Goal: Task Accomplishment & Management: Manage account settings

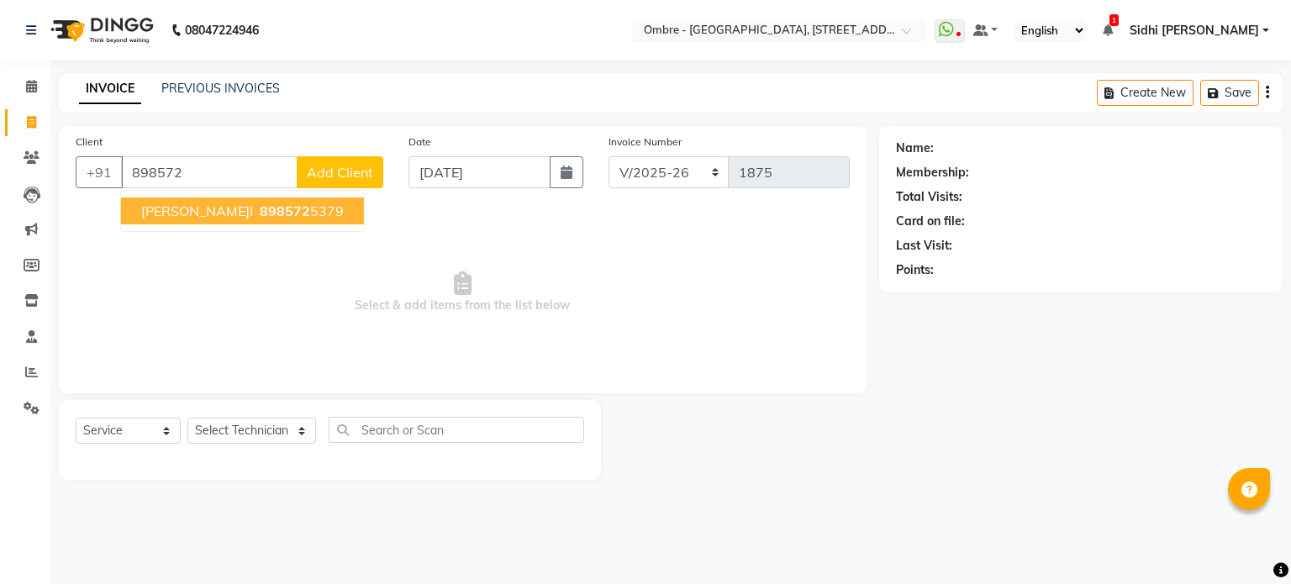
select select "4216"
select select "service"
click at [260, 205] on span "898572" at bounding box center [285, 211] width 50 height 17
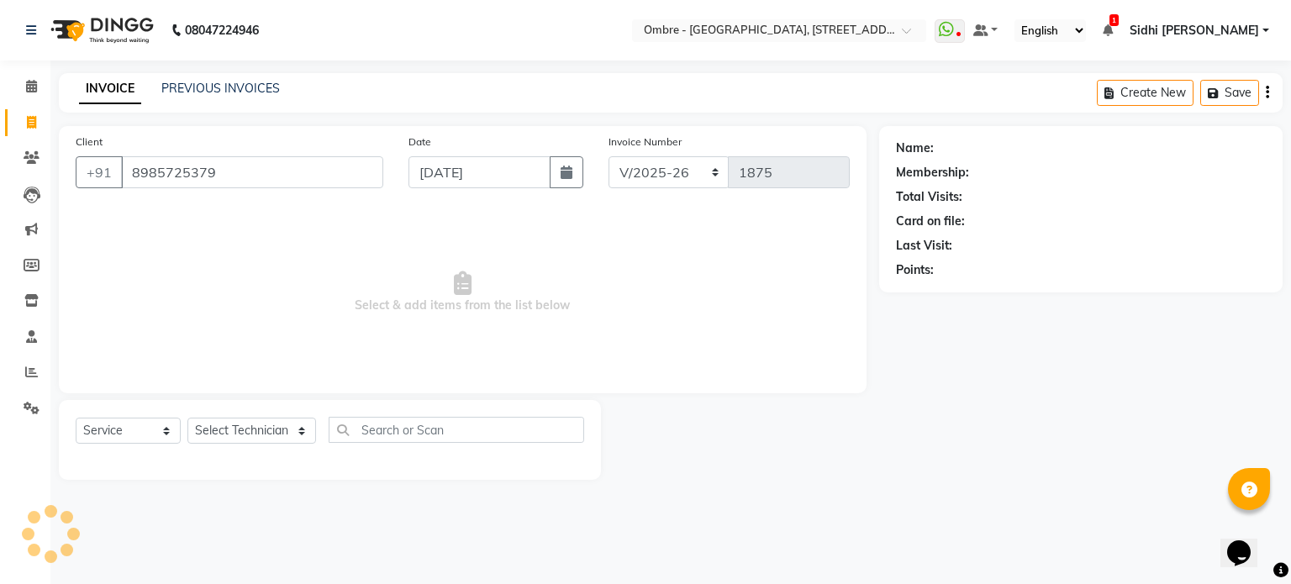
type input "8985725379"
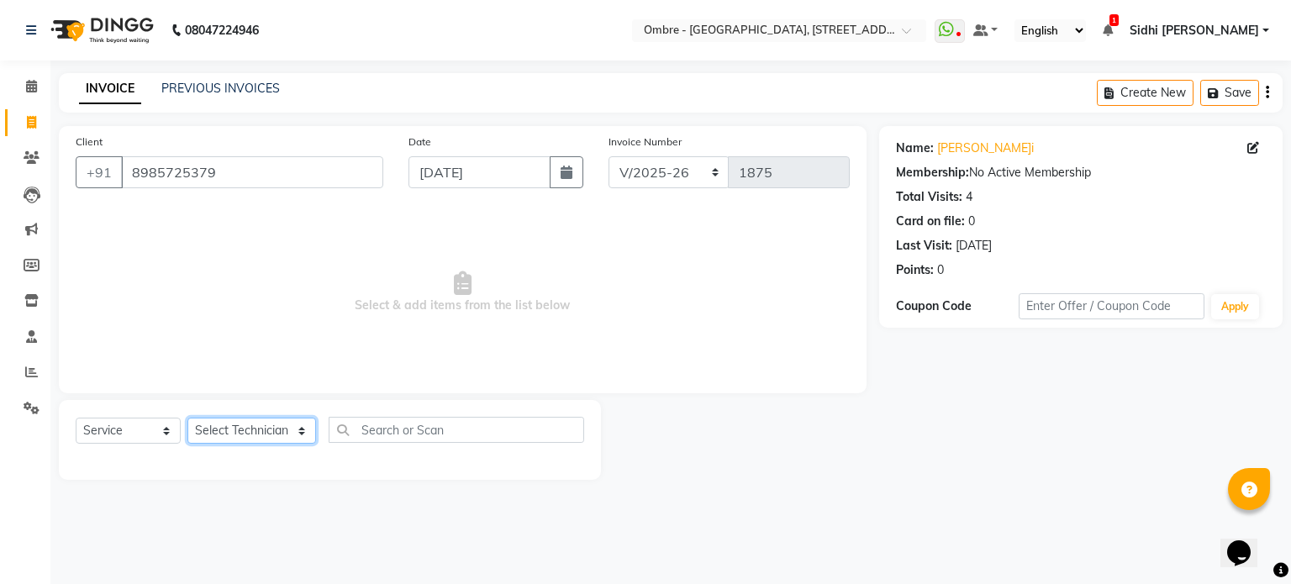
click at [259, 431] on select "Select Technician [PERSON_NAME] [PERSON_NAME] [PERSON_NAME] [PERSON_NAME] [PERS…" at bounding box center [251, 431] width 129 height 26
select select "43462"
click at [187, 419] on select "Select Technician [PERSON_NAME] [PERSON_NAME] [PERSON_NAME] [PERSON_NAME] [PERS…" at bounding box center [251, 431] width 129 height 26
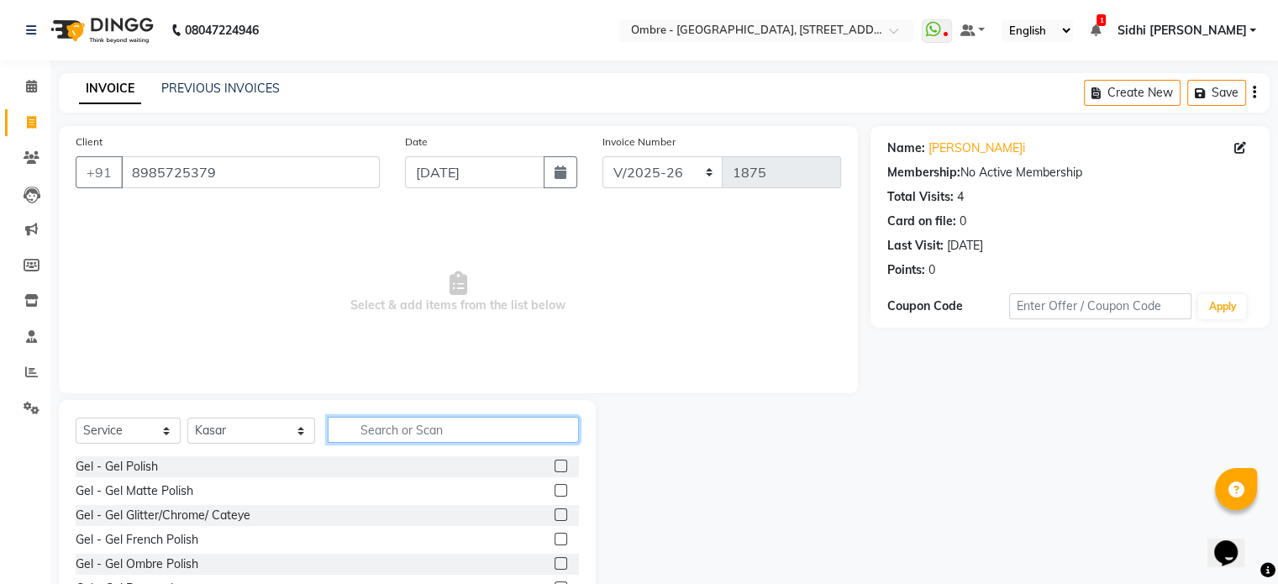
click at [503, 436] on input "text" at bounding box center [453, 430] width 251 height 26
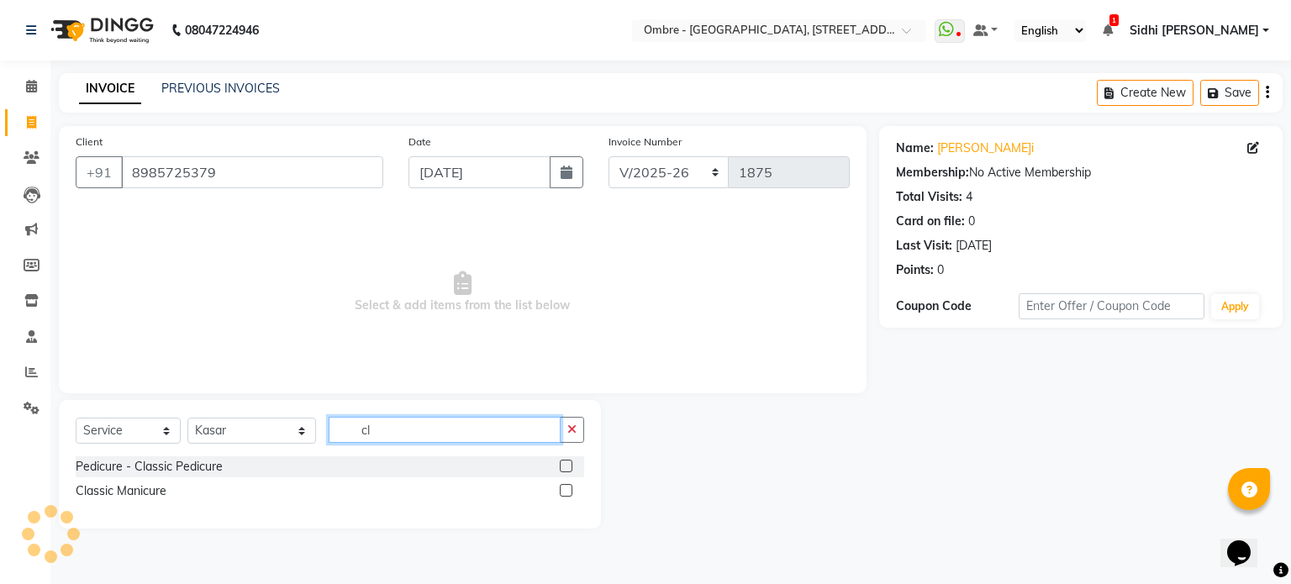
type input "cl"
click at [562, 464] on label at bounding box center [566, 466] width 13 height 13
click at [562, 464] on input "checkbox" at bounding box center [565, 466] width 11 height 11
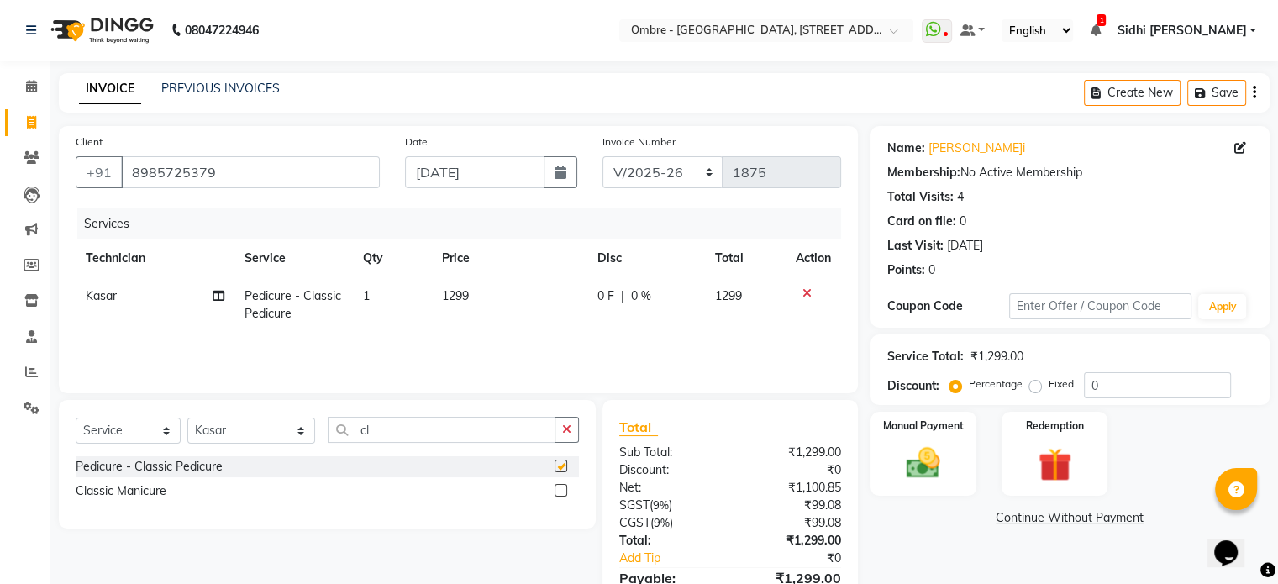
checkbox input "false"
click at [805, 292] on icon at bounding box center [807, 293] width 9 height 12
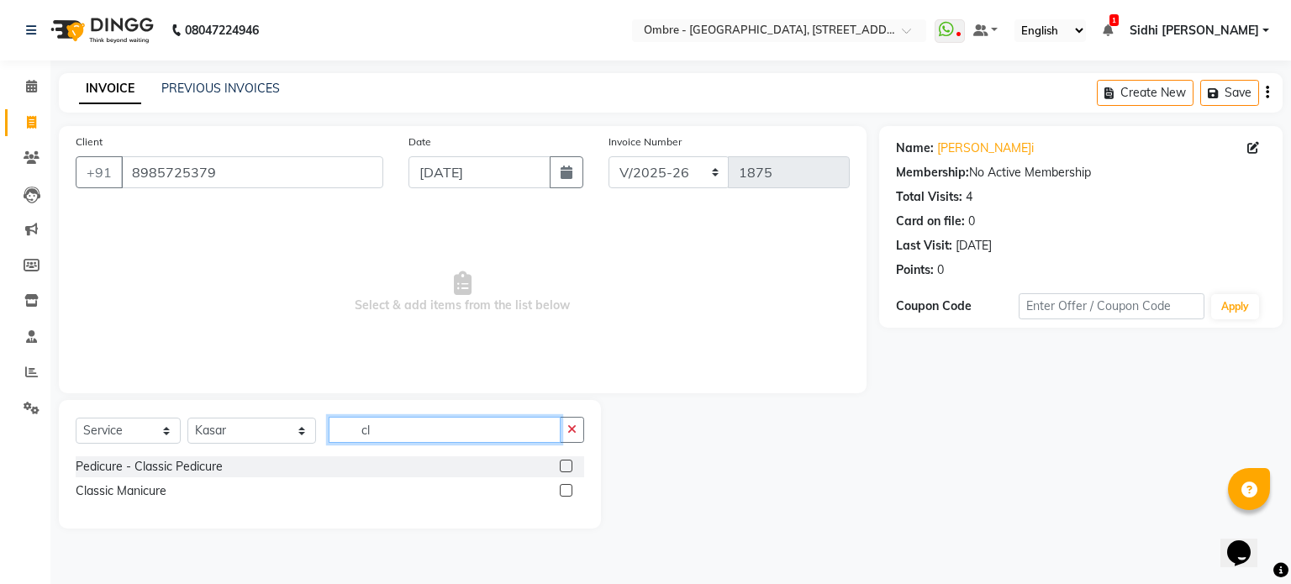
click at [408, 423] on input "cl" at bounding box center [445, 430] width 232 height 26
type input "cof"
click at [562, 466] on label at bounding box center [566, 466] width 13 height 13
click at [562, 466] on input "checkbox" at bounding box center [565, 466] width 11 height 11
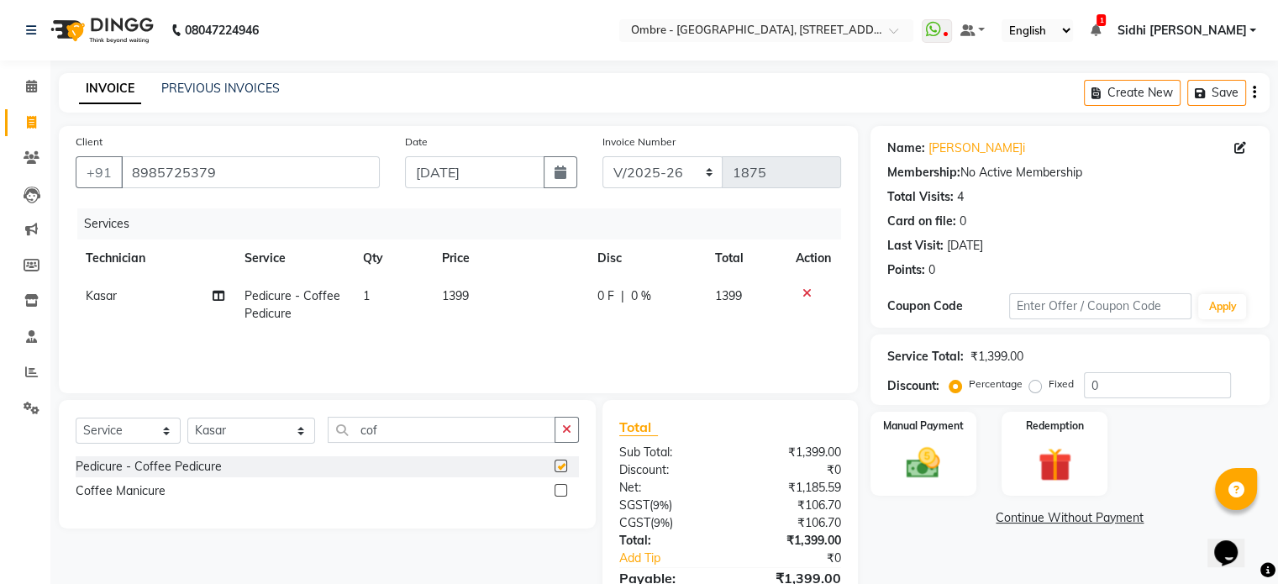
checkbox input "false"
click at [249, 436] on select "Select Technician [PERSON_NAME] [PERSON_NAME] [PERSON_NAME] [PERSON_NAME] [PERS…" at bounding box center [251, 431] width 128 height 26
select select "28887"
click at [187, 419] on select "Select Technician [PERSON_NAME] [PERSON_NAME] [PERSON_NAME] [PERSON_NAME] [PERS…" at bounding box center [251, 431] width 128 height 26
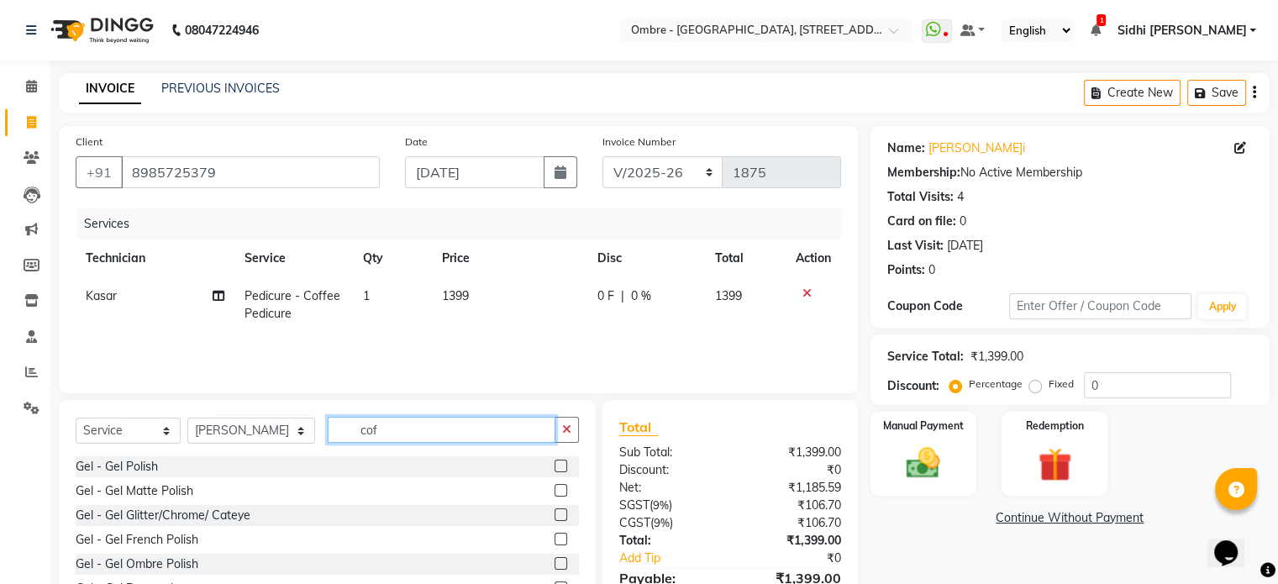
drag, startPoint x: 365, startPoint y: 423, endPoint x: 302, endPoint y: 424, distance: 63.0
click at [303, 424] on div "Select Service Product Membership Package Voucher Prepaid Gift Card Select Tech…" at bounding box center [327, 436] width 503 height 39
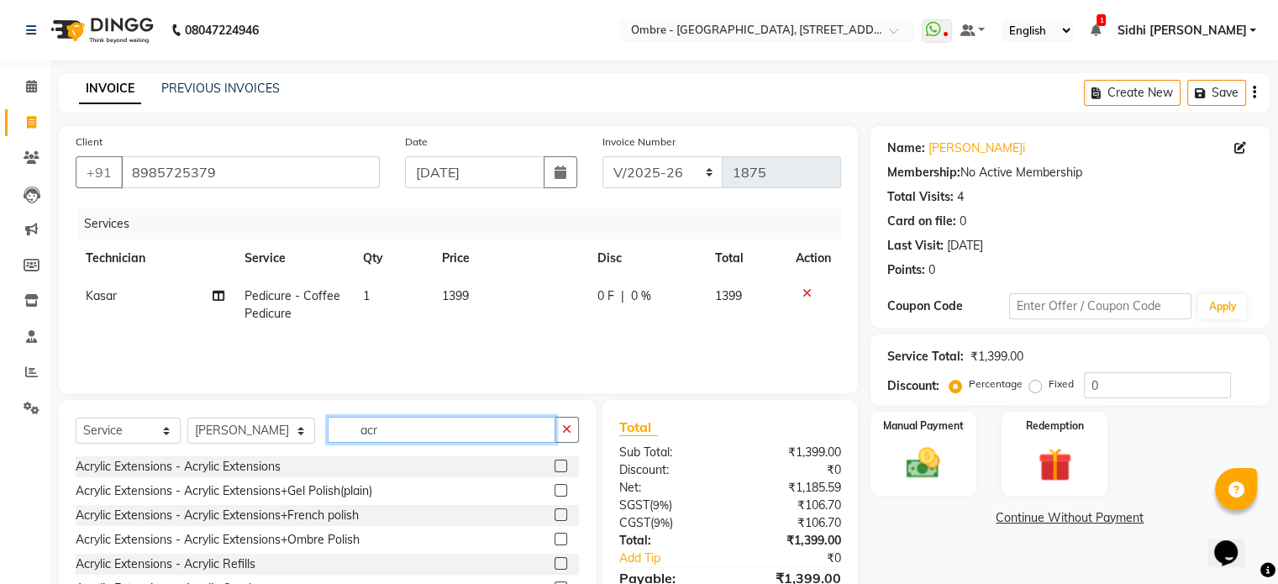
type input "acr"
click at [555, 490] on label at bounding box center [561, 490] width 13 height 13
click at [555, 490] on input "checkbox" at bounding box center [560, 491] width 11 height 11
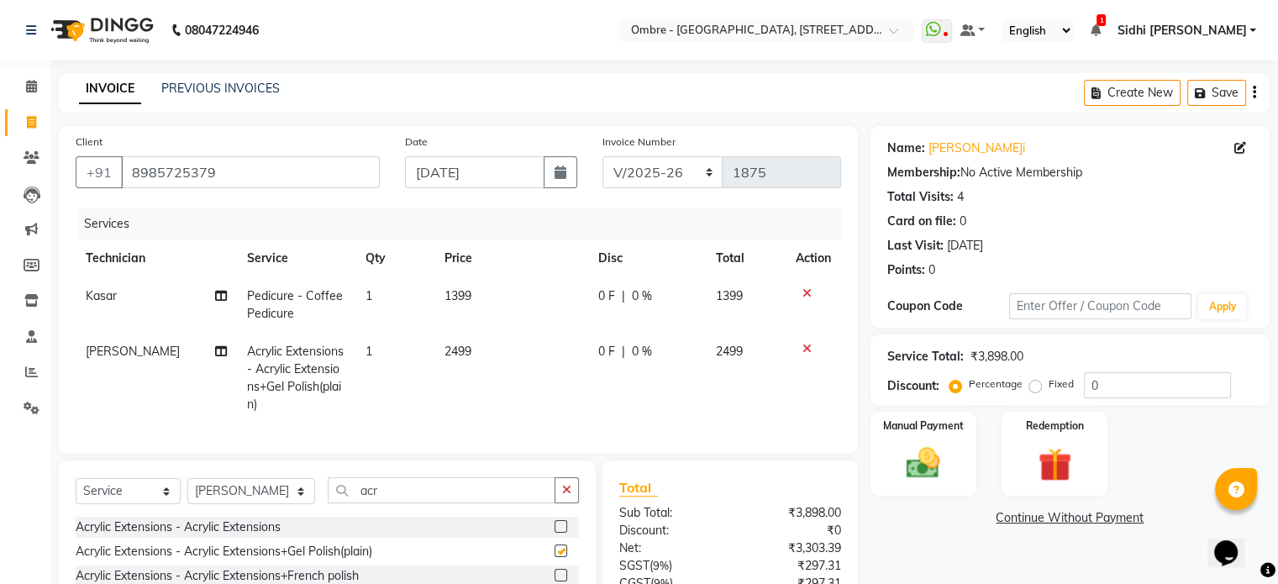
checkbox input "false"
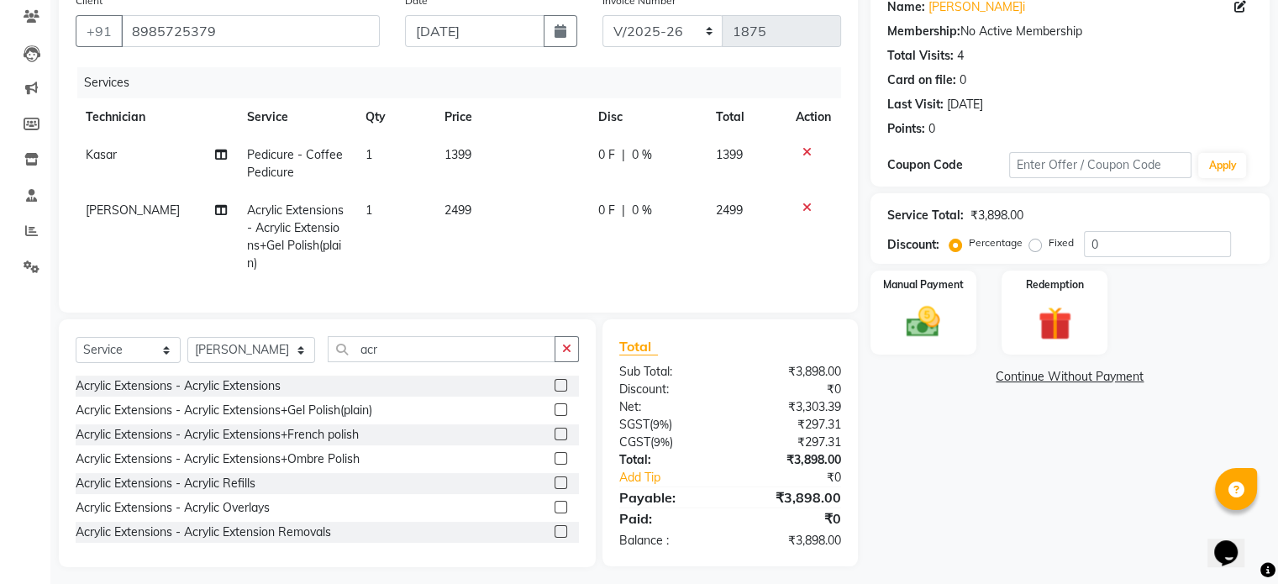
scroll to position [162, 0]
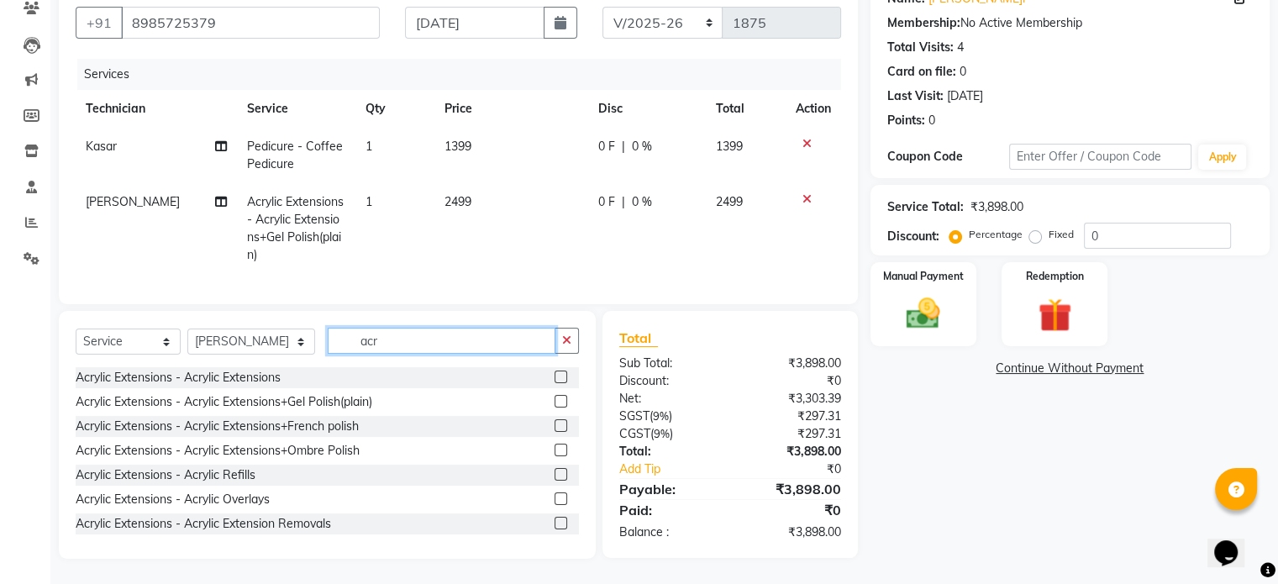
click at [400, 345] on input "acr" at bounding box center [442, 341] width 228 height 26
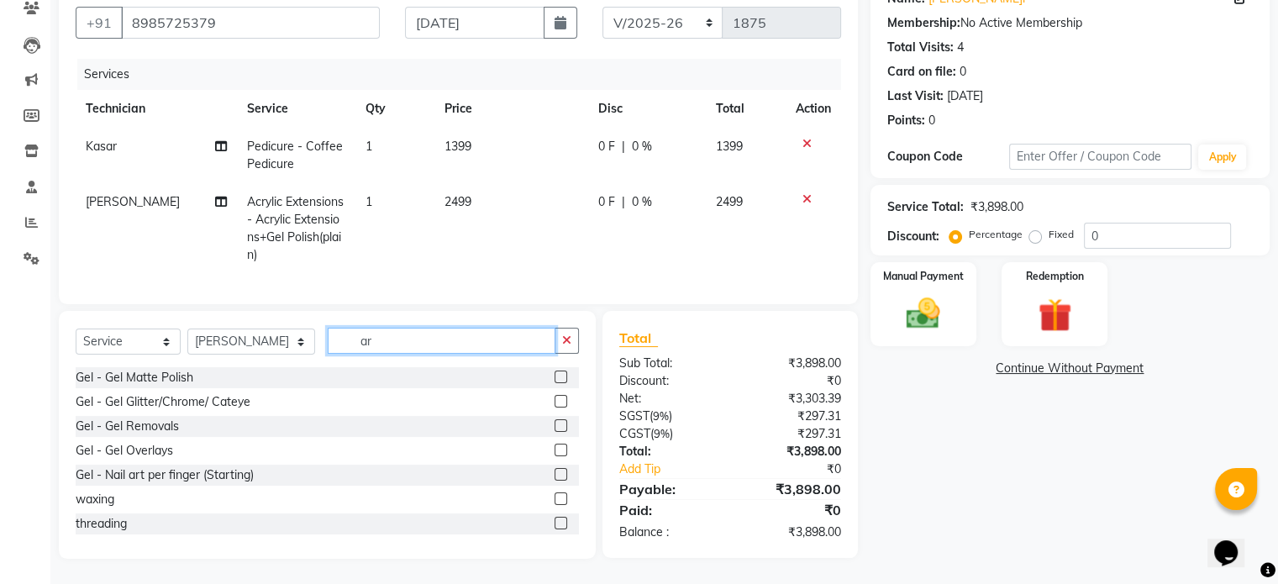
scroll to position [161, 0]
type input "art"
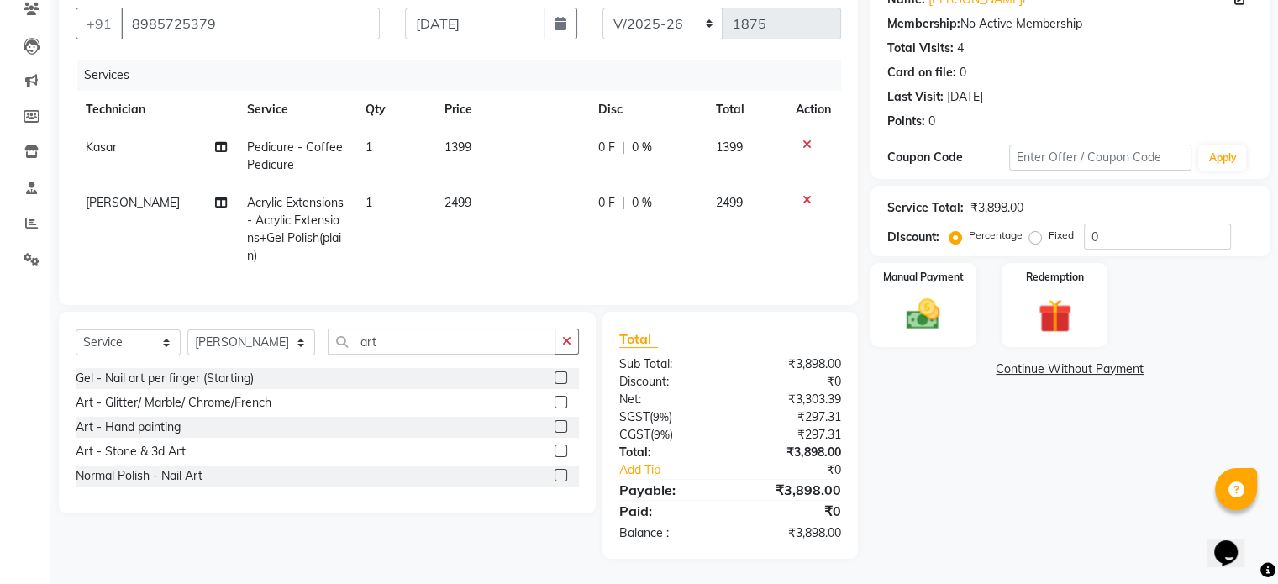
click at [564, 424] on label at bounding box center [561, 426] width 13 height 13
click at [564, 424] on input "checkbox" at bounding box center [560, 427] width 11 height 11
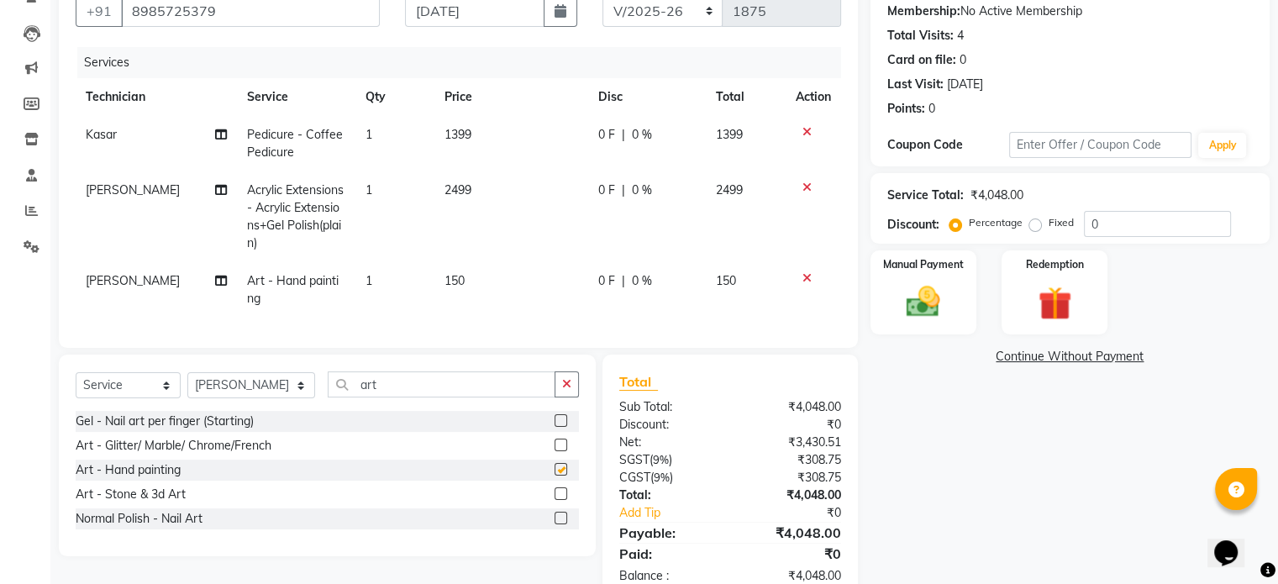
checkbox input "false"
click at [476, 285] on td "150" at bounding box center [511, 289] width 154 height 55
select select "28887"
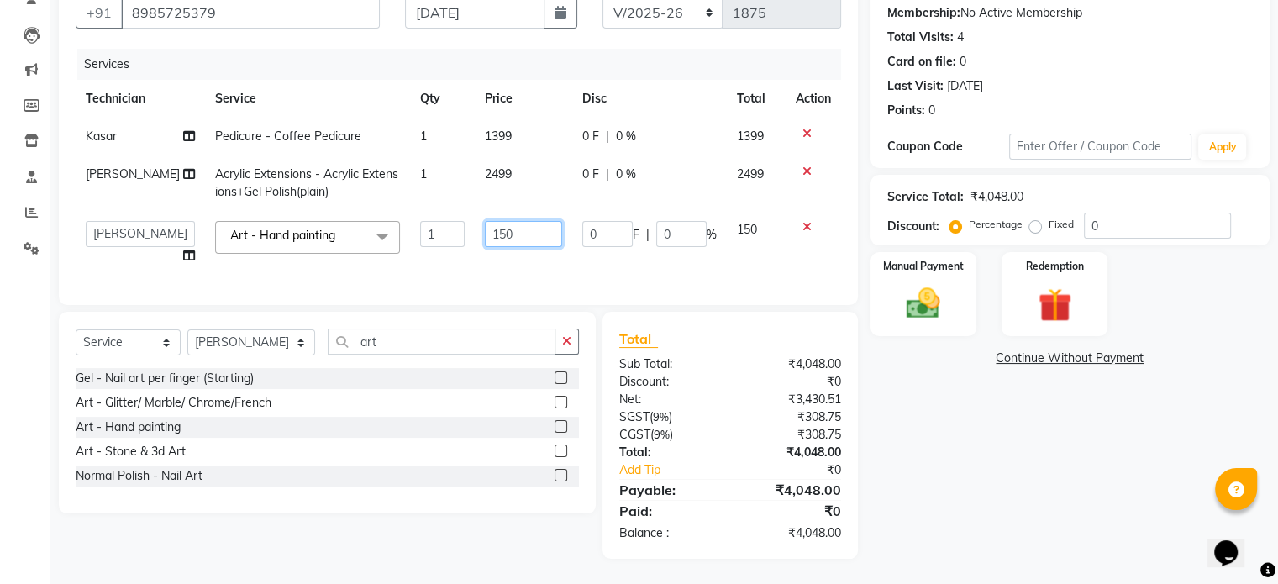
drag, startPoint x: 513, startPoint y: 240, endPoint x: 438, endPoint y: 231, distance: 75.4
click at [438, 231] on tr "Abel Arohi Bharti Esther Gaina Holyson Juli Kasar Lata Moite Monisha Prasad pri…" at bounding box center [459, 243] width 766 height 64
type input "250"
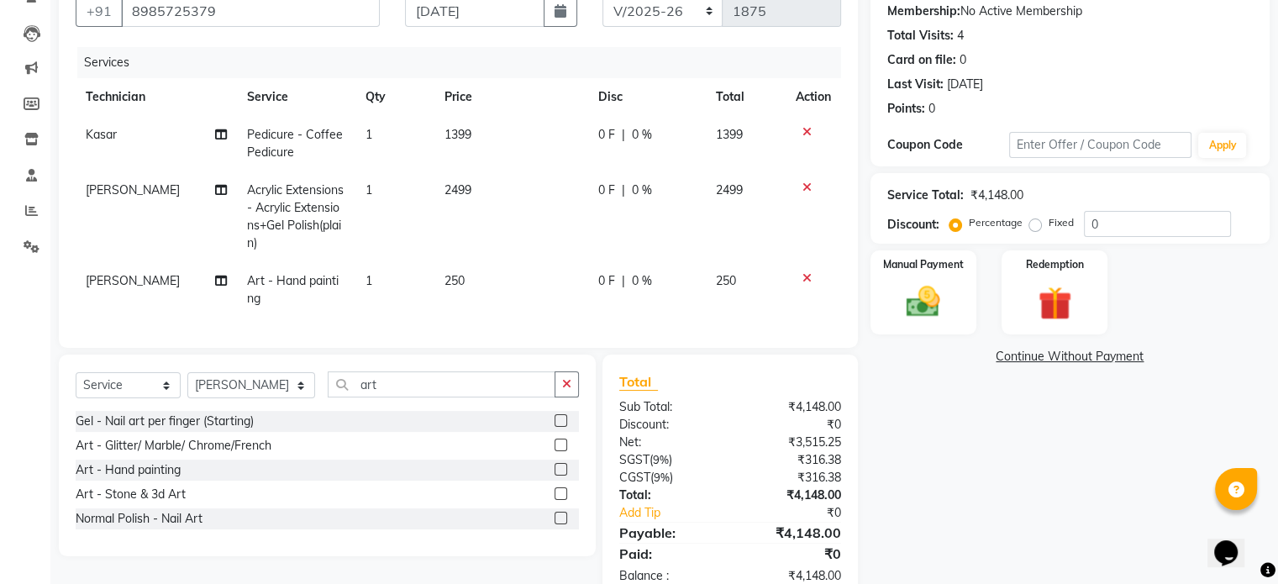
click at [400, 272] on td "1" at bounding box center [394, 289] width 79 height 55
select select "28887"
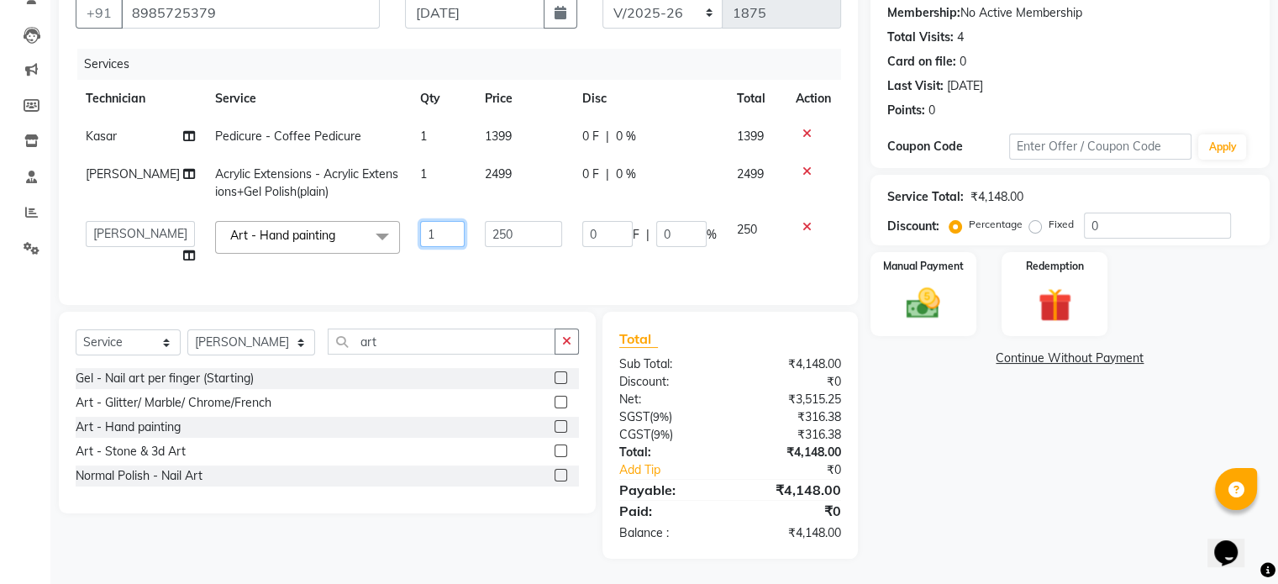
click at [437, 238] on input "1" at bounding box center [442, 234] width 45 height 26
type input "4"
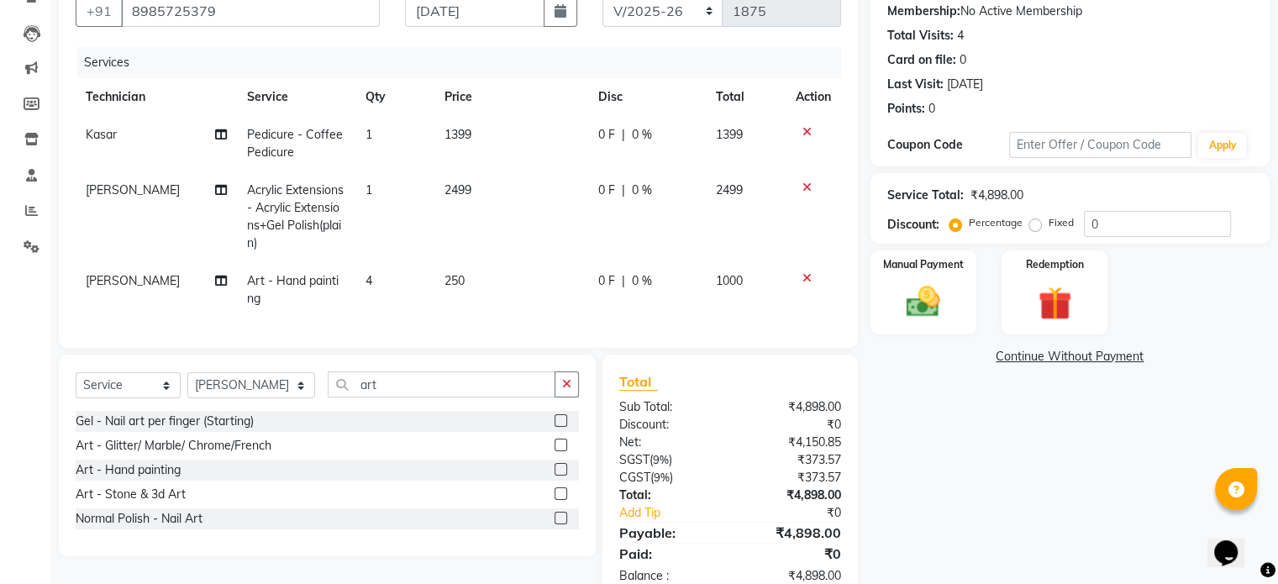
click at [513, 157] on tbody "Kasar Pedicure - Coffee Pedicure 1 1399 0 F | 0 % 1399 Esther Acrylic Extension…" at bounding box center [459, 217] width 766 height 202
click at [501, 182] on td "2499" at bounding box center [511, 216] width 154 height 91
select select "28887"
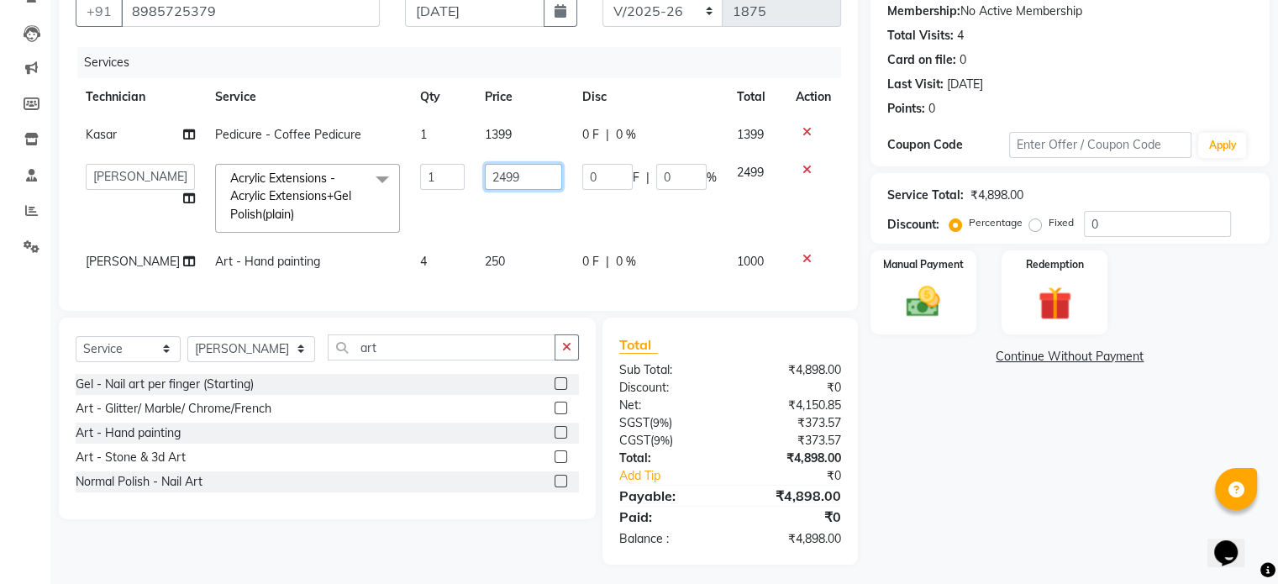
drag, startPoint x: 487, startPoint y: 181, endPoint x: 565, endPoint y: 171, distance: 78.0
click at [564, 171] on td "2499" at bounding box center [523, 198] width 97 height 89
type input "2300"
click at [908, 308] on img at bounding box center [923, 302] width 56 height 40
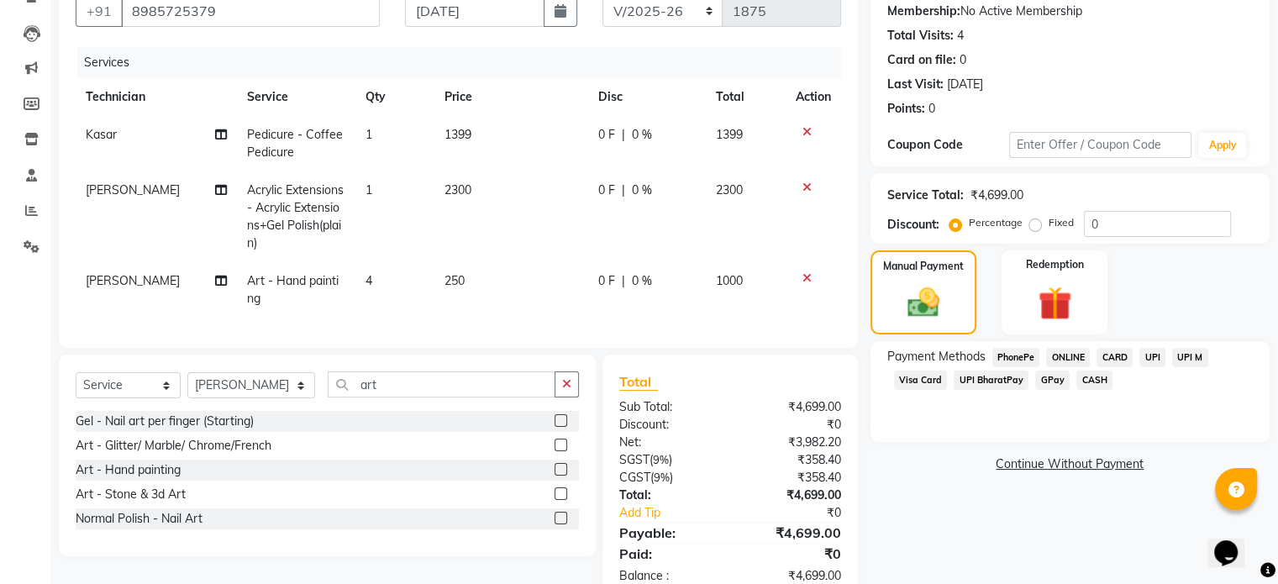
drag, startPoint x: 1107, startPoint y: 379, endPoint x: 1106, endPoint y: 398, distance: 19.3
click at [1106, 379] on span "CASH" at bounding box center [1095, 380] width 36 height 19
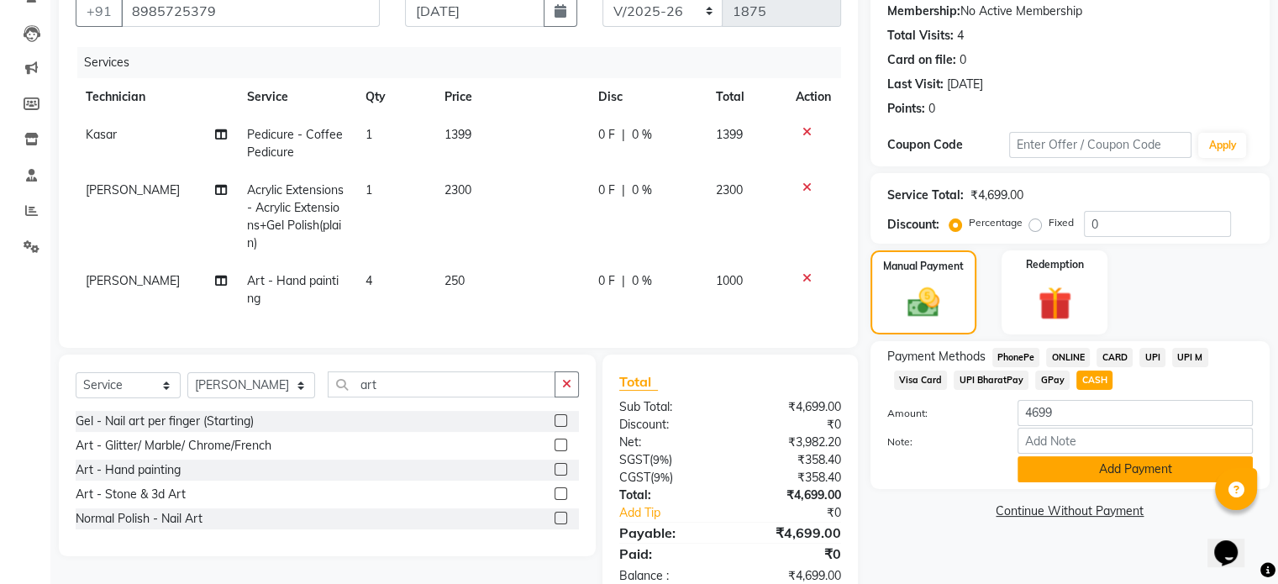
click at [1132, 467] on button "Add Payment" at bounding box center [1135, 469] width 235 height 26
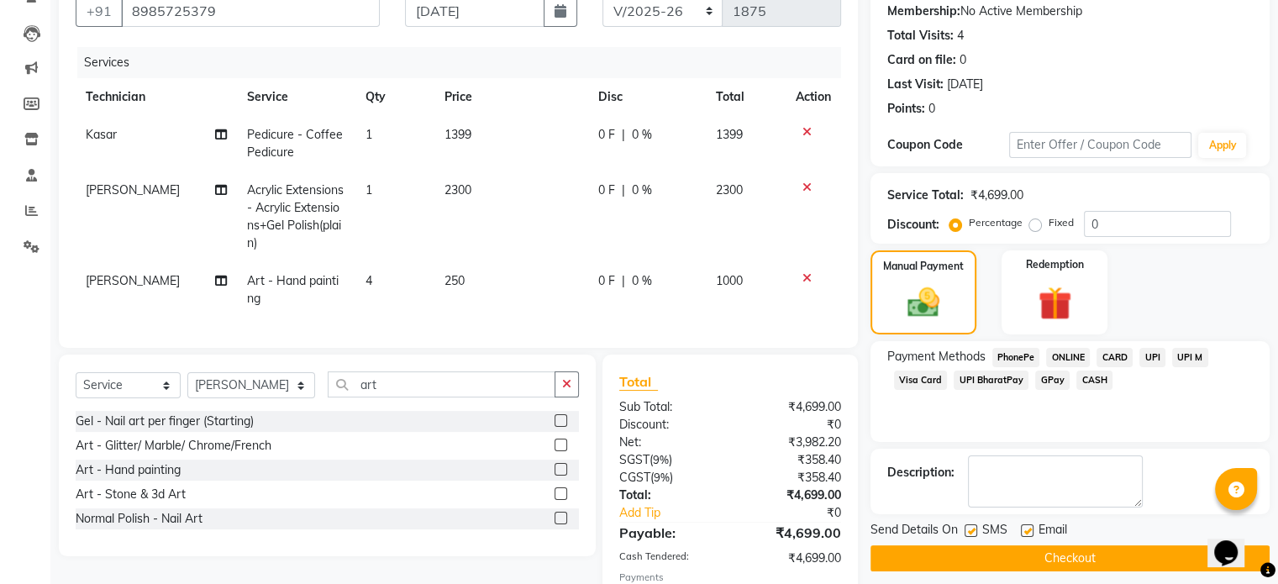
scroll to position [276, 0]
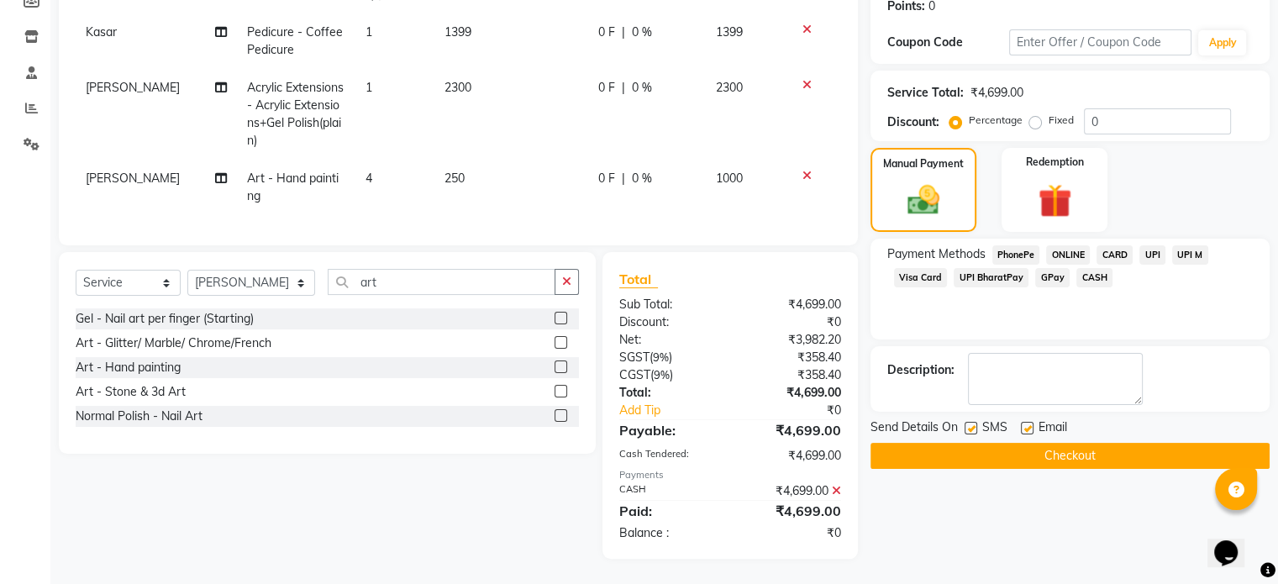
click at [1102, 443] on button "Checkout" at bounding box center [1070, 456] width 399 height 26
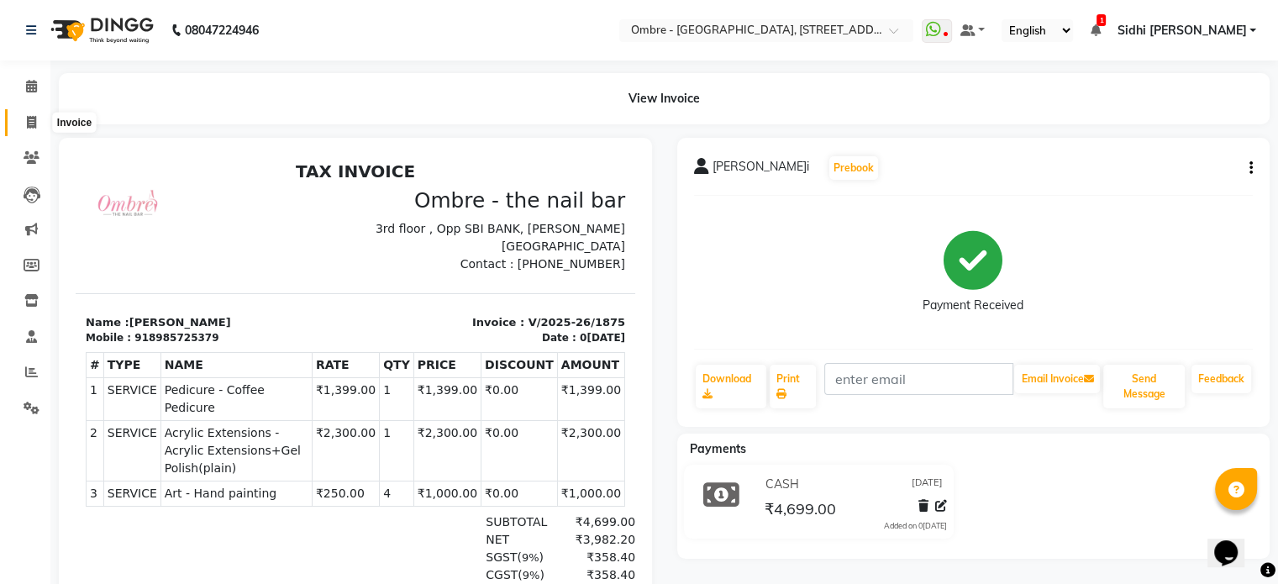
click at [27, 120] on icon at bounding box center [31, 122] width 9 height 13
select select "service"
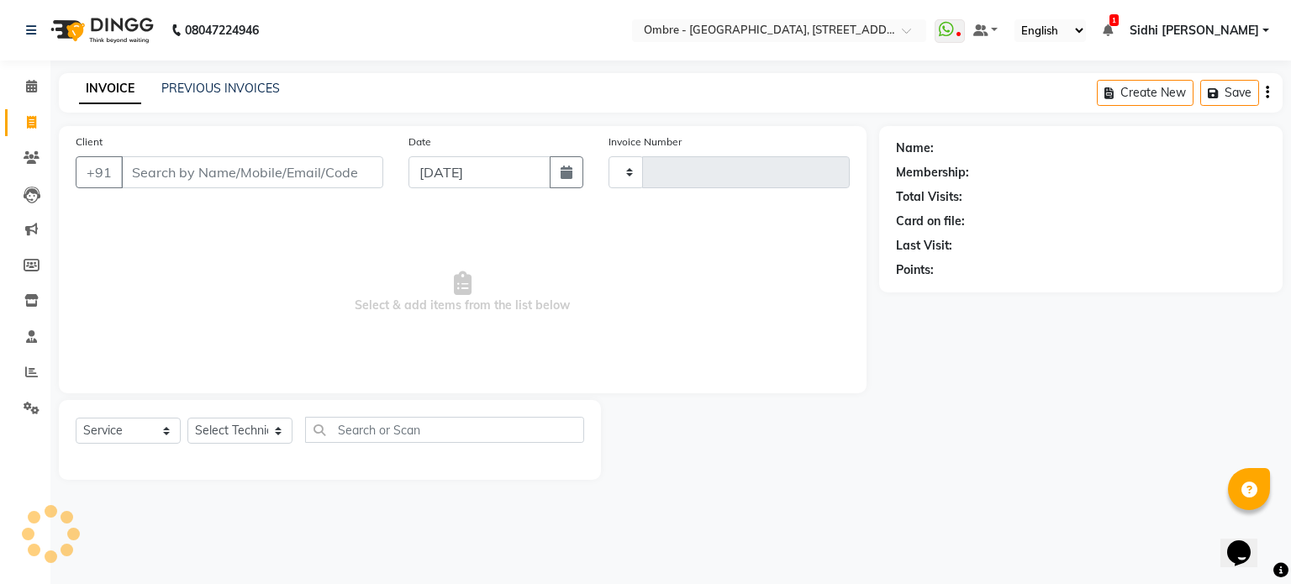
type input "1876"
select select "4216"
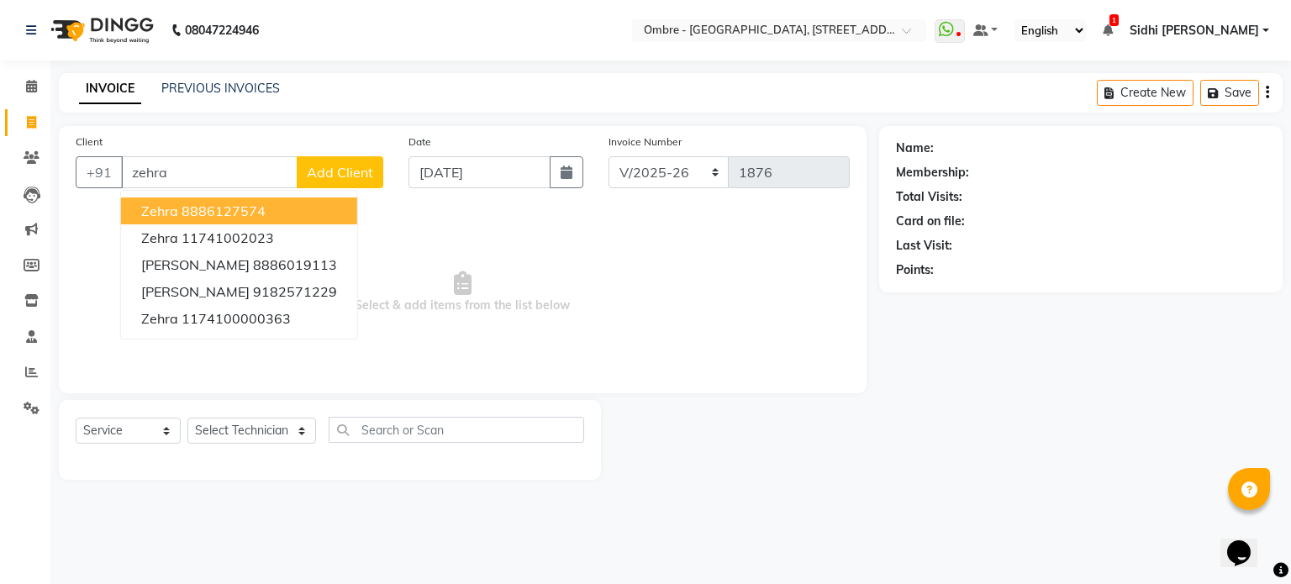
click at [208, 208] on ngb-highlight "8886127574" at bounding box center [224, 211] width 84 height 17
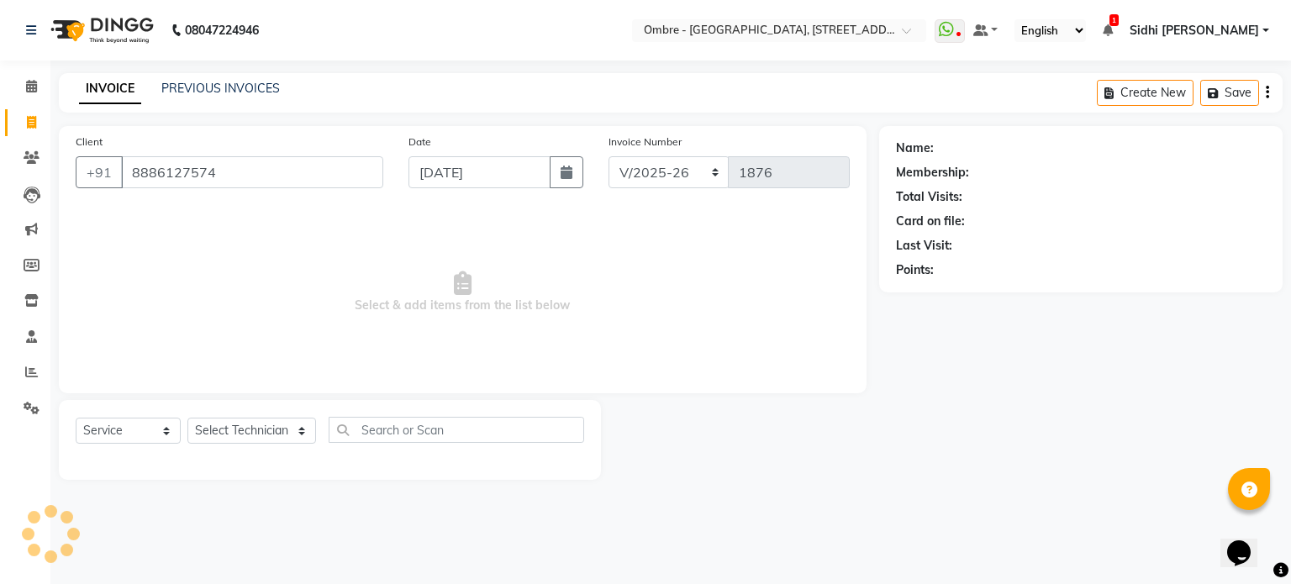
type input "8886127574"
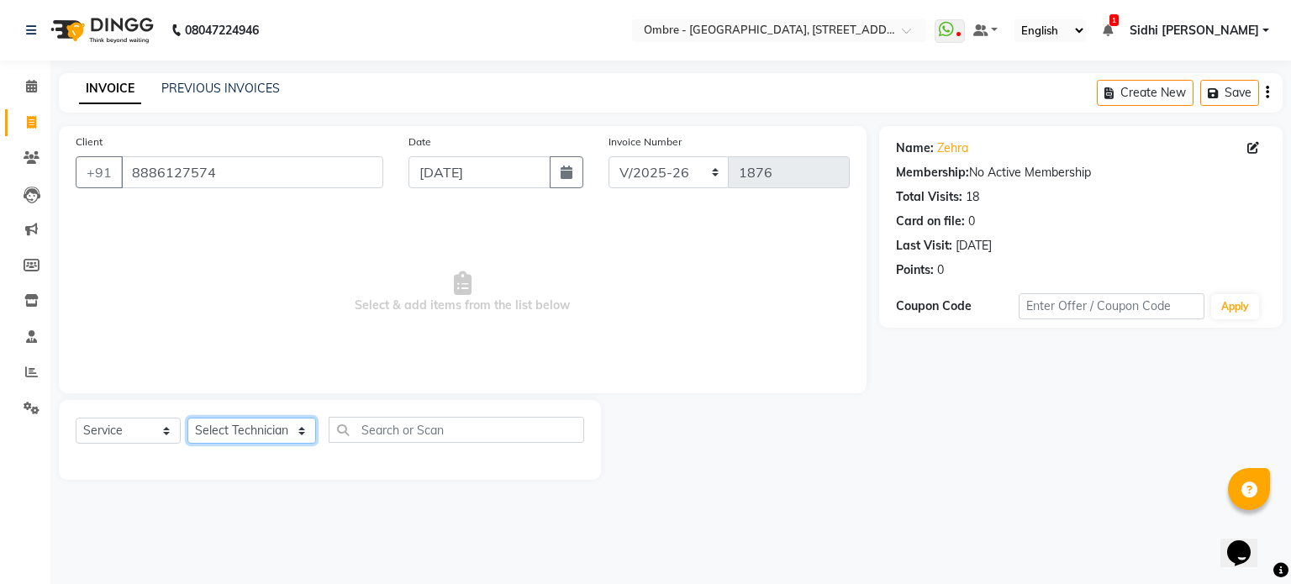
click at [261, 433] on select "Select Technician [PERSON_NAME] [PERSON_NAME] [PERSON_NAME] [PERSON_NAME] [PERS…" at bounding box center [251, 431] width 129 height 26
select select "21870"
click at [187, 419] on select "Select Technician [PERSON_NAME] [PERSON_NAME] [PERSON_NAME] [PERSON_NAME] [PERS…" at bounding box center [251, 431] width 129 height 26
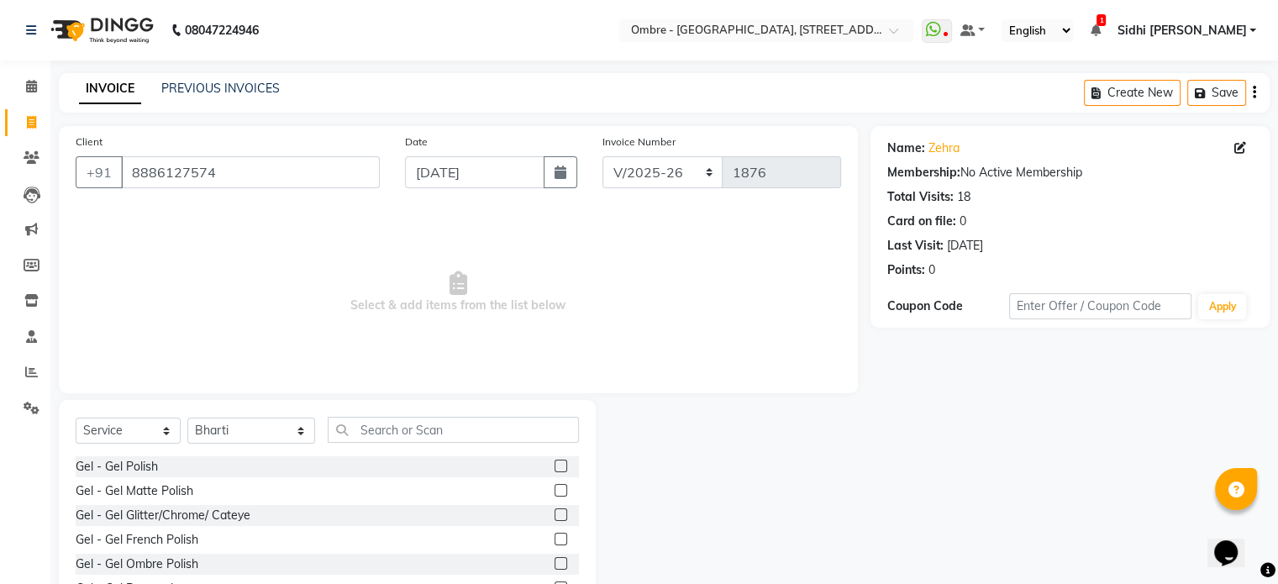
click at [555, 540] on label at bounding box center [561, 539] width 13 height 13
click at [555, 540] on input "checkbox" at bounding box center [560, 539] width 11 height 11
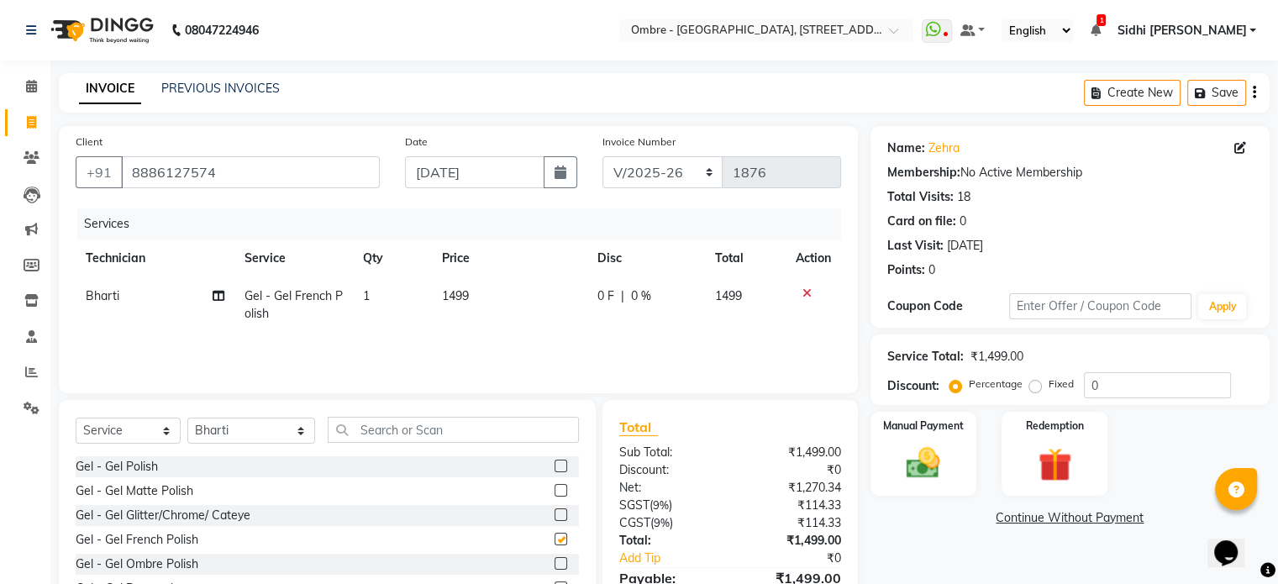
checkbox input "false"
click at [477, 311] on td "1499" at bounding box center [509, 304] width 155 height 55
select select "21870"
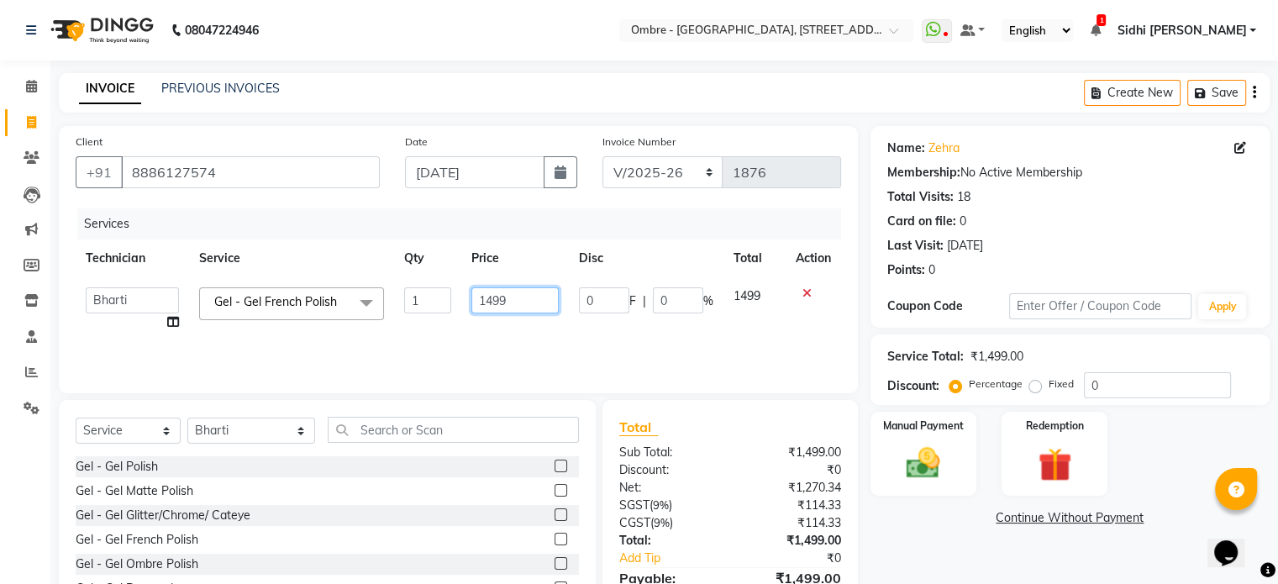
drag, startPoint x: 484, startPoint y: 303, endPoint x: 556, endPoint y: 308, distance: 72.5
click at [556, 308] on input "1499" at bounding box center [514, 300] width 87 height 26
type input "1200"
click at [555, 513] on label at bounding box center [561, 514] width 13 height 13
click at [555, 513] on input "checkbox" at bounding box center [560, 515] width 11 height 11
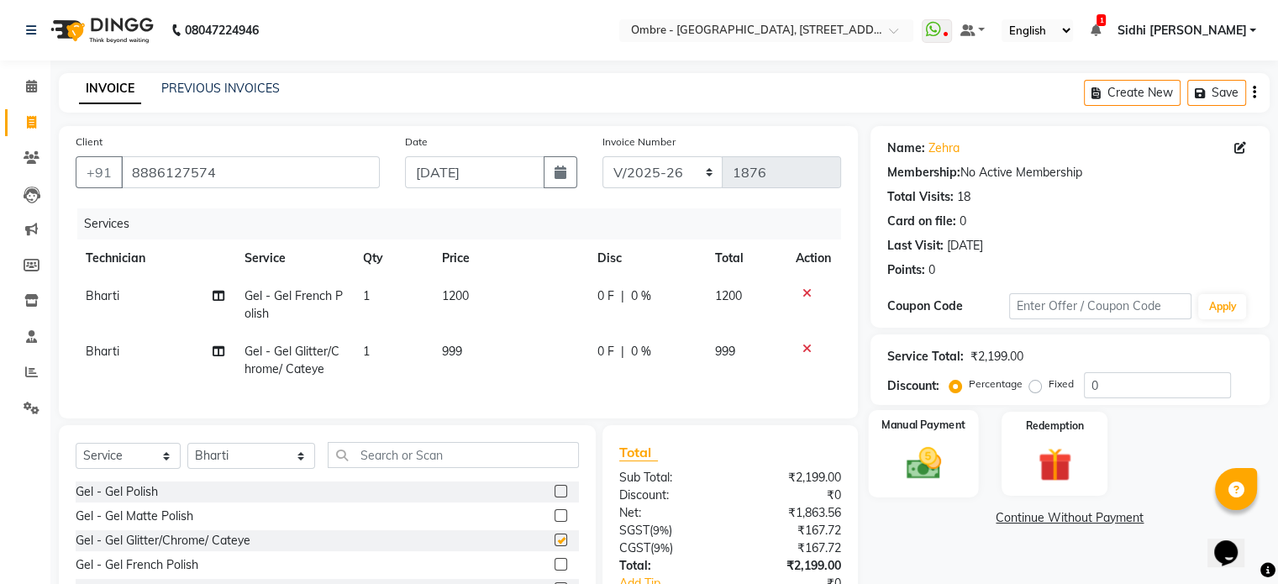
checkbox input "false"
click at [918, 440] on div "Manual Payment" at bounding box center [923, 453] width 110 height 87
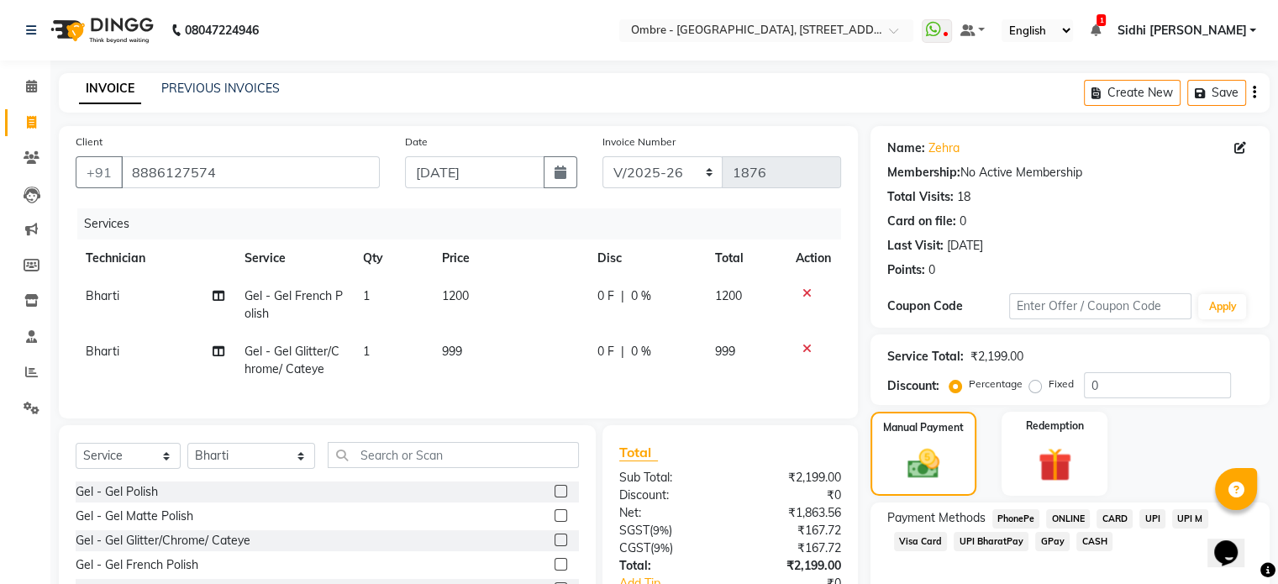
click at [1150, 523] on span "UPI" at bounding box center [1153, 518] width 26 height 19
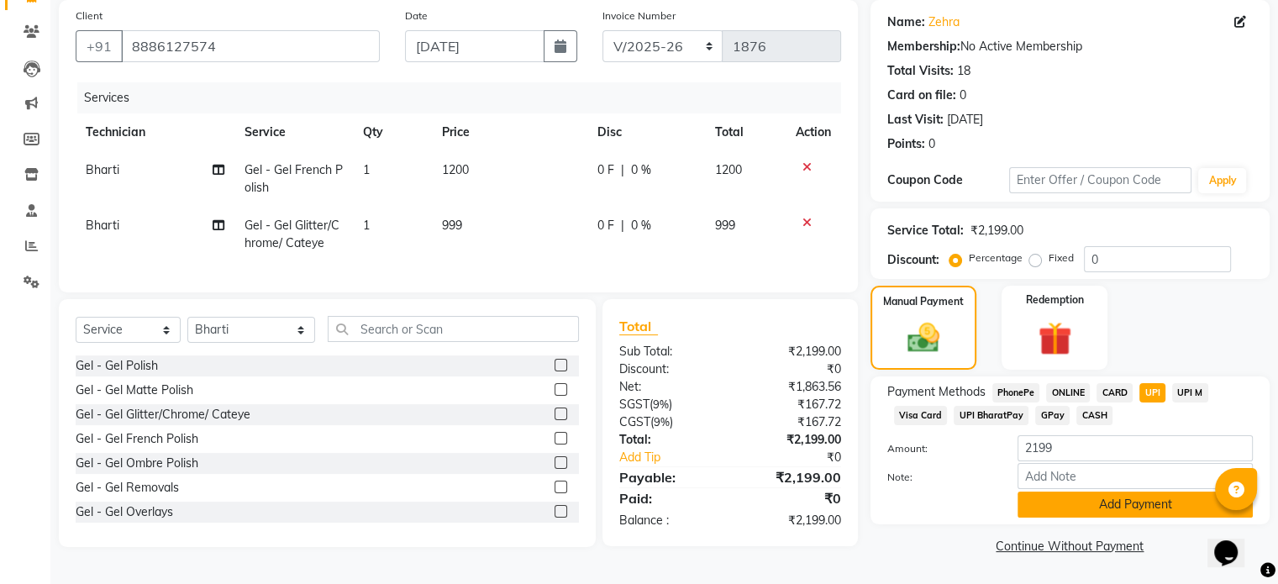
click at [1178, 507] on button "Add Payment" at bounding box center [1135, 505] width 235 height 26
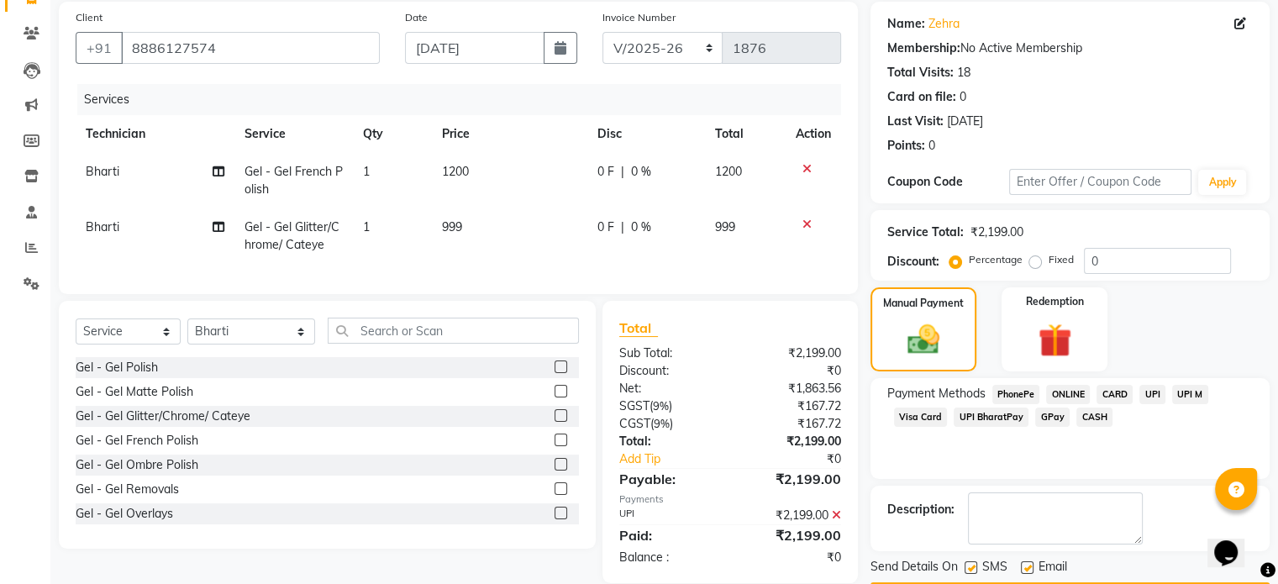
scroll to position [172, 0]
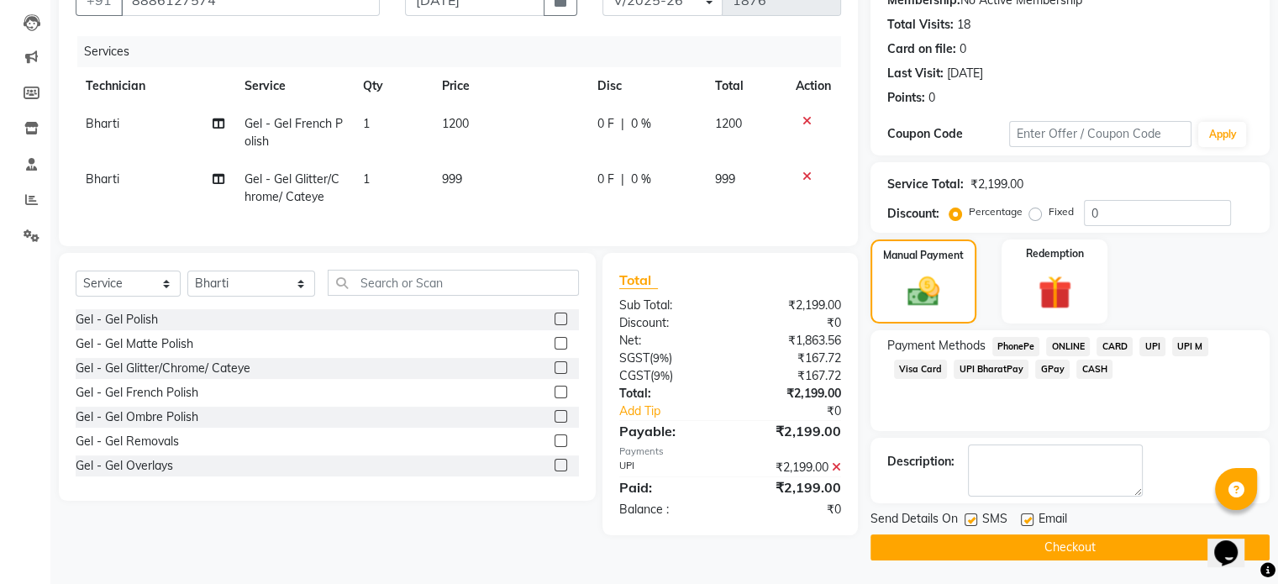
click at [1141, 550] on button "Checkout" at bounding box center [1070, 547] width 399 height 26
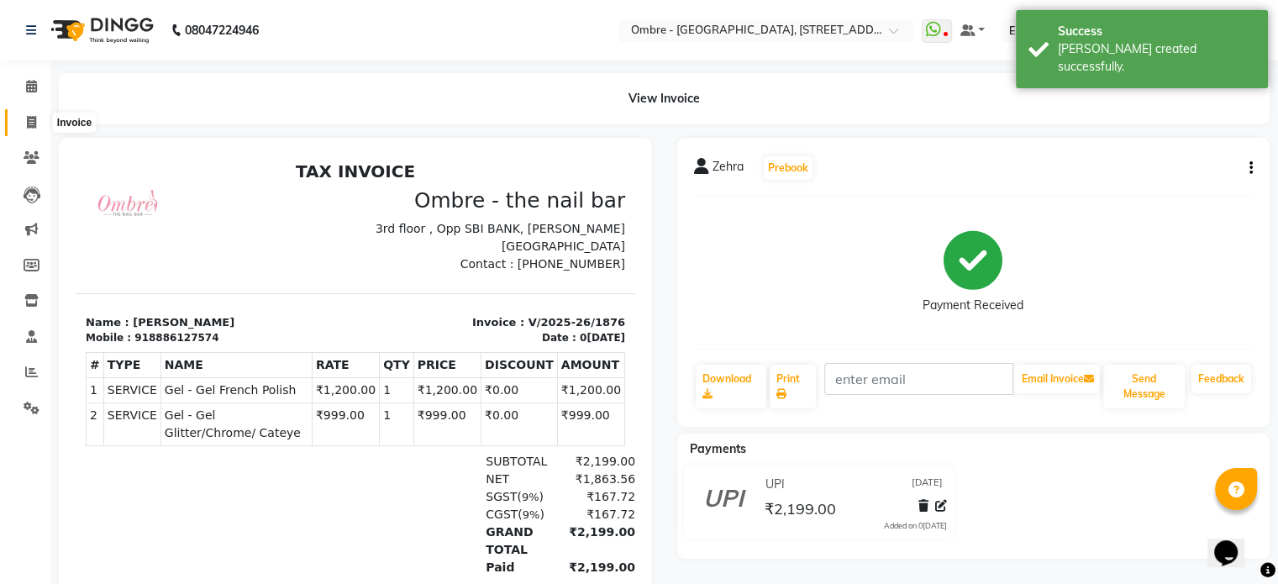
click at [24, 119] on span at bounding box center [31, 122] width 29 height 19
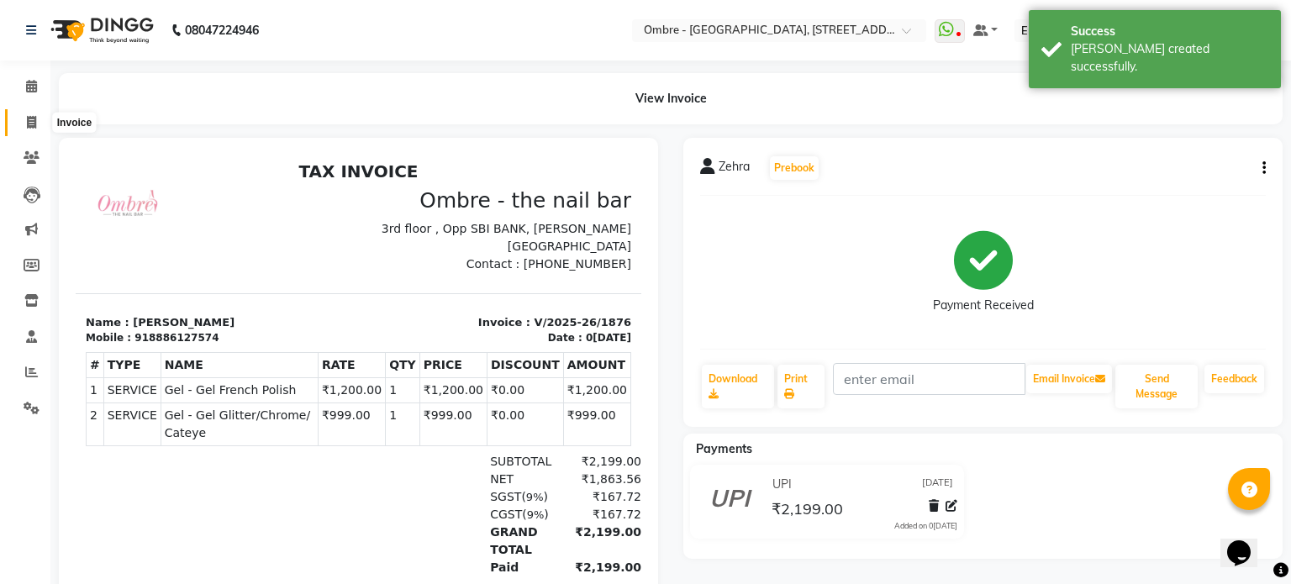
select select "4216"
select select "service"
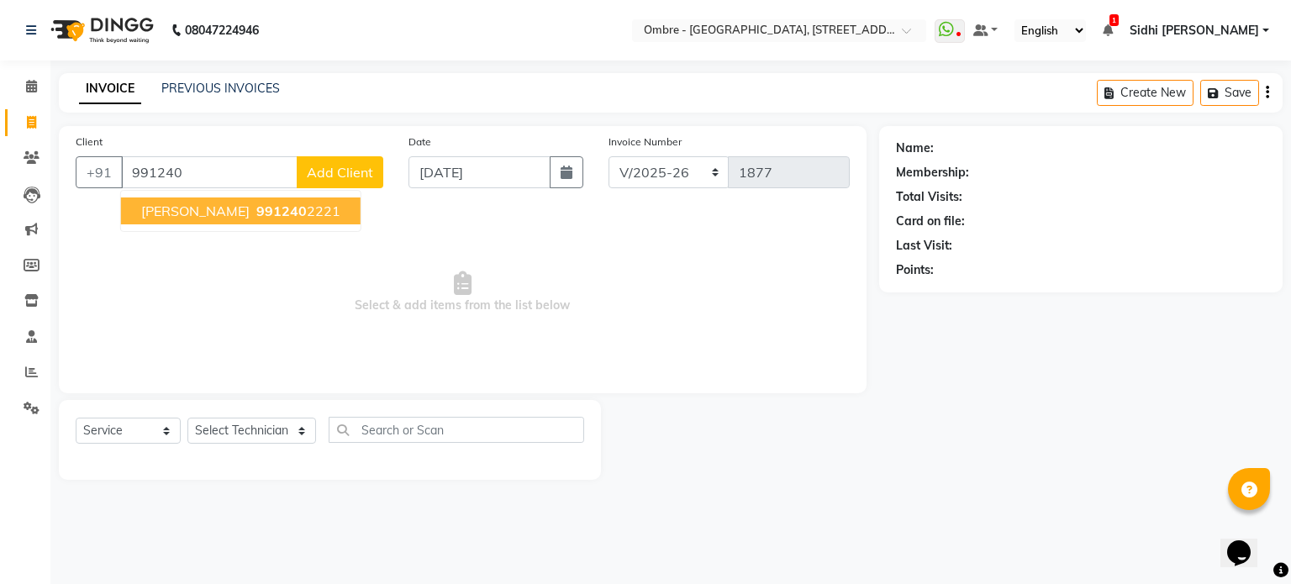
click at [159, 215] on span "Nivedita" at bounding box center [195, 211] width 108 height 17
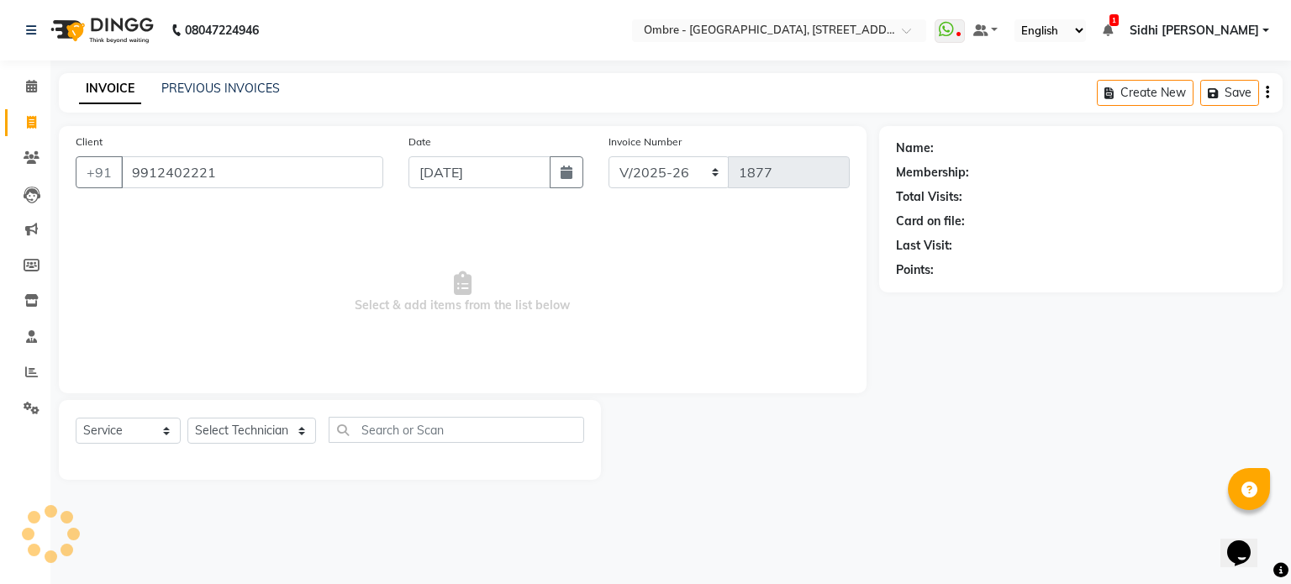
type input "9912402221"
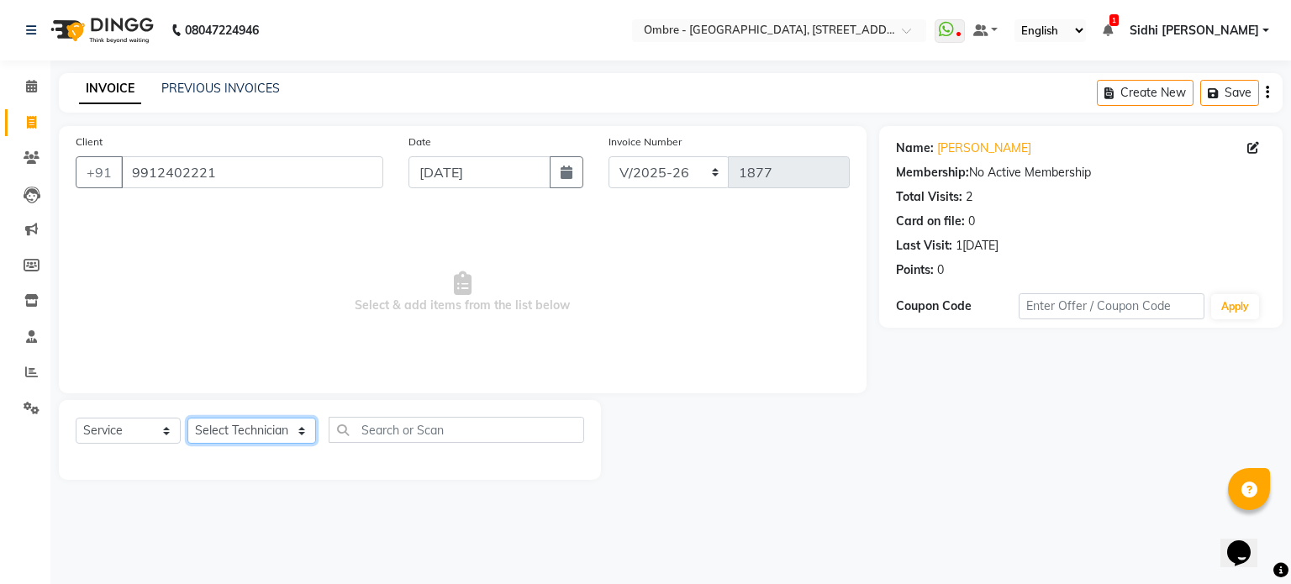
click at [259, 434] on select "Select Technician [PERSON_NAME] [PERSON_NAME] [PERSON_NAME] [PERSON_NAME] [PERS…" at bounding box center [251, 431] width 129 height 26
select select "21933"
click at [187, 419] on select "Select Technician [PERSON_NAME] [PERSON_NAME] [PERSON_NAME] [PERSON_NAME] [PERS…" at bounding box center [251, 431] width 129 height 26
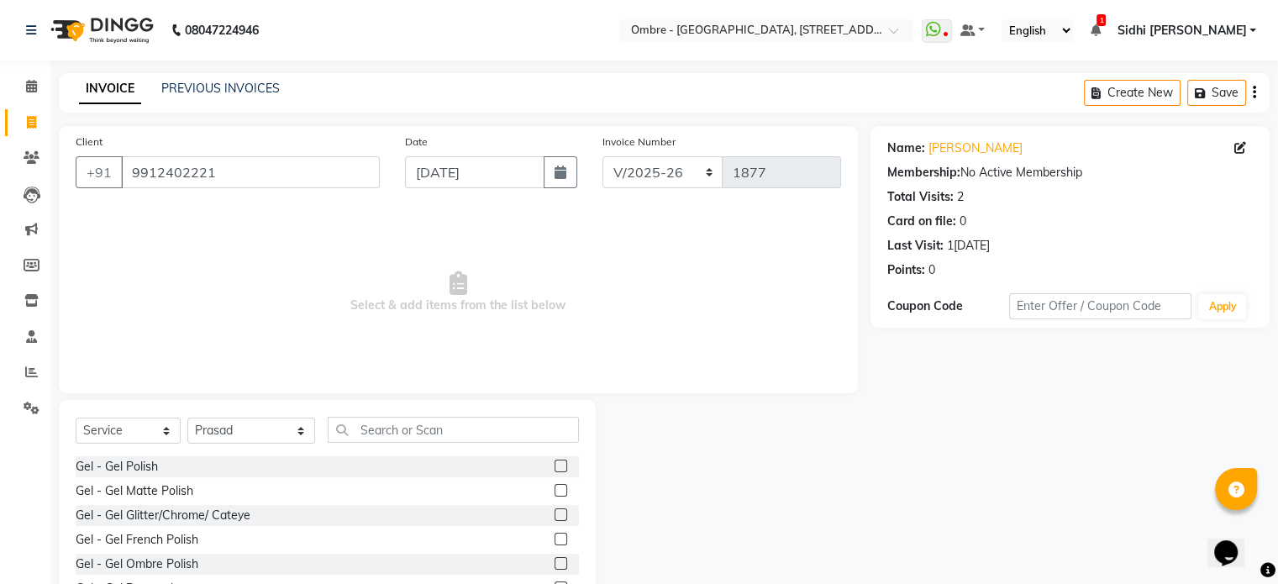
click at [555, 467] on label at bounding box center [561, 466] width 13 height 13
click at [555, 467] on input "checkbox" at bounding box center [560, 466] width 11 height 11
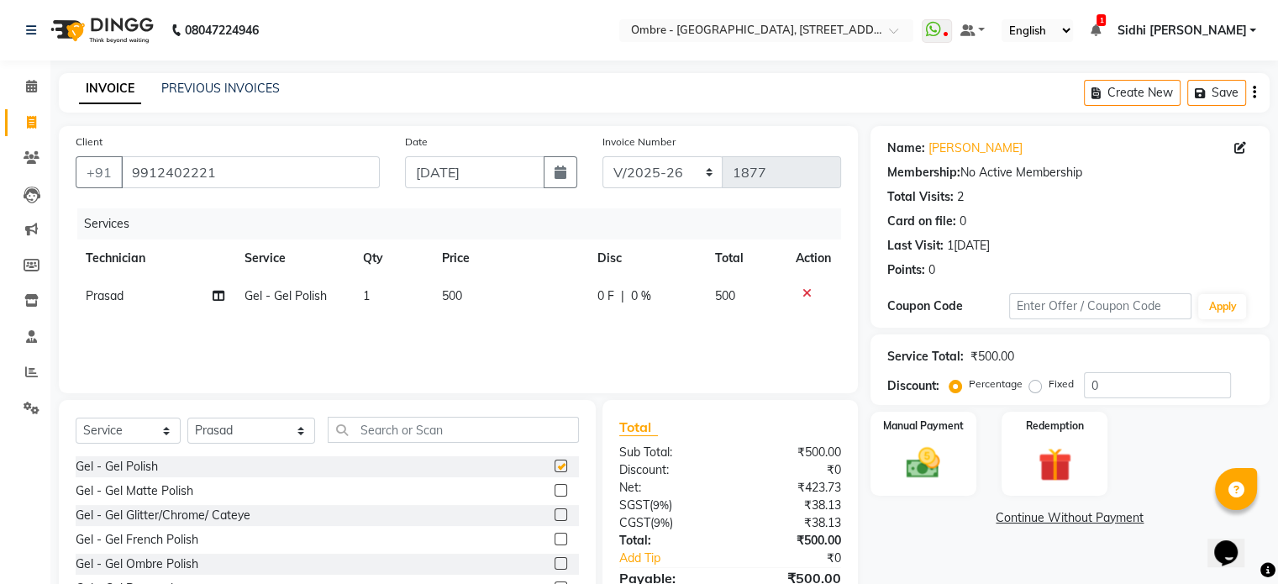
checkbox input "false"
click at [275, 428] on select "Select Technician [PERSON_NAME] [PERSON_NAME] [PERSON_NAME] [PERSON_NAME] [PERS…" at bounding box center [251, 431] width 128 height 26
select select "69890"
click at [187, 419] on select "Select Technician [PERSON_NAME] [PERSON_NAME] [PERSON_NAME] [PERSON_NAME] [PERS…" at bounding box center [251, 431] width 128 height 26
click at [555, 468] on label at bounding box center [561, 466] width 13 height 13
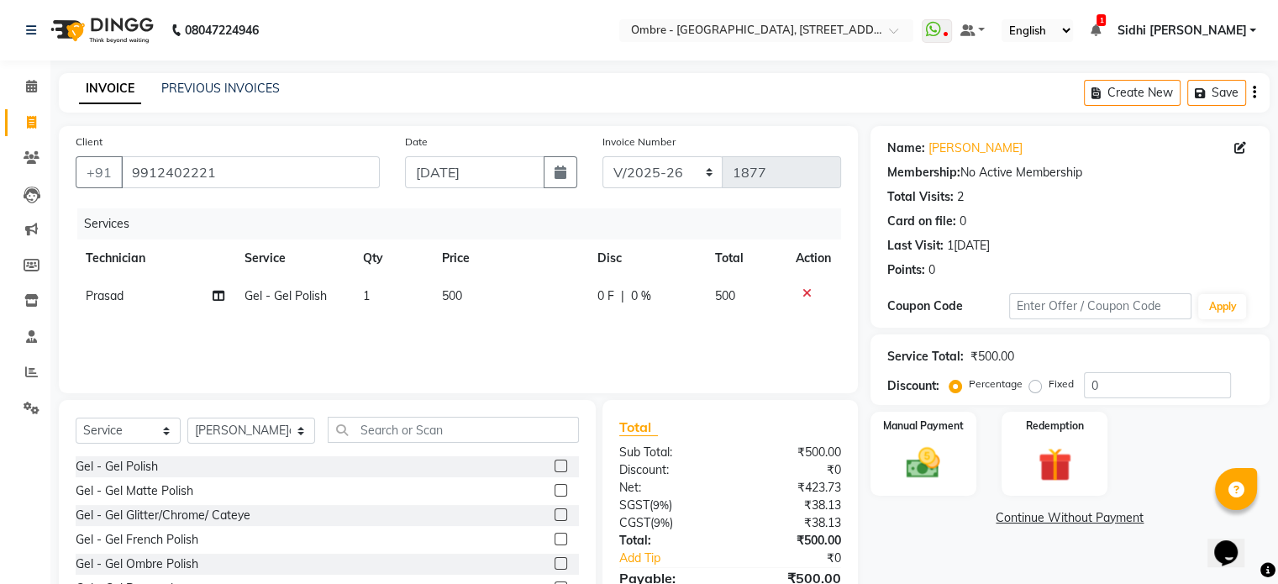
click at [555, 468] on input "checkbox" at bounding box center [560, 466] width 11 height 11
checkbox input "false"
click at [482, 335] on td "500" at bounding box center [512, 334] width 154 height 38
select select "69890"
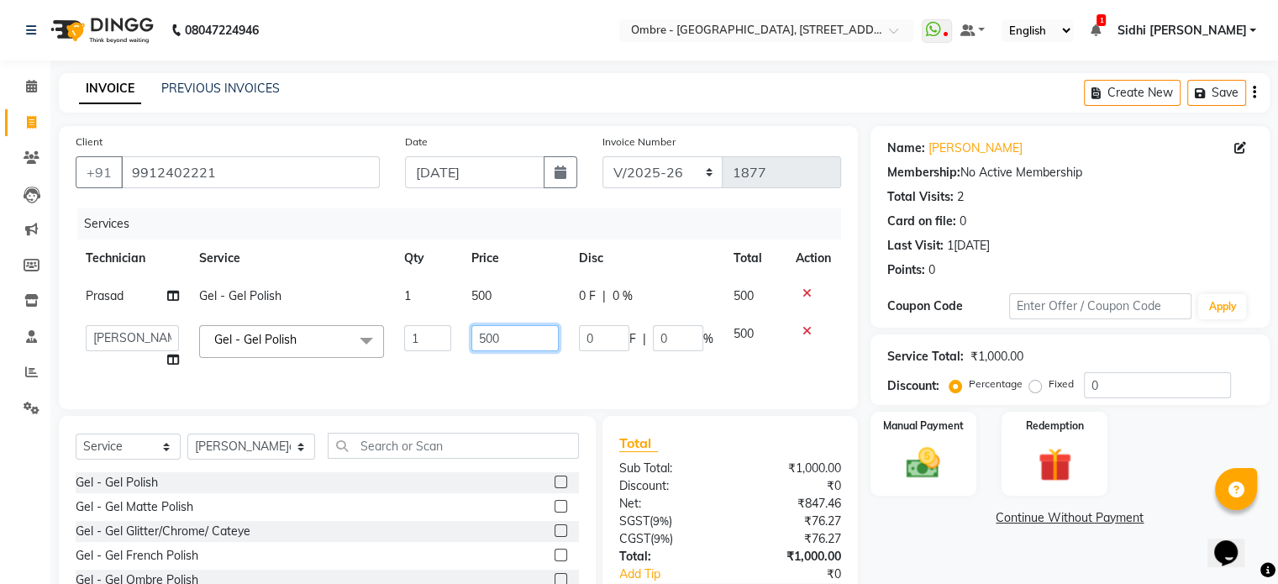
drag, startPoint x: 486, startPoint y: 339, endPoint x: 461, endPoint y: 333, distance: 25.9
click at [461, 333] on td "500" at bounding box center [515, 347] width 108 height 64
type input "1200"
click at [926, 452] on img at bounding box center [923, 464] width 56 height 40
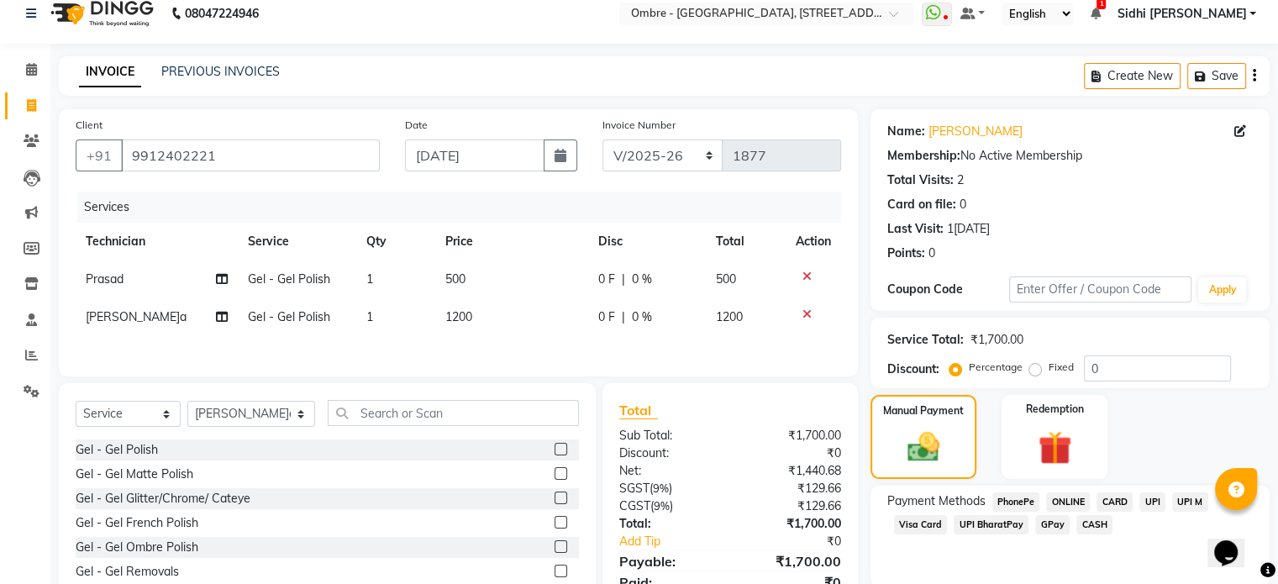
scroll to position [92, 0]
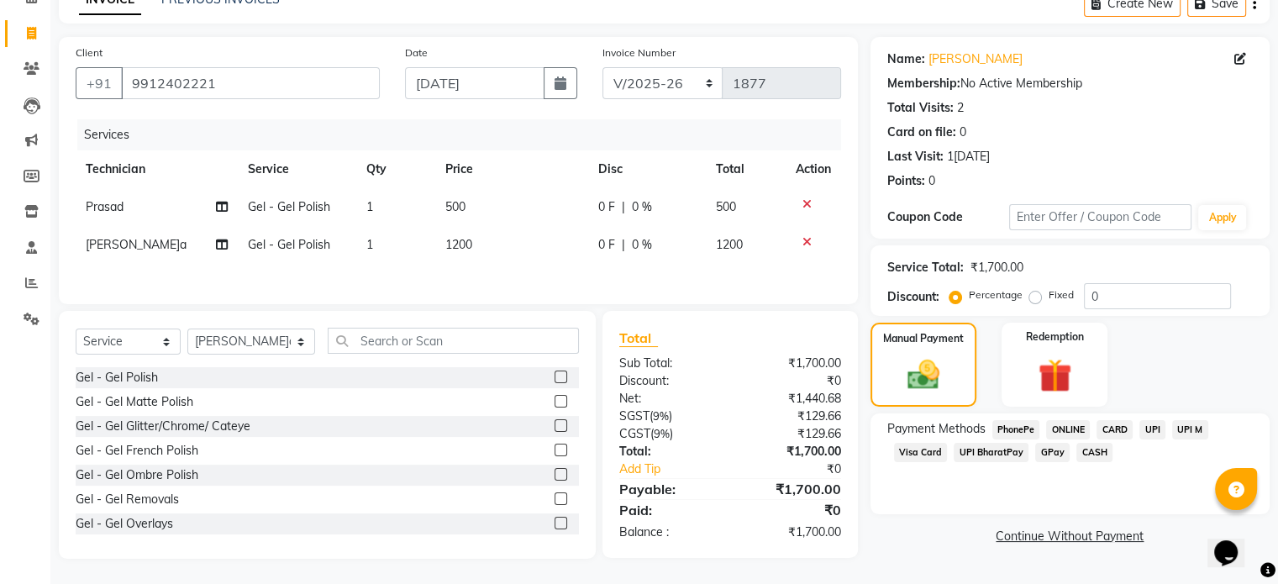
click at [1088, 440] on div "Payment Methods PhonePe ONLINE CARD UPI UPI M Visa Card UPI BharatPay GPay CASH" at bounding box center [1070, 442] width 366 height 45
click at [1092, 451] on span "CASH" at bounding box center [1095, 452] width 36 height 19
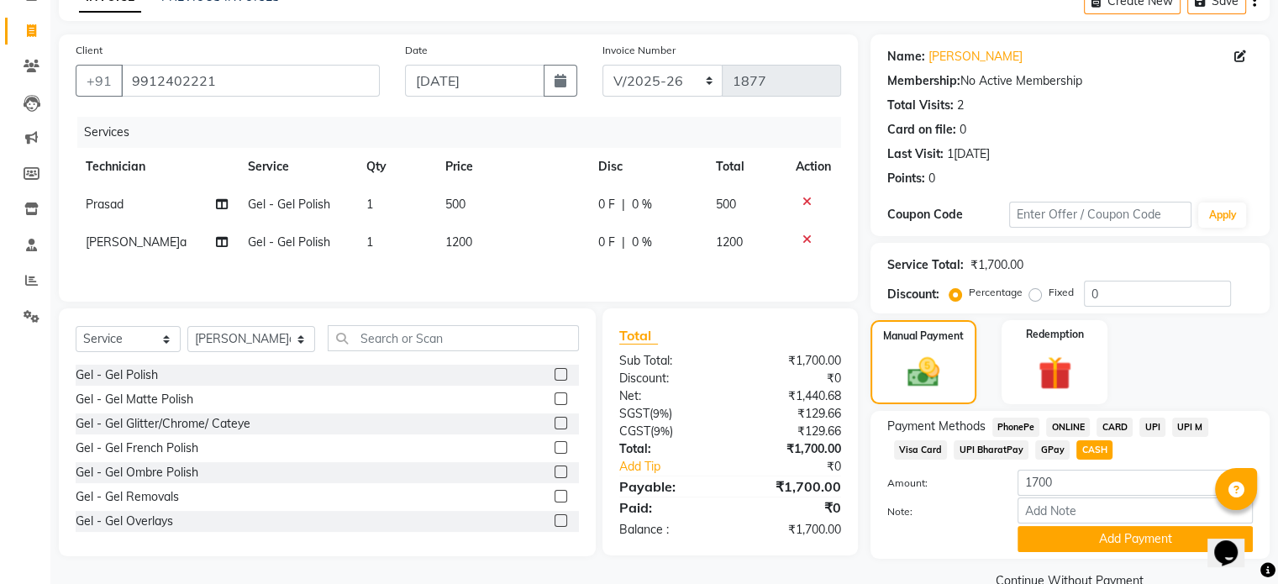
scroll to position [128, 0]
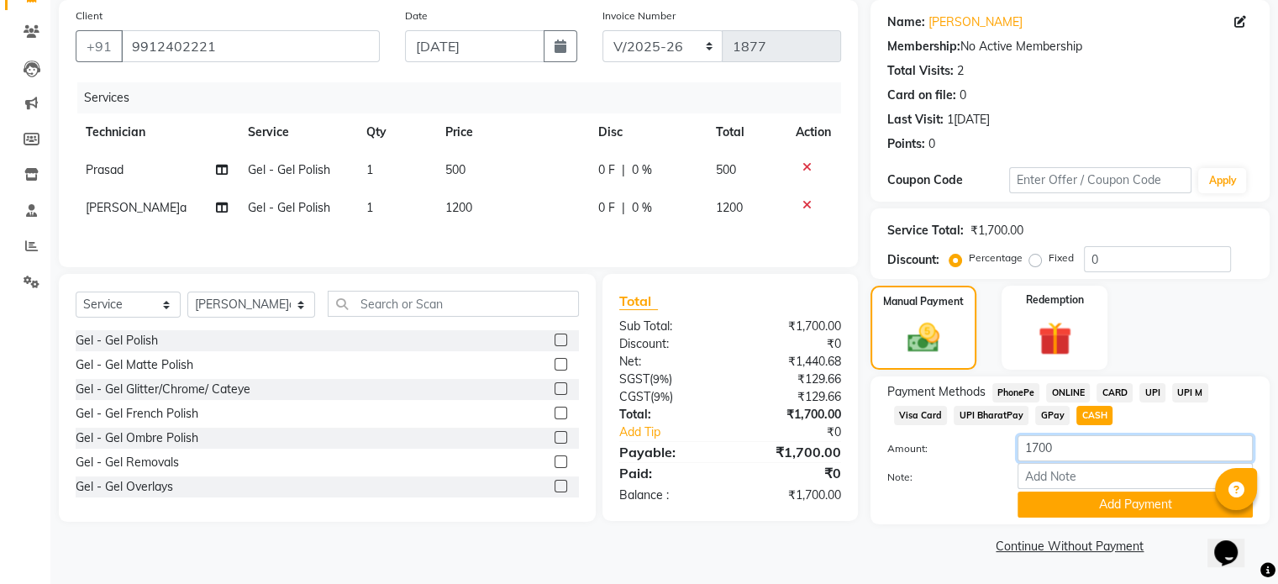
click at [1041, 445] on input "1700" at bounding box center [1135, 448] width 235 height 26
type input "1500"
click at [1133, 500] on button "Add Payment" at bounding box center [1135, 505] width 235 height 26
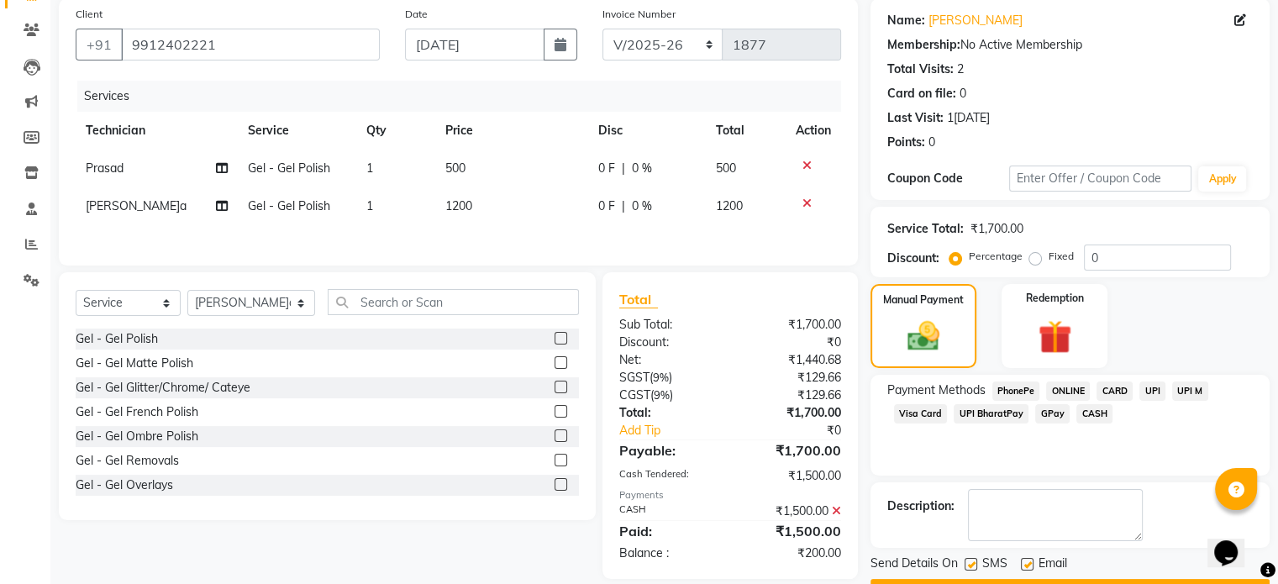
click at [1144, 393] on span "UPI" at bounding box center [1153, 391] width 26 height 19
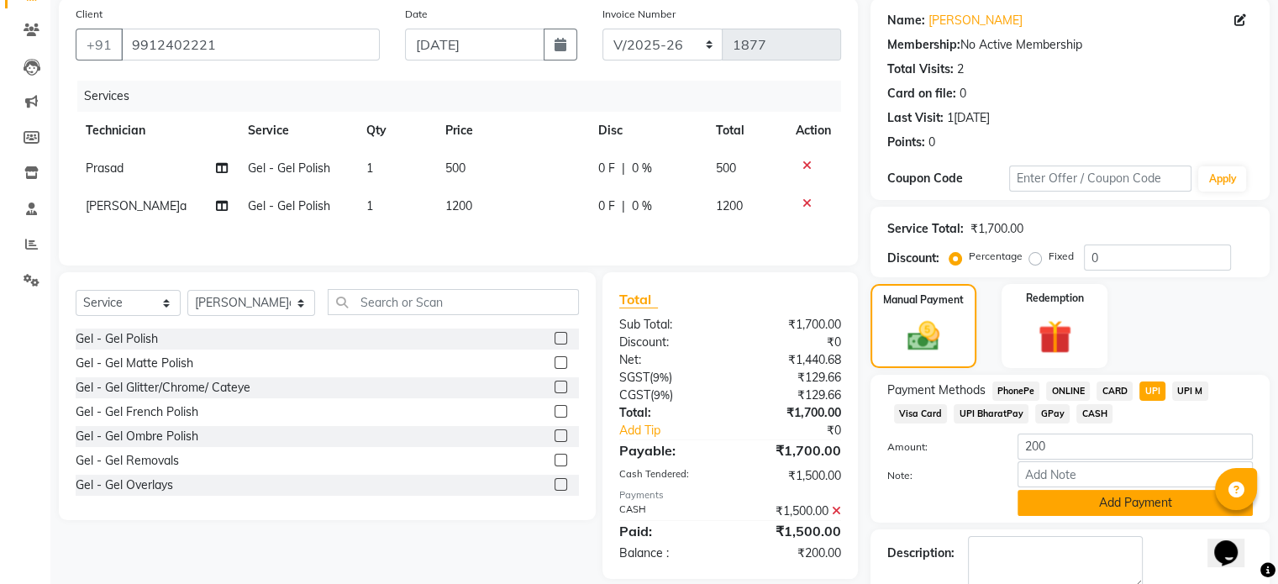
click at [1166, 507] on button "Add Payment" at bounding box center [1135, 503] width 235 height 26
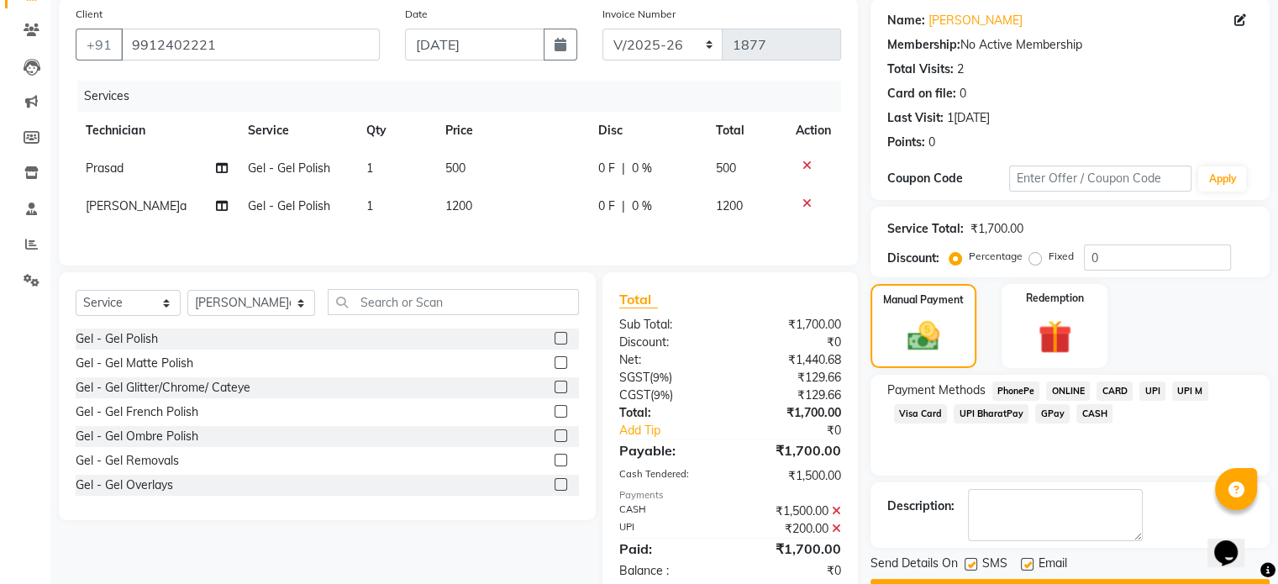
scroll to position [172, 0]
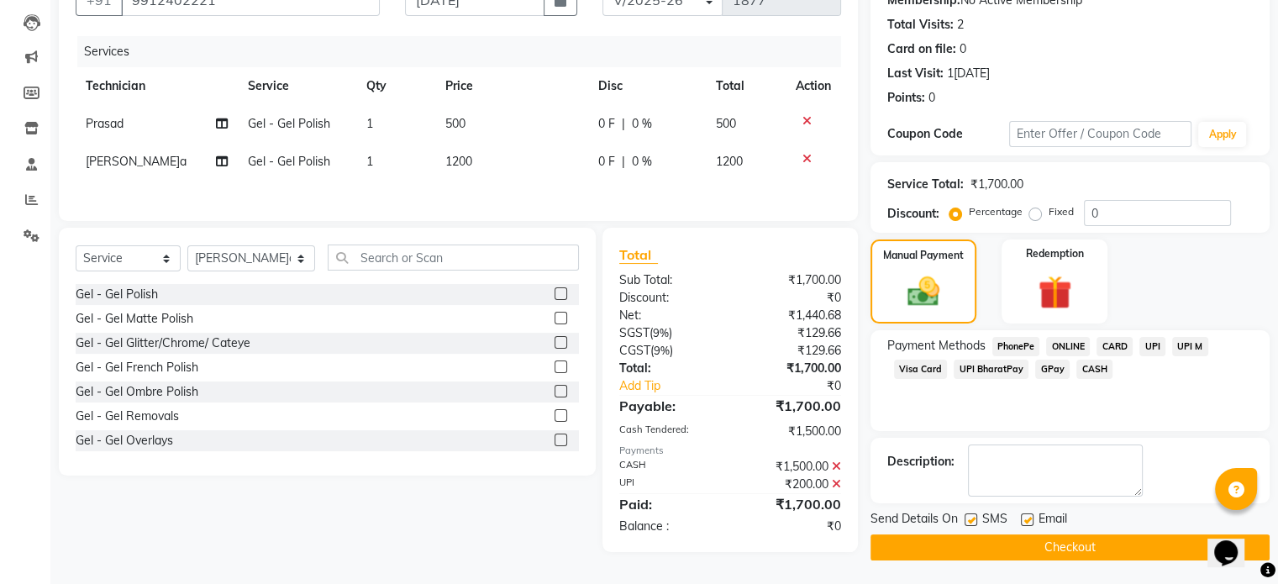
click at [1114, 540] on button "Checkout" at bounding box center [1070, 547] width 399 height 26
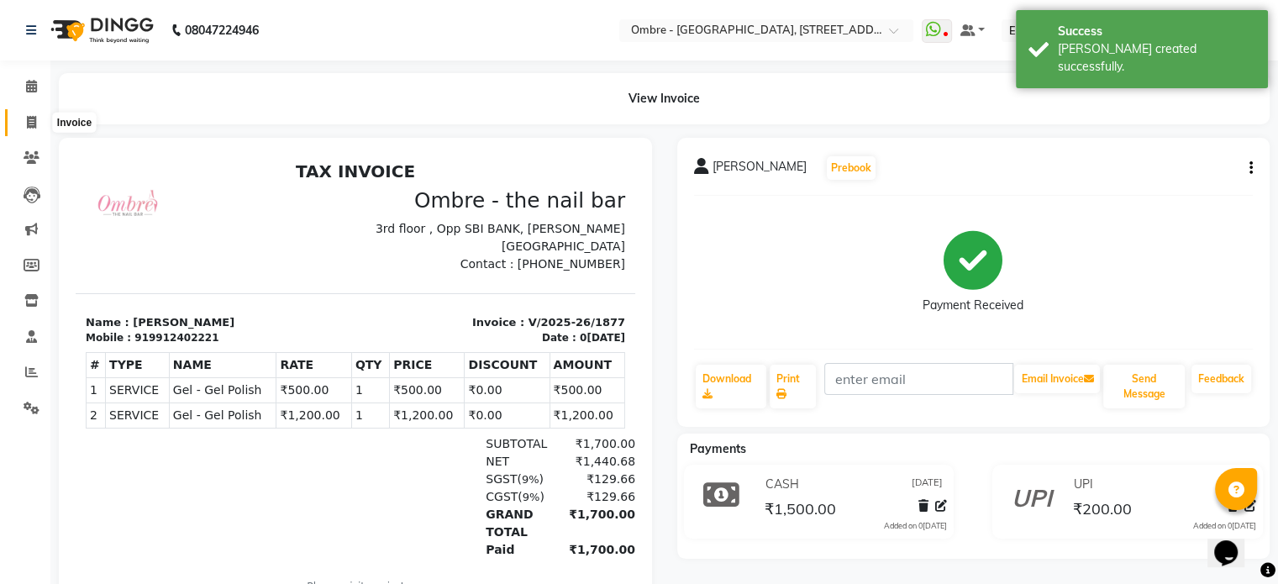
click at [37, 122] on span at bounding box center [31, 122] width 29 height 19
select select "service"
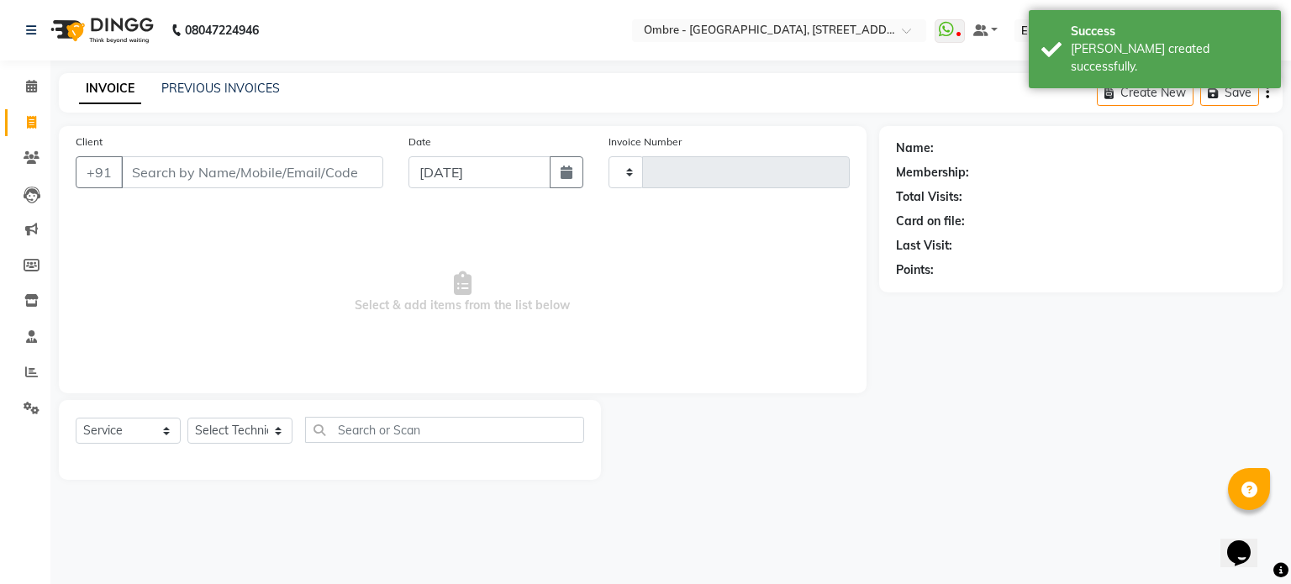
type input "1878"
select select "4216"
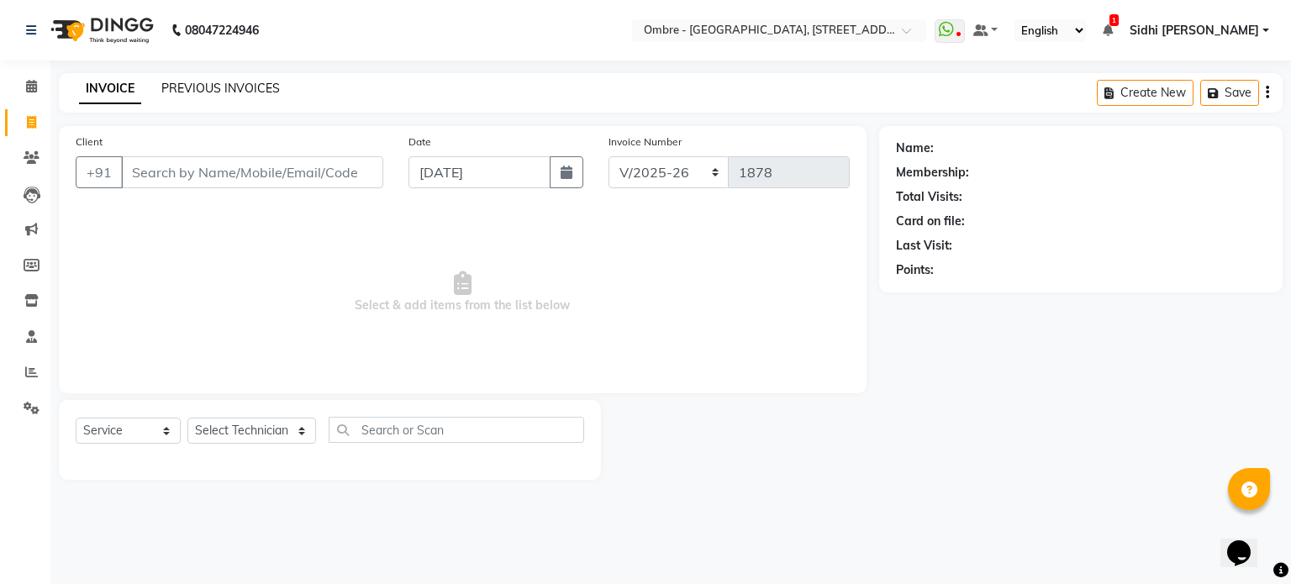
click at [268, 90] on link "PREVIOUS INVOICES" at bounding box center [220, 88] width 118 height 15
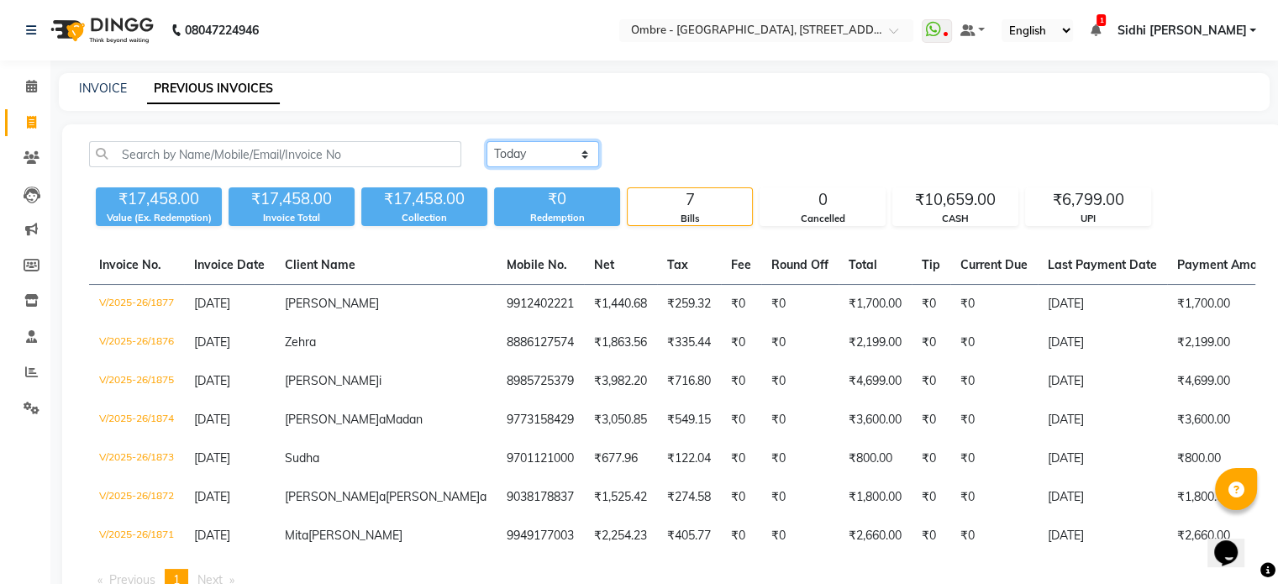
click at [580, 147] on select "Today Yesterday Custom Range" at bounding box center [543, 154] width 113 height 26
click at [34, 368] on icon at bounding box center [31, 372] width 13 height 13
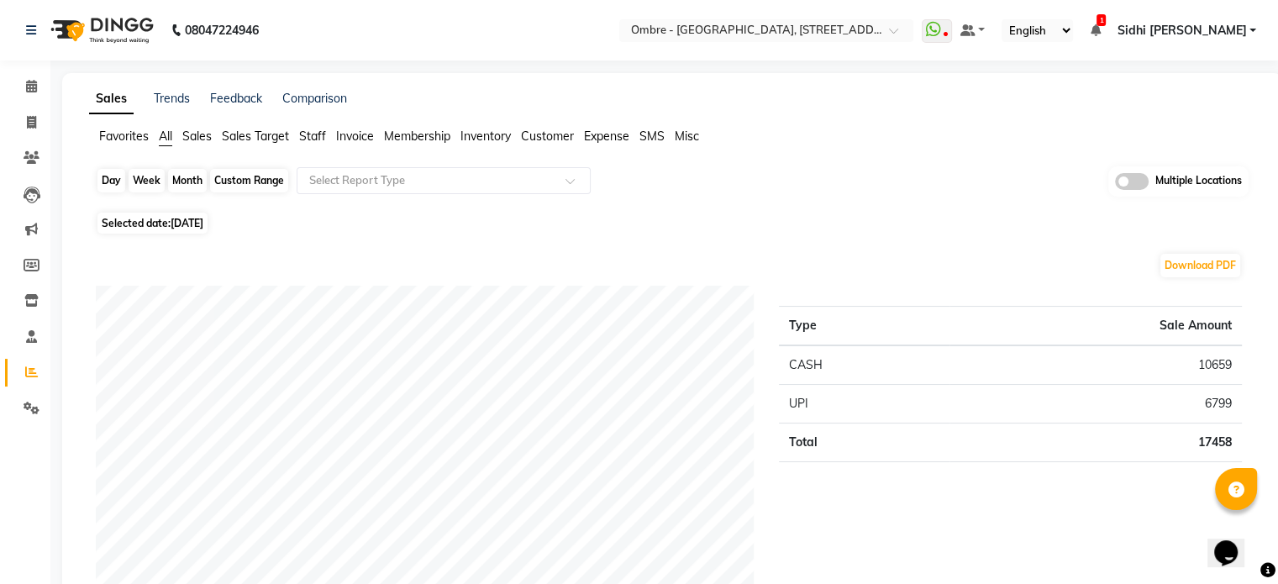
click at [113, 181] on div "Day" at bounding box center [111, 181] width 28 height 24
select select "9"
select select "2025"
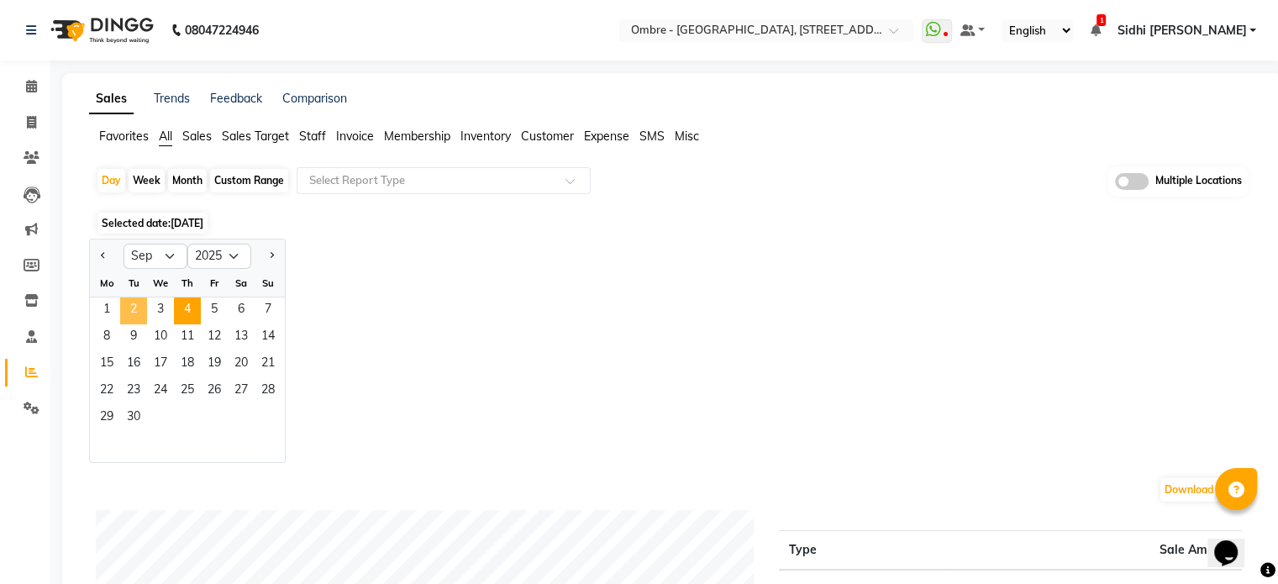
click at [134, 312] on span "2" at bounding box center [133, 310] width 27 height 27
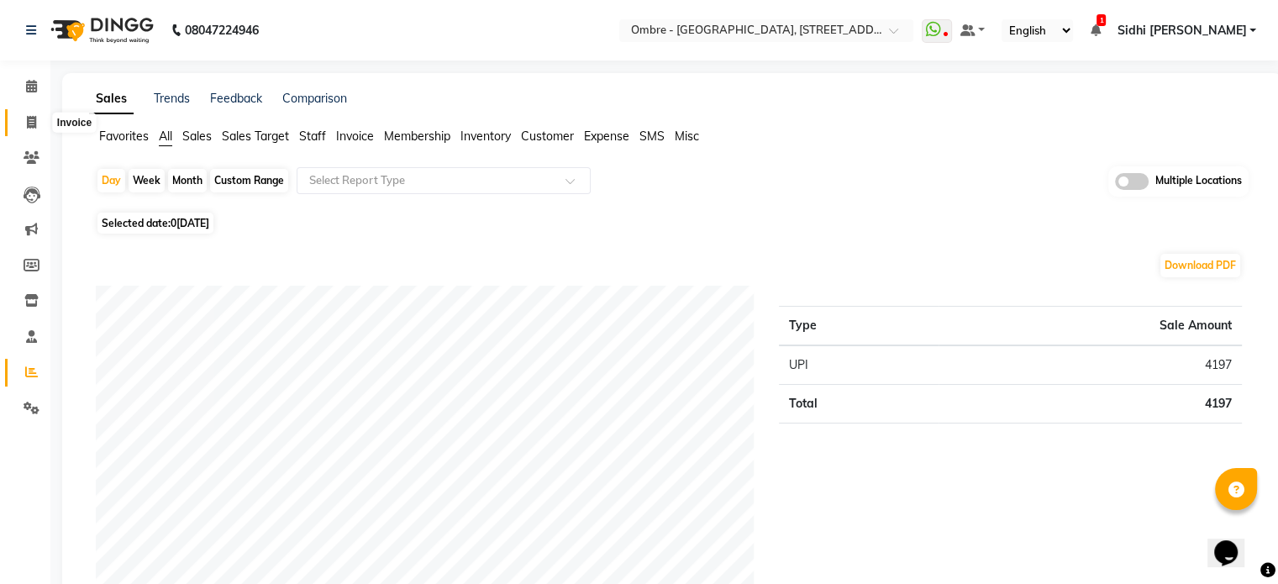
click at [30, 127] on icon at bounding box center [31, 122] width 9 height 13
select select "service"
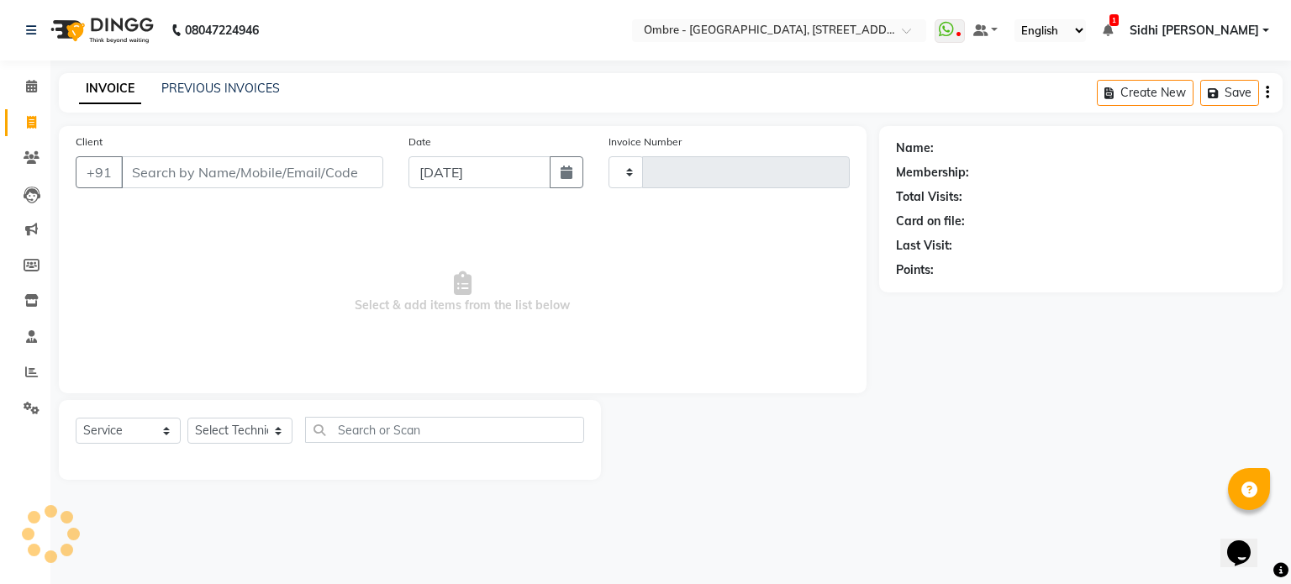
type input "1878"
select select "4216"
click at [210, 93] on link "PREVIOUS INVOICES" at bounding box center [220, 88] width 118 height 15
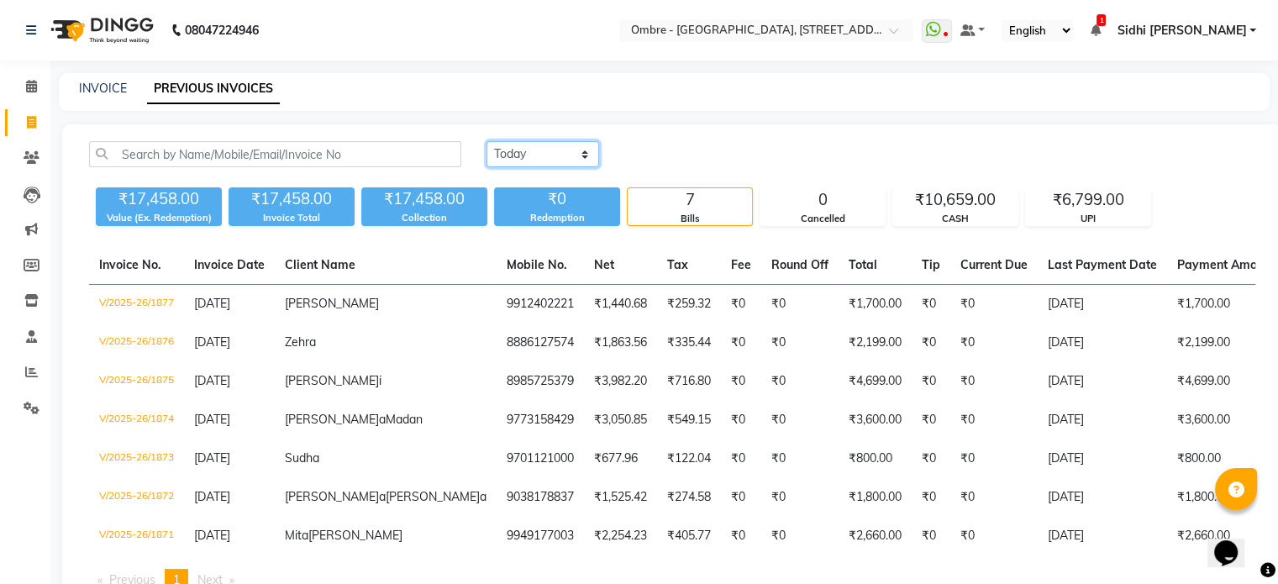
click at [556, 154] on select "Today Yesterday Custom Range" at bounding box center [543, 154] width 113 height 26
select select "range"
click at [487, 141] on select "Today Yesterday Custom Range" at bounding box center [543, 154] width 113 height 26
click at [703, 150] on input "[DATE]" at bounding box center [680, 155] width 118 height 24
select select "9"
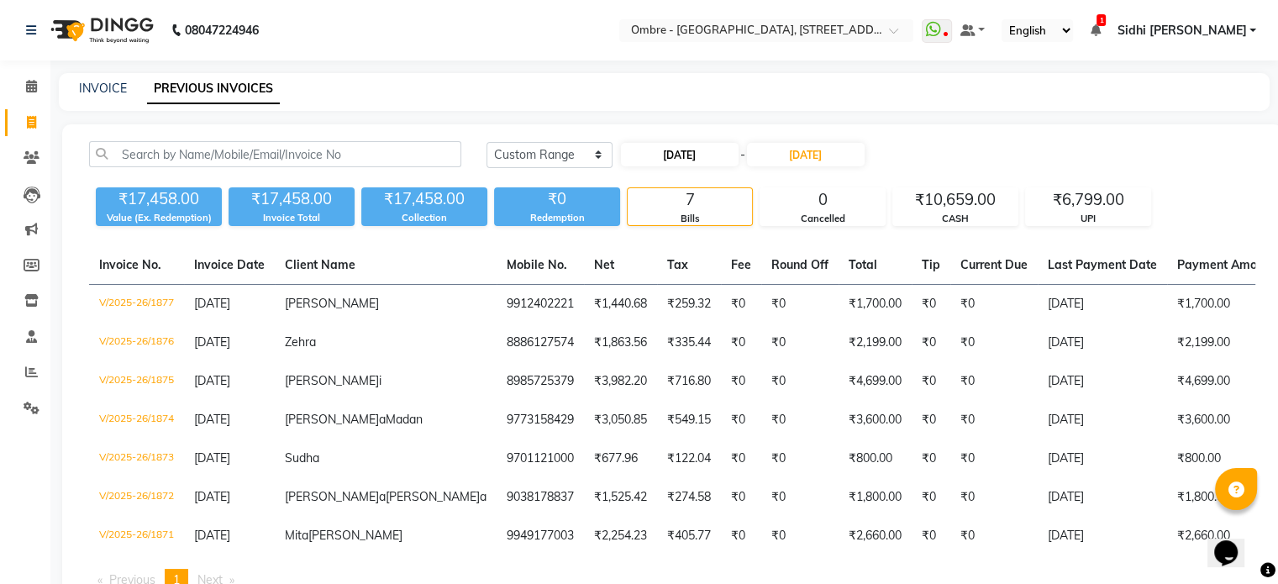
select select "2025"
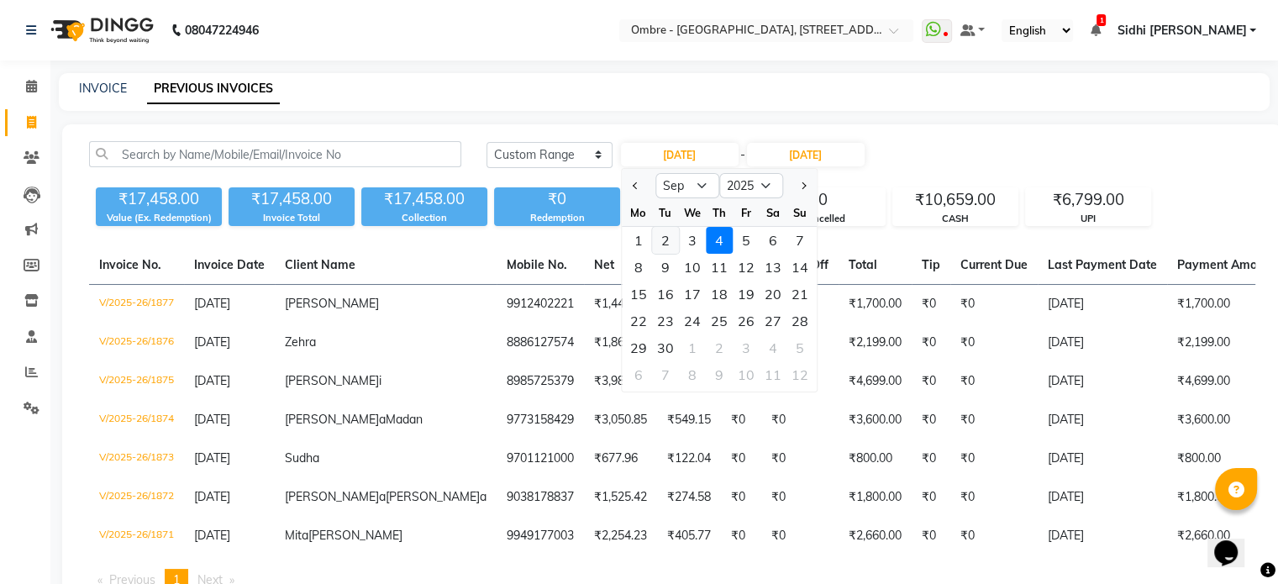
click at [670, 240] on div "2" at bounding box center [665, 240] width 27 height 27
type input "[DATE]"
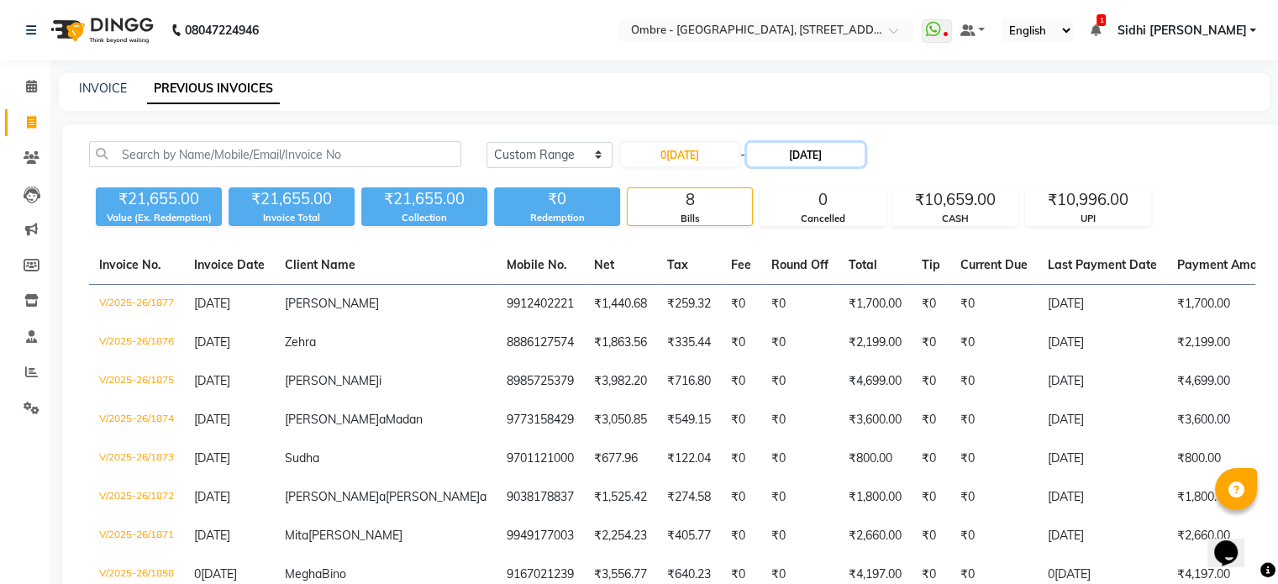
click at [819, 155] on input "[DATE]" at bounding box center [806, 155] width 118 height 24
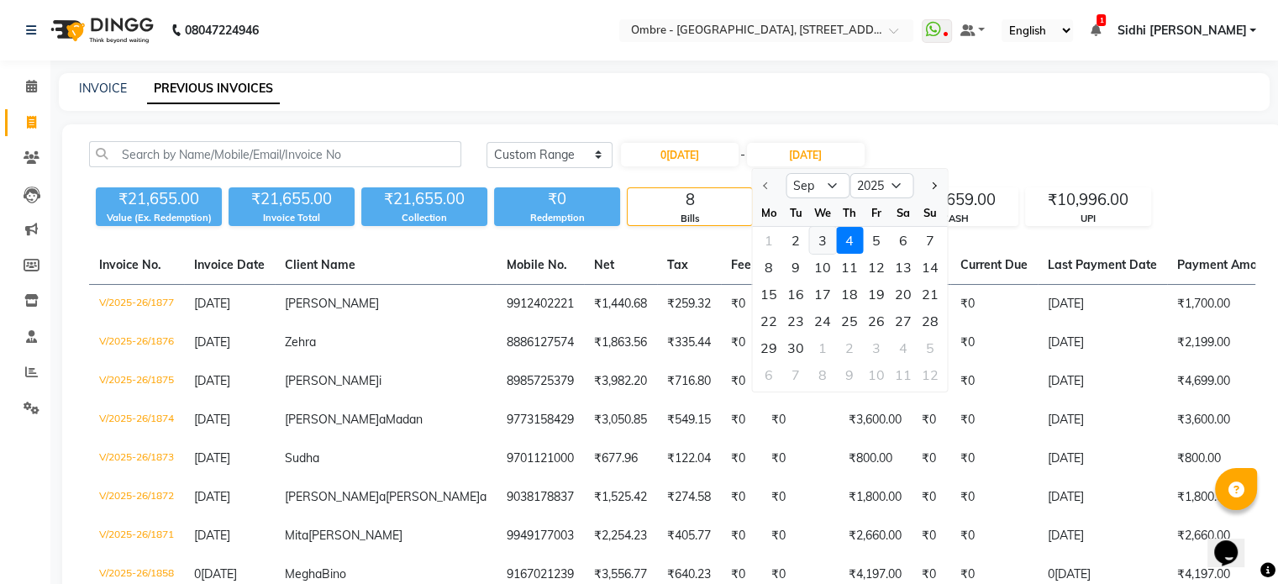
click at [809, 234] on div "3" at bounding box center [822, 240] width 27 height 27
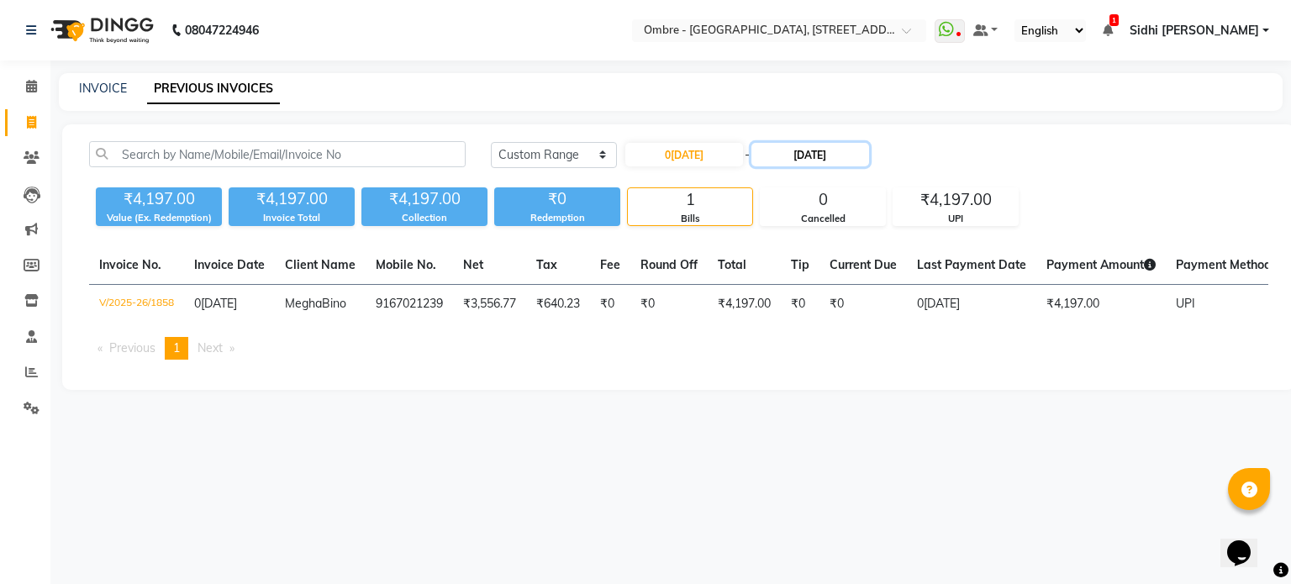
click at [804, 155] on input "03-09-2025" at bounding box center [810, 155] width 118 height 24
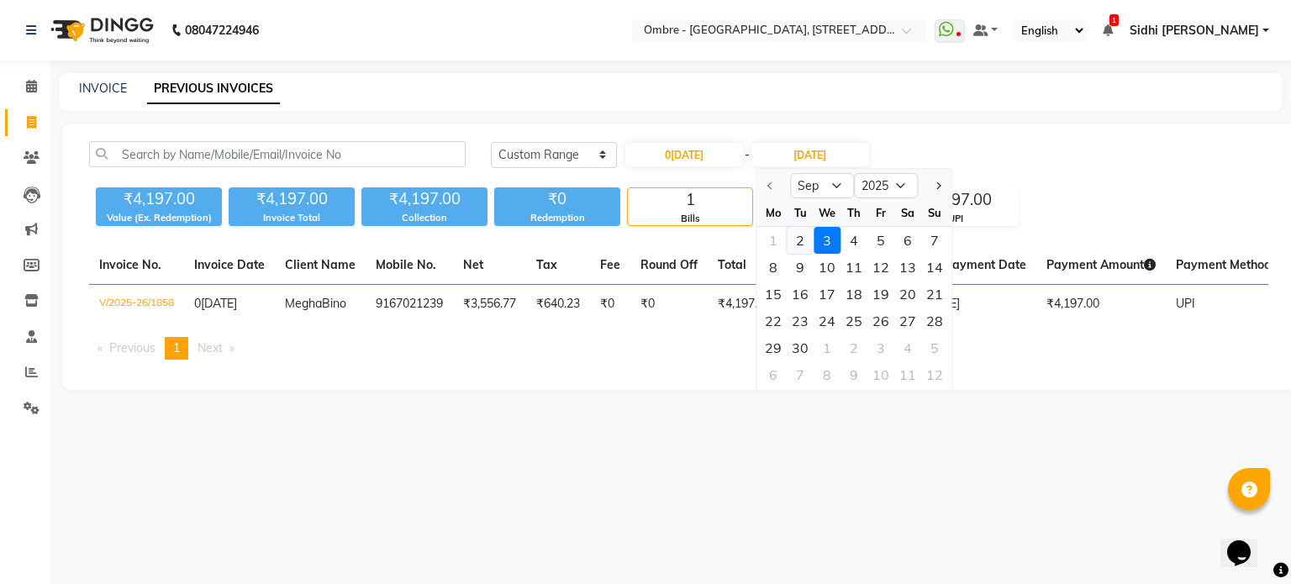
click at [799, 235] on div "2" at bounding box center [800, 240] width 27 height 27
type input "[DATE]"
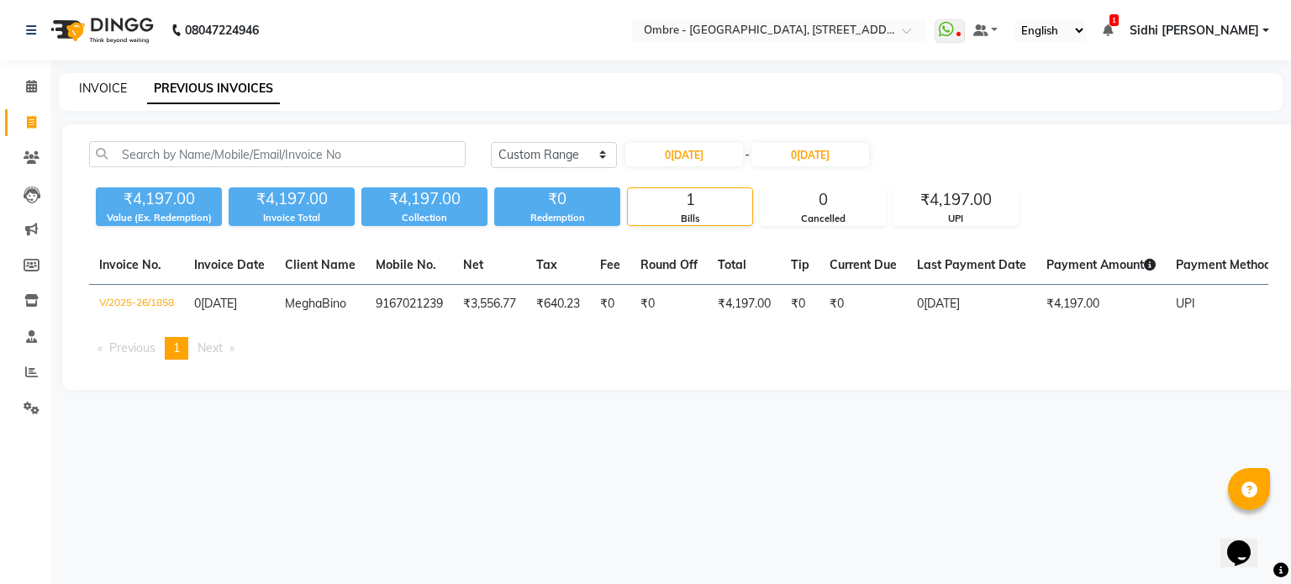
click at [81, 87] on link "INVOICE" at bounding box center [103, 88] width 48 height 15
select select "4216"
select select "service"
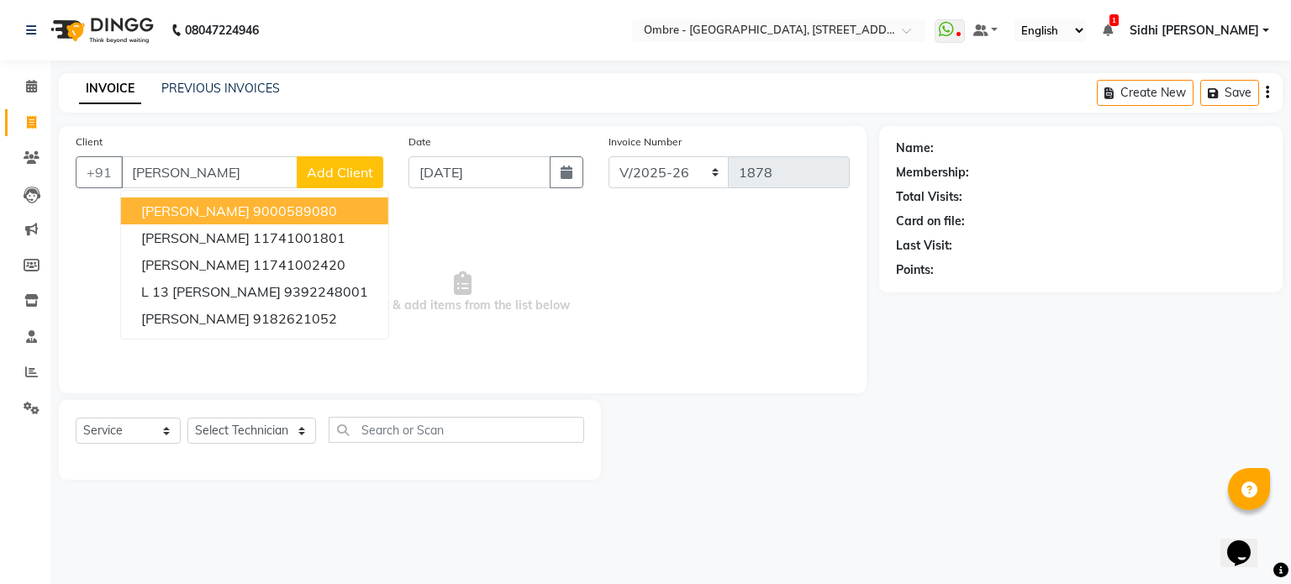
click at [253, 215] on ngb-highlight "9000589080" at bounding box center [295, 211] width 84 height 17
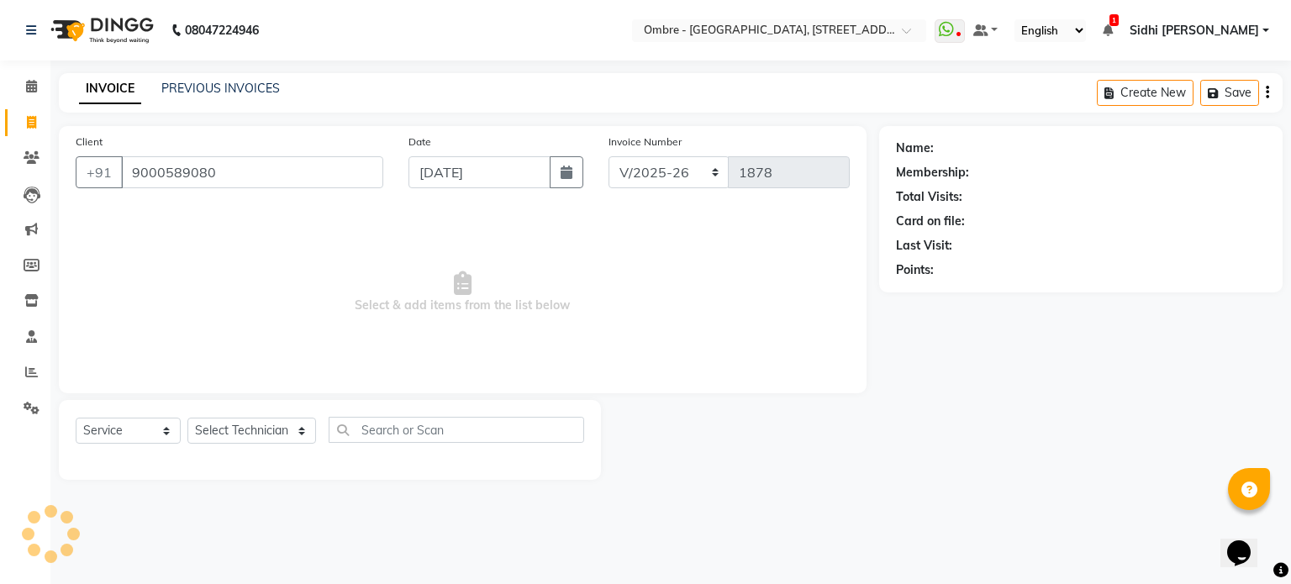
type input "9000589080"
select select "1: Object"
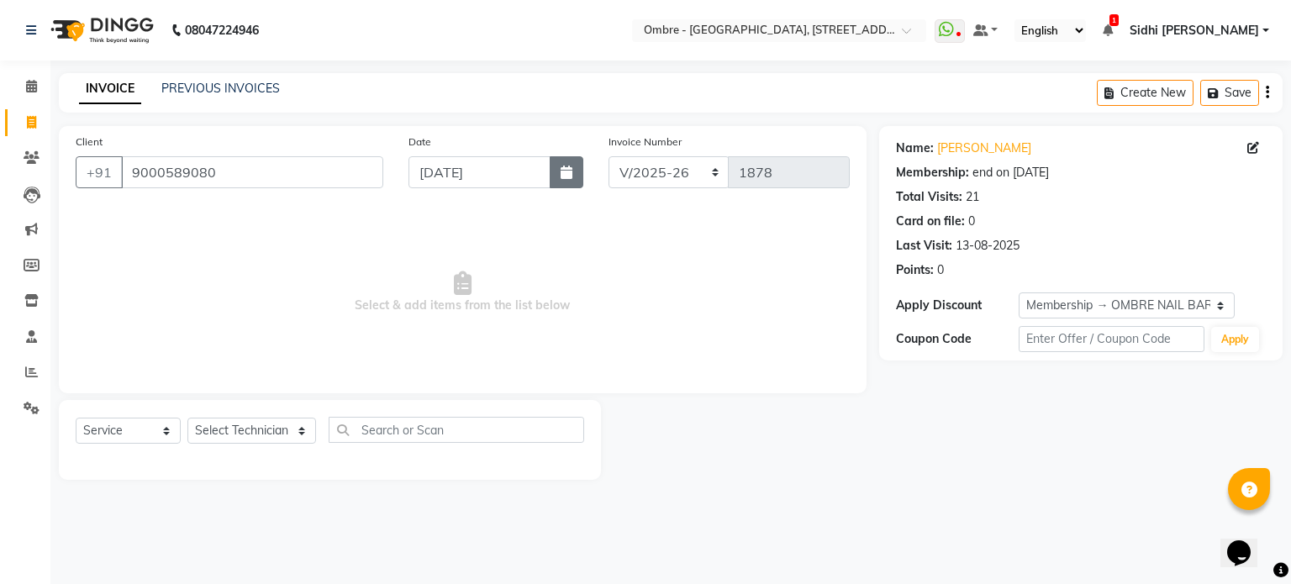
click at [561, 172] on icon "button" at bounding box center [567, 172] width 12 height 13
select select "9"
select select "2025"
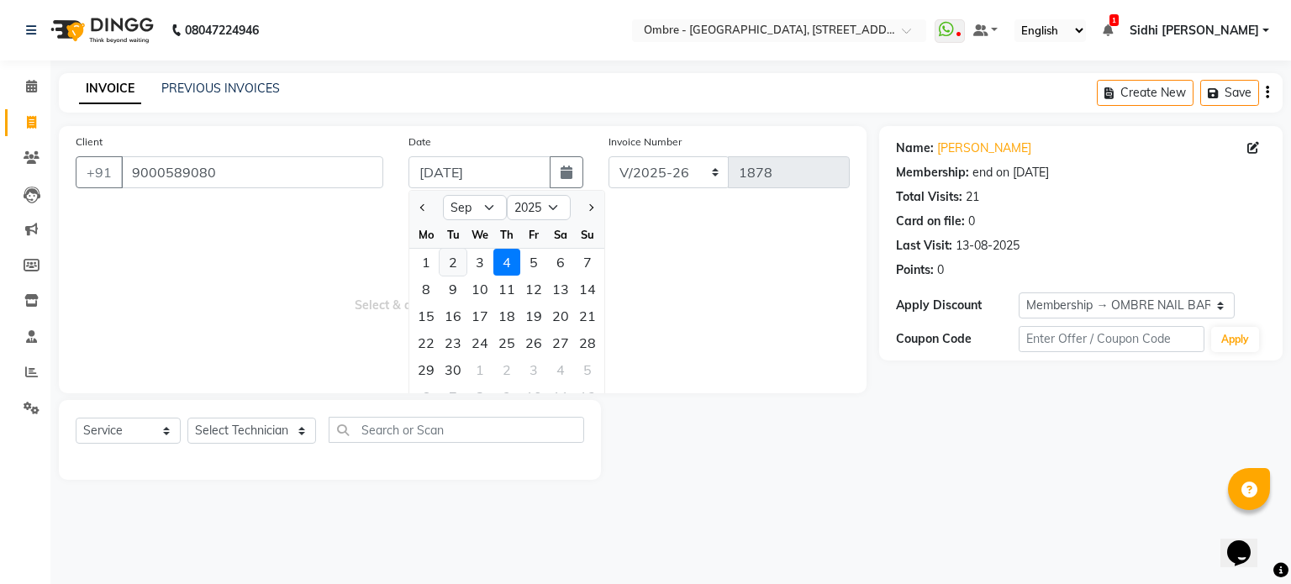
click at [460, 255] on div "2" at bounding box center [453, 262] width 27 height 27
type input "[DATE]"
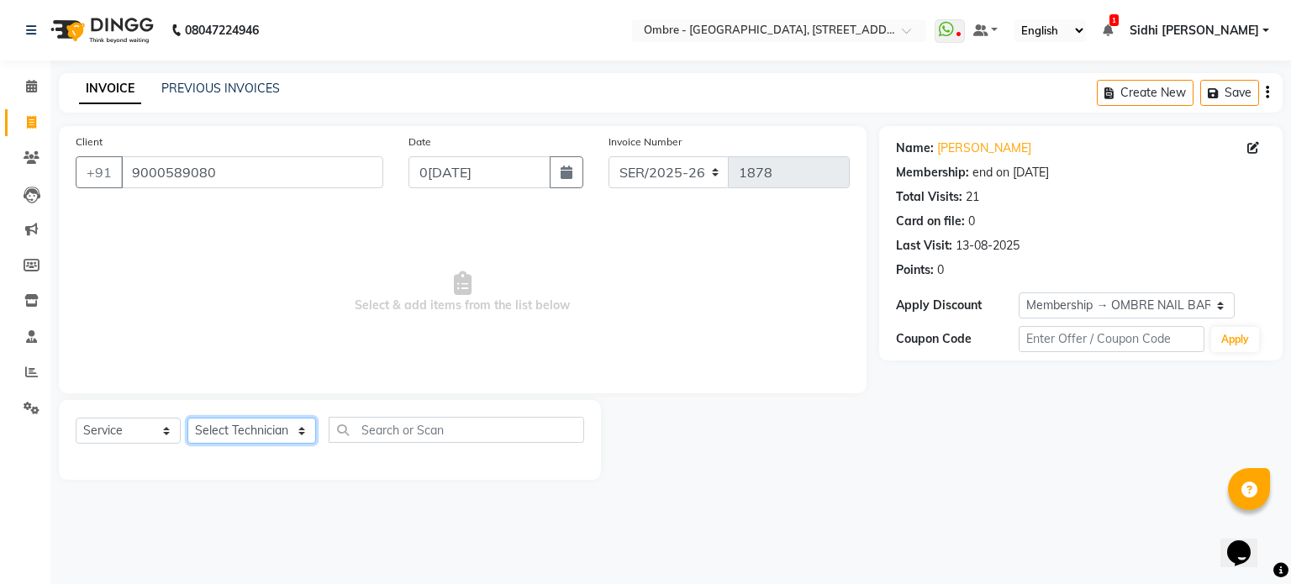
click at [234, 433] on select "Select Technician [PERSON_NAME] [PERSON_NAME] [PERSON_NAME] [PERSON_NAME] [PERS…" at bounding box center [251, 431] width 129 height 26
select select "24129"
click at [187, 419] on select "Select Technician [PERSON_NAME] [PERSON_NAME] [PERSON_NAME] [PERSON_NAME] [PERS…" at bounding box center [251, 431] width 129 height 26
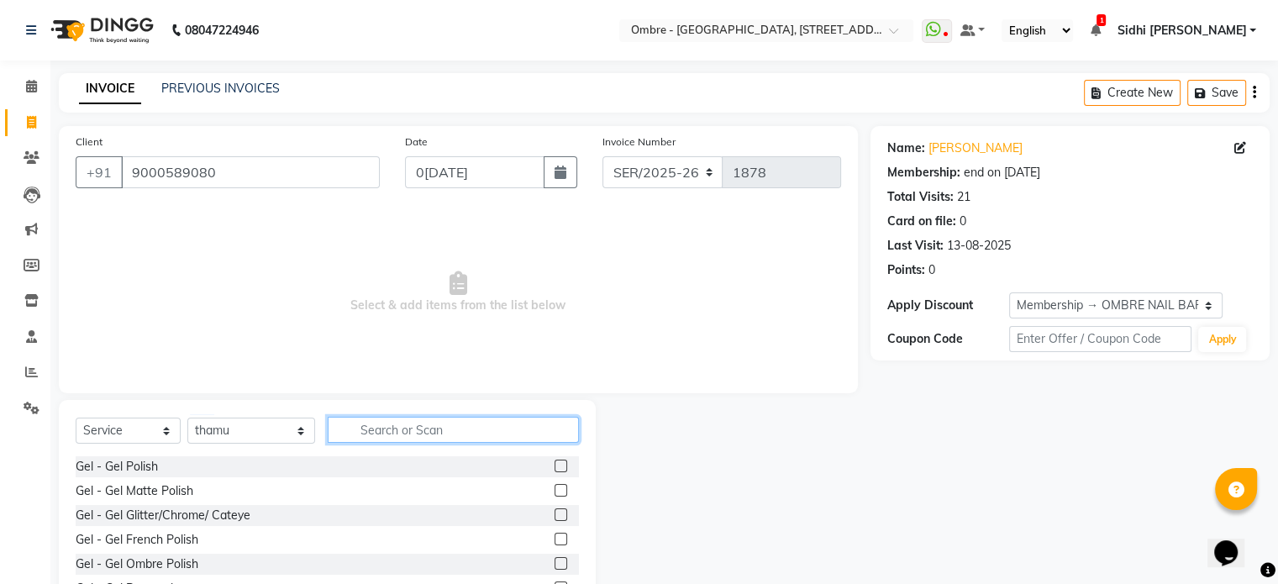
click at [392, 427] on input "text" at bounding box center [453, 430] width 251 height 26
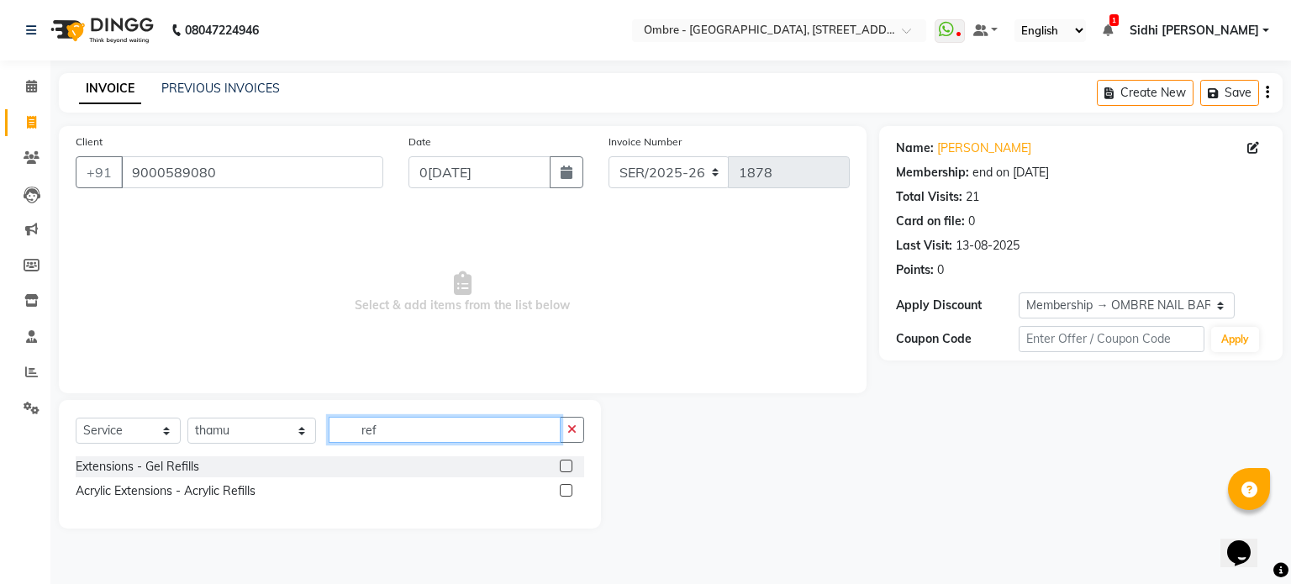
type input "ref"
click at [568, 469] on label at bounding box center [566, 466] width 13 height 13
click at [568, 469] on input "checkbox" at bounding box center [565, 466] width 11 height 11
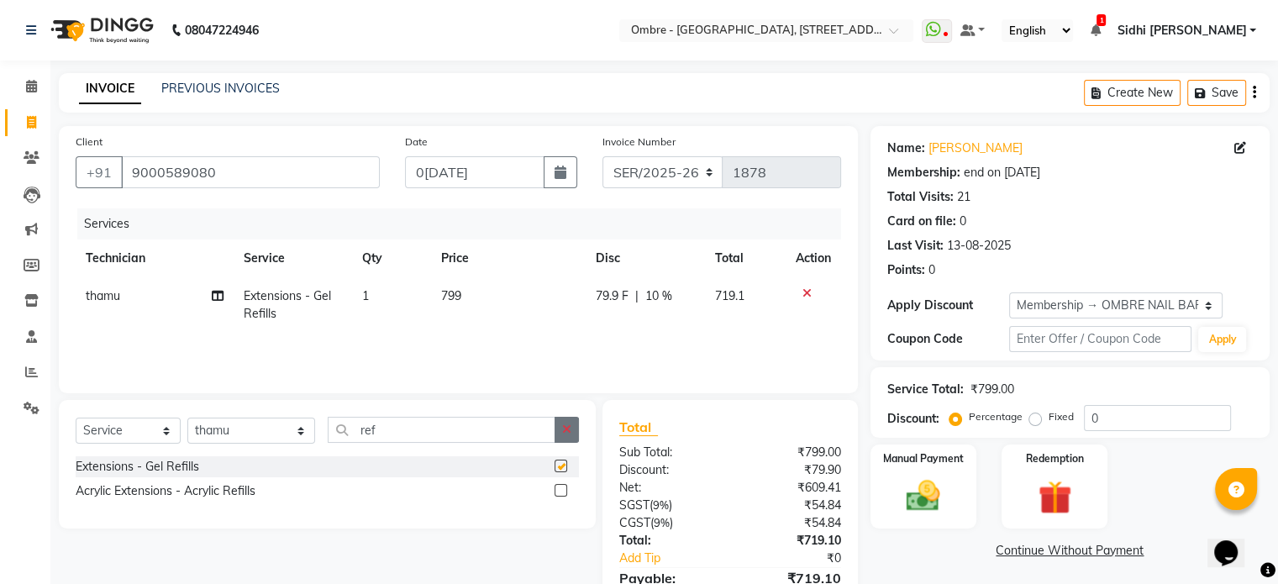
checkbox input "false"
click at [569, 432] on icon "button" at bounding box center [566, 430] width 9 height 12
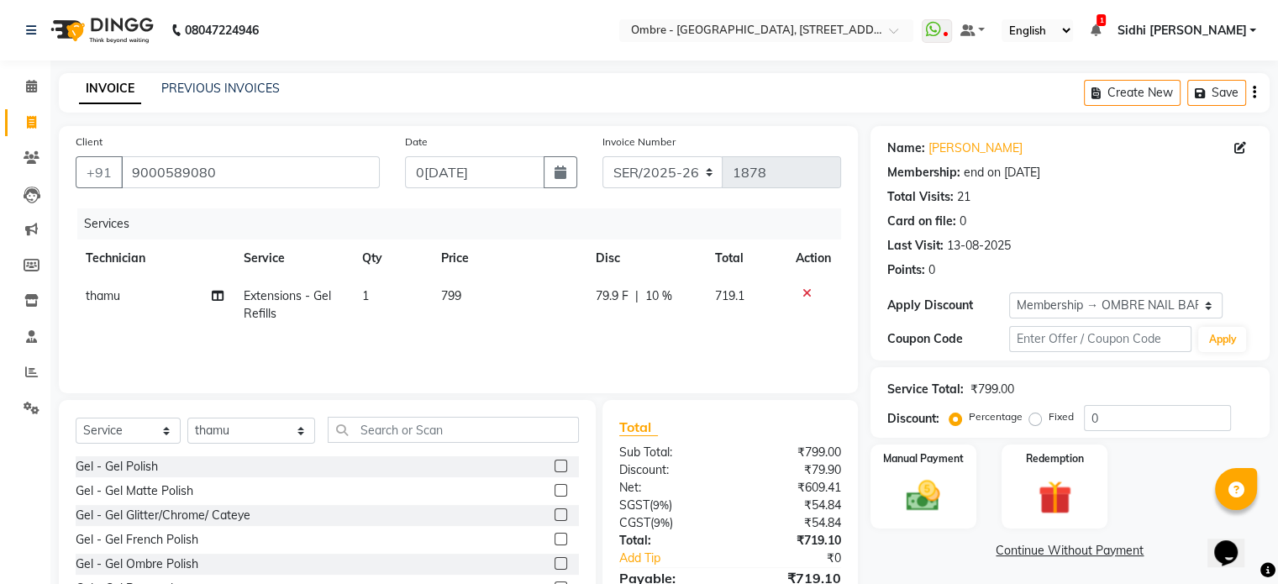
click at [555, 467] on label at bounding box center [561, 466] width 13 height 13
click at [555, 467] on input "checkbox" at bounding box center [560, 466] width 11 height 11
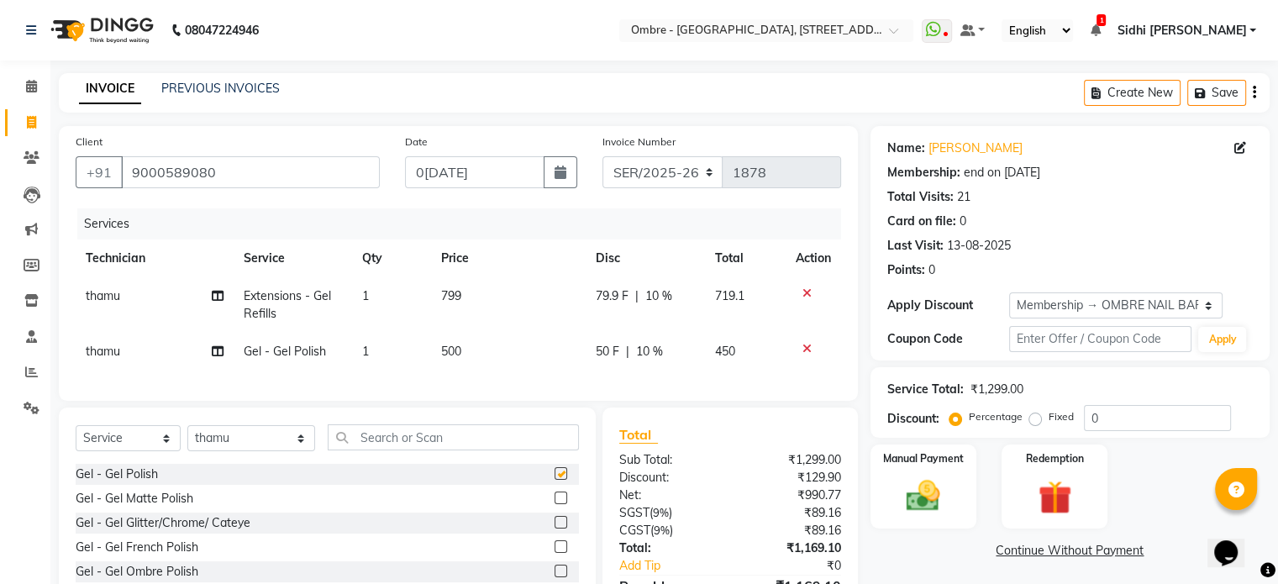
checkbox input "false"
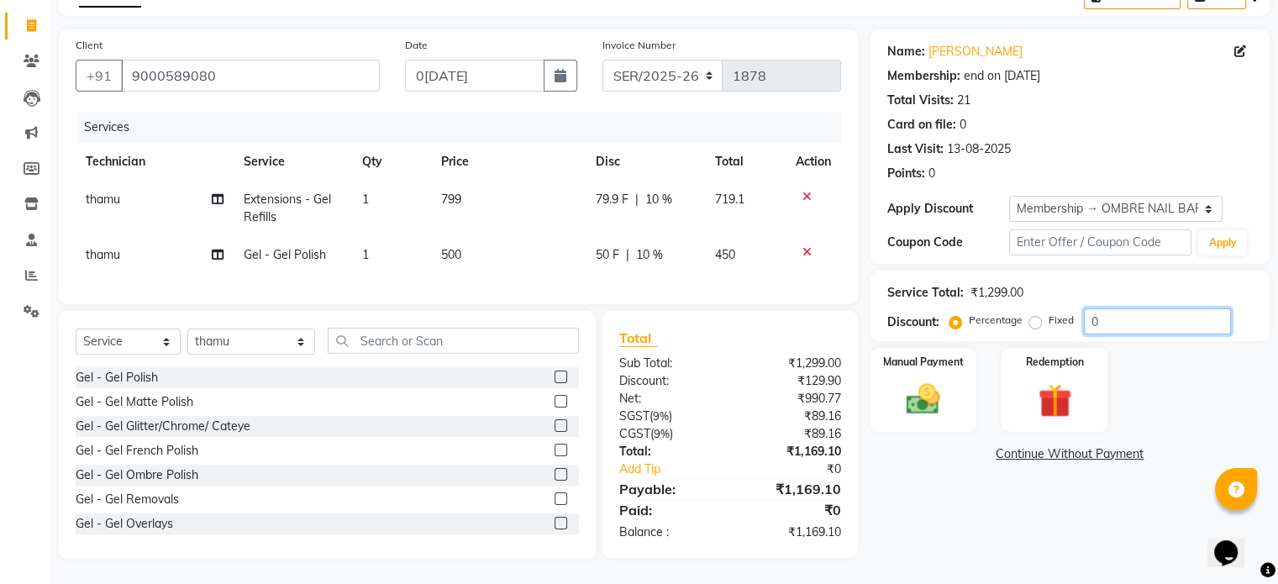
click at [1113, 310] on input "0" at bounding box center [1157, 321] width 147 height 26
type input "0"
click at [900, 397] on img at bounding box center [923, 400] width 56 height 40
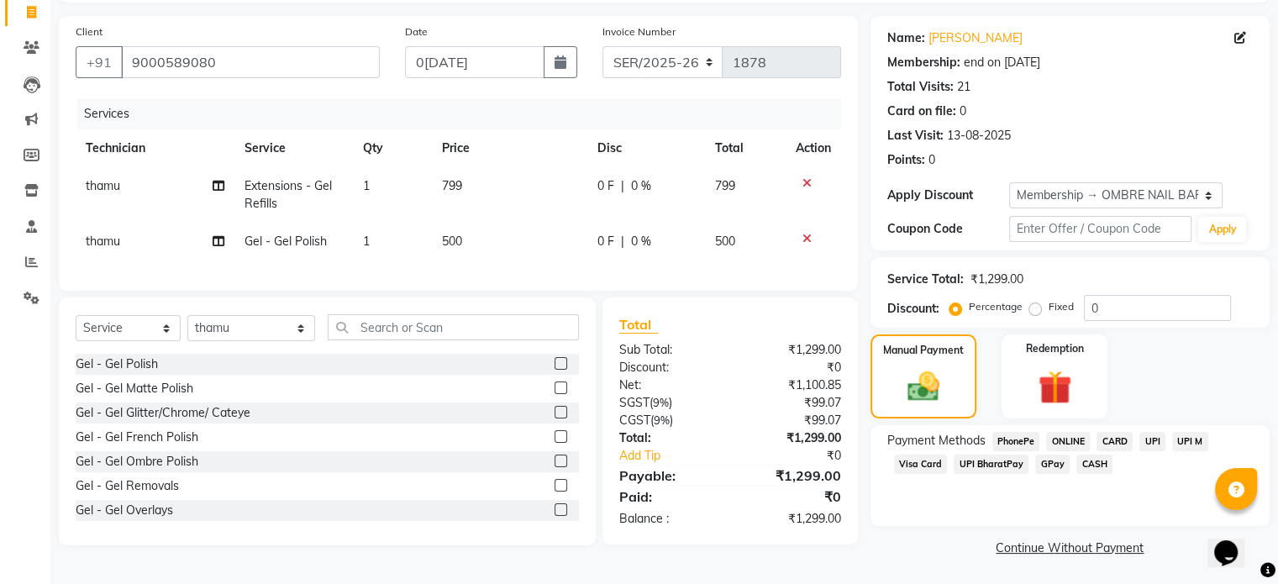
click at [1156, 436] on span "UPI" at bounding box center [1153, 441] width 26 height 19
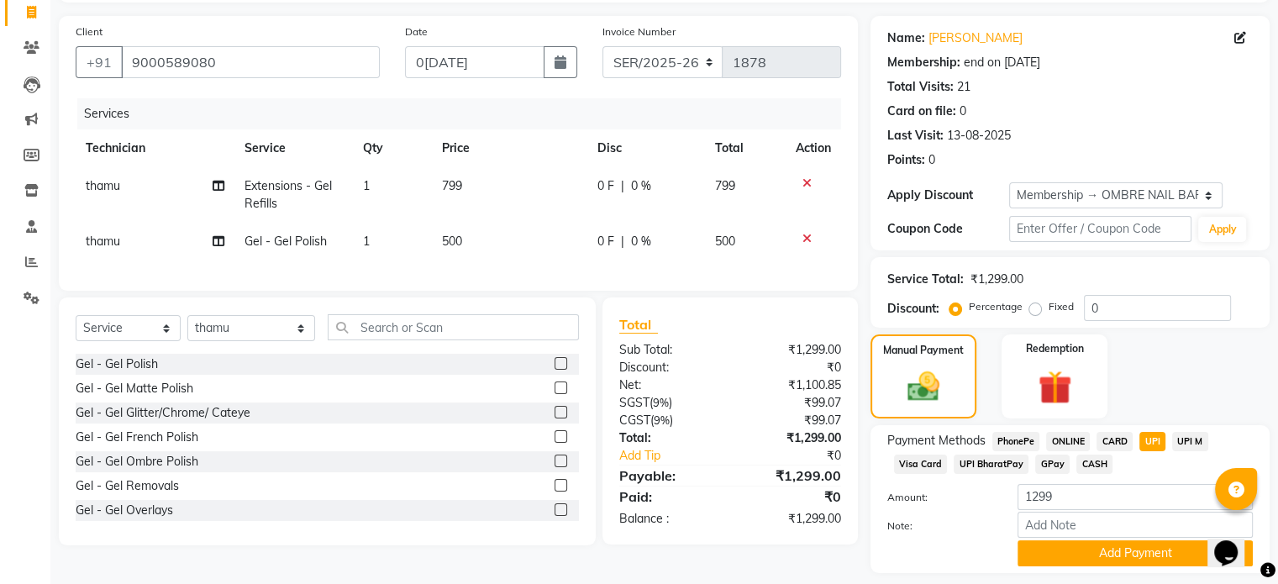
scroll to position [161, 0]
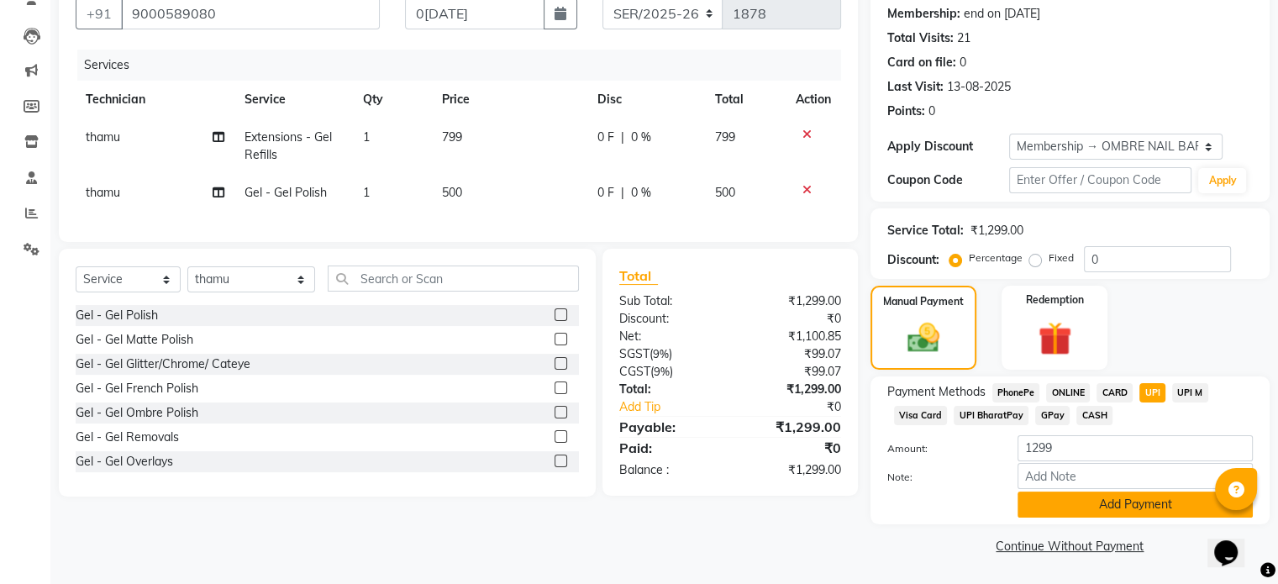
click at [1190, 507] on button "Add Payment" at bounding box center [1135, 505] width 235 height 26
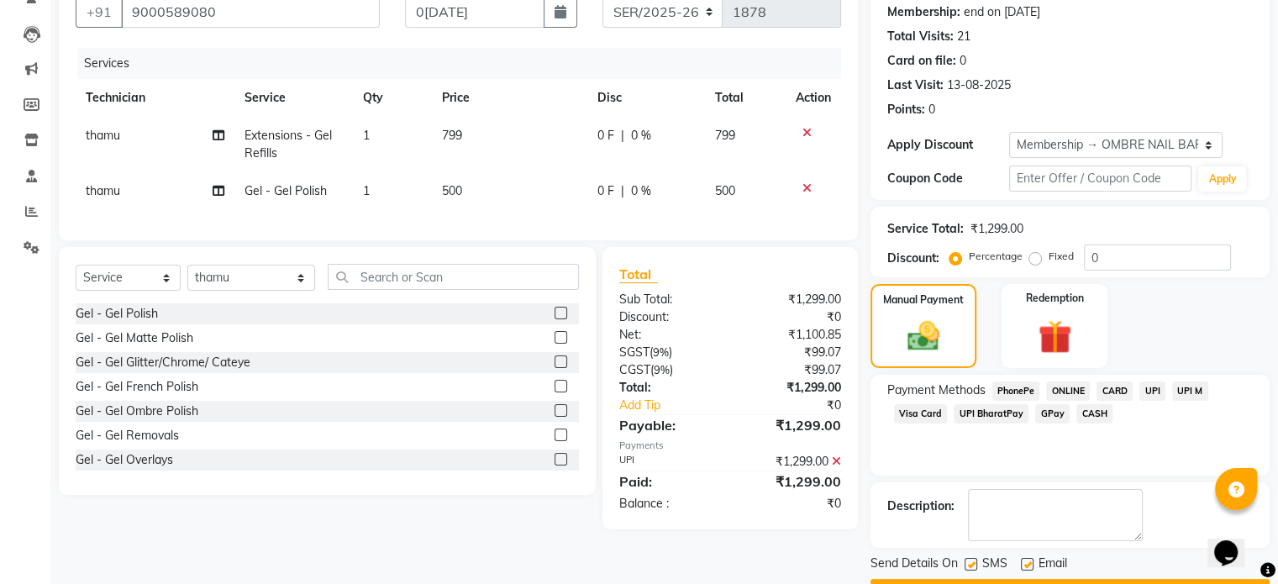
scroll to position [205, 0]
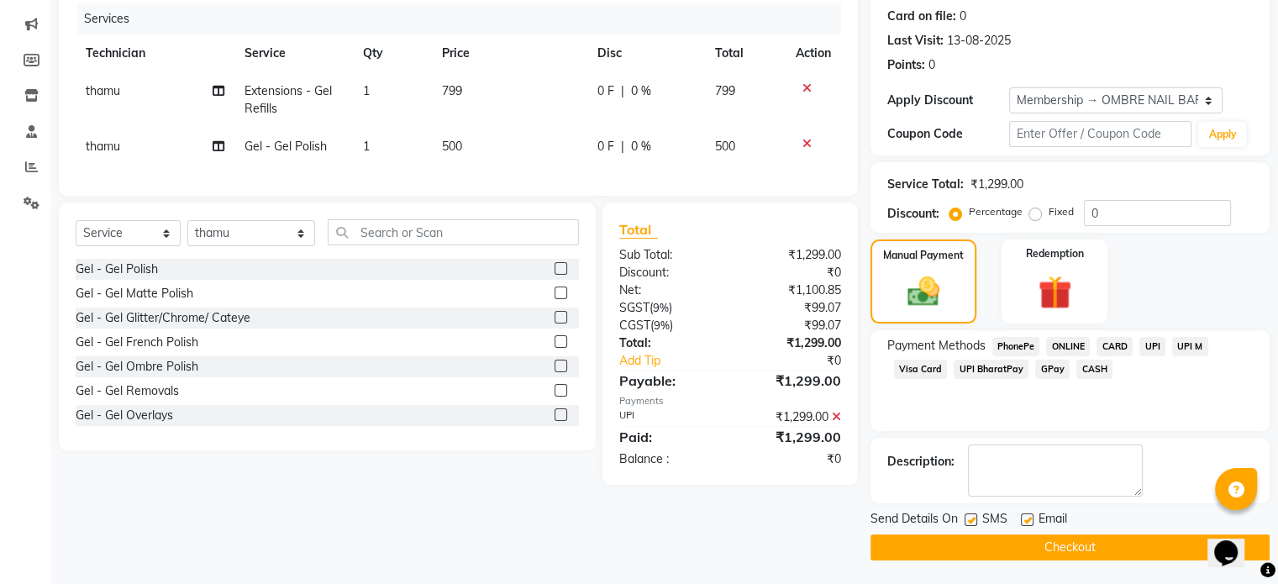
click at [1144, 547] on button "Checkout" at bounding box center [1070, 547] width 399 height 26
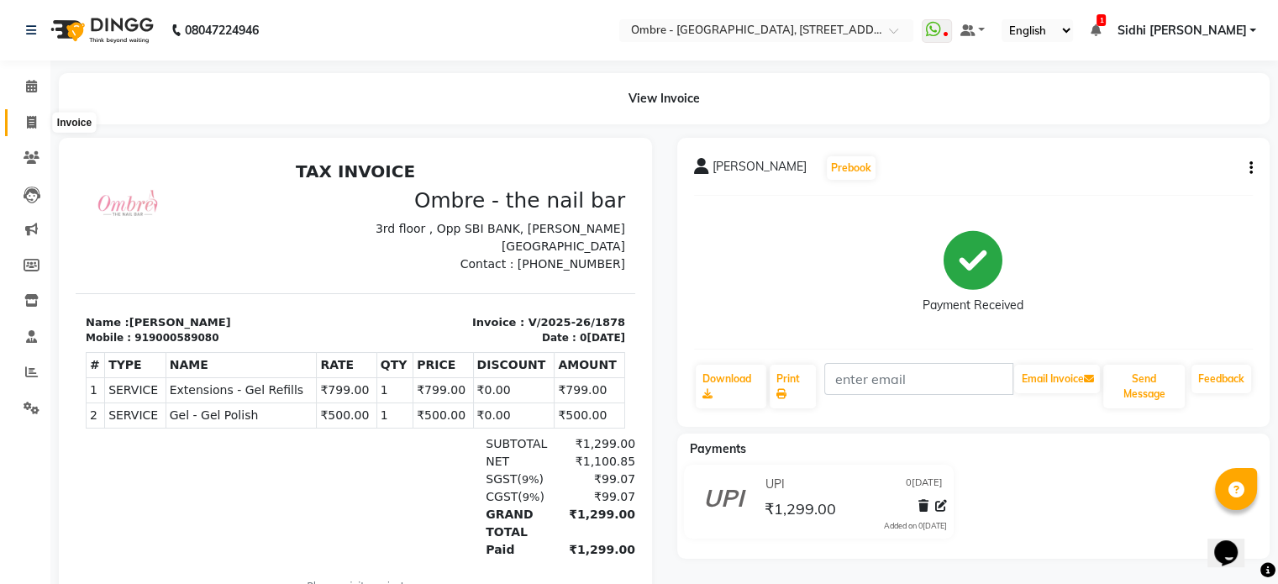
click at [27, 120] on icon at bounding box center [31, 122] width 9 height 13
select select "4216"
select select "service"
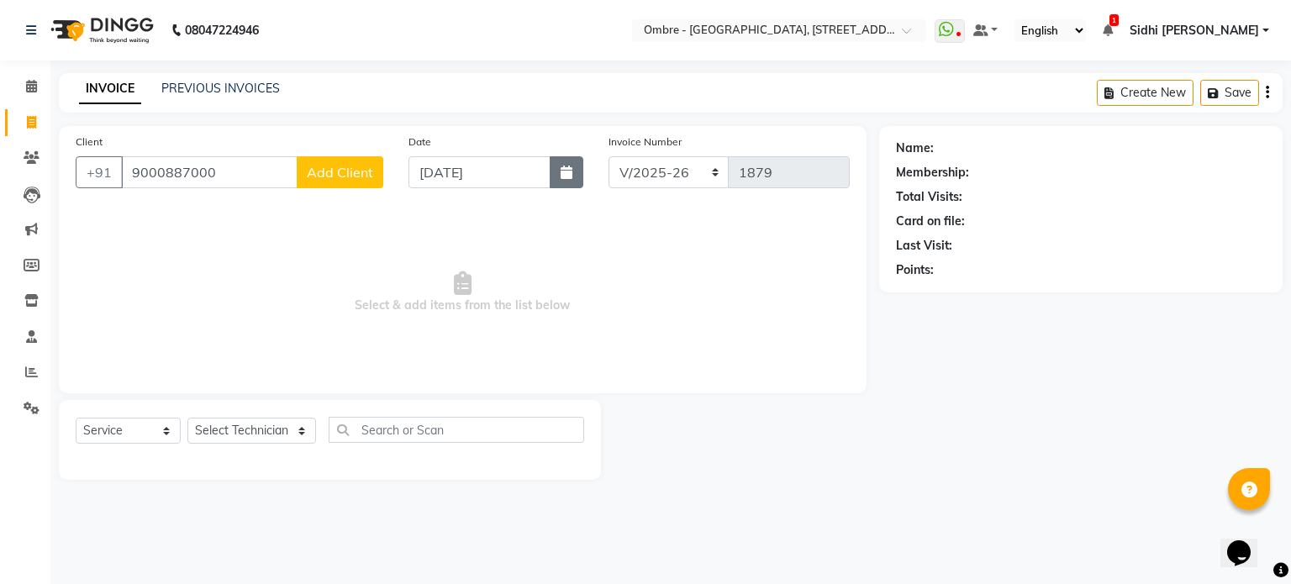
type input "9000887000"
click at [571, 176] on icon "button" at bounding box center [567, 172] width 12 height 13
select select "9"
select select "2025"
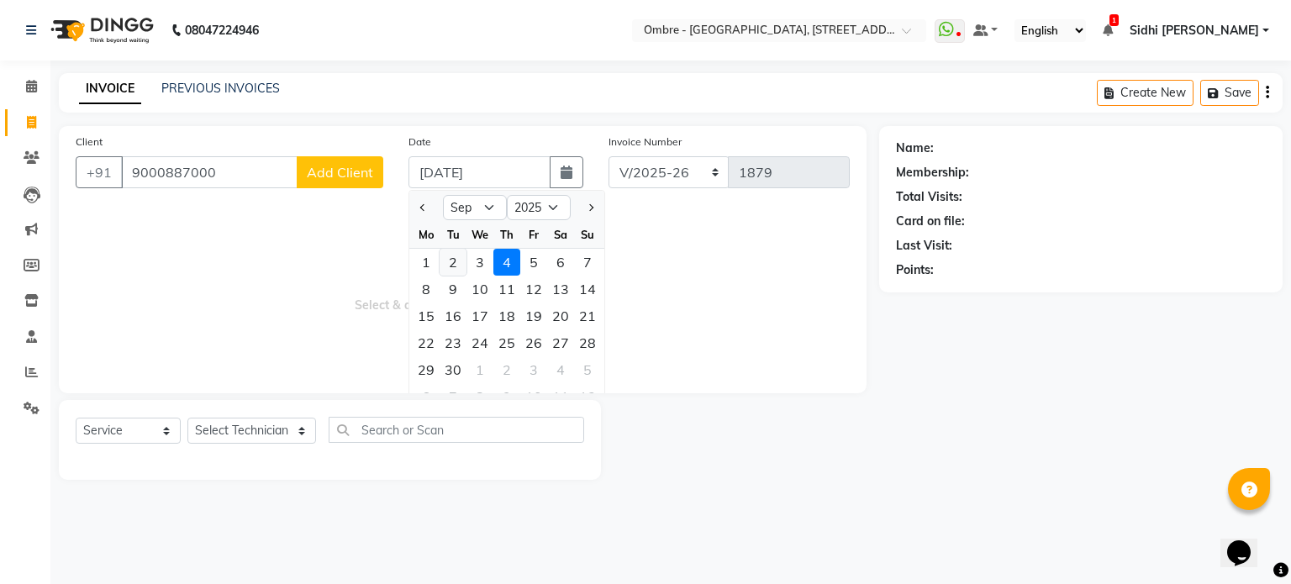
click at [462, 265] on div "2" at bounding box center [453, 262] width 27 height 27
type input "[DATE]"
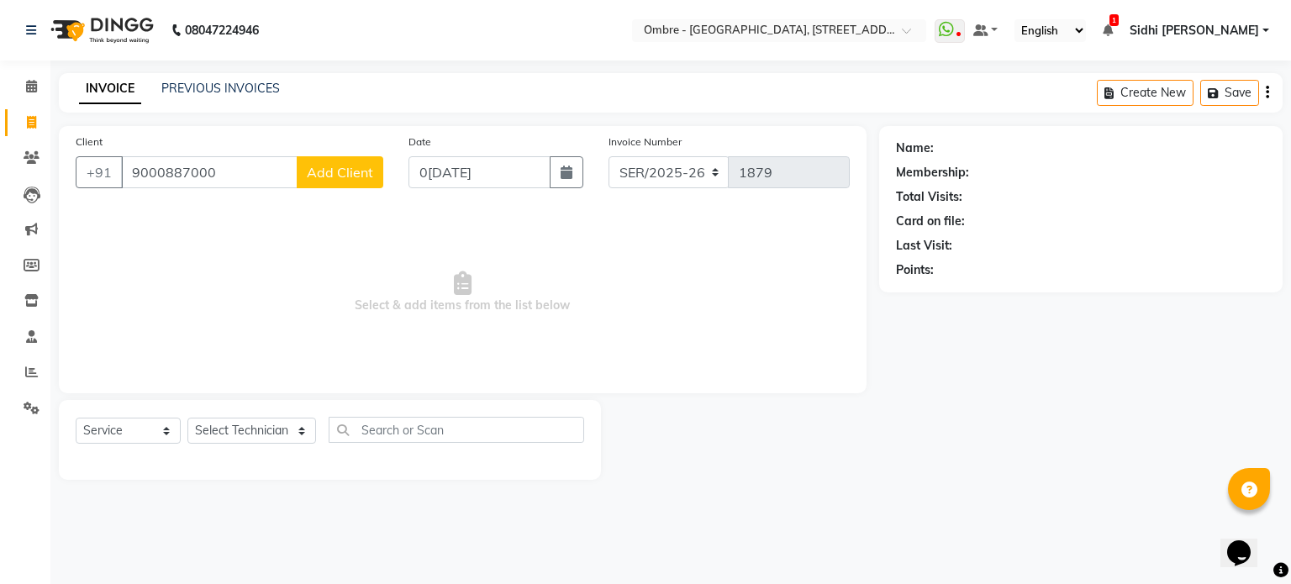
click at [323, 164] on span "Add Client" at bounding box center [340, 172] width 66 height 17
select select "36"
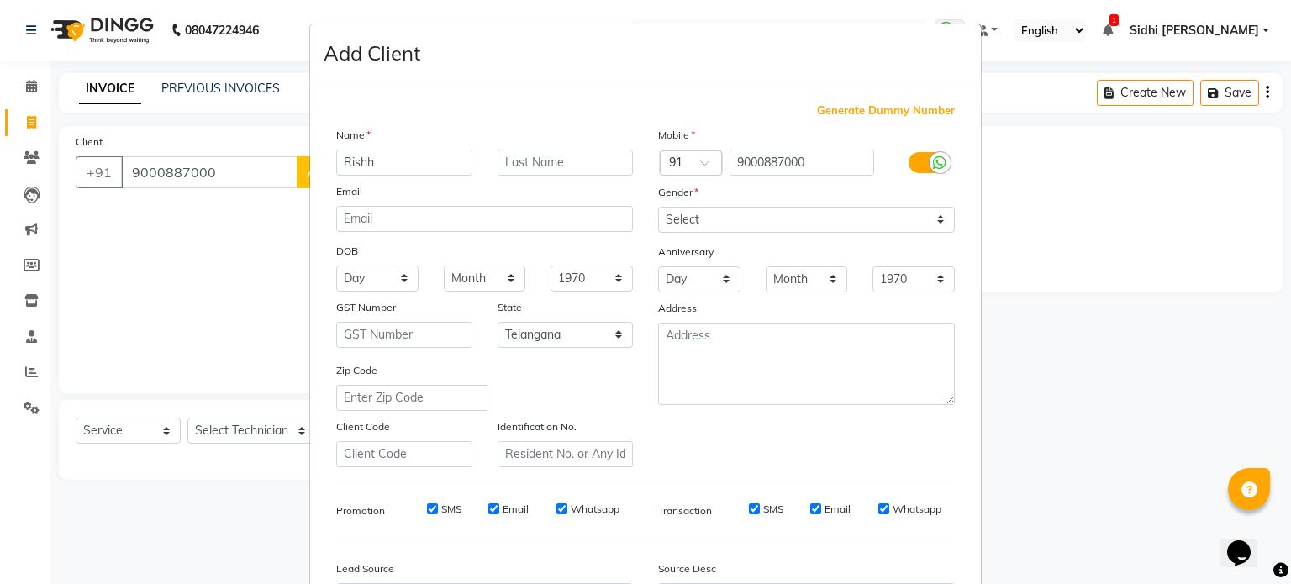
type input "Rishh"
click at [730, 224] on select "Select Male Female Other Prefer Not To Say" at bounding box center [806, 220] width 297 height 26
select select "female"
click at [658, 208] on select "Select Male Female Other Prefer Not To Say" at bounding box center [806, 220] width 297 height 26
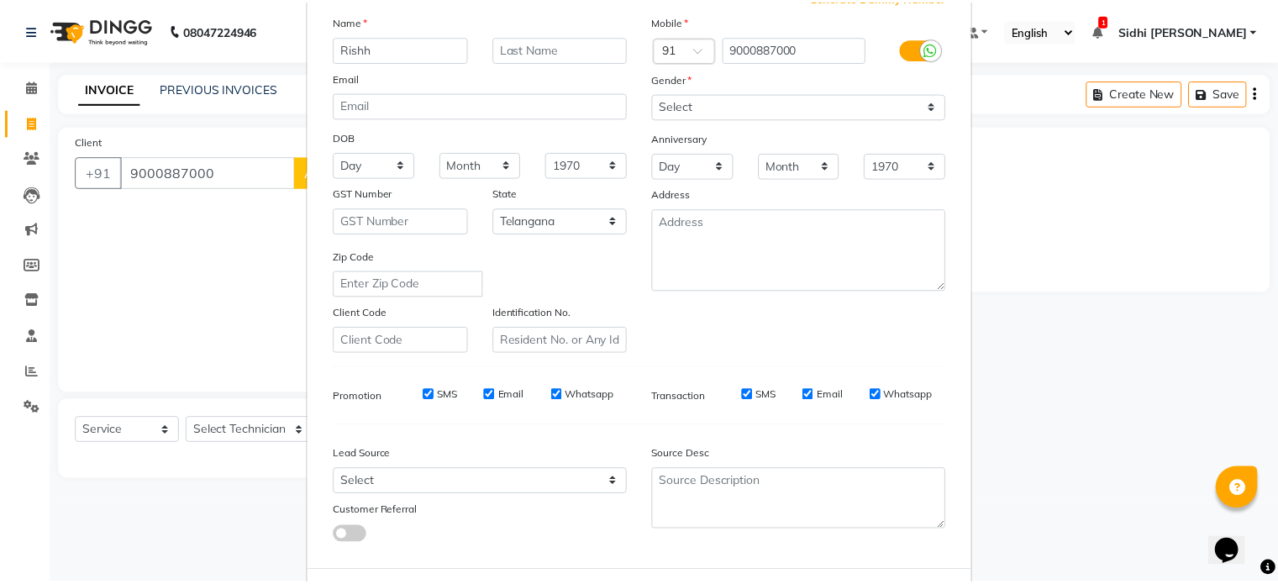
scroll to position [199, 0]
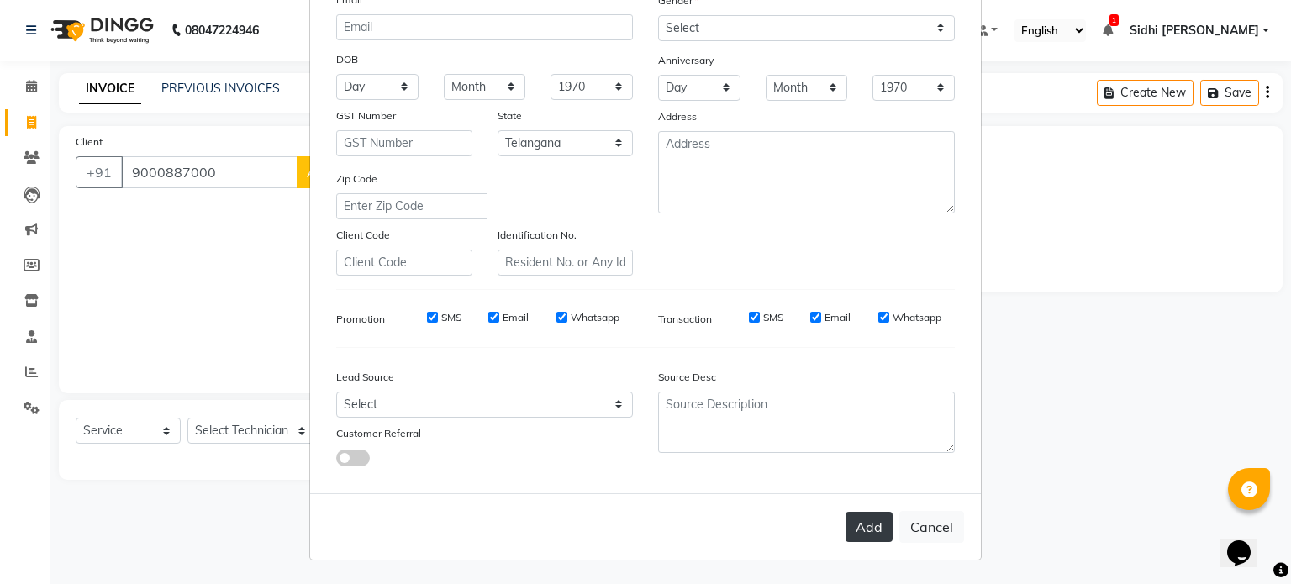
click at [856, 529] on button "Add" at bounding box center [868, 527] width 47 height 30
select select
select select "null"
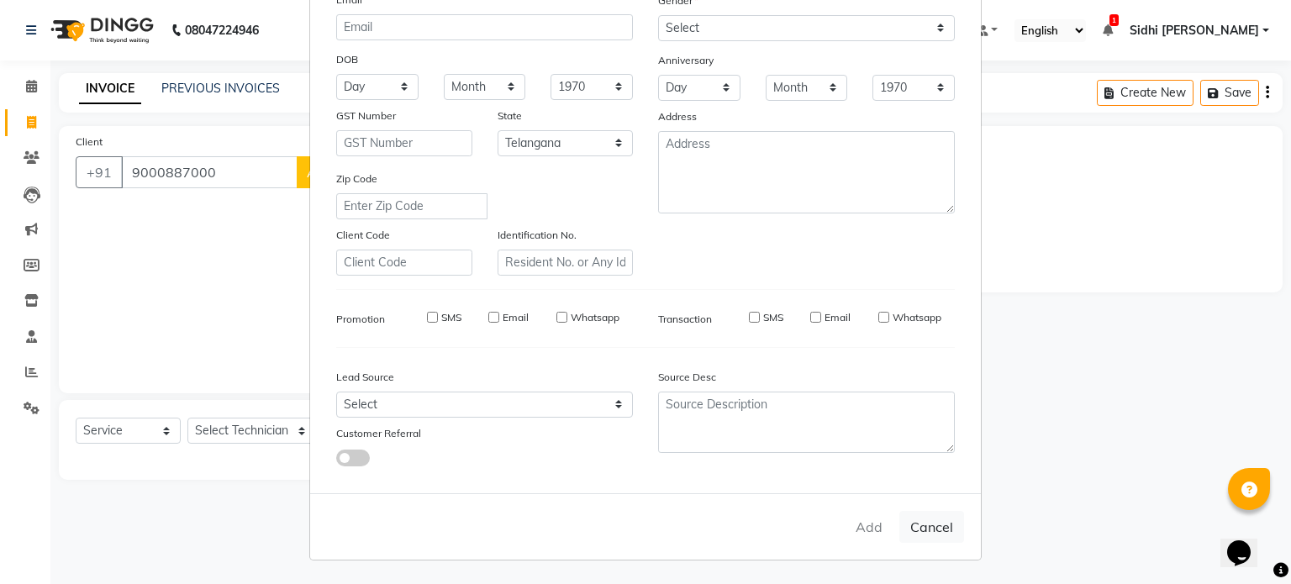
select select
checkbox input "false"
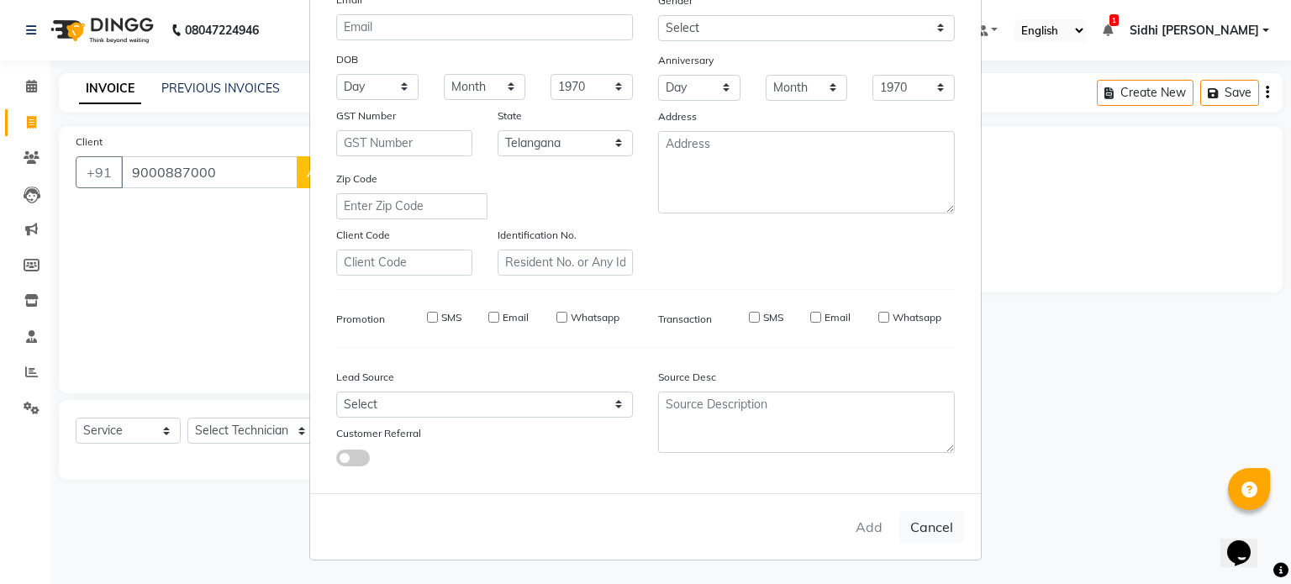
checkbox input "false"
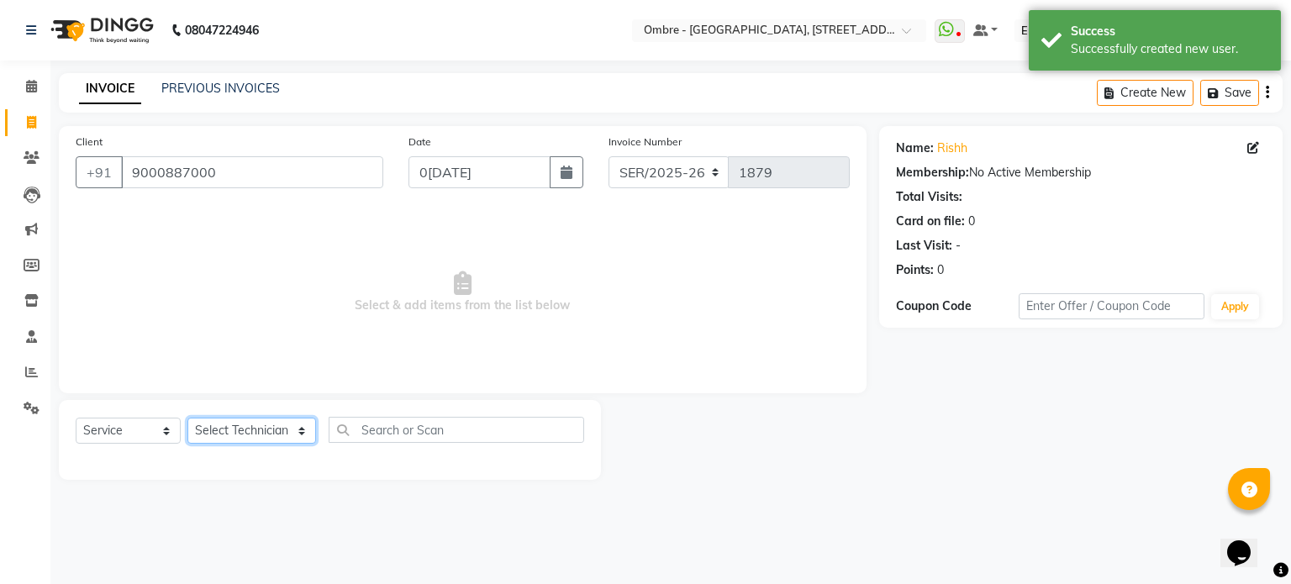
click at [286, 429] on select "Select Technician [PERSON_NAME] [PERSON_NAME] [PERSON_NAME] [PERSON_NAME] [PERS…" at bounding box center [251, 431] width 129 height 26
select select "21926"
click at [187, 419] on select "Select Technician [PERSON_NAME] [PERSON_NAME] [PERSON_NAME] [PERSON_NAME] [PERS…" at bounding box center [251, 431] width 129 height 26
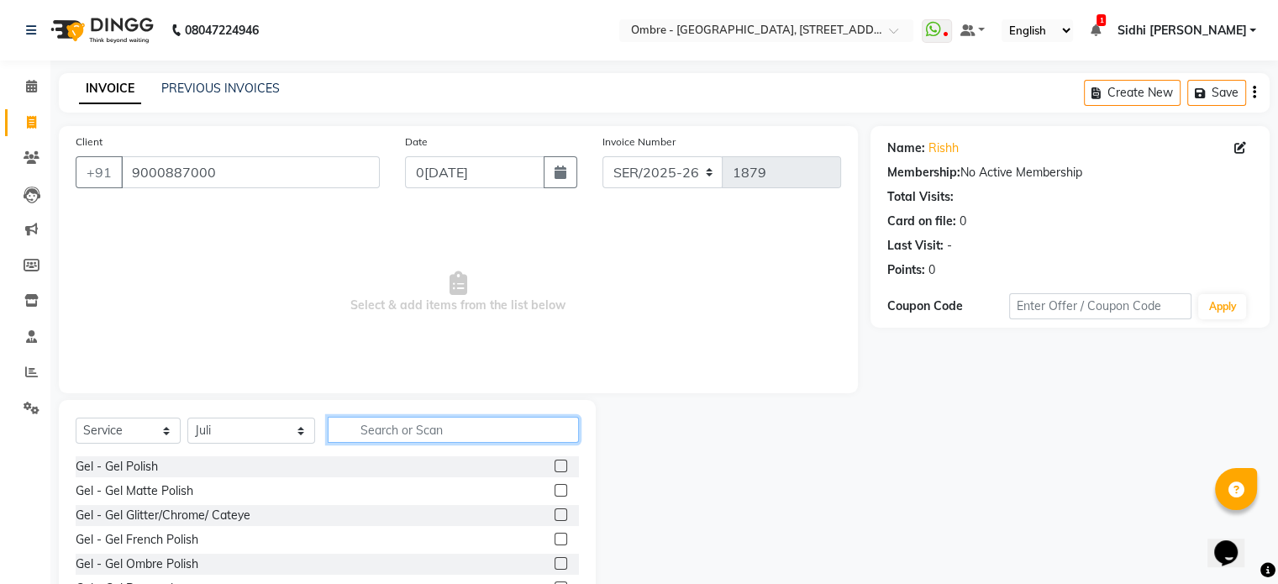
click at [403, 425] on input "text" at bounding box center [453, 430] width 251 height 26
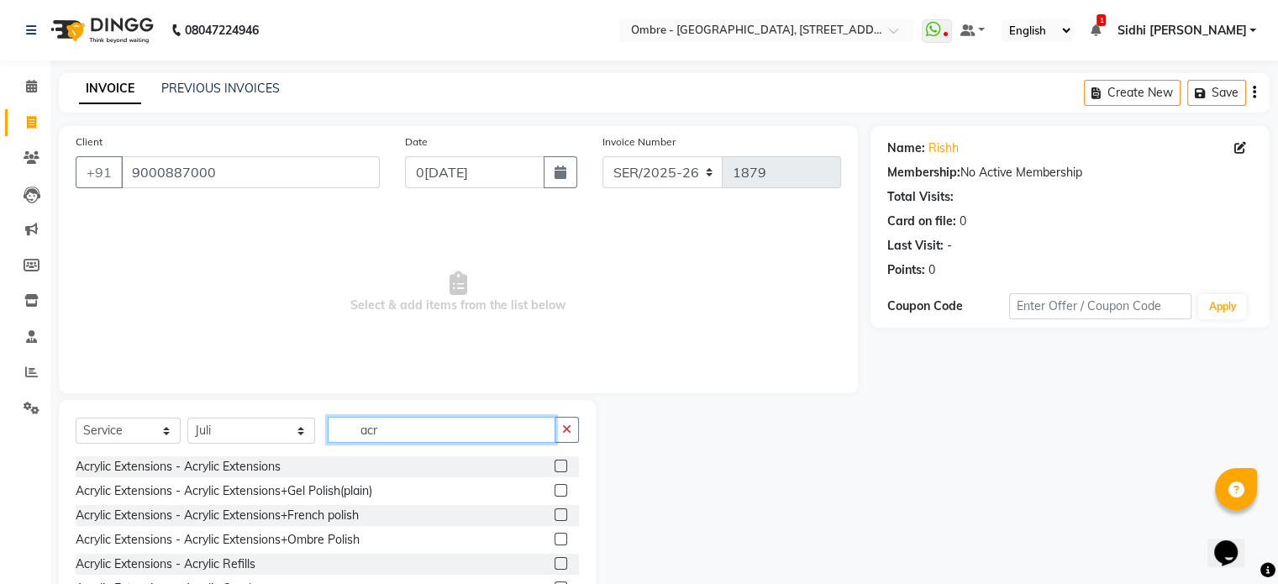
type input "acr"
click at [555, 491] on label at bounding box center [561, 490] width 13 height 13
click at [555, 491] on input "checkbox" at bounding box center [560, 491] width 11 height 11
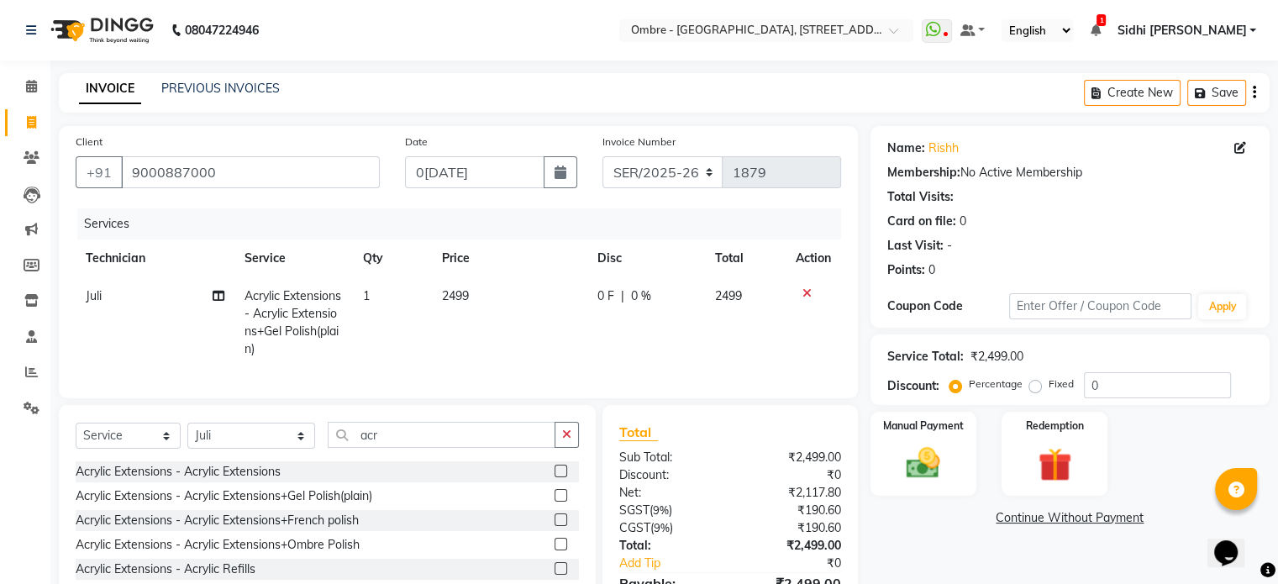
checkbox input "false"
click at [508, 302] on td "2499" at bounding box center [509, 322] width 155 height 91
select select "21926"
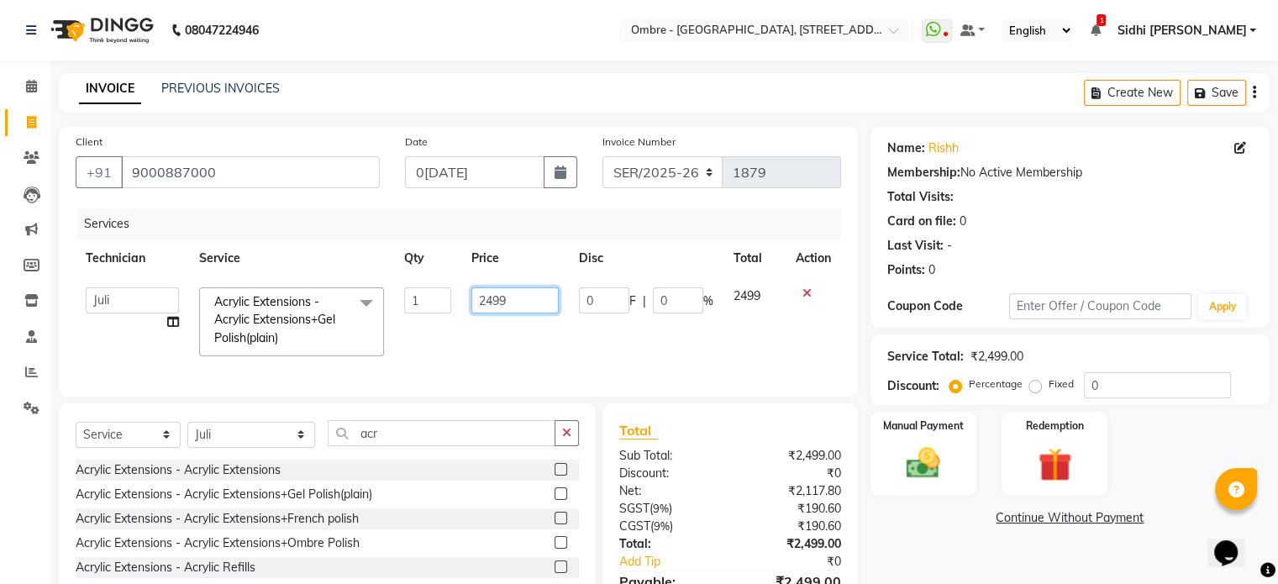
drag, startPoint x: 519, startPoint y: 301, endPoint x: 410, endPoint y: 294, distance: 108.6
click at [410, 294] on tr "Abel Arohi Bharti Esther Gaina Holyson Juli Kasar Lata Moite Monisha Prasad pri…" at bounding box center [459, 321] width 766 height 89
type input "3800"
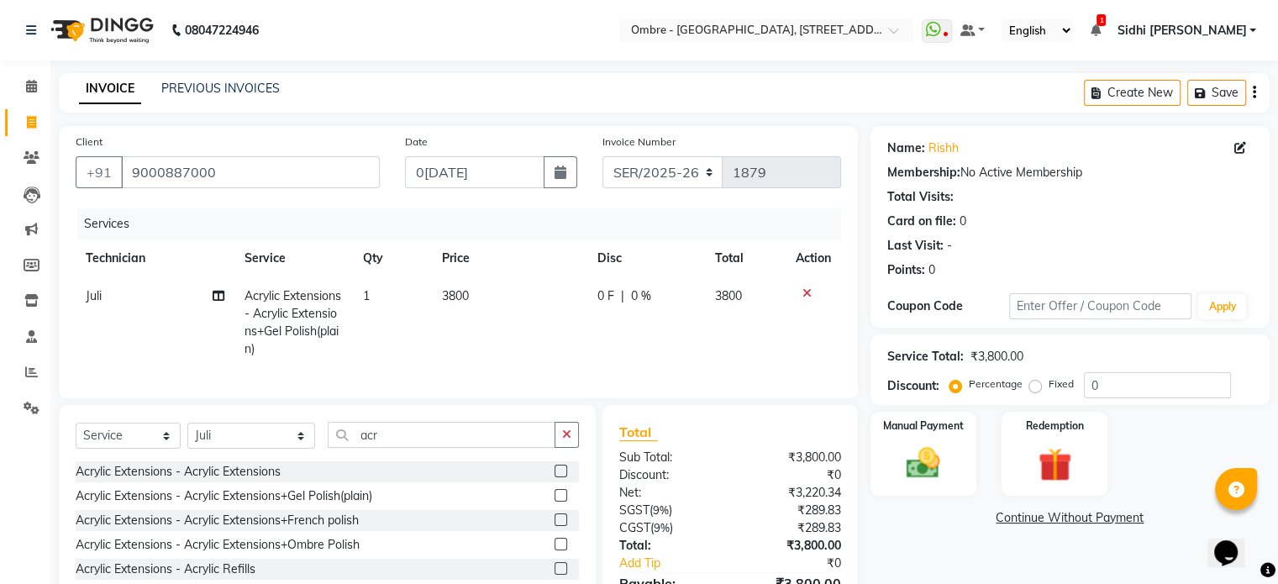
click at [171, 326] on td "Juli Split Commission" at bounding box center [155, 322] width 158 height 91
select select "21926"
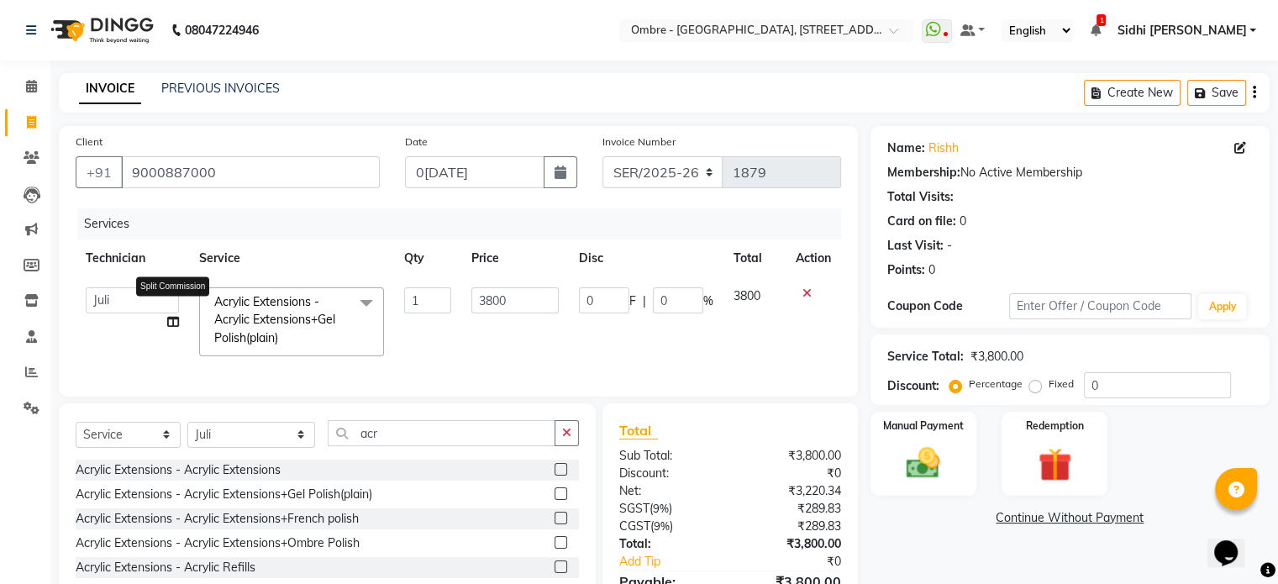
click at [171, 322] on icon at bounding box center [173, 322] width 12 height 12
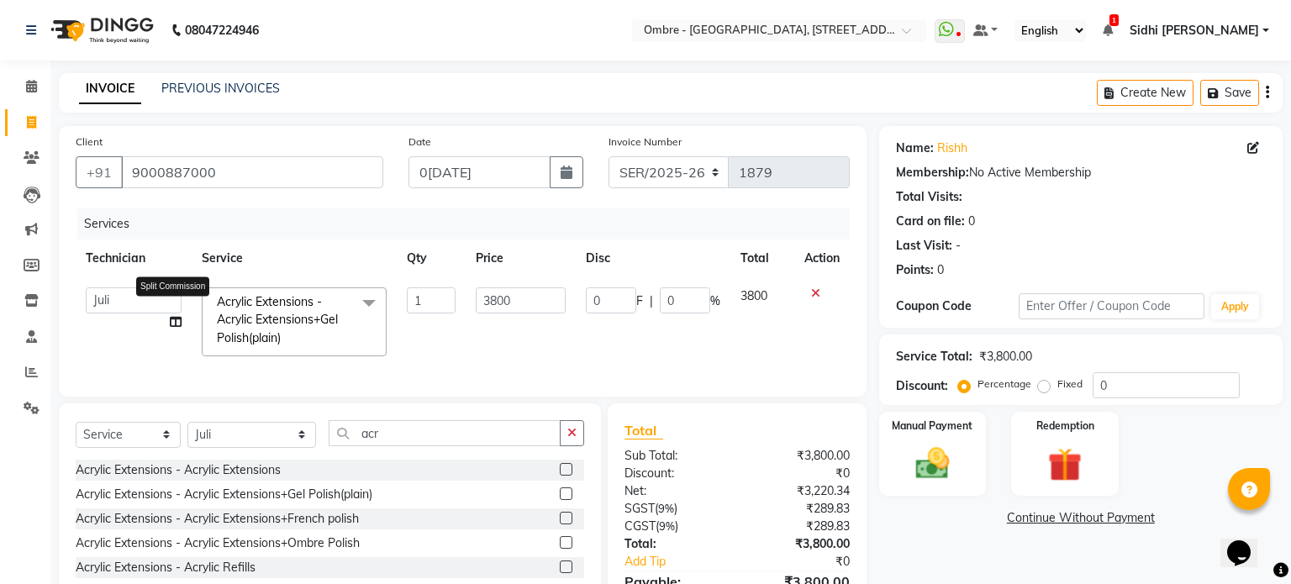
select select "21926"
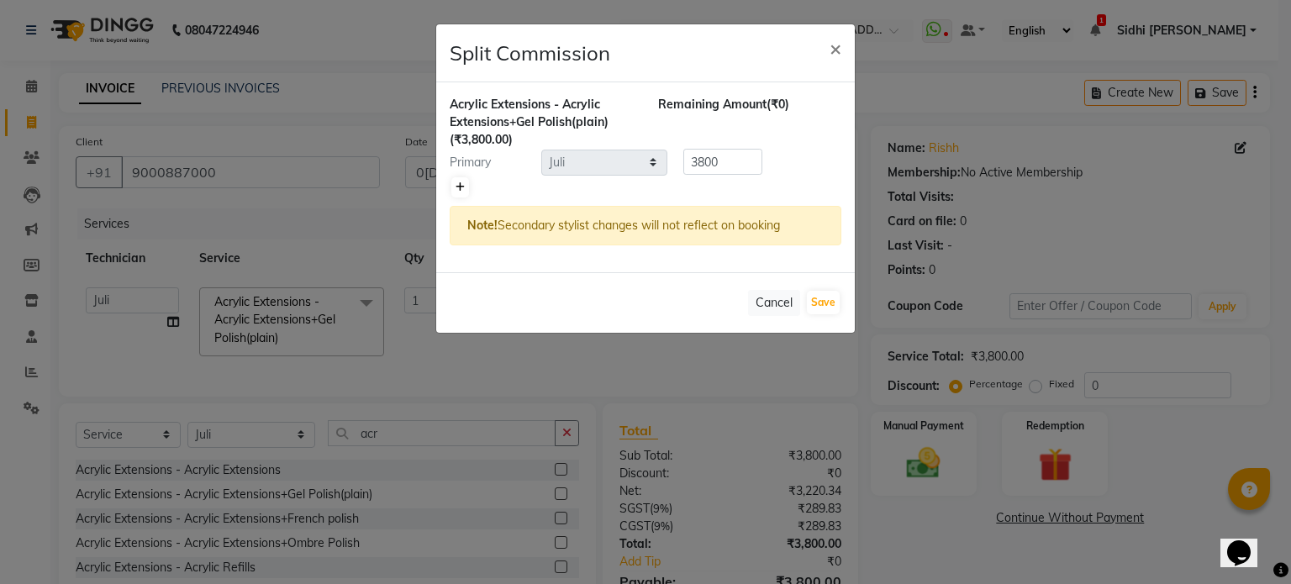
click at [462, 194] on link at bounding box center [460, 187] width 18 height 20
type input "1900"
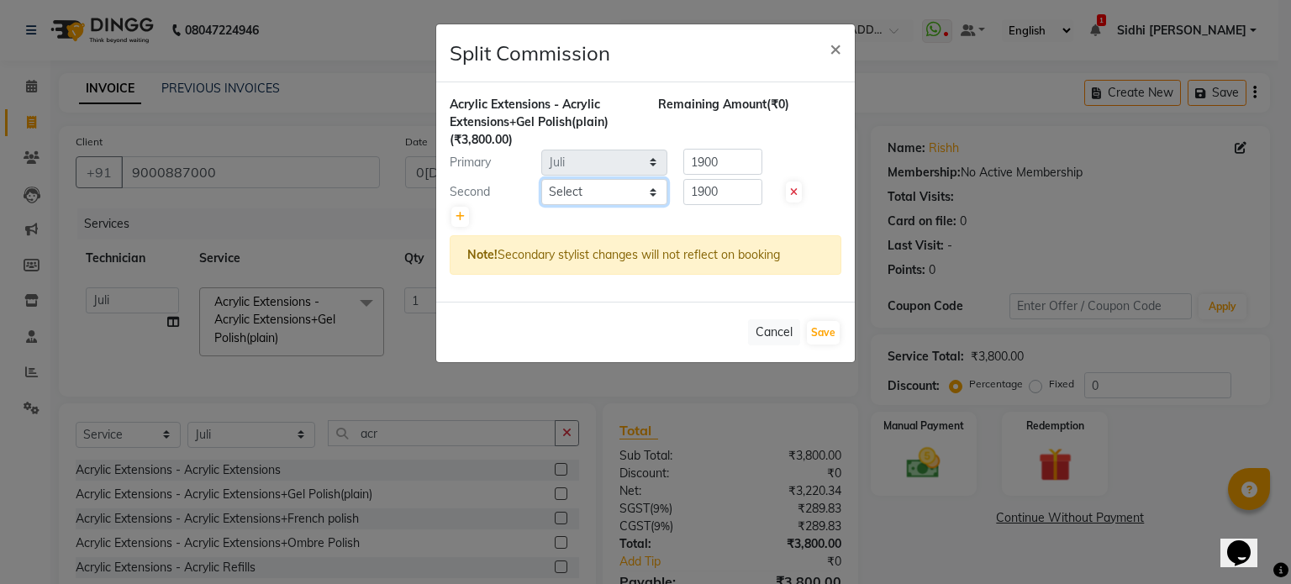
click at [627, 186] on select "Select Abel Arohi Bharti Esther Gaina Holyson Juli Kasar Lata Moite Monisha Pra…" at bounding box center [604, 192] width 126 height 26
select select "43462"
click at [541, 179] on select "Select Abel Arohi Bharti Esther Gaina Holyson Juli Kasar Lata Moite Monisha Pra…" at bounding box center [604, 192] width 126 height 26
click at [817, 330] on button "Save" at bounding box center [823, 333] width 33 height 24
select select "Select"
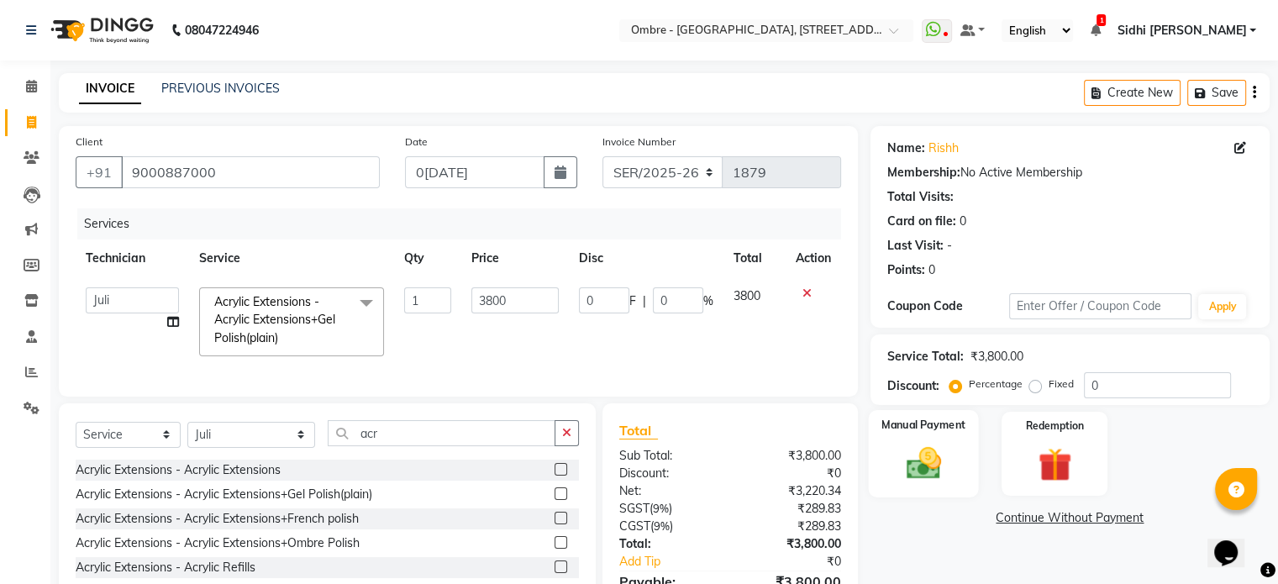
click at [914, 450] on img at bounding box center [923, 464] width 56 height 40
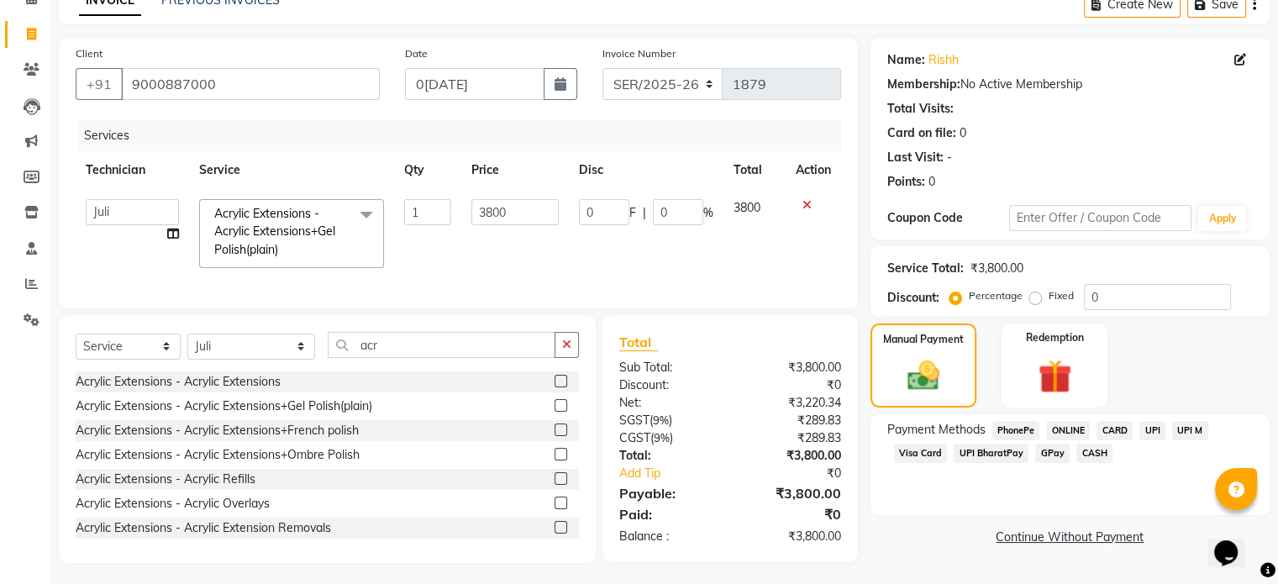
scroll to position [105, 0]
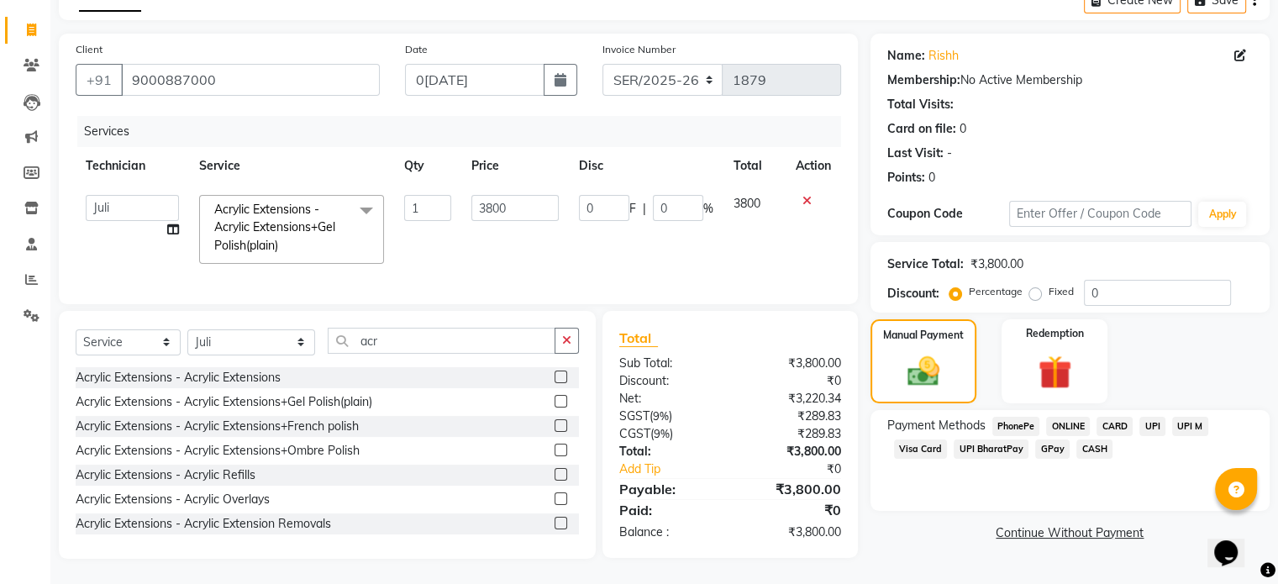
click at [1093, 440] on span "CASH" at bounding box center [1095, 449] width 36 height 19
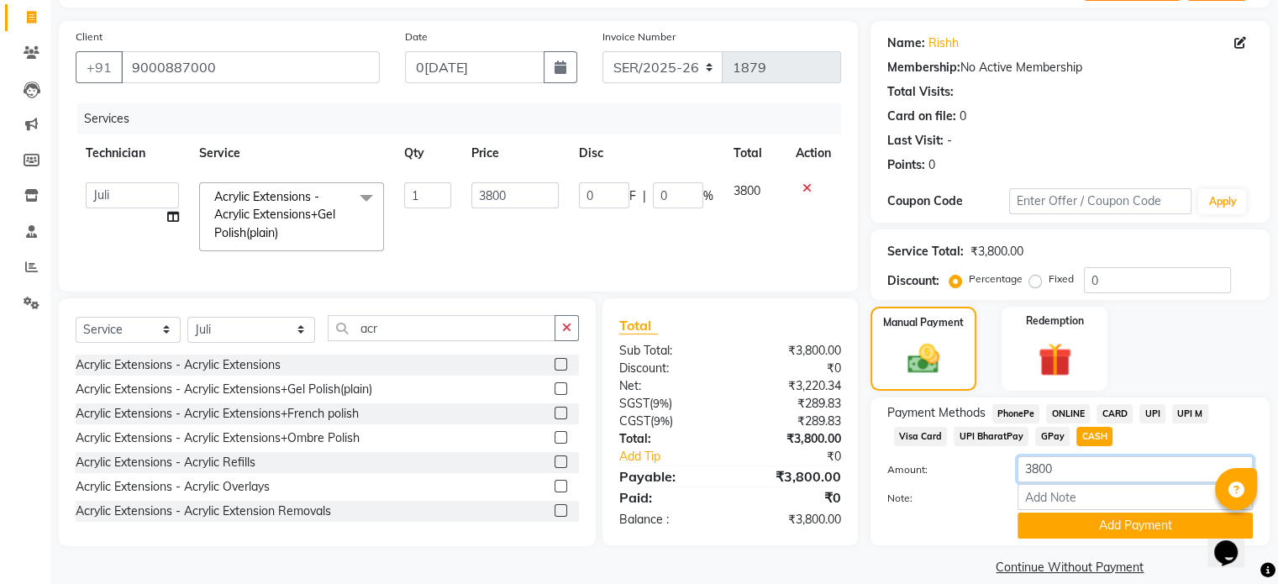
drag, startPoint x: 1079, startPoint y: 463, endPoint x: 983, endPoint y: 471, distance: 96.1
click at [983, 471] on div "Amount: 3800" at bounding box center [1070, 470] width 391 height 29
type input "3"
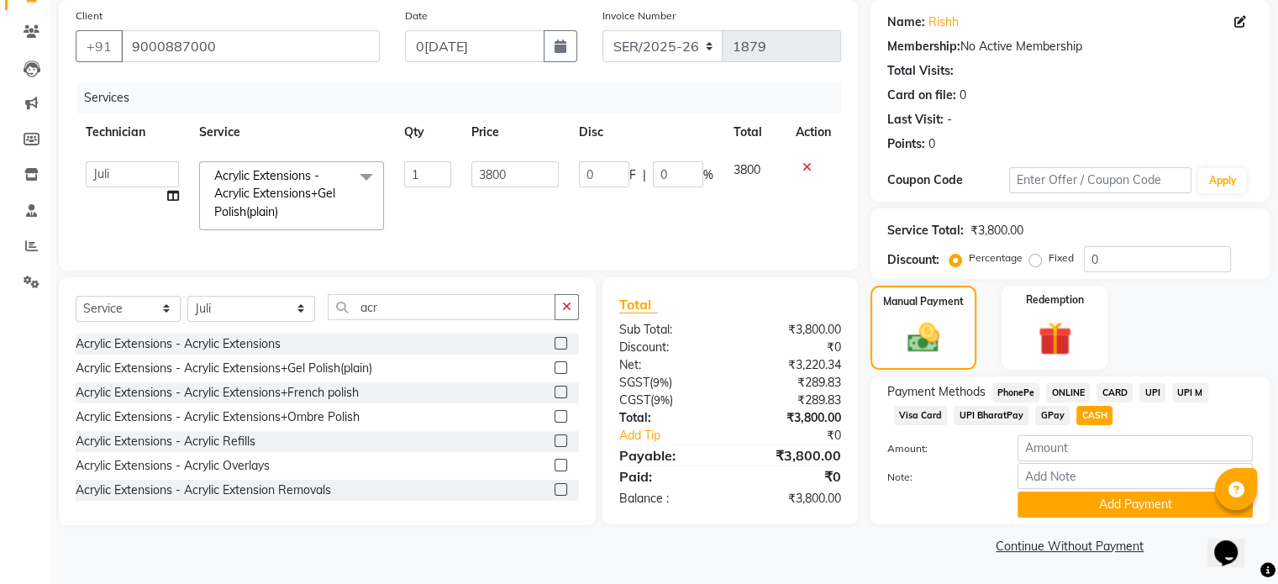
click at [1093, 413] on span "CASH" at bounding box center [1095, 415] width 36 height 19
click at [1157, 392] on span "UPI" at bounding box center [1153, 392] width 26 height 19
drag, startPoint x: 1072, startPoint y: 443, endPoint x: 972, endPoint y: 446, distance: 100.1
click at [974, 446] on div "Amount: 3800" at bounding box center [1070, 449] width 391 height 29
type input "200"
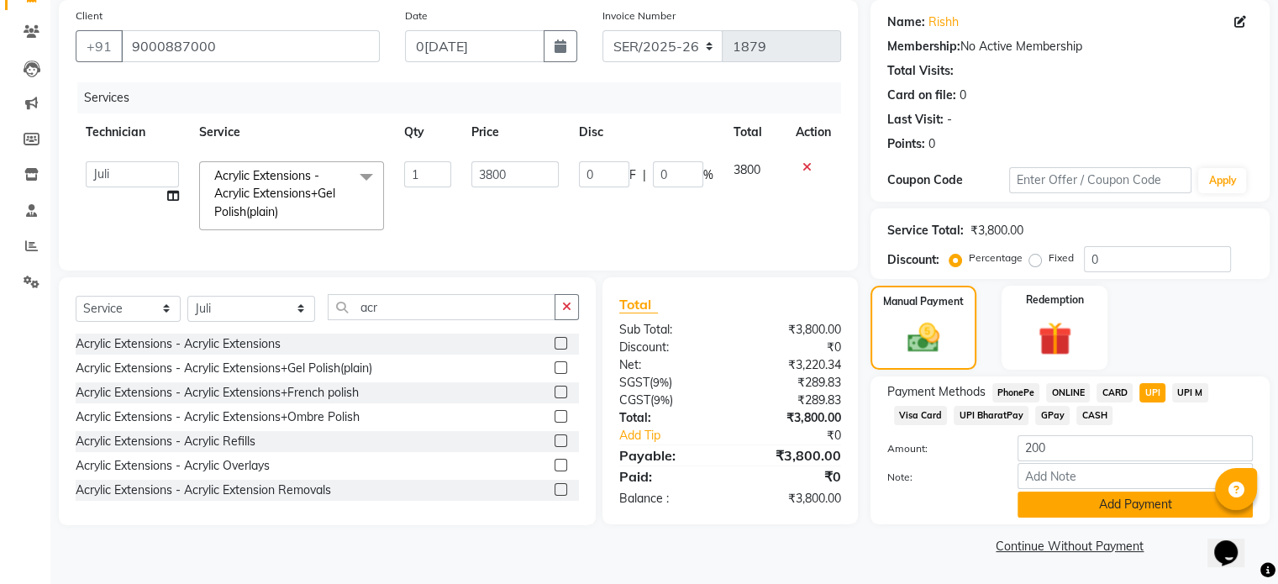
click at [1082, 506] on button "Add Payment" at bounding box center [1135, 505] width 235 height 26
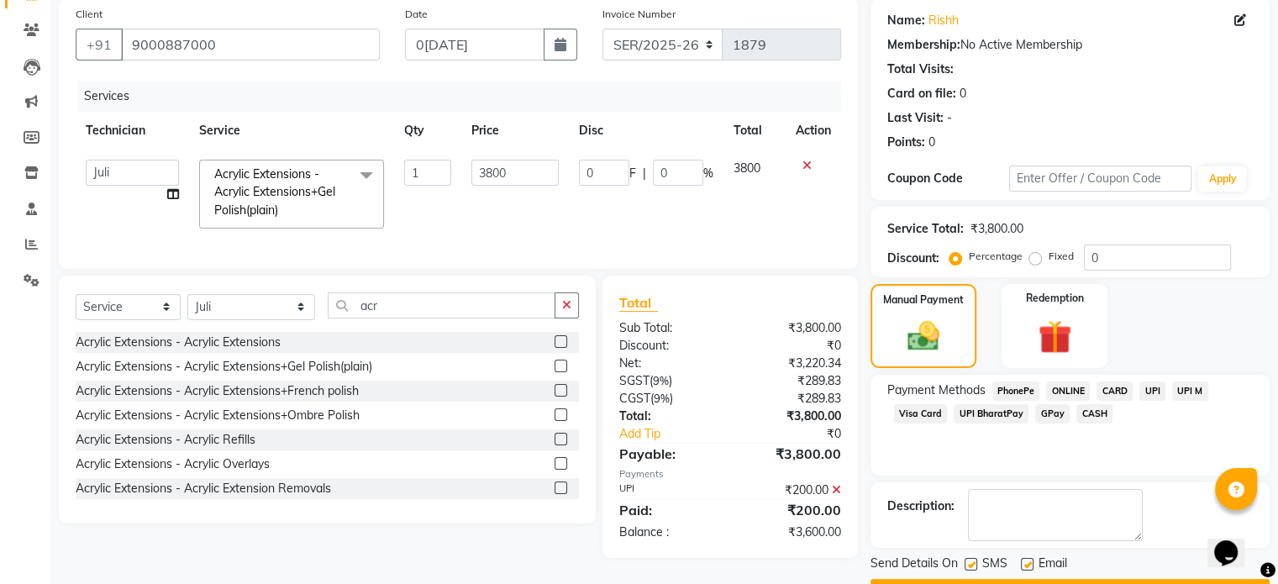
click at [1089, 408] on span "CASH" at bounding box center [1095, 413] width 36 height 19
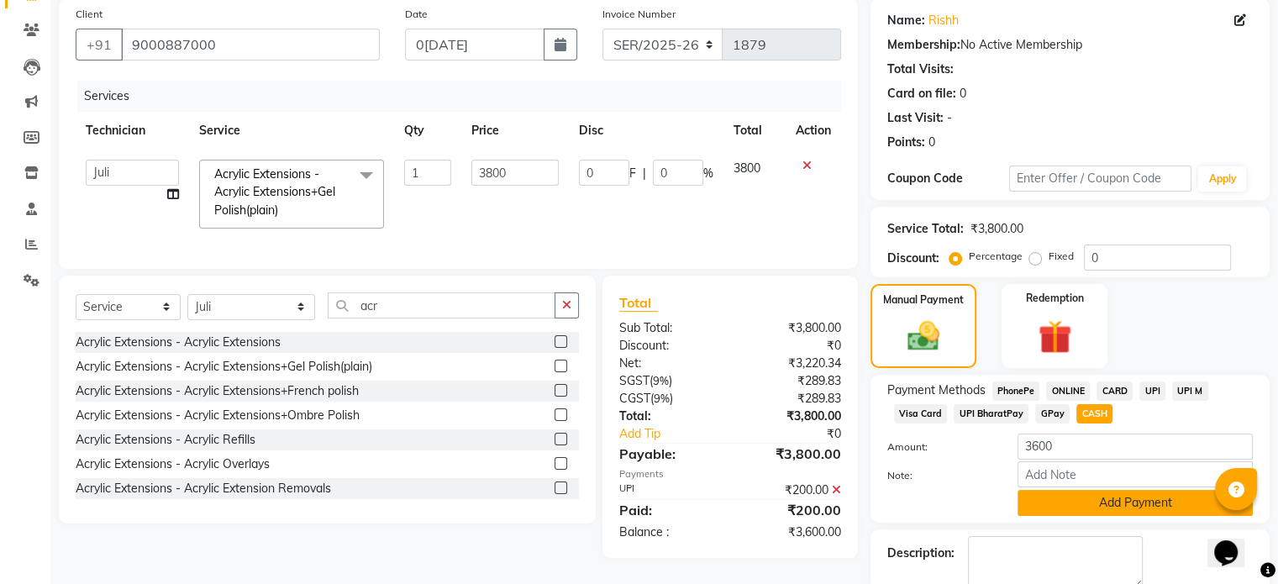
click at [1114, 513] on button "Add Payment" at bounding box center [1135, 503] width 235 height 26
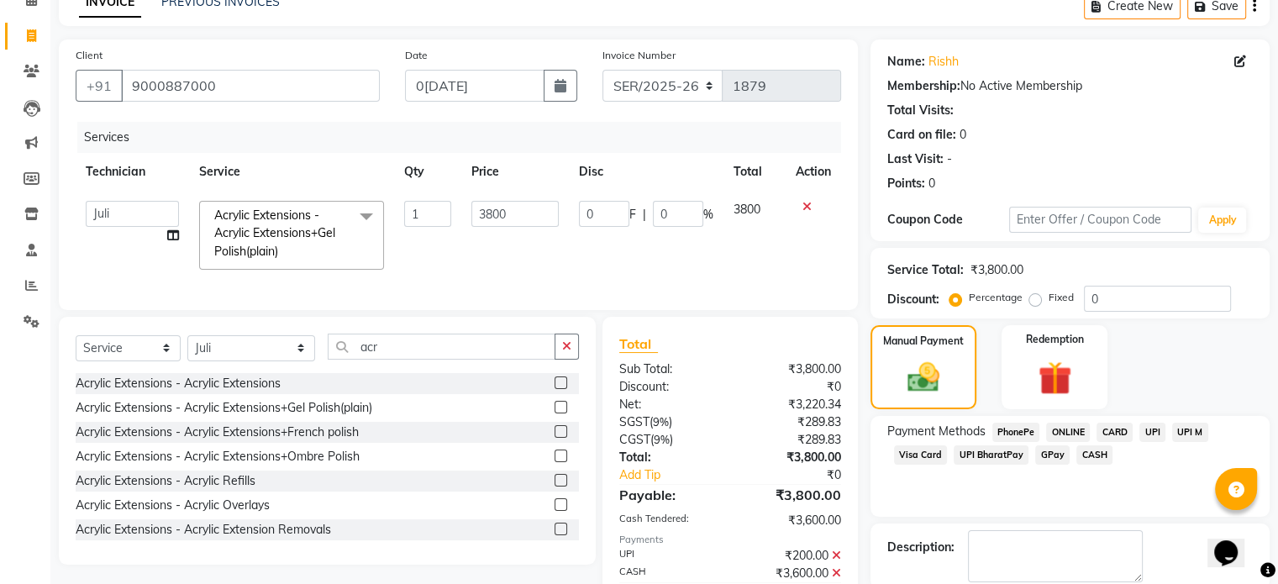
scroll to position [148, 0]
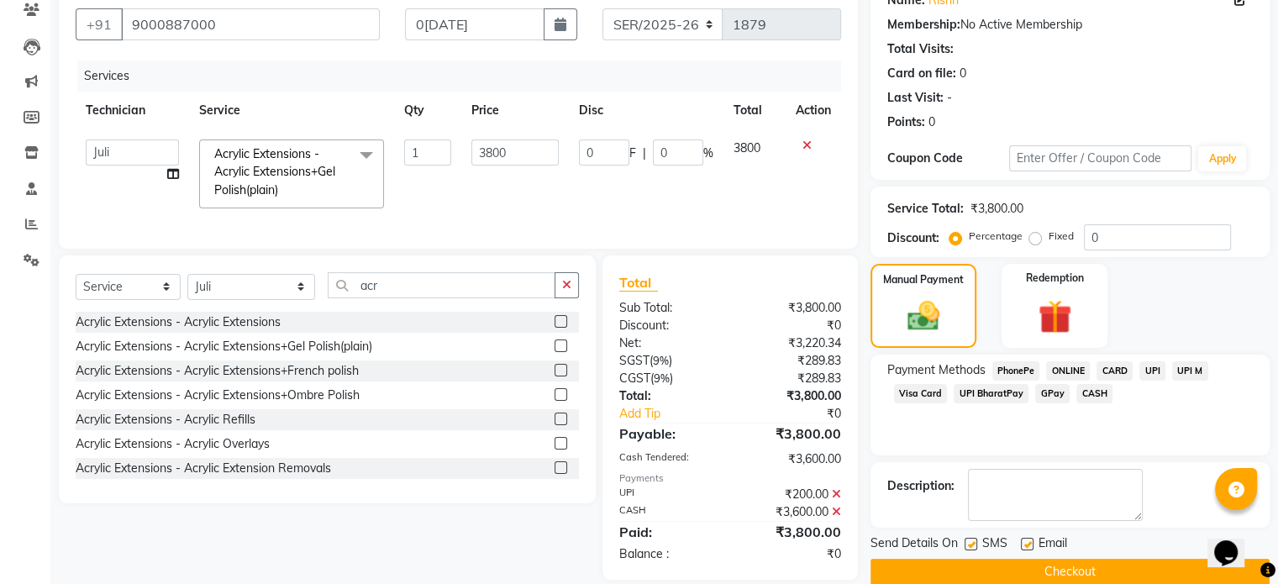
click at [1134, 559] on button "Checkout" at bounding box center [1070, 572] width 399 height 26
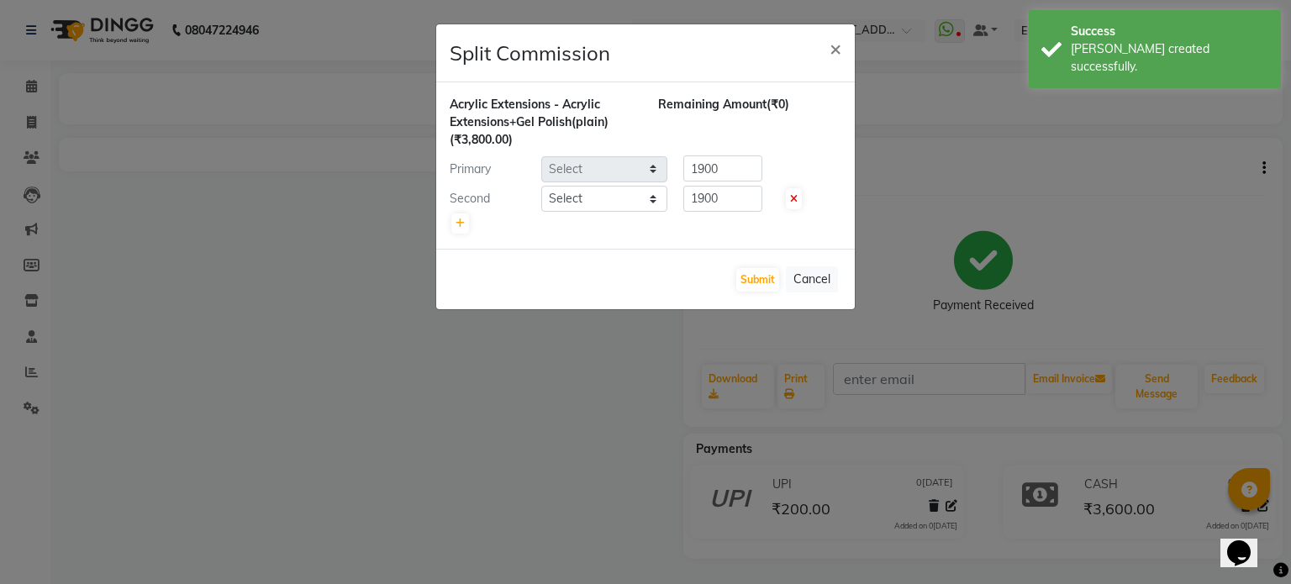
select select "21926"
select select "43462"
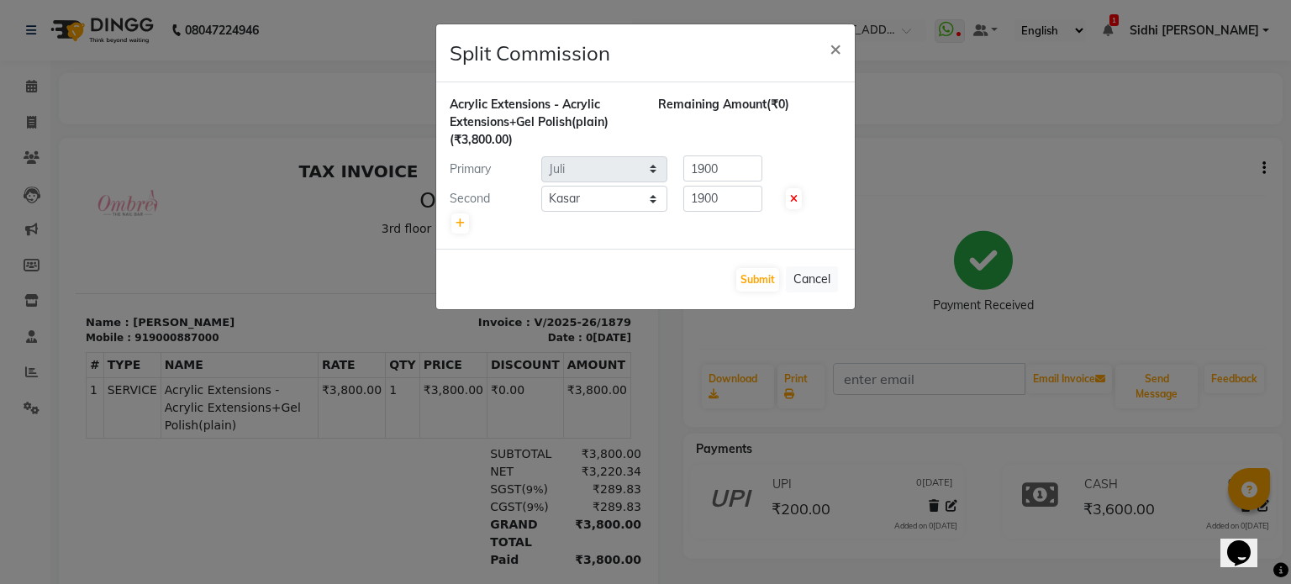
click at [114, 244] on ngb-modal-window "Split Commission × Acrylic Extensions - Acrylic Extensions+Gel Polish(plain) (₹…" at bounding box center [645, 292] width 1291 height 584
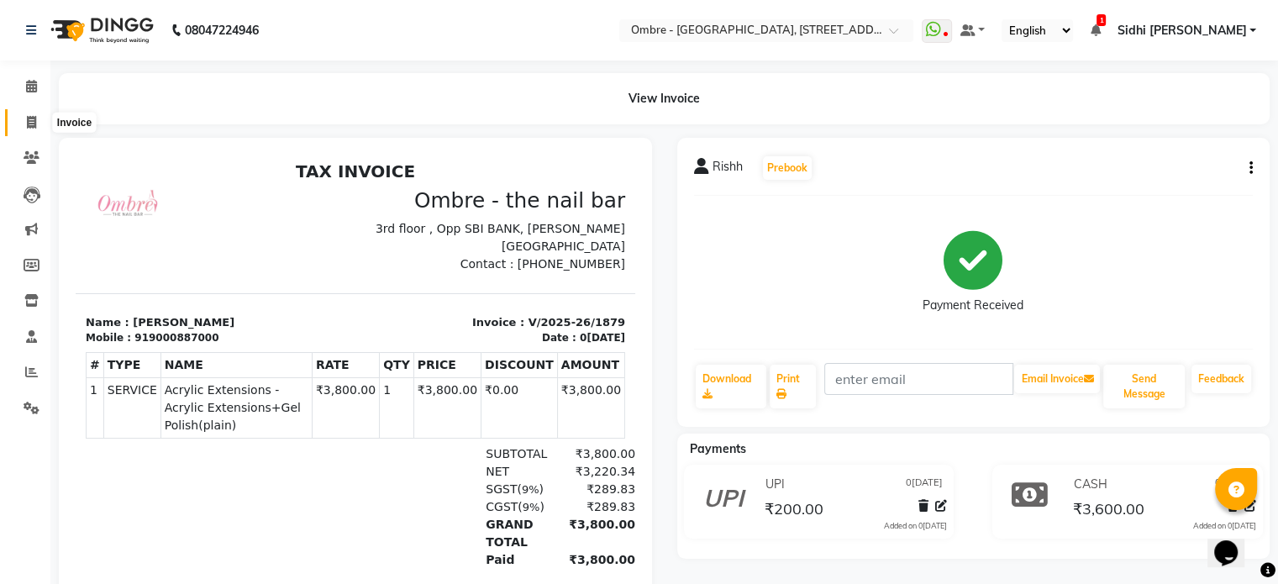
click at [30, 121] on icon at bounding box center [31, 122] width 9 height 13
select select "4216"
select select "service"
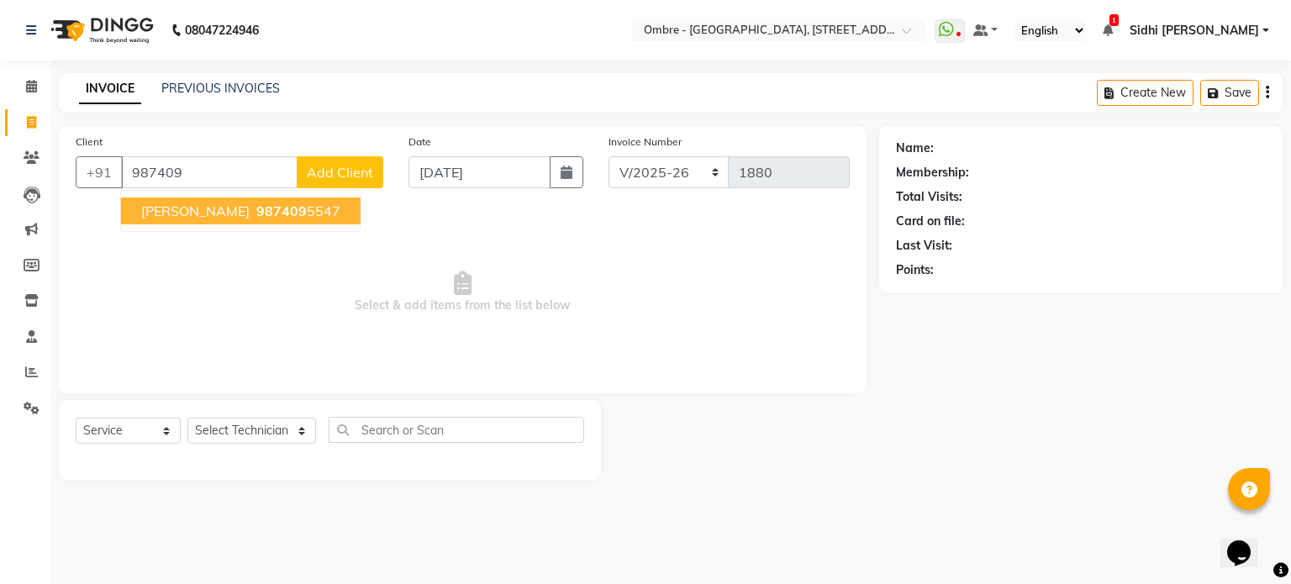
click at [256, 213] on span "987409" at bounding box center [281, 211] width 50 height 17
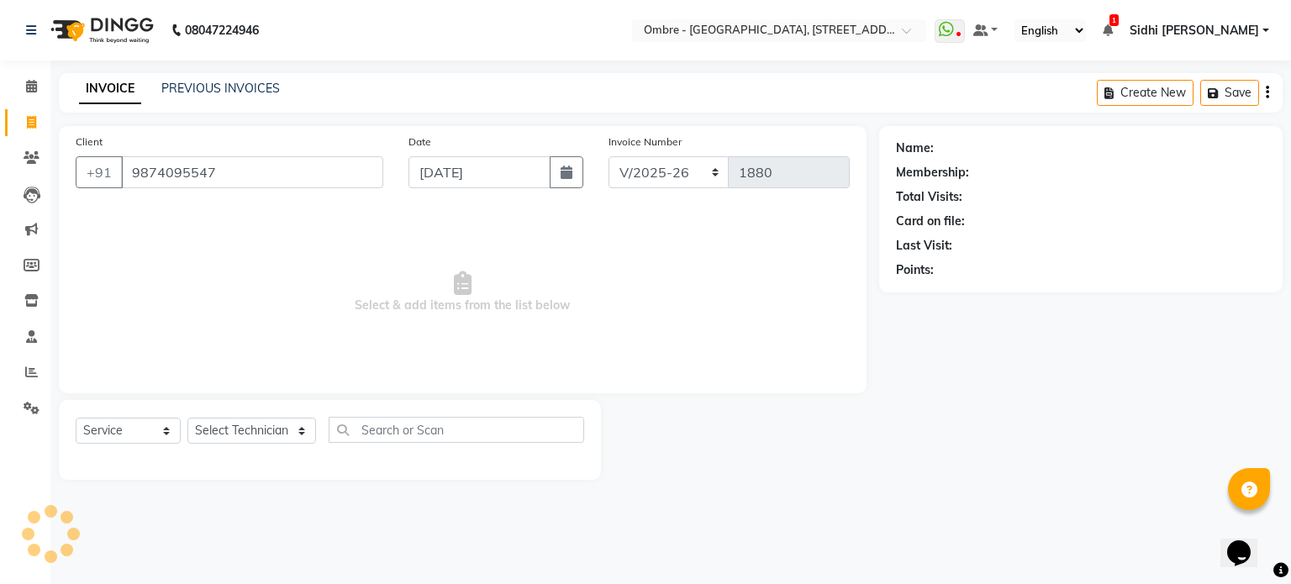
type input "9874095547"
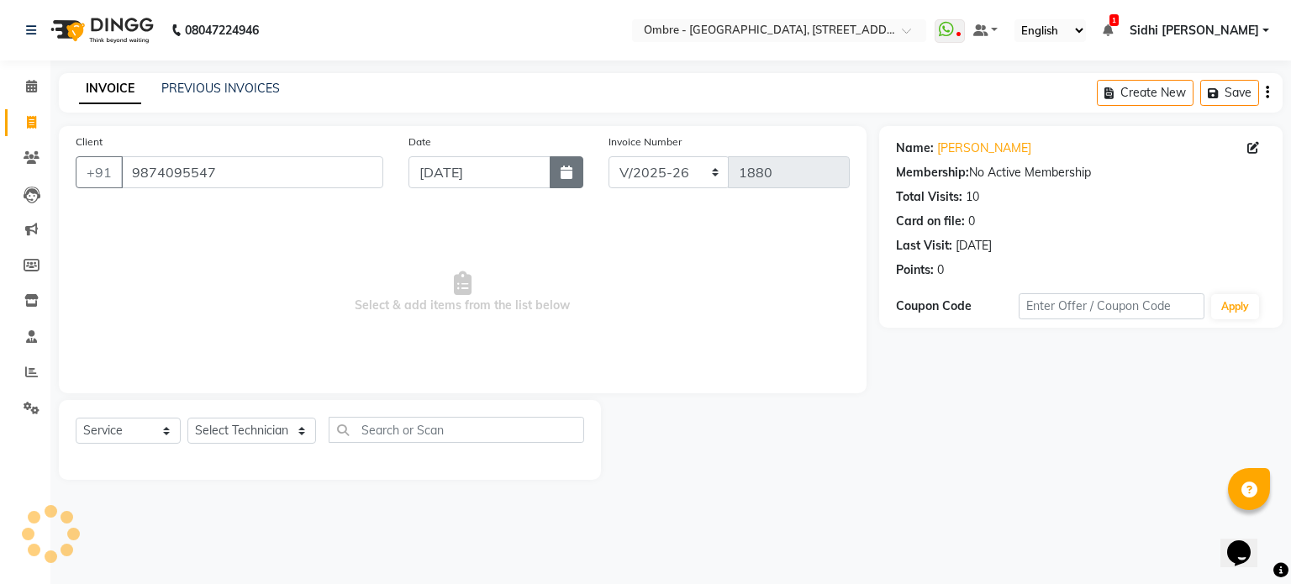
click at [577, 176] on button "button" at bounding box center [567, 172] width 34 height 32
select select "9"
select select "2025"
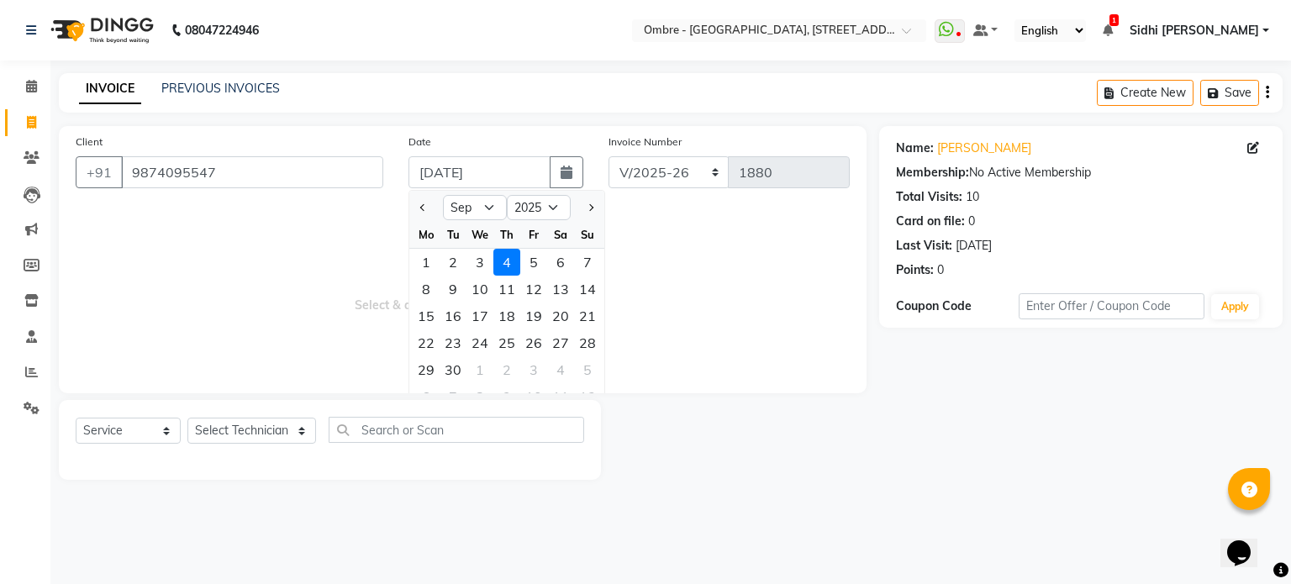
click at [458, 255] on div "2" at bounding box center [453, 262] width 27 height 27
type input "[DATE]"
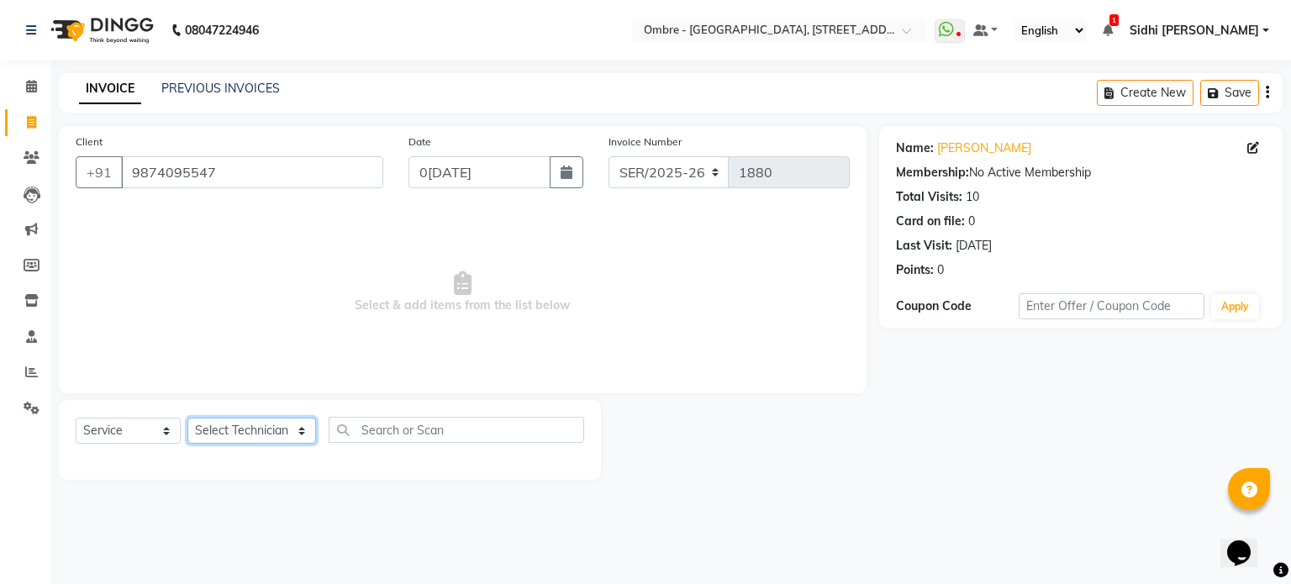
click at [265, 423] on select "Select Technician [PERSON_NAME] [PERSON_NAME] [PERSON_NAME] [PERSON_NAME] [PERS…" at bounding box center [251, 431] width 129 height 26
select select "68792"
click at [187, 419] on select "Select Technician [PERSON_NAME] [PERSON_NAME] [PERSON_NAME] [PERSON_NAME] [PERS…" at bounding box center [251, 431] width 129 height 26
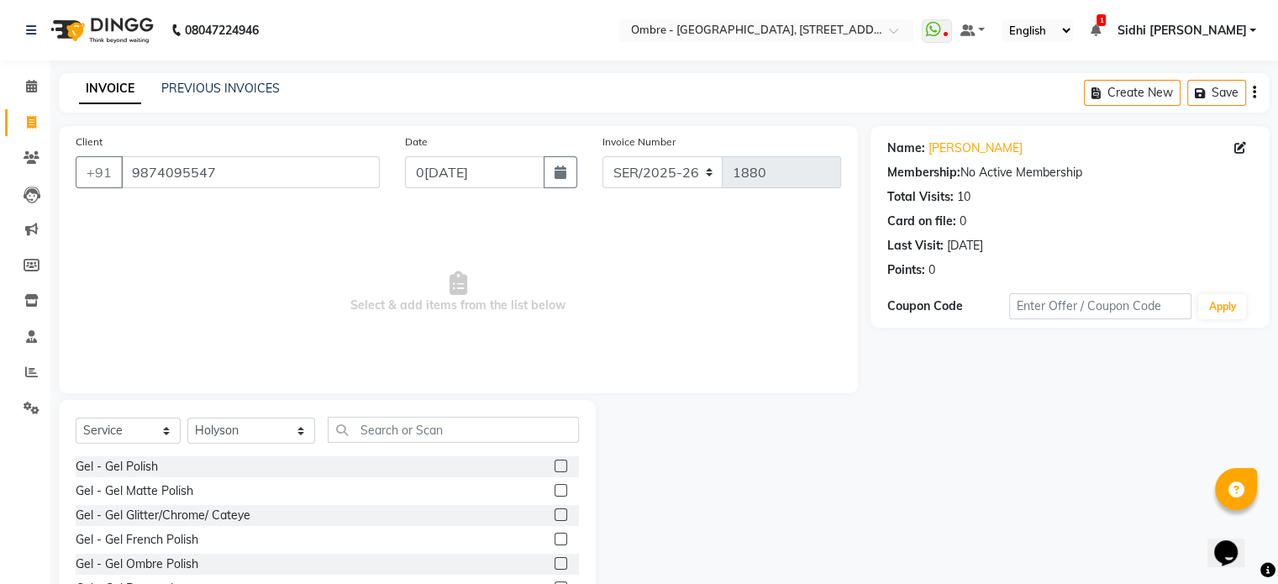
click at [555, 469] on label at bounding box center [561, 466] width 13 height 13
click at [555, 469] on input "checkbox" at bounding box center [560, 466] width 11 height 11
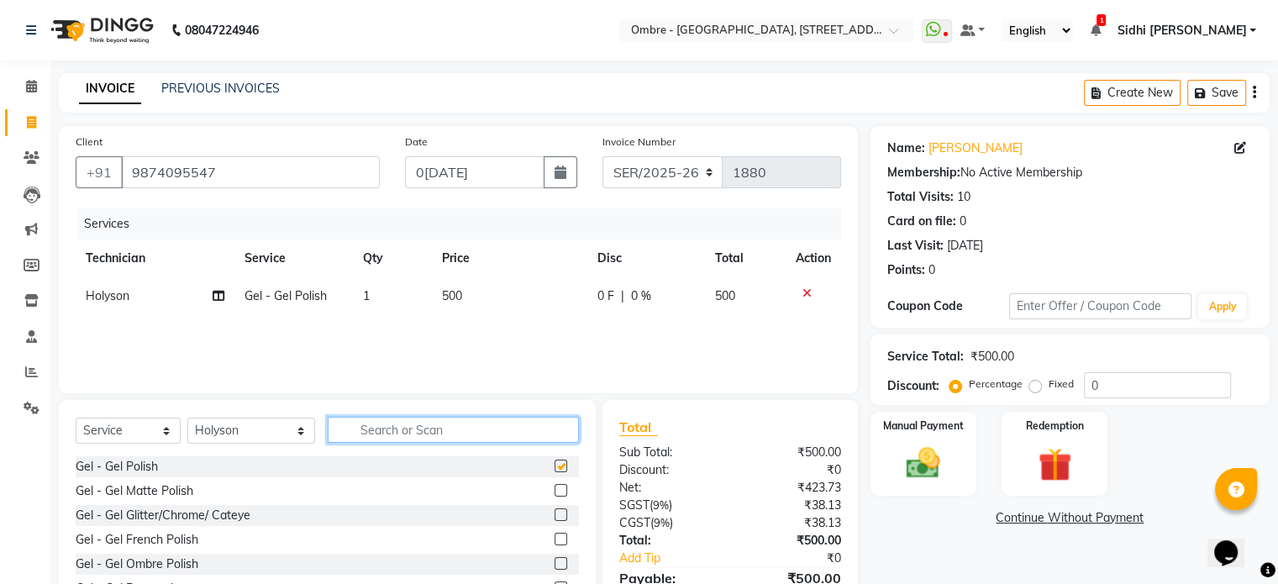
click at [537, 429] on input "text" at bounding box center [453, 430] width 251 height 26
checkbox input "false"
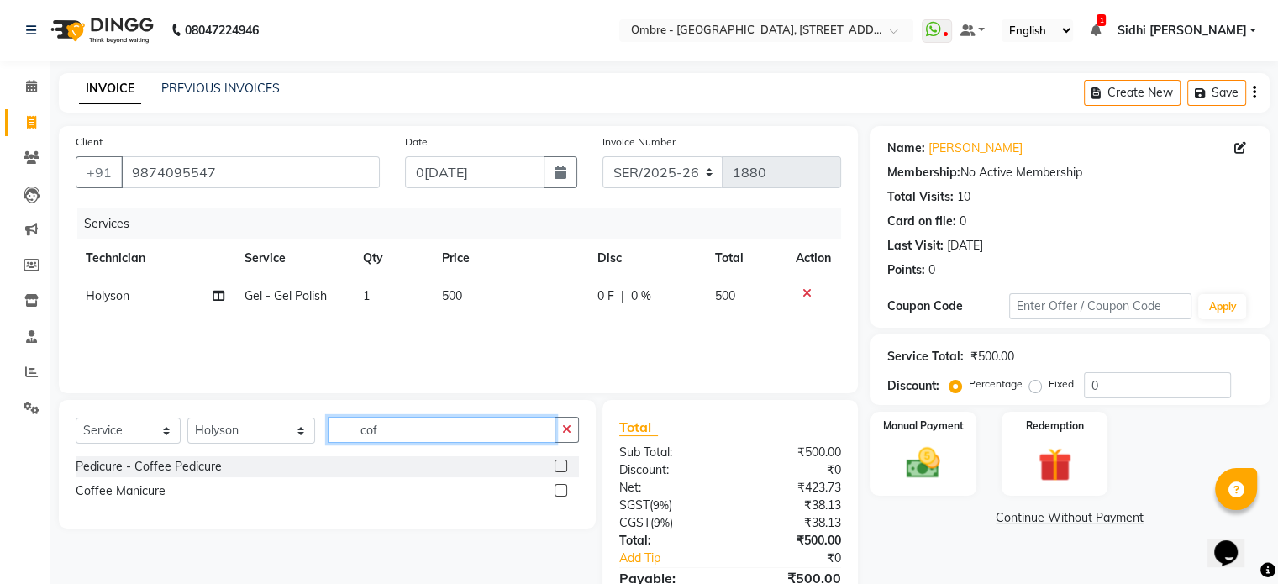
type input "cof"
click at [565, 466] on label at bounding box center [561, 466] width 13 height 13
click at [565, 466] on input "checkbox" at bounding box center [560, 466] width 11 height 11
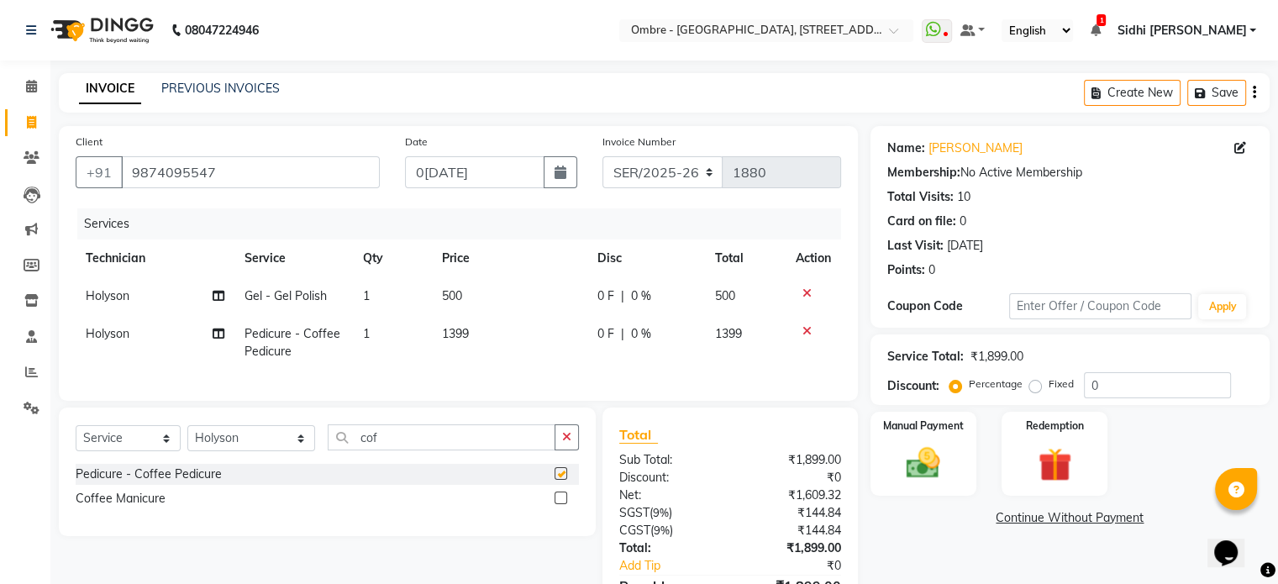
checkbox input "false"
click at [258, 450] on select "Select Technician [PERSON_NAME] [PERSON_NAME] [PERSON_NAME] [PERSON_NAME] [PERS…" at bounding box center [251, 438] width 128 height 26
select select "43462"
click at [187, 440] on select "Select Technician [PERSON_NAME] [PERSON_NAME] [PERSON_NAME] [PERSON_NAME] [PERS…" at bounding box center [251, 438] width 128 height 26
click at [328, 450] on input "cof" at bounding box center [442, 437] width 228 height 26
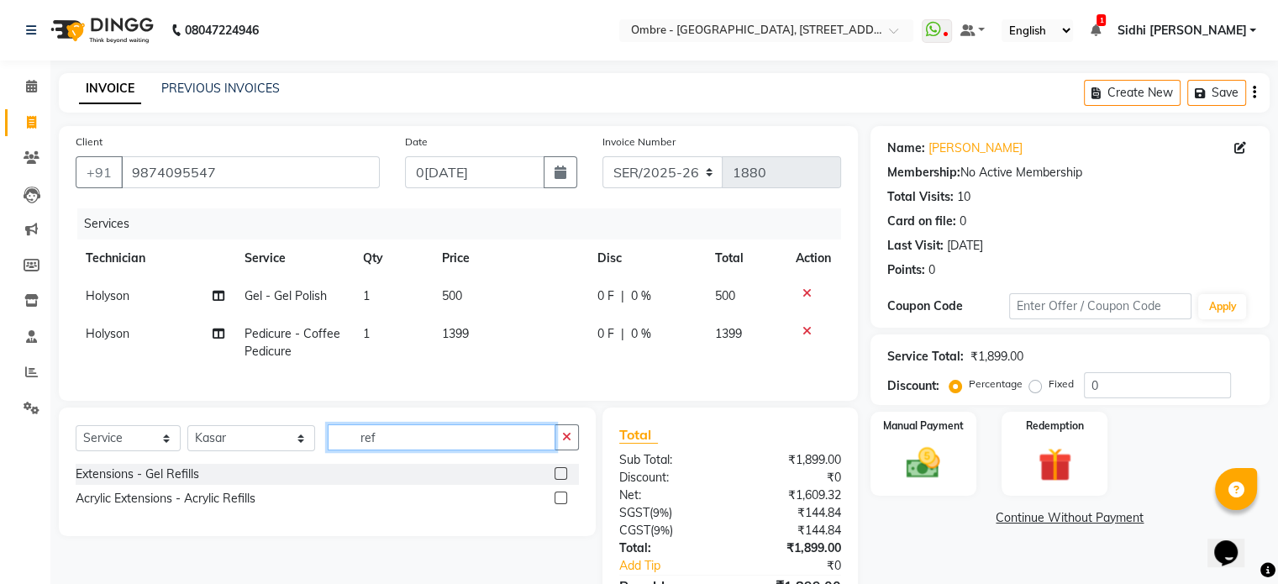
type input "ref"
click at [565, 480] on label at bounding box center [561, 473] width 13 height 13
click at [565, 480] on input "checkbox" at bounding box center [560, 474] width 11 height 11
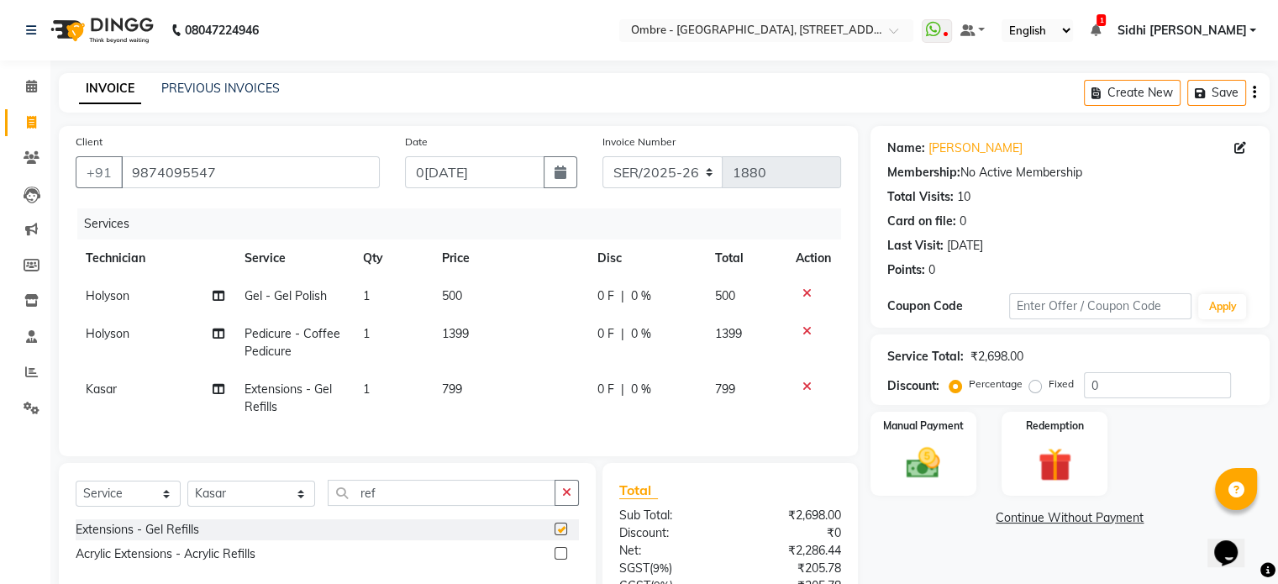
checkbox input "false"
click at [563, 490] on div "Select Service Product Membership Package Voucher Prepaid Gift Card Select Tech…" at bounding box center [327, 527] width 537 height 129
drag, startPoint x: 563, startPoint y: 500, endPoint x: 563, endPoint y: 509, distance: 9.2
click at [563, 498] on icon "button" at bounding box center [566, 493] width 9 height 12
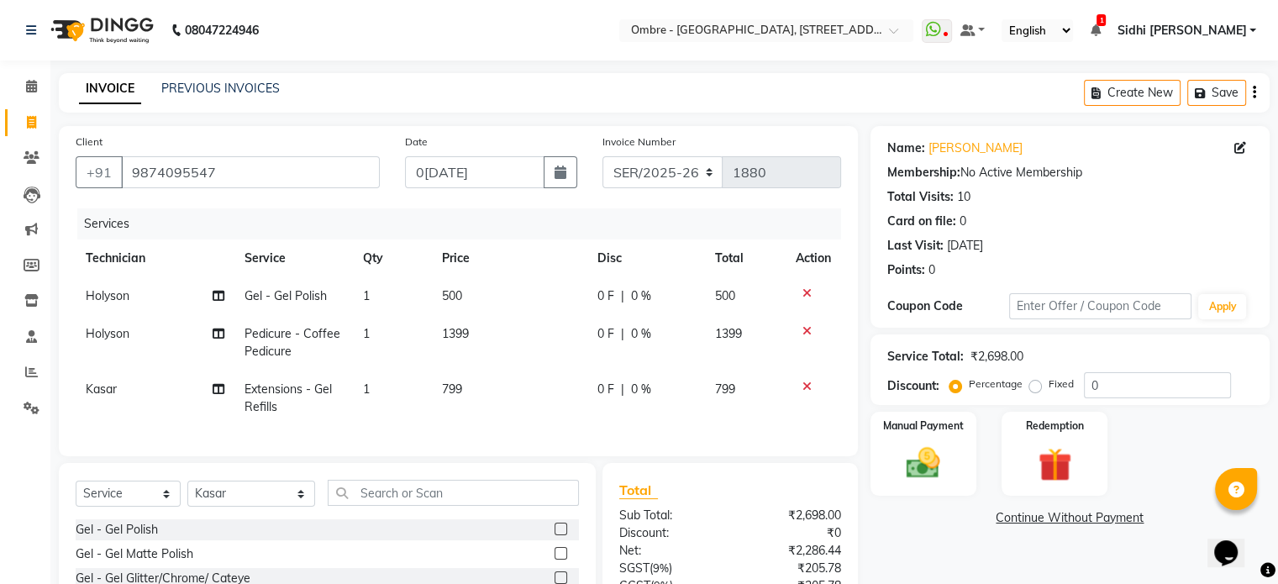
click at [555, 535] on label at bounding box center [561, 529] width 13 height 13
click at [555, 535] on input "checkbox" at bounding box center [560, 529] width 11 height 11
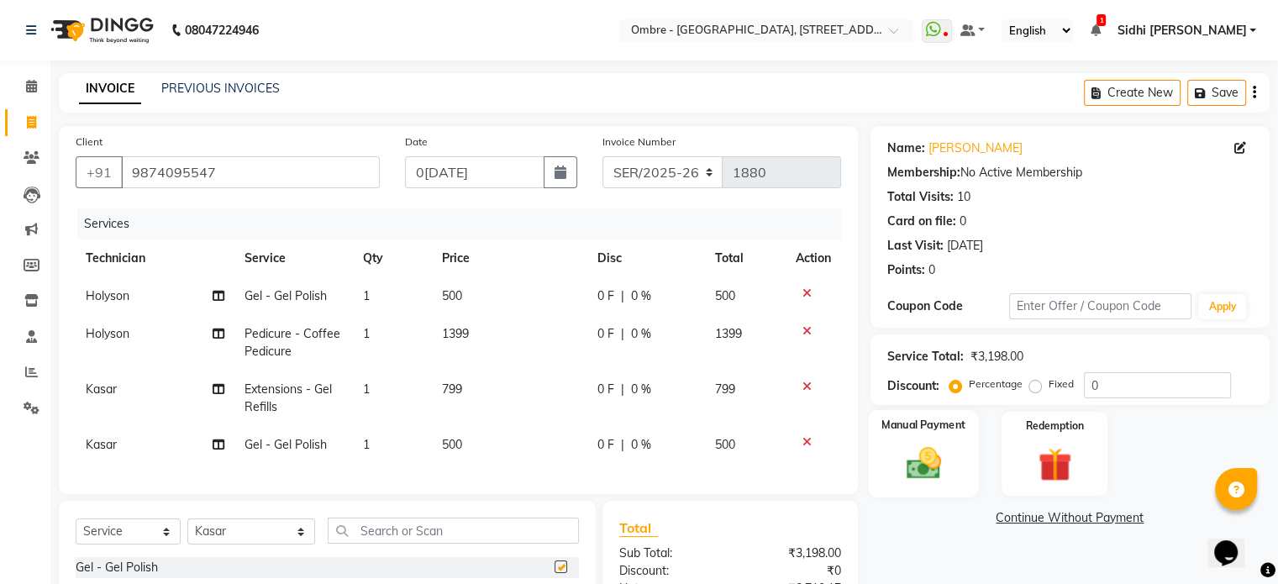
checkbox input "false"
click at [963, 473] on div "Manual Payment" at bounding box center [923, 453] width 110 height 87
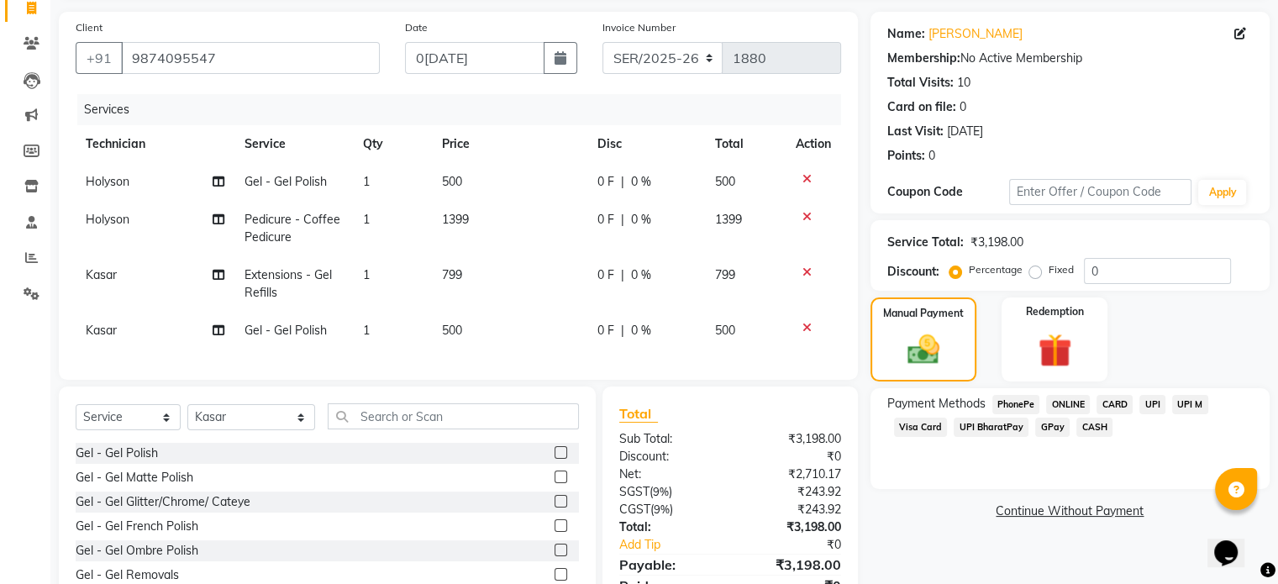
scroll to position [138, 0]
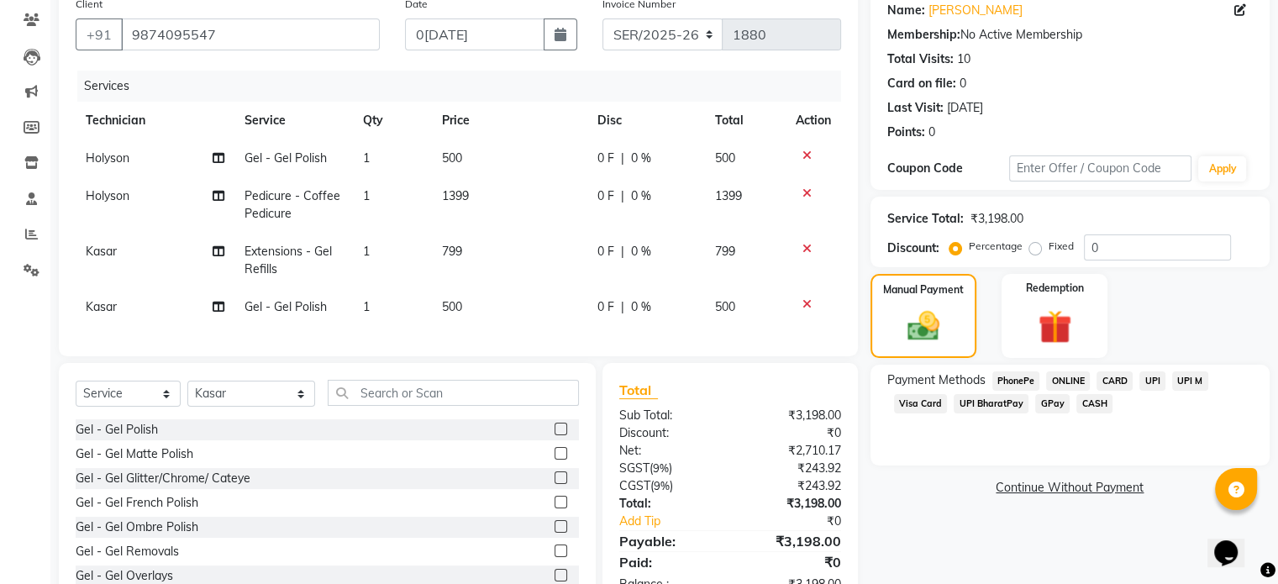
click at [1161, 376] on span "UPI" at bounding box center [1153, 380] width 26 height 19
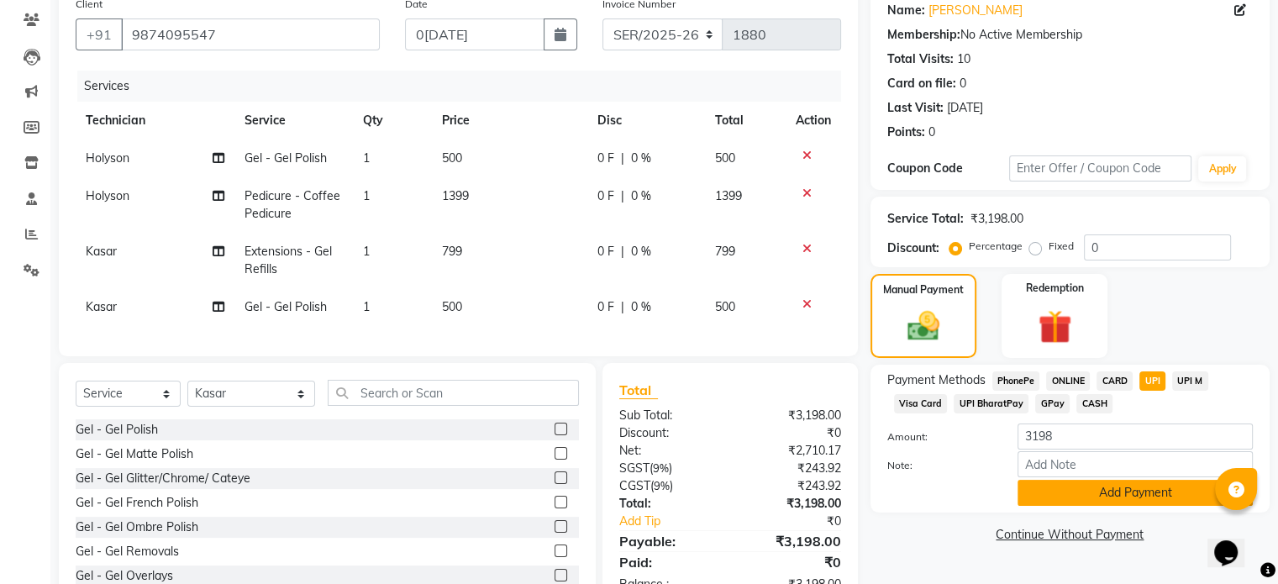
click at [1163, 490] on button "Add Payment" at bounding box center [1135, 493] width 235 height 26
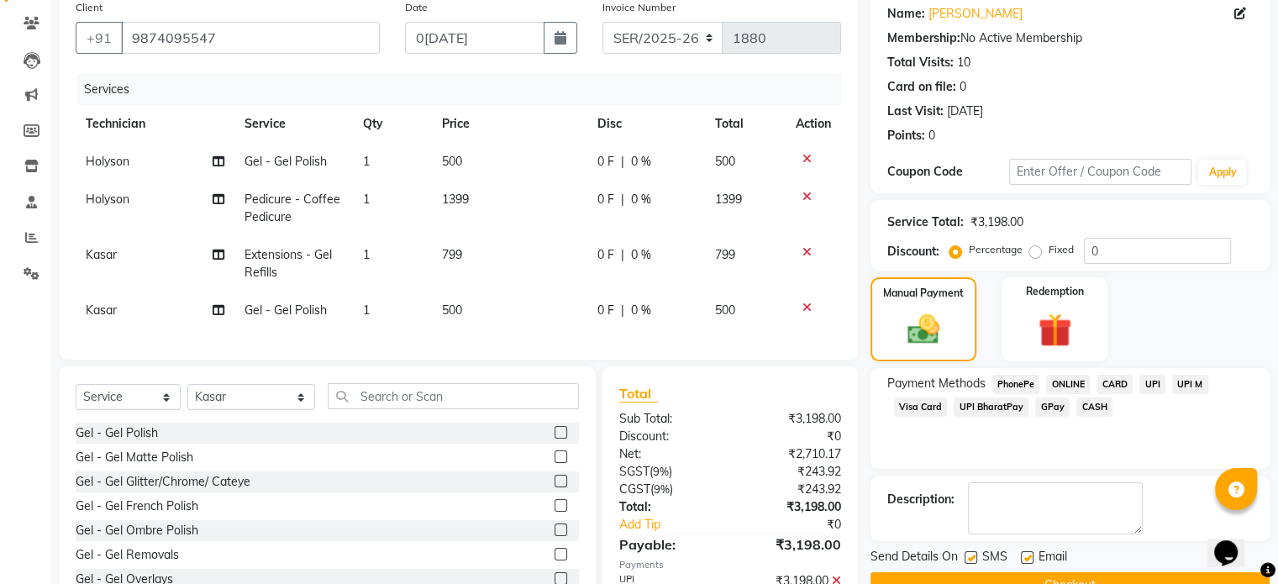
scroll to position [161, 0]
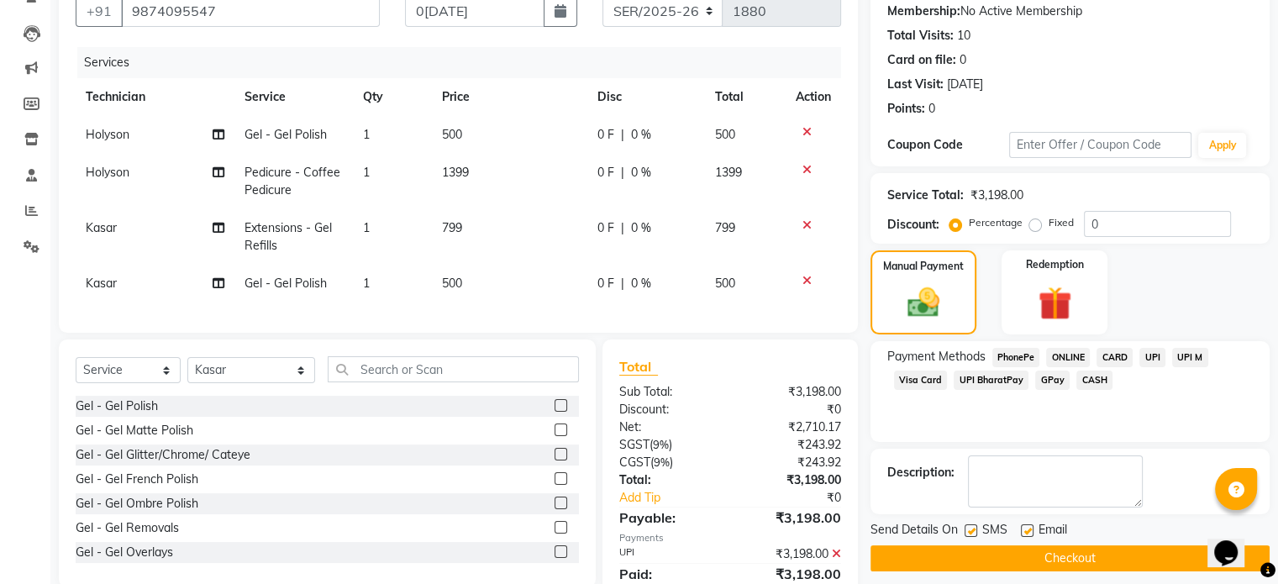
click at [1153, 550] on button "Checkout" at bounding box center [1070, 558] width 399 height 26
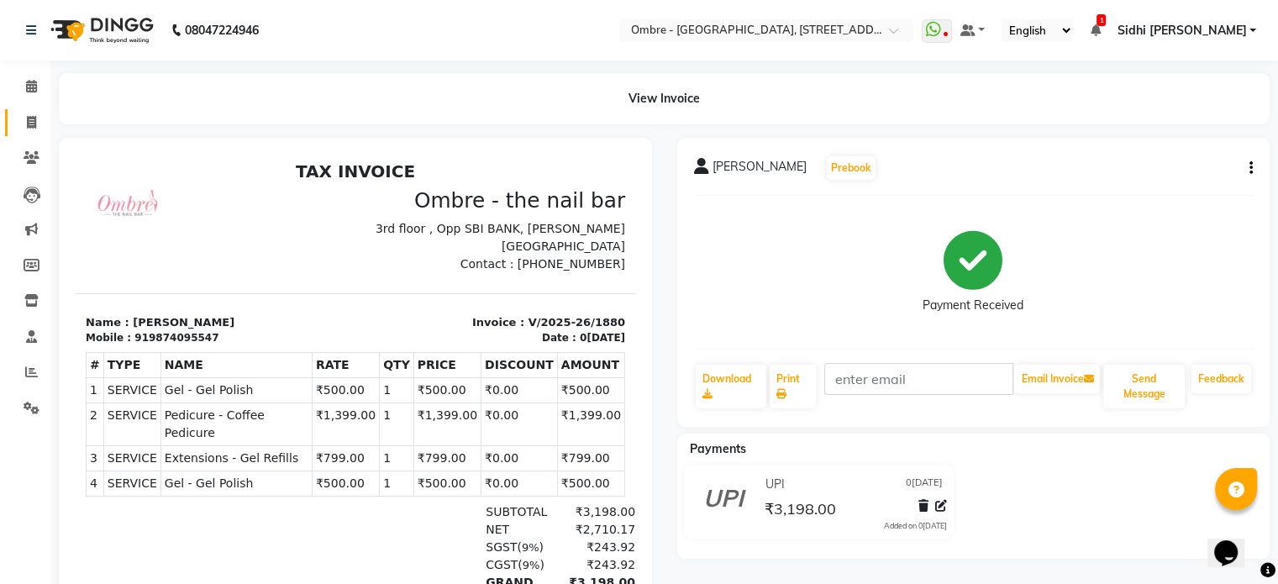
click at [29, 132] on link "Invoice" at bounding box center [25, 123] width 40 height 28
select select "service"
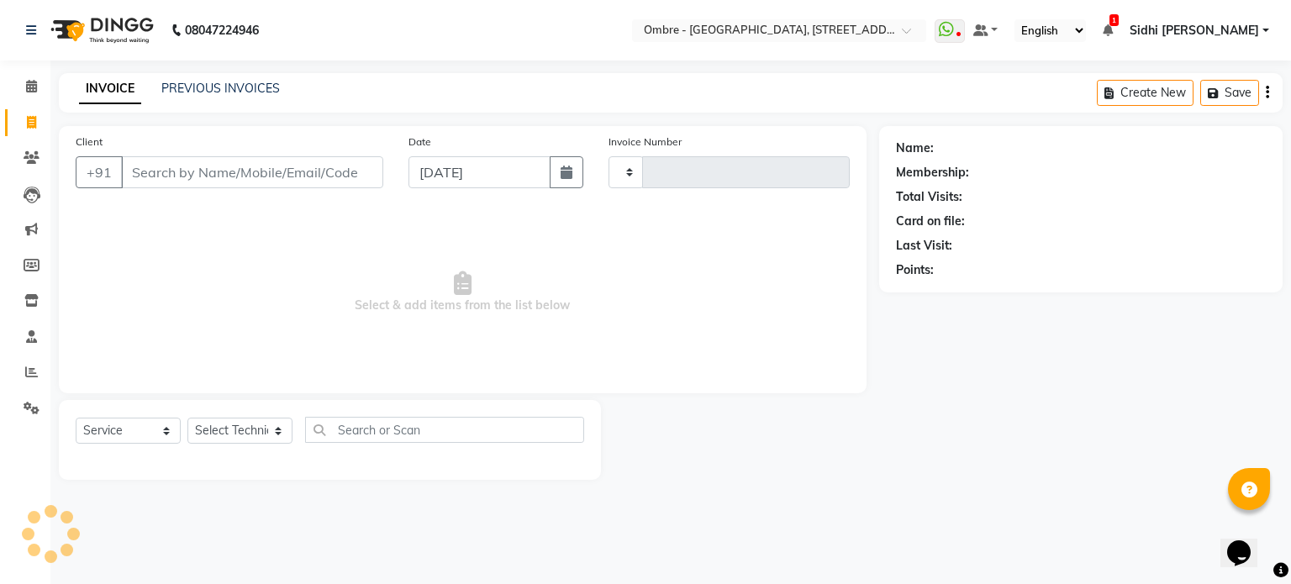
type input "7"
type input "1881"
select select "4216"
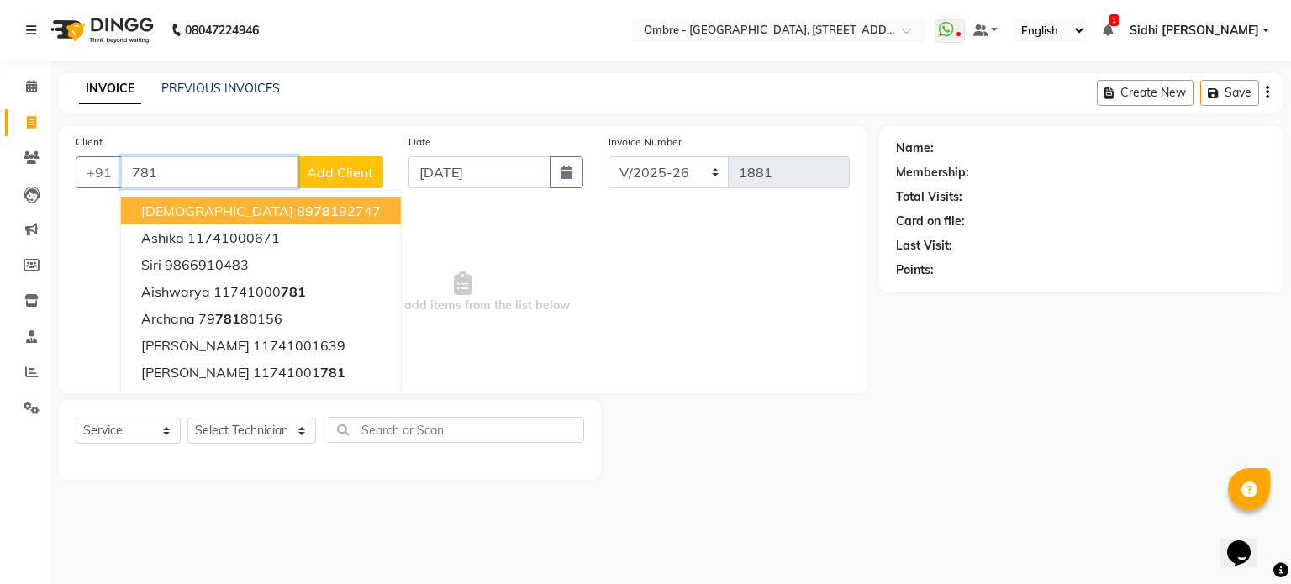
paste input "6"
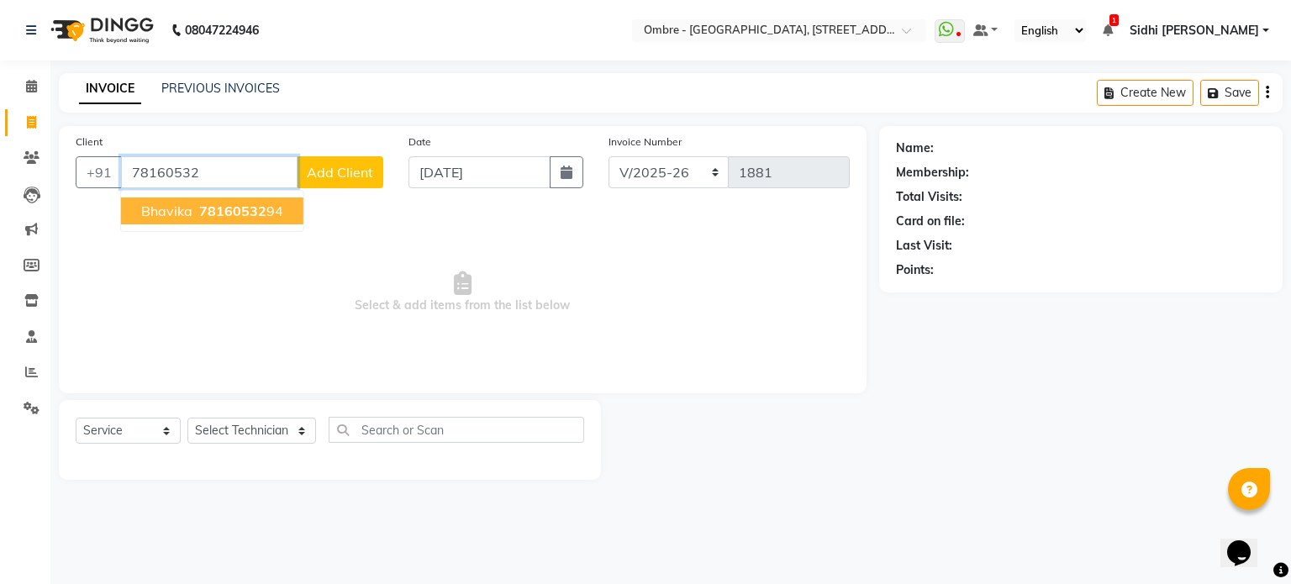
click at [259, 217] on span "78160532" at bounding box center [232, 211] width 67 height 17
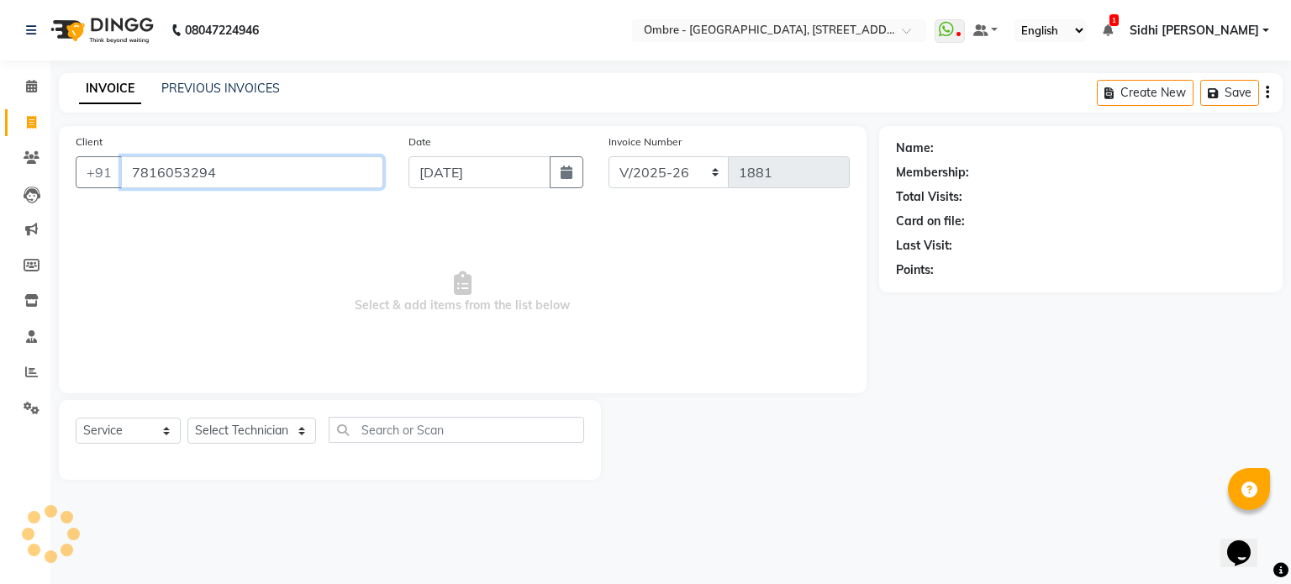
type input "7816053294"
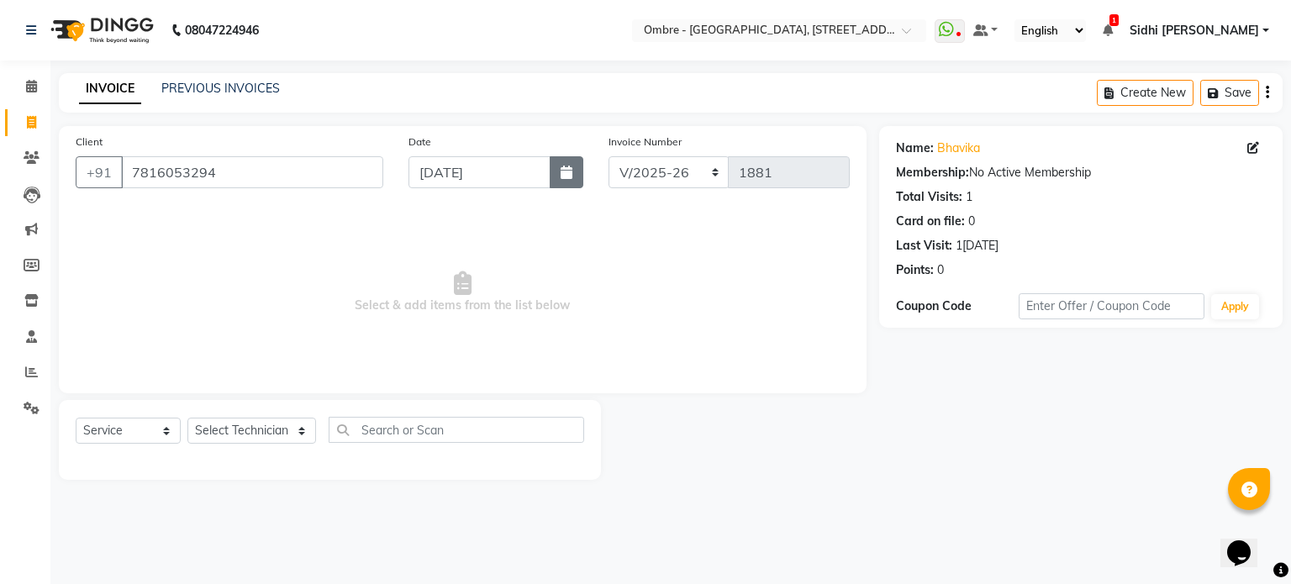
click at [571, 171] on icon "button" at bounding box center [567, 172] width 12 height 13
select select "9"
select select "2025"
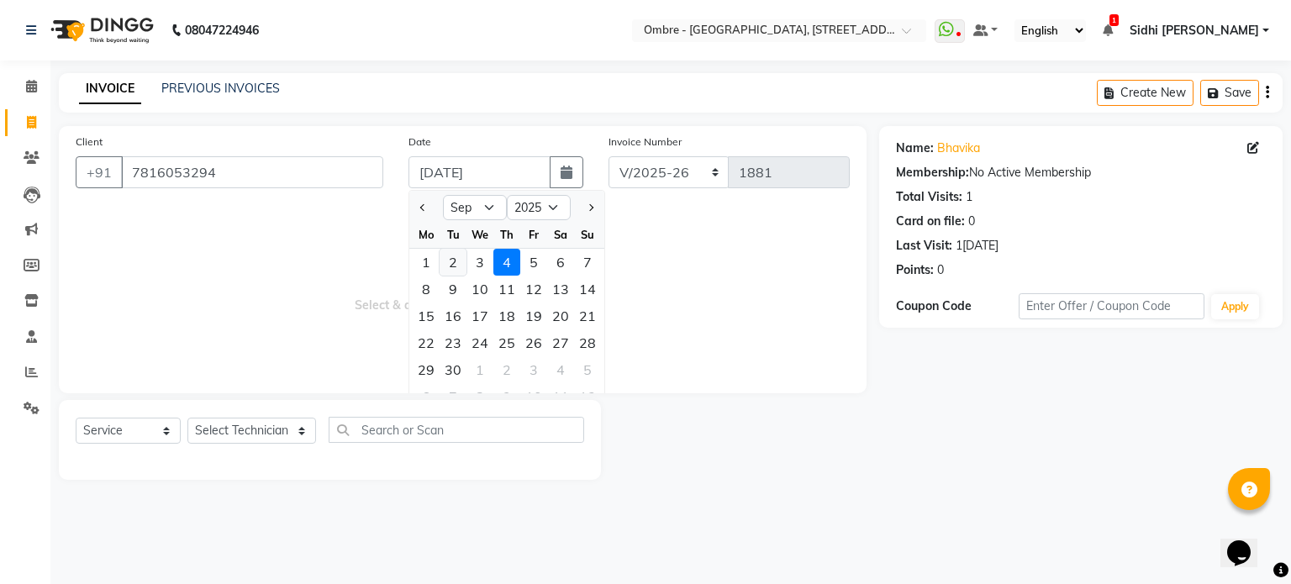
click at [457, 261] on div "2" at bounding box center [453, 262] width 27 height 27
type input "[DATE]"
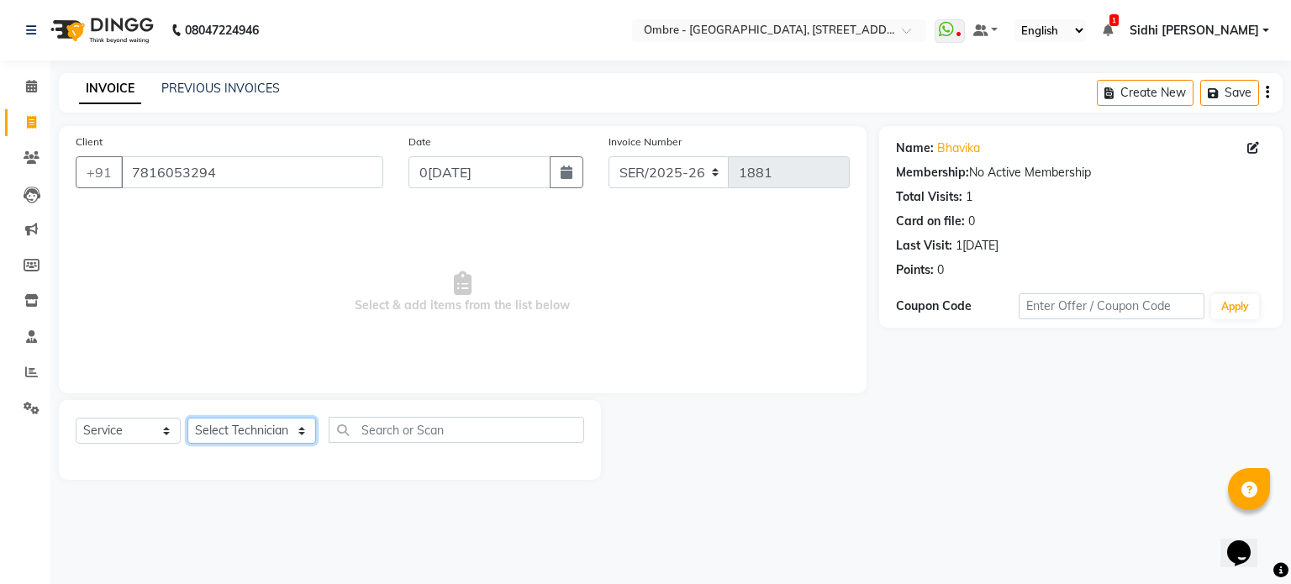
click at [265, 426] on select "Select Technician [PERSON_NAME] [PERSON_NAME] [PERSON_NAME] [PERSON_NAME] [PERS…" at bounding box center [251, 431] width 129 height 26
select select "44561"
click at [187, 419] on select "Select Technician [PERSON_NAME] [PERSON_NAME] [PERSON_NAME] [PERSON_NAME] [PERS…" at bounding box center [251, 431] width 129 height 26
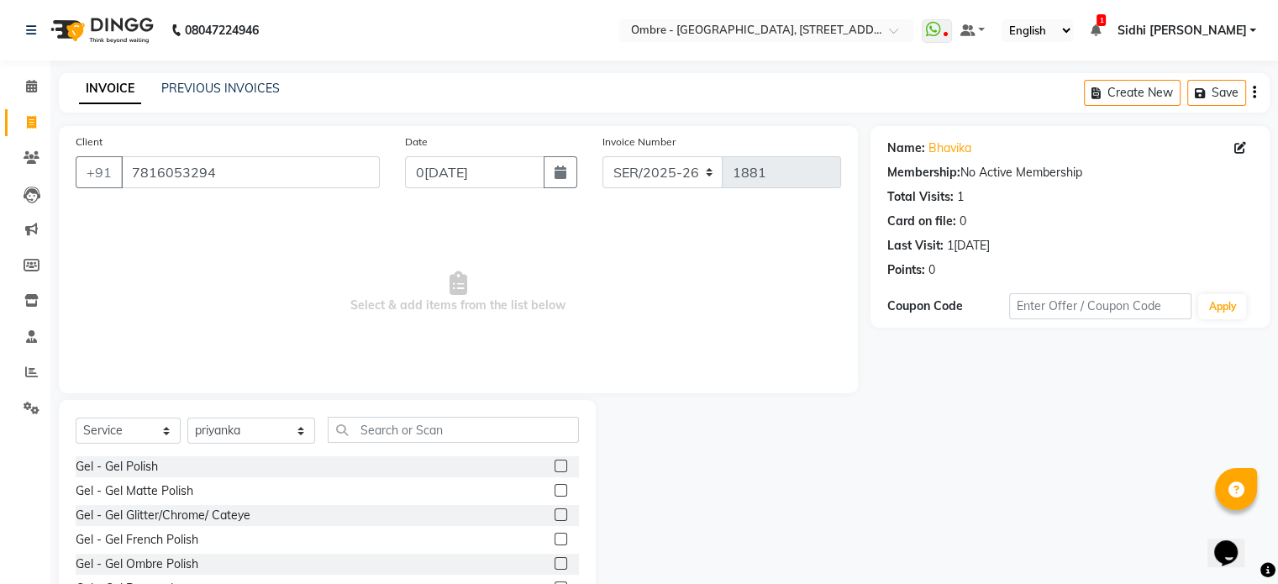
click at [555, 470] on label at bounding box center [561, 466] width 13 height 13
click at [555, 470] on input "checkbox" at bounding box center [560, 466] width 11 height 11
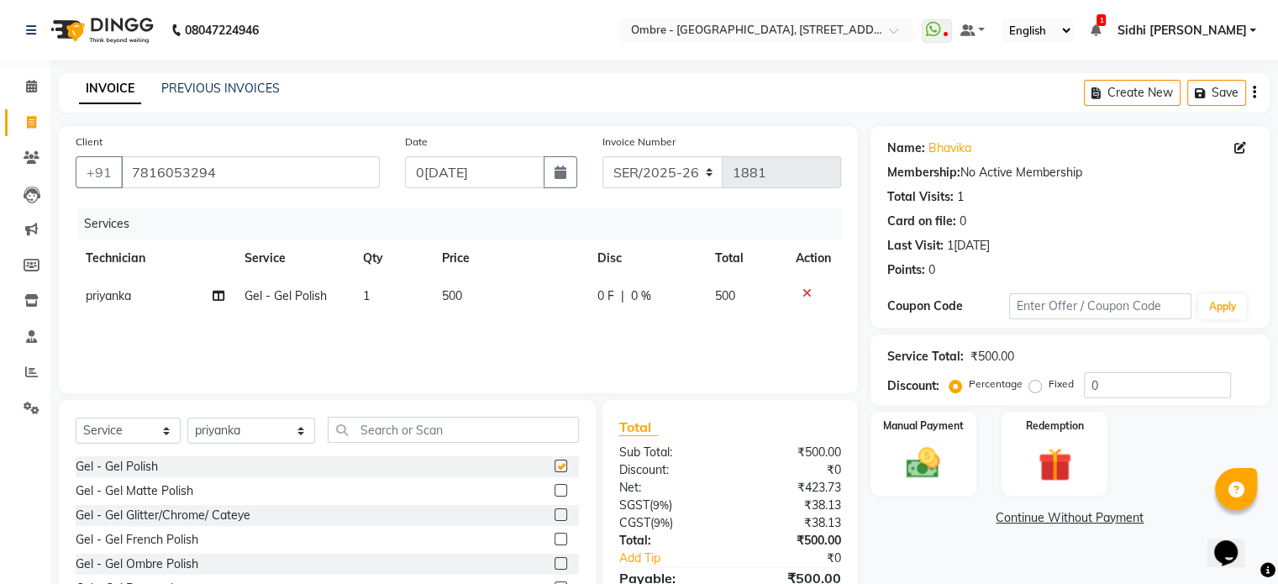
checkbox input "false"
click at [271, 431] on select "Select Technician [PERSON_NAME] [PERSON_NAME] [PERSON_NAME] [PERSON_NAME] [PERS…" at bounding box center [251, 431] width 128 height 26
select select "66092"
click at [187, 419] on select "Select Technician [PERSON_NAME] [PERSON_NAME] [PERSON_NAME] [PERSON_NAME] [PERS…" at bounding box center [251, 431] width 128 height 26
click at [555, 466] on label at bounding box center [561, 466] width 13 height 13
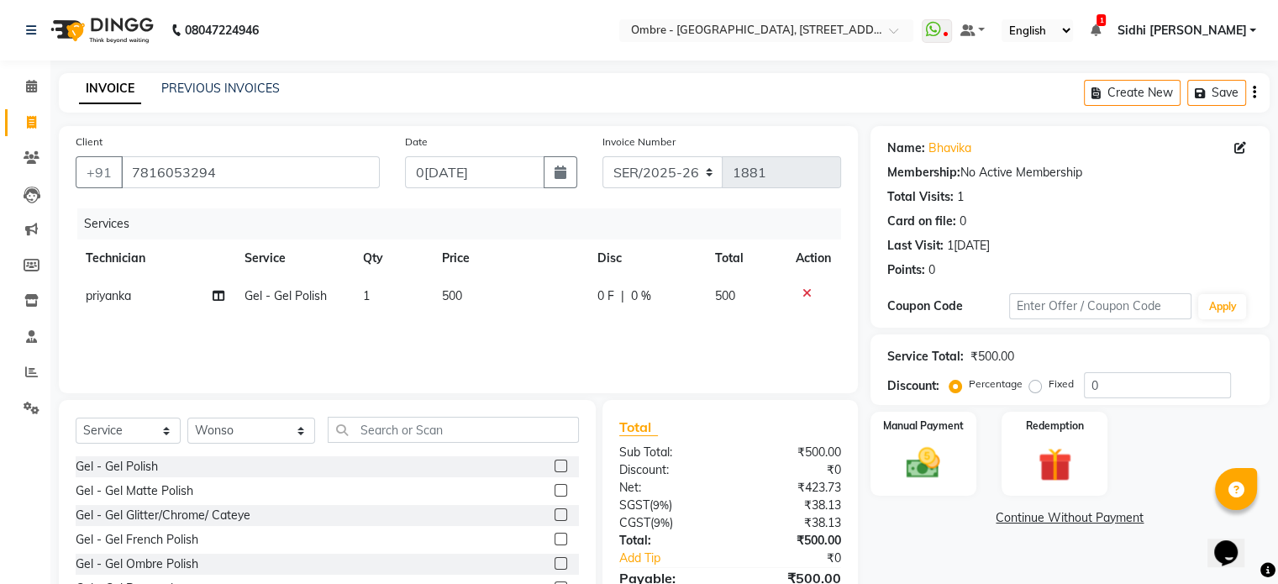
click at [555, 466] on input "checkbox" at bounding box center [560, 466] width 11 height 11
checkbox input "false"
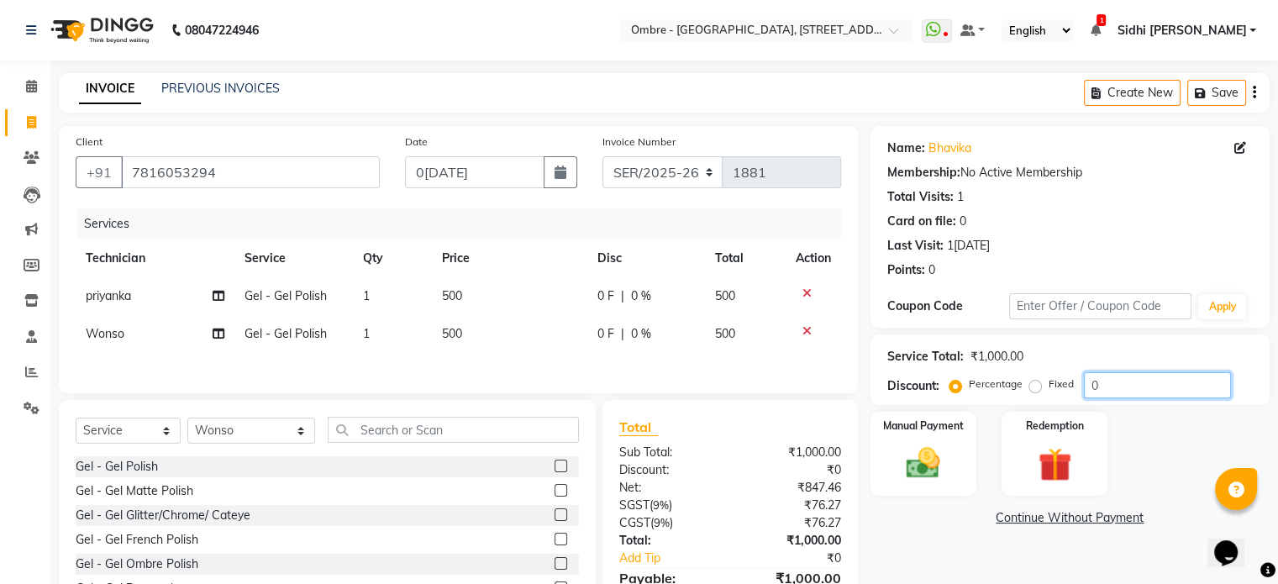
click at [1089, 388] on input "0" at bounding box center [1157, 385] width 147 height 26
type input "20"
click at [931, 434] on div "Manual Payment" at bounding box center [923, 453] width 110 height 87
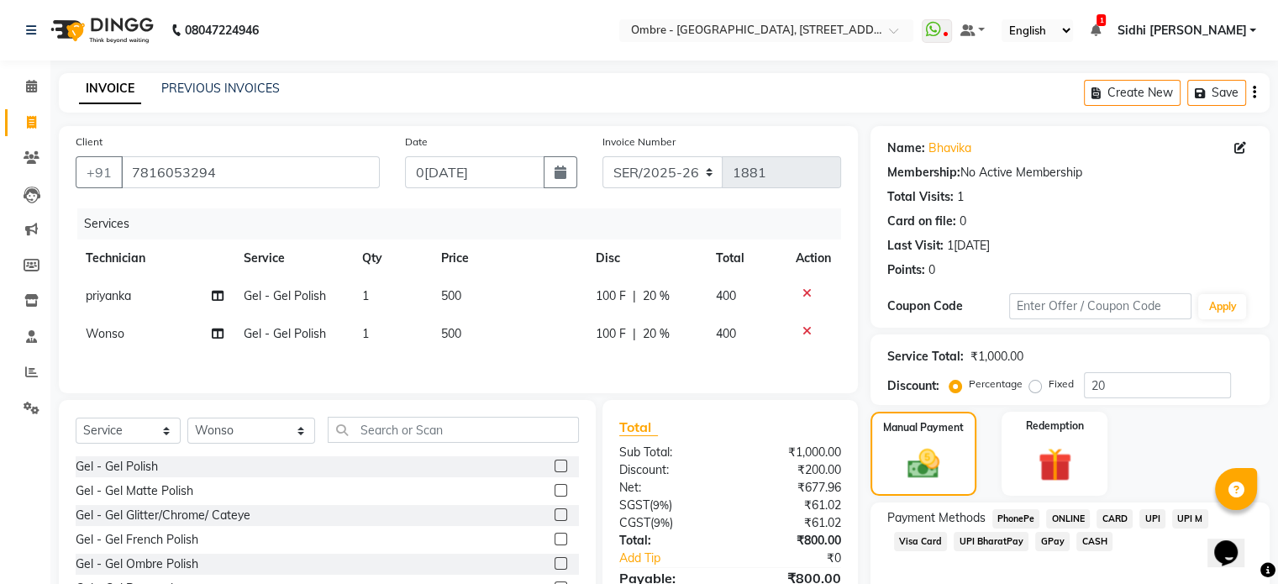
click at [1160, 511] on span "UPI" at bounding box center [1153, 518] width 26 height 19
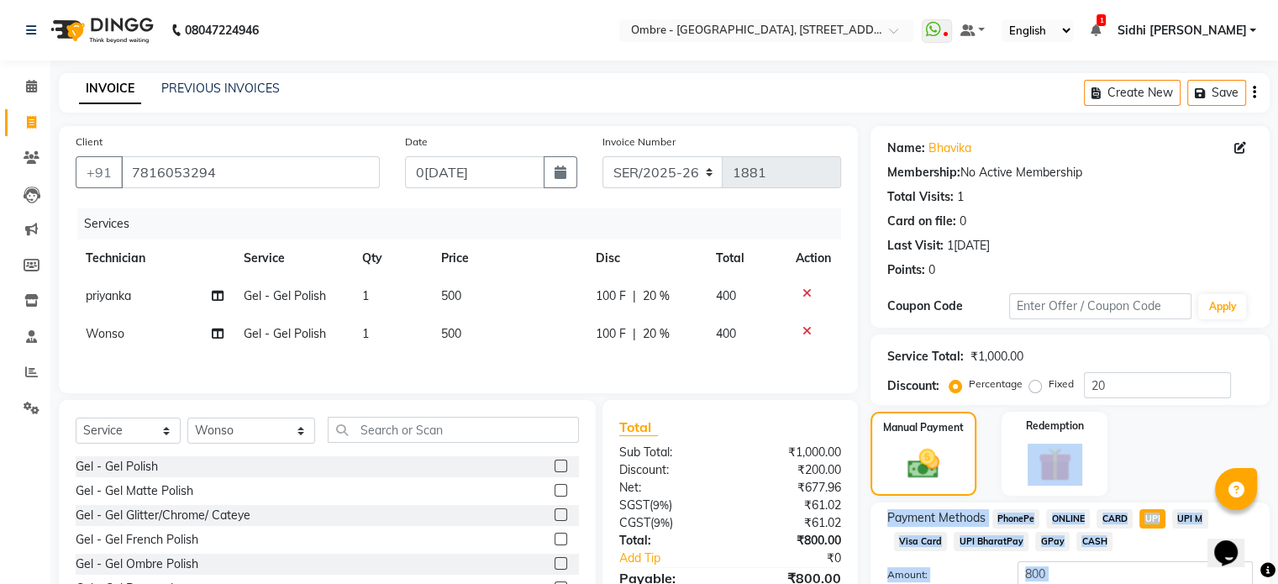
drag, startPoint x: 1290, startPoint y: 369, endPoint x: 1187, endPoint y: 518, distance: 180.7
click at [1229, 488] on body "08047224946 Select Location × Ombre - The Nail Bar, Road Number 14, Banjara Hil…" at bounding box center [639, 292] width 1278 height 584
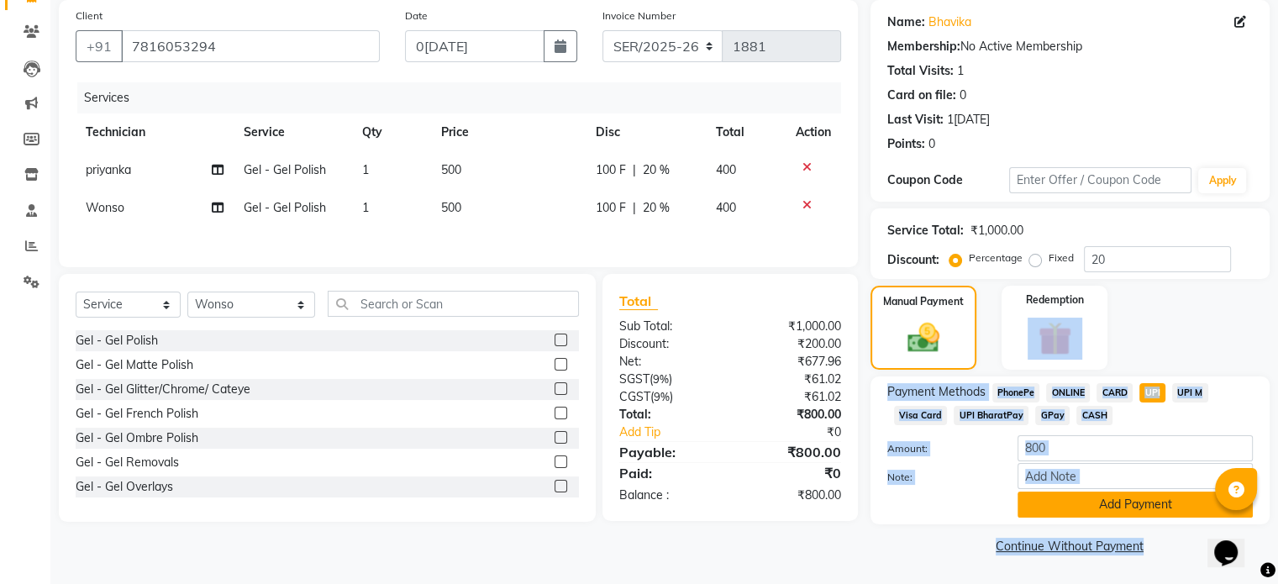
click at [1169, 493] on button "Add Payment" at bounding box center [1135, 505] width 235 height 26
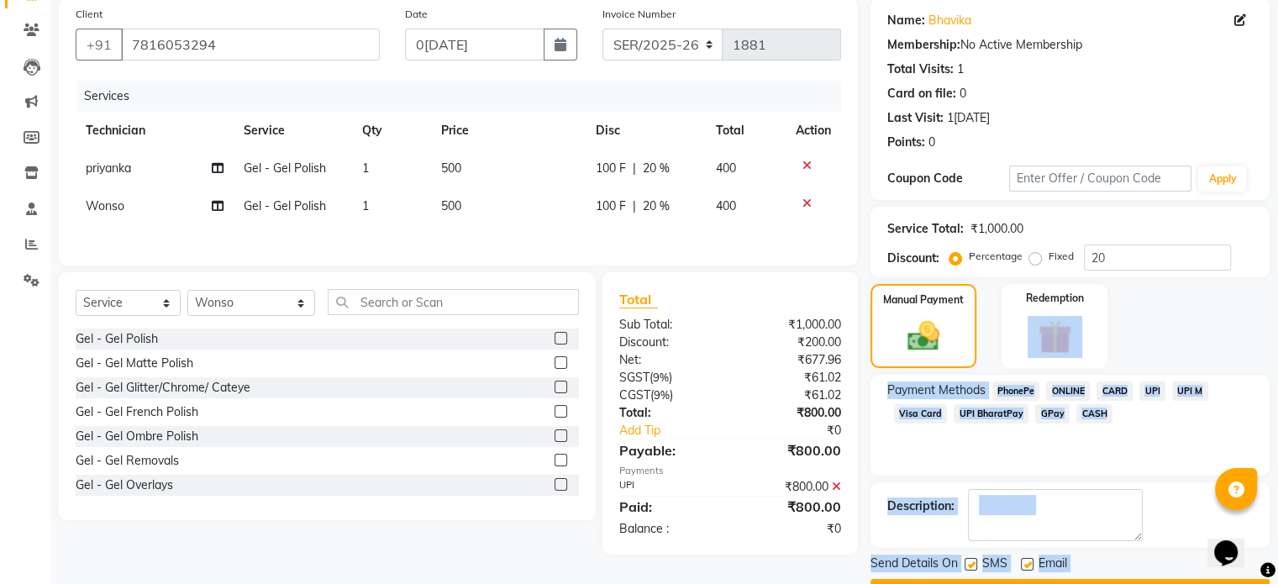
scroll to position [172, 0]
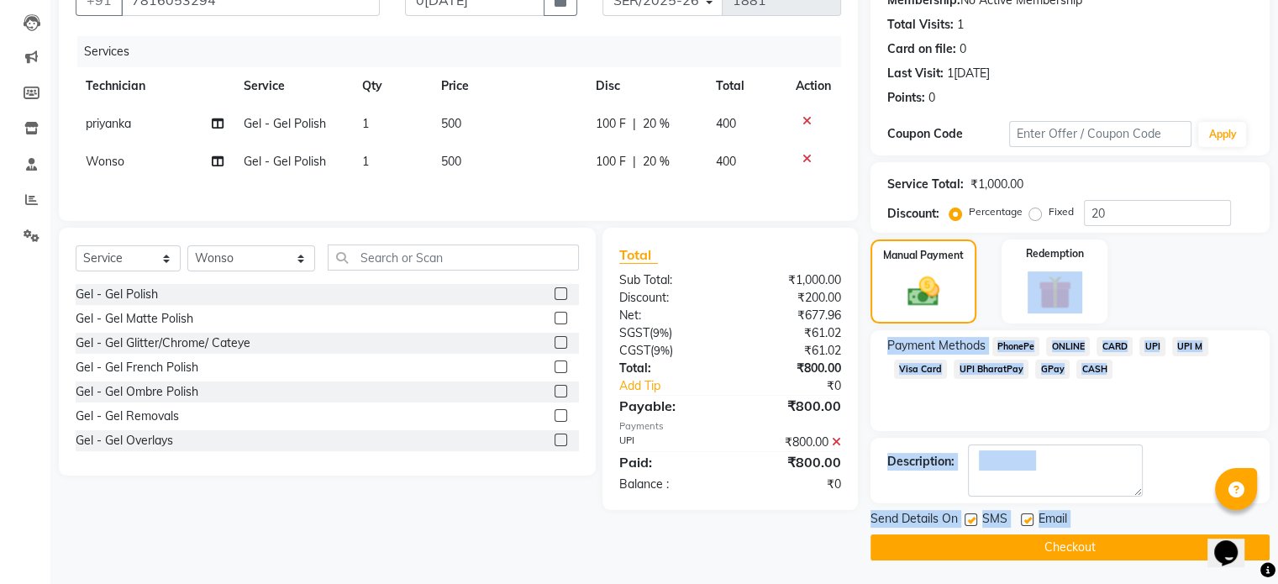
click at [1127, 537] on button "Checkout" at bounding box center [1070, 547] width 399 height 26
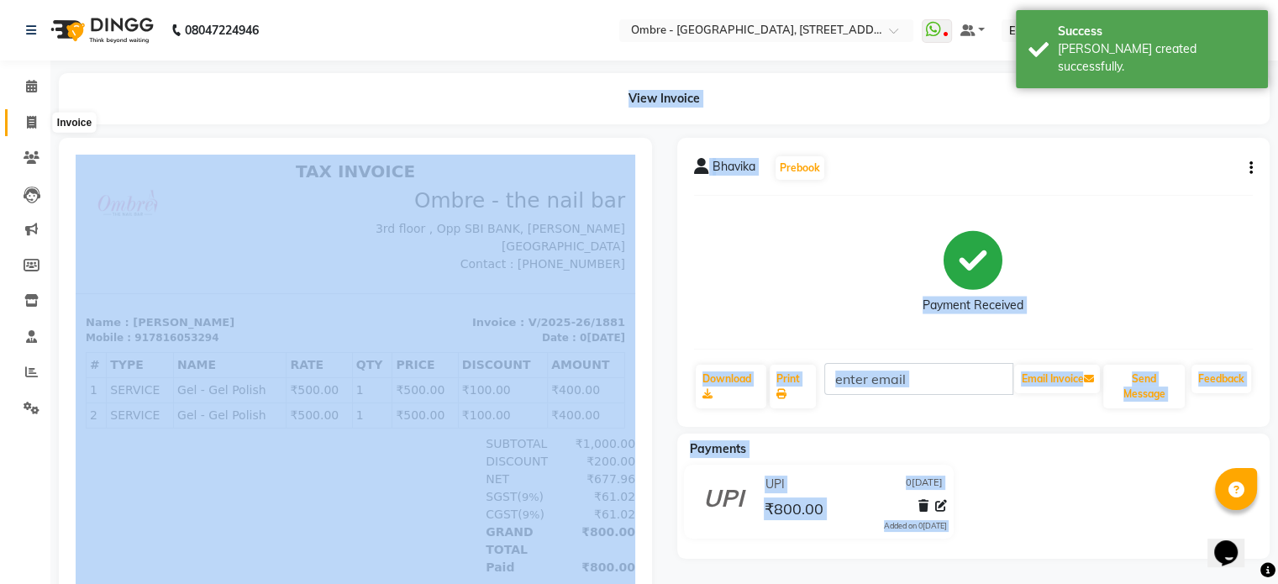
click at [28, 118] on icon at bounding box center [31, 122] width 9 height 13
select select "service"
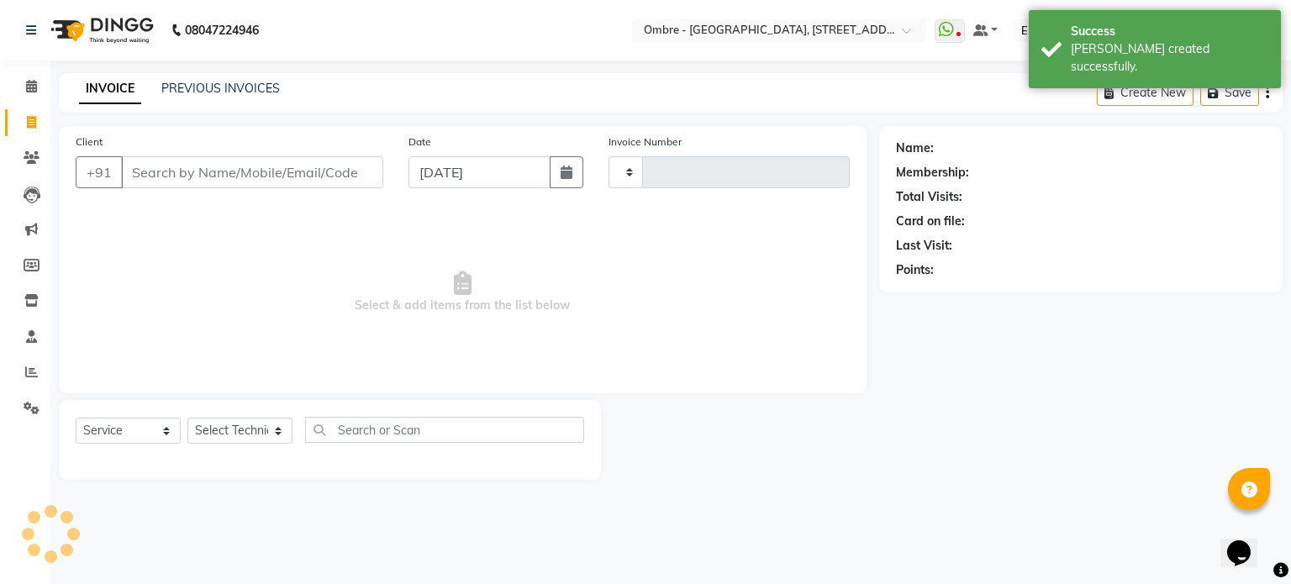
type input "1882"
select select "4216"
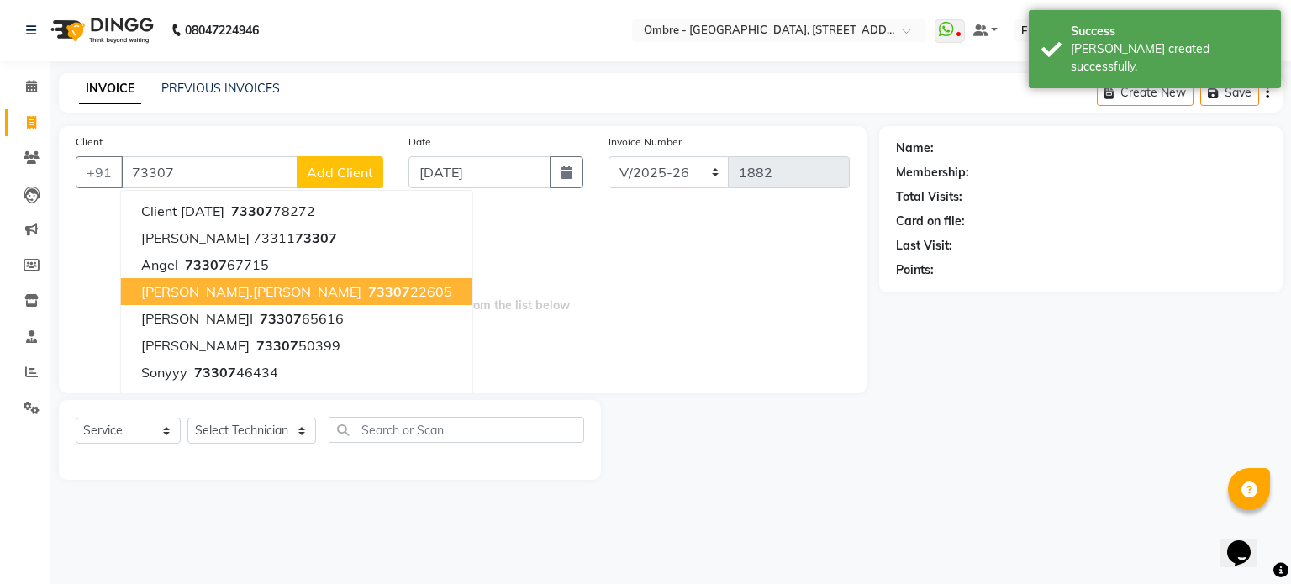
click at [365, 287] on ngb-highlight "73307 22605" at bounding box center [408, 291] width 87 height 17
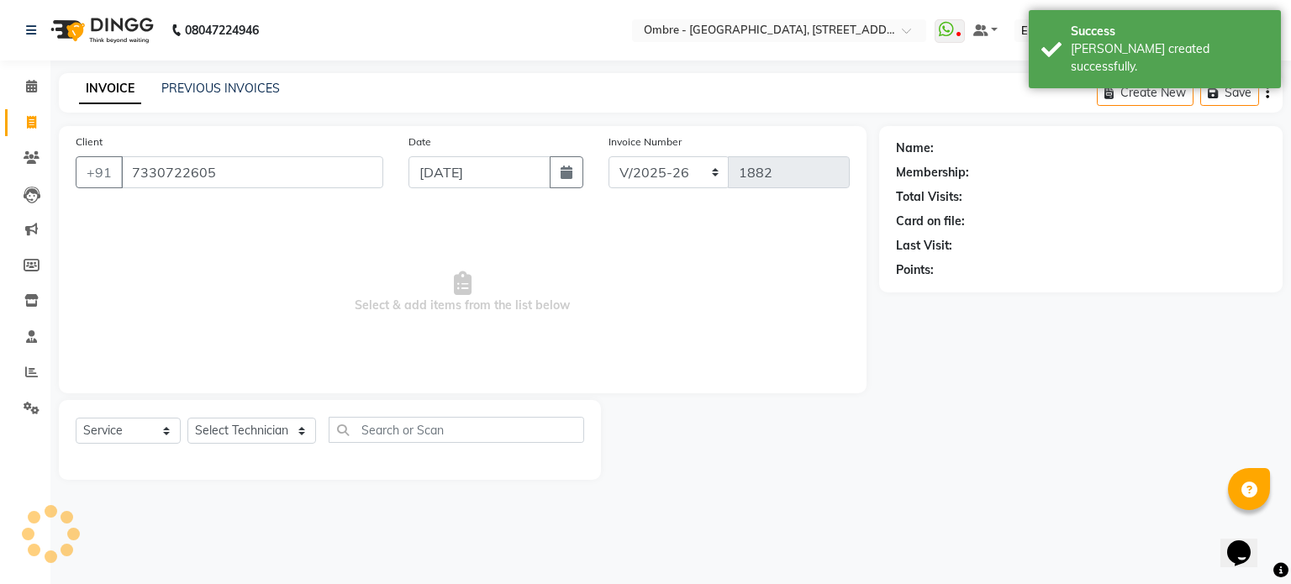
type input "7330722605"
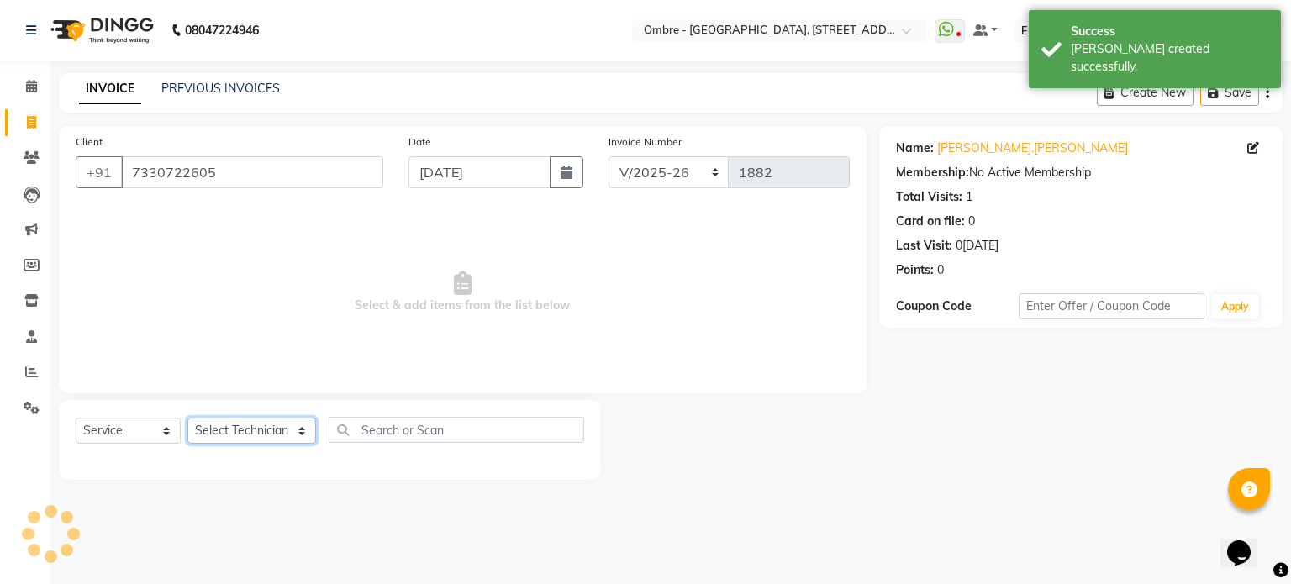
click at [269, 432] on select "Select Technician [PERSON_NAME] [PERSON_NAME] [PERSON_NAME] [PERSON_NAME] [PERS…" at bounding box center [251, 431] width 129 height 26
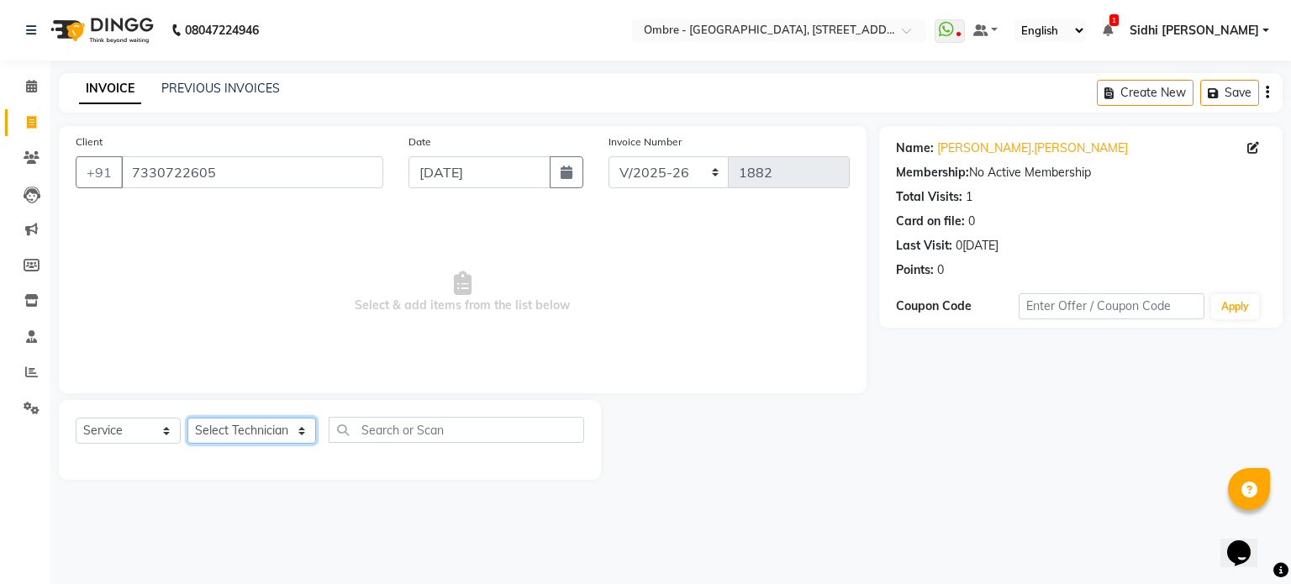
select select "21928"
click at [187, 419] on select "Select Technician [PERSON_NAME] [PERSON_NAME] [PERSON_NAME] [PERSON_NAME] [PERS…" at bounding box center [251, 431] width 129 height 26
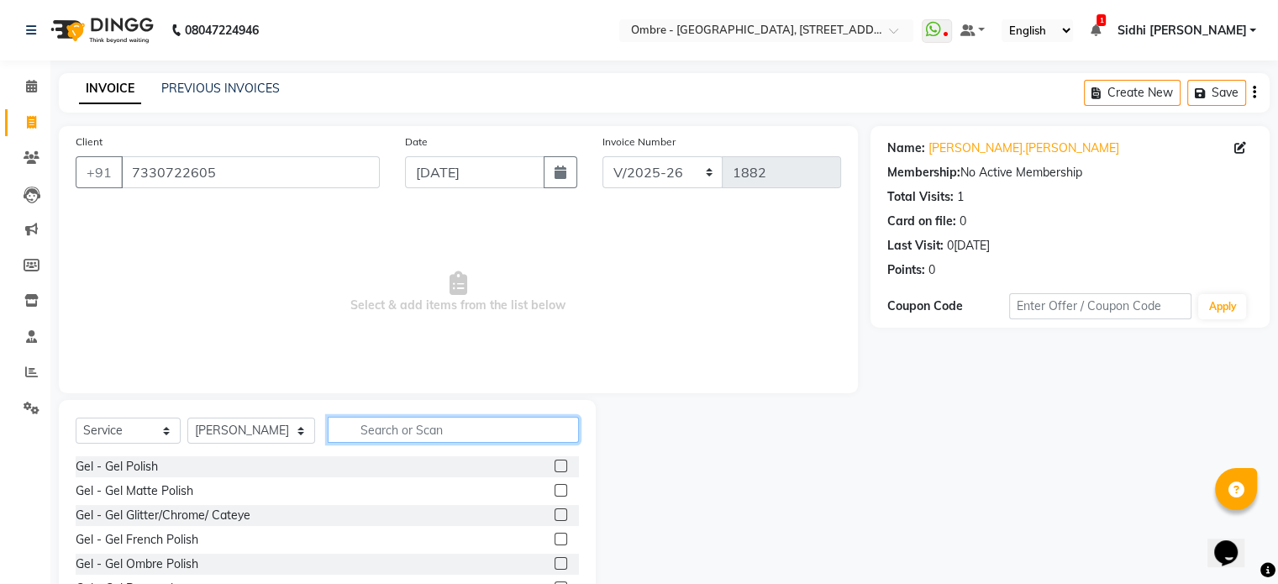
click at [430, 432] on input "text" at bounding box center [453, 430] width 251 height 26
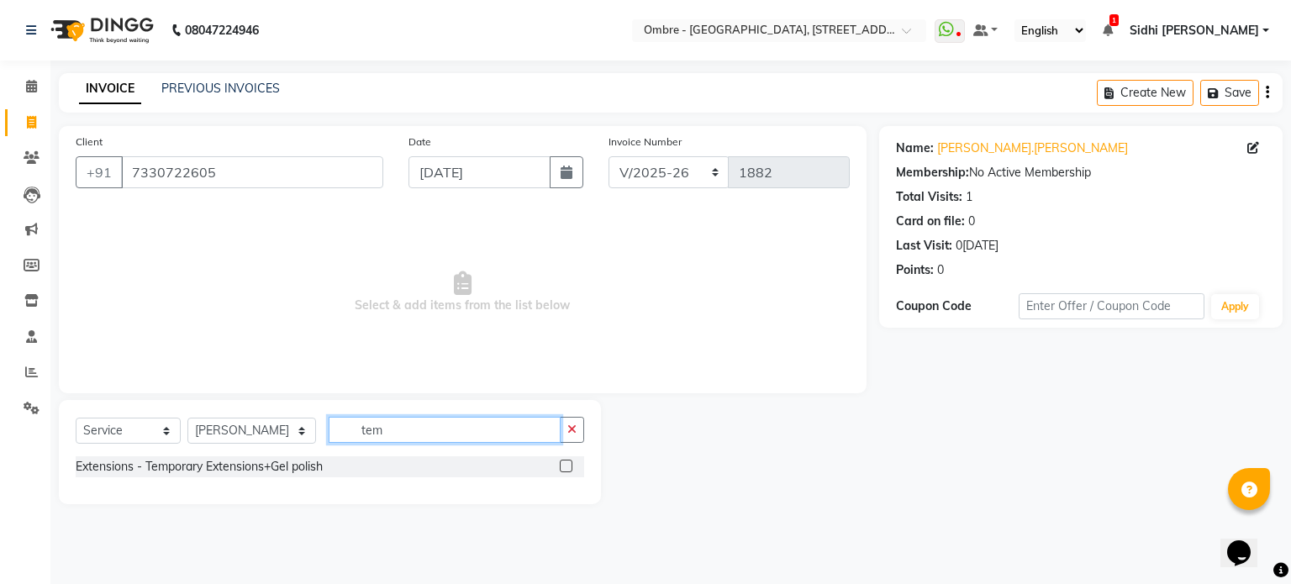
type input "tem"
click at [565, 470] on label at bounding box center [566, 466] width 13 height 13
click at [565, 470] on input "checkbox" at bounding box center [565, 466] width 11 height 11
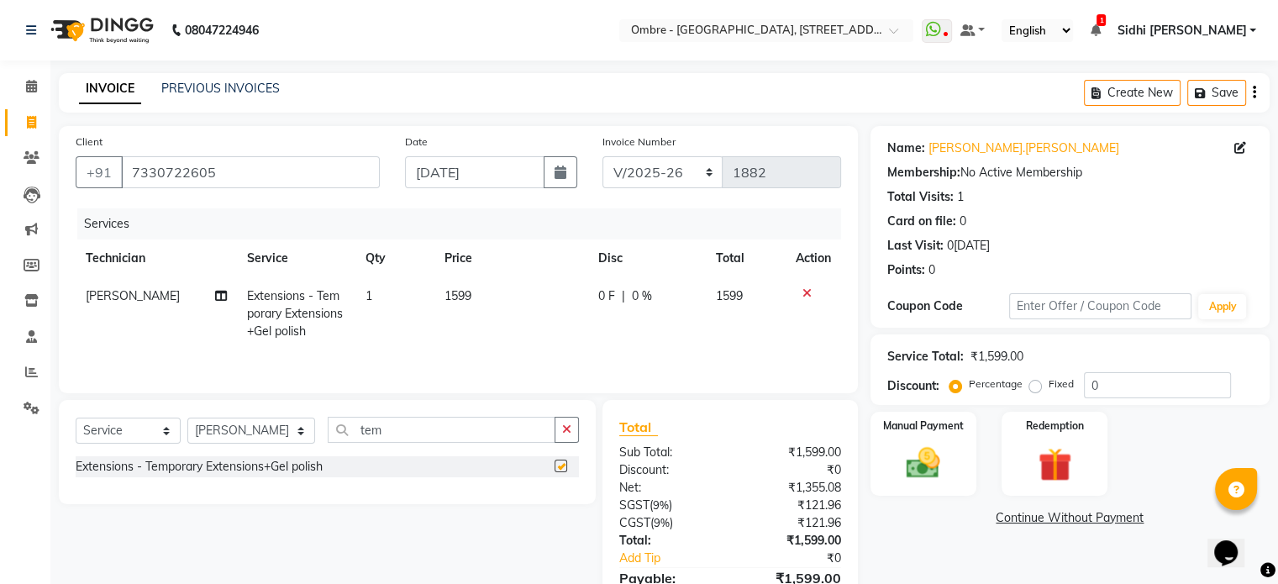
checkbox input "false"
click at [218, 295] on icon at bounding box center [221, 296] width 12 height 12
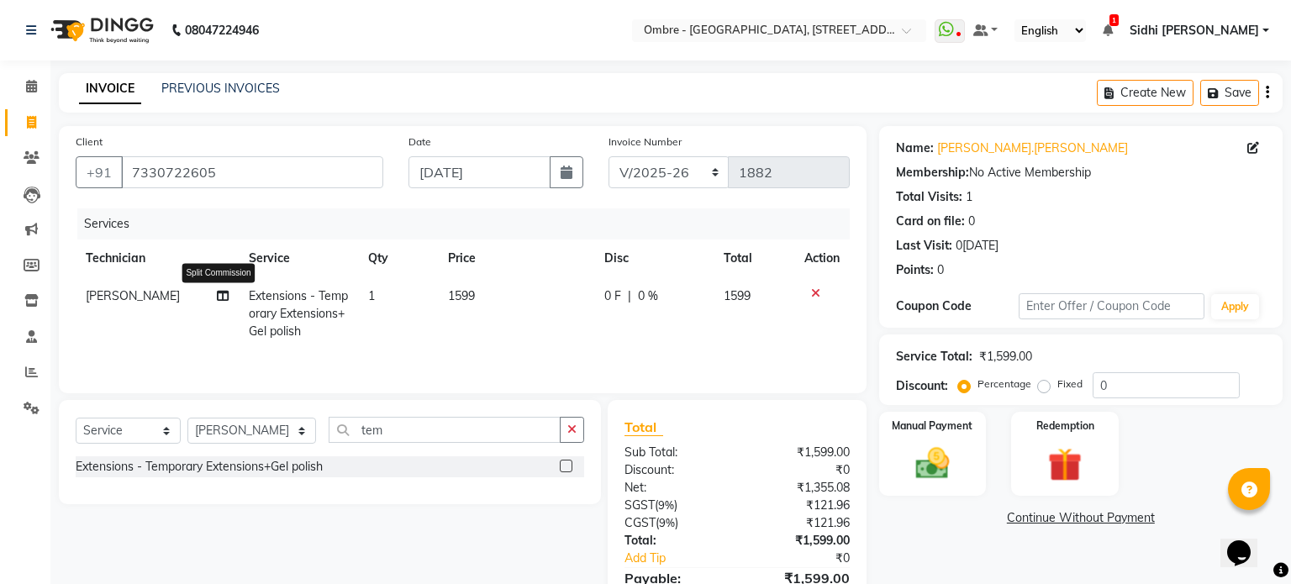
select select "21928"
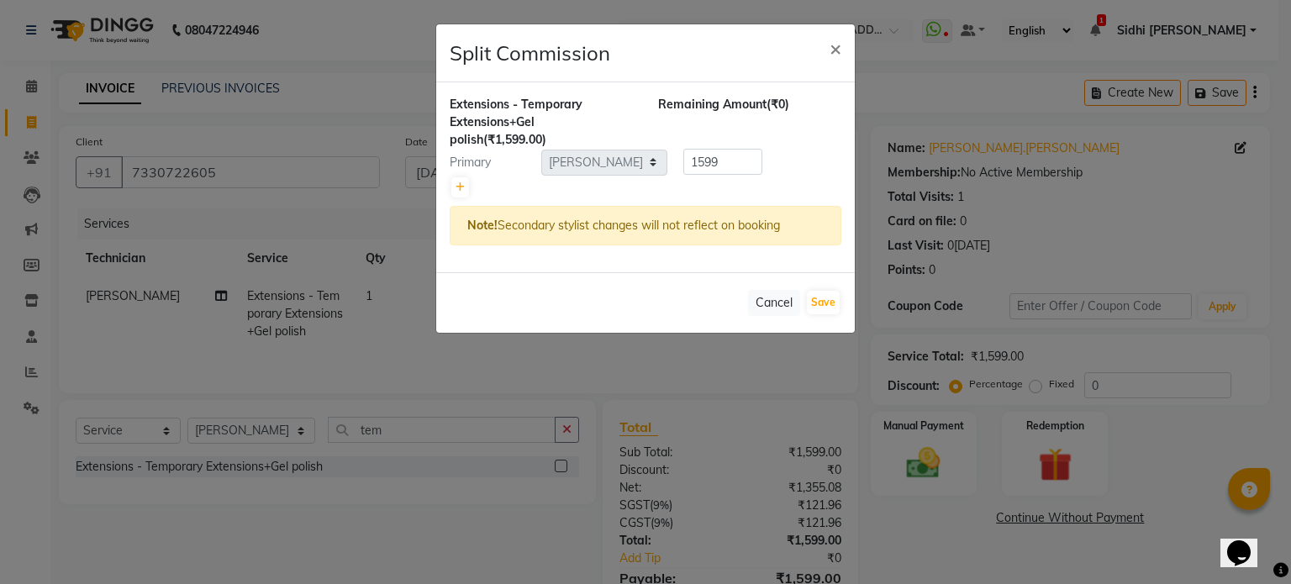
click at [450, 176] on div at bounding box center [646, 188] width 392 height 24
click at [454, 180] on link at bounding box center [460, 187] width 18 height 20
type input "799.5"
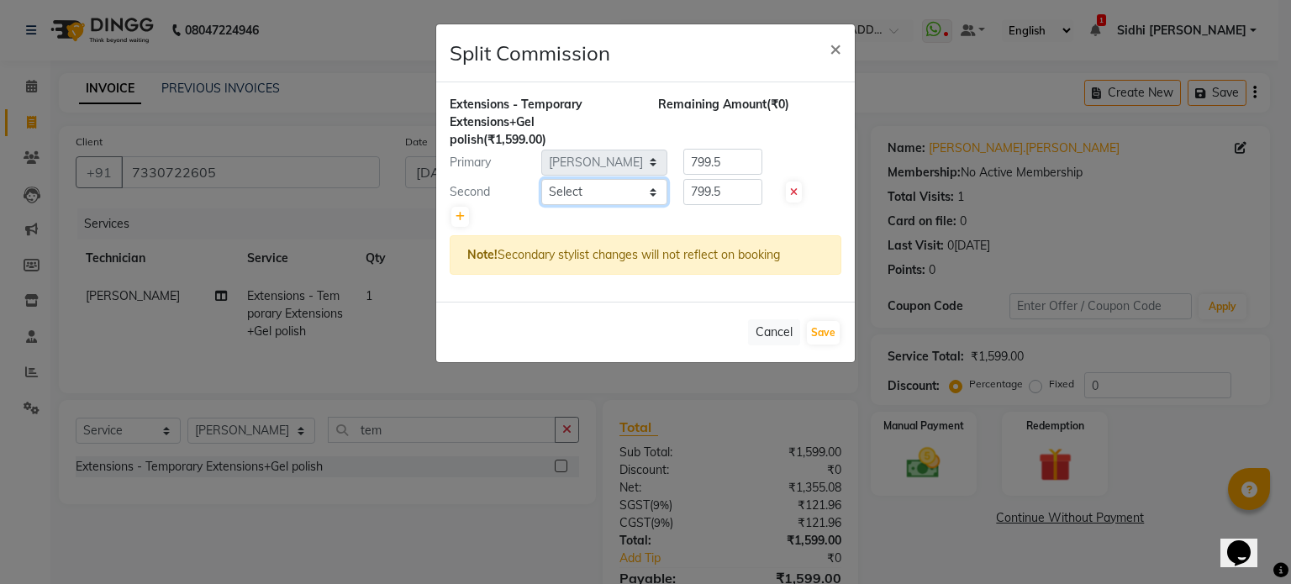
click at [587, 185] on select "Select Abel Arohi Bharti Esther Gaina Holyson Juli Kasar Lata Moite Monisha Pra…" at bounding box center [604, 192] width 126 height 26
select select "43462"
click at [541, 179] on select "Select Abel Arohi Bharti Esther Gaina Holyson Juli Kasar Lata Moite Monisha Pra…" at bounding box center [604, 192] width 126 height 26
click at [819, 330] on button "Save" at bounding box center [823, 333] width 33 height 24
select select "Select"
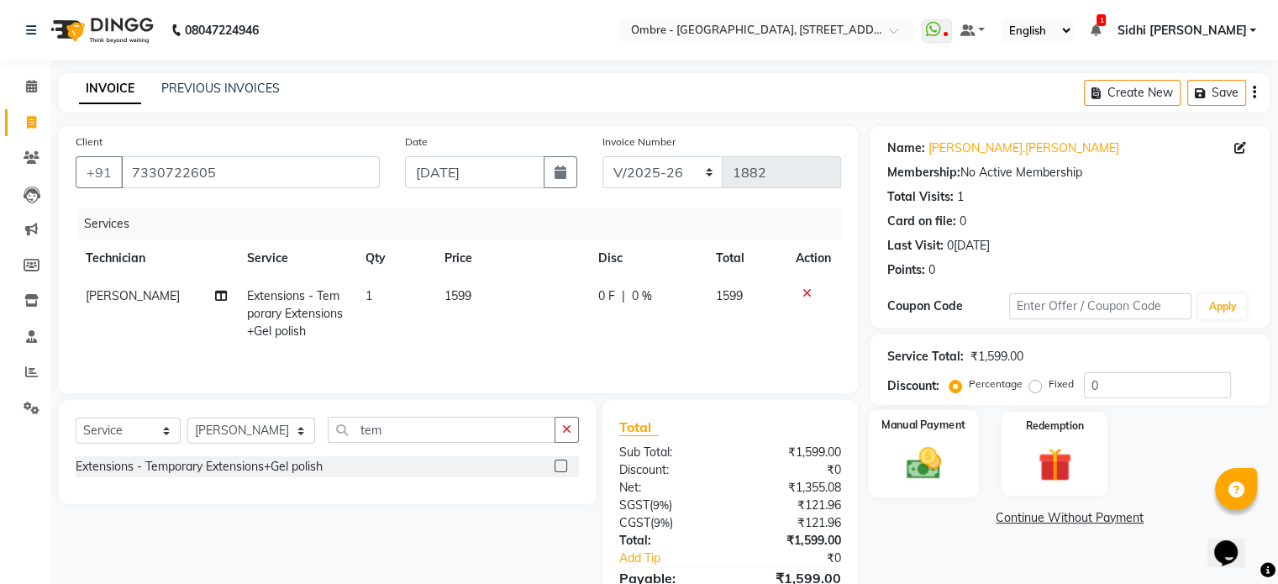
click at [953, 449] on div "Manual Payment" at bounding box center [923, 453] width 110 height 87
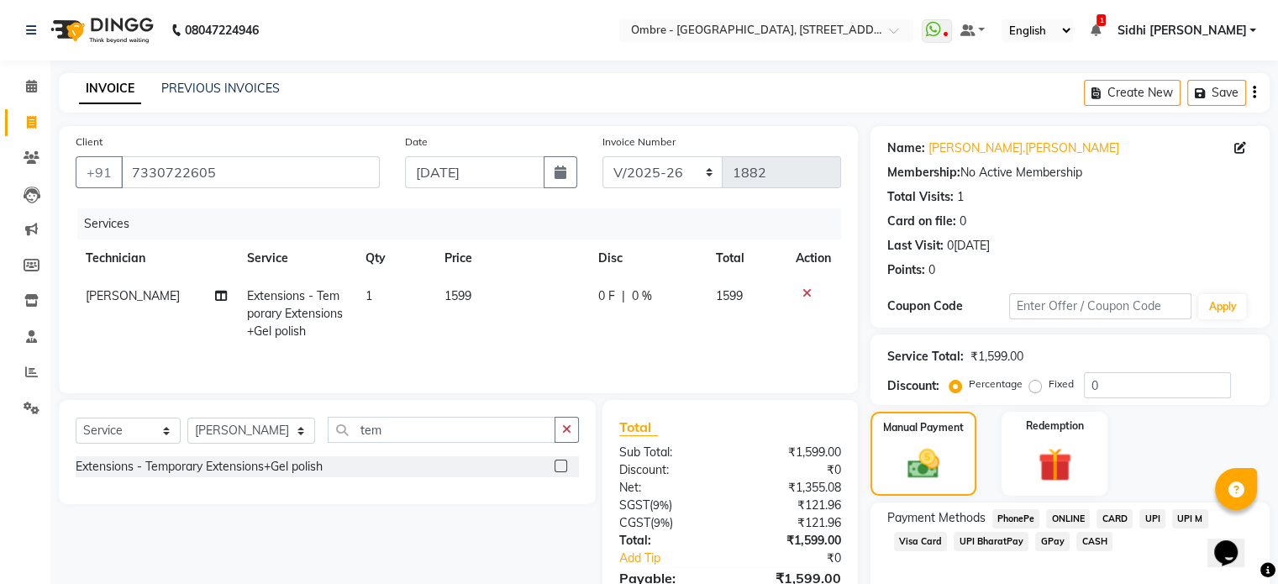
click at [1148, 517] on span "UPI" at bounding box center [1153, 518] width 26 height 19
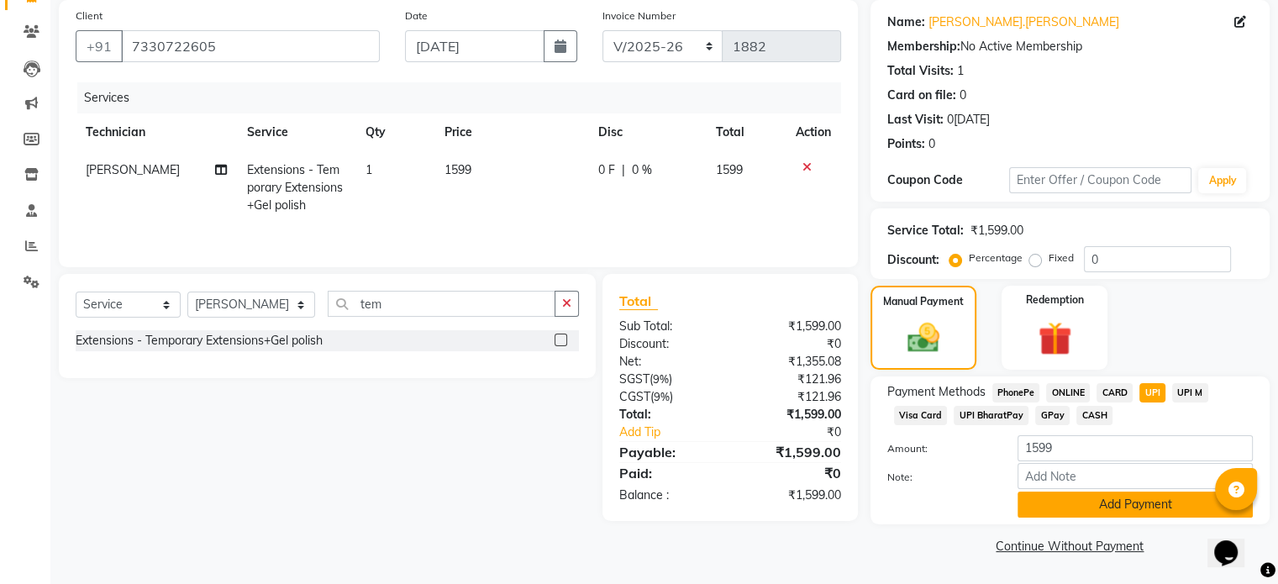
click at [1145, 511] on button "Add Payment" at bounding box center [1135, 505] width 235 height 26
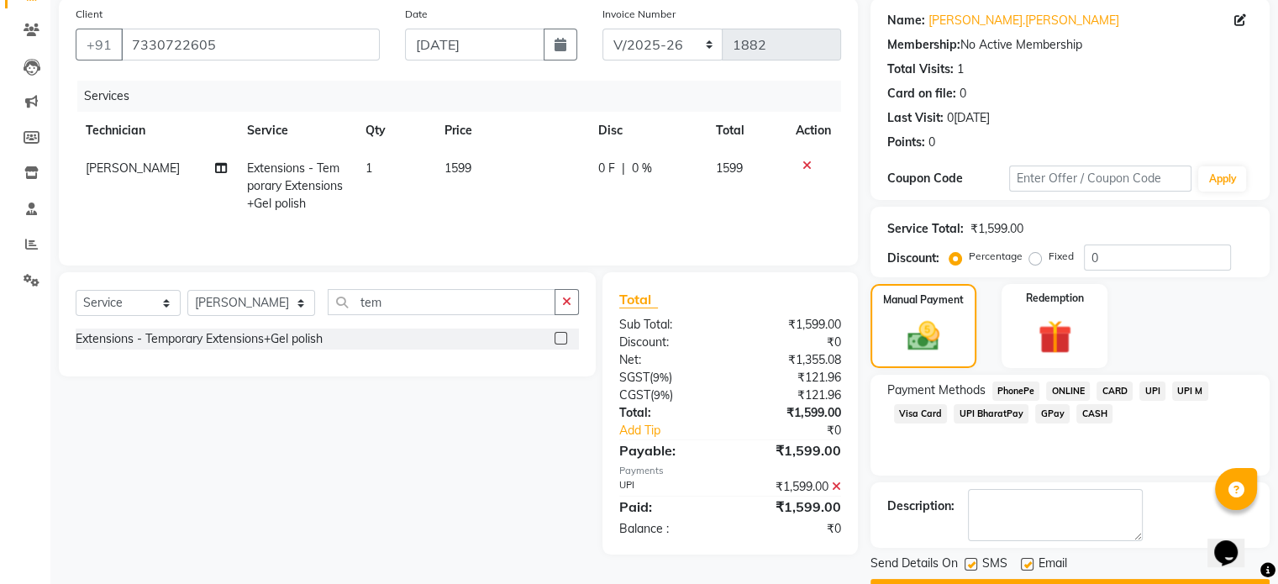
scroll to position [172, 0]
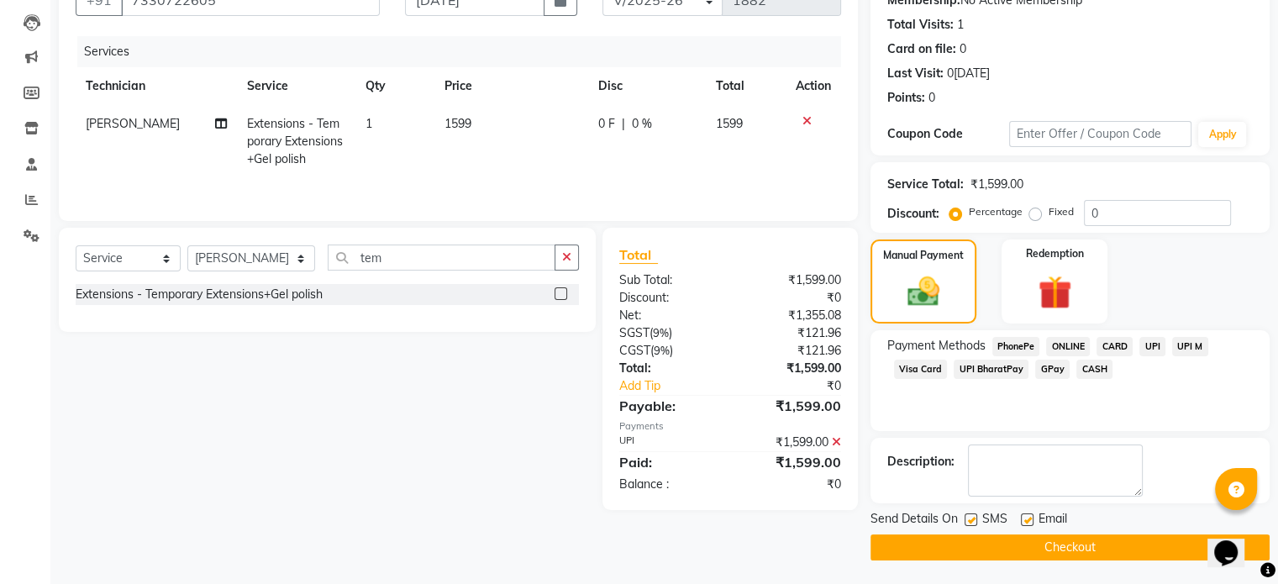
click at [1138, 550] on button "Checkout" at bounding box center [1070, 547] width 399 height 26
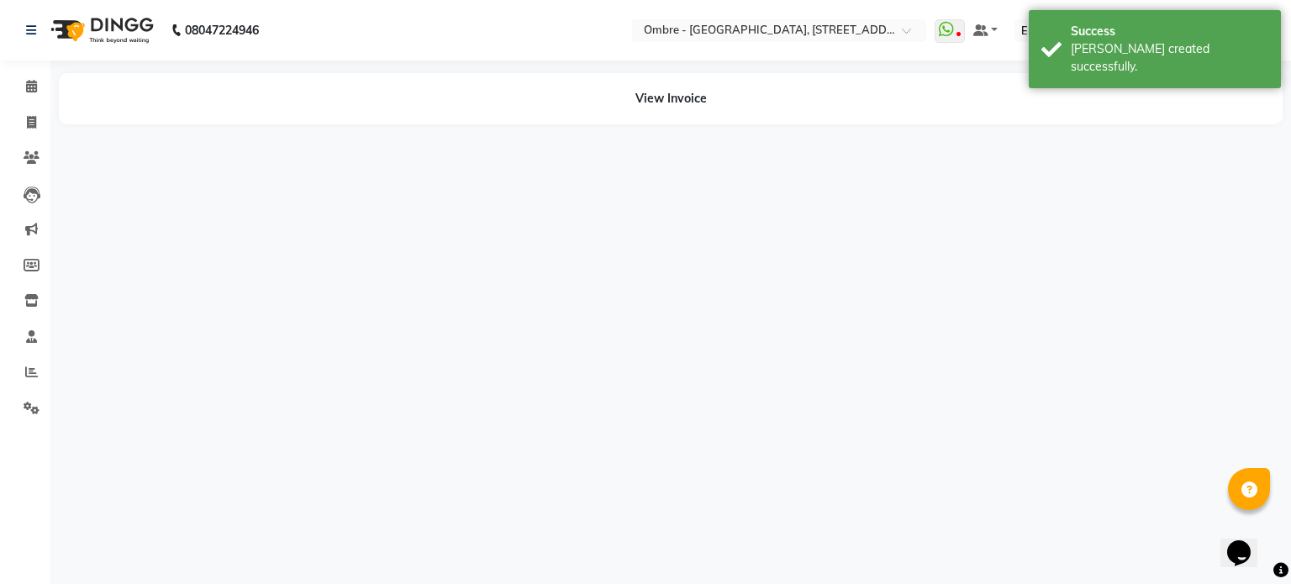
select select "21928"
select select "43462"
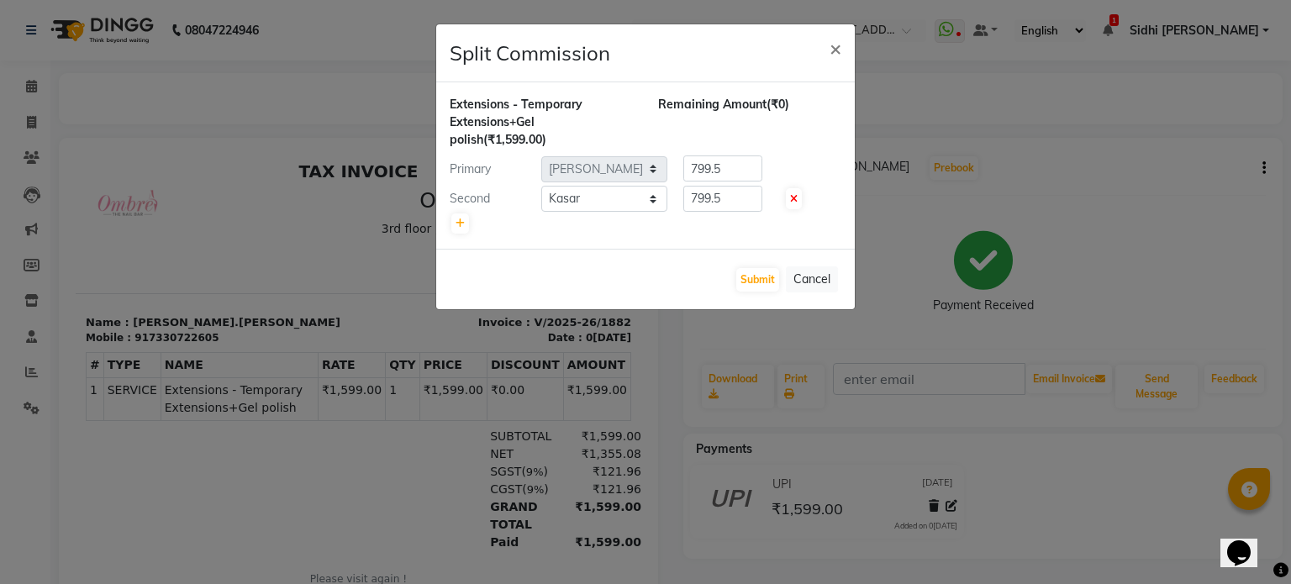
drag, startPoint x: 158, startPoint y: 166, endPoint x: 114, endPoint y: 144, distance: 48.9
click at [121, 145] on ngb-modal-window "Split Commission × Extensions - Temporary Extensions+Gel polish (₹1,599.00) Rem…" at bounding box center [645, 292] width 1291 height 584
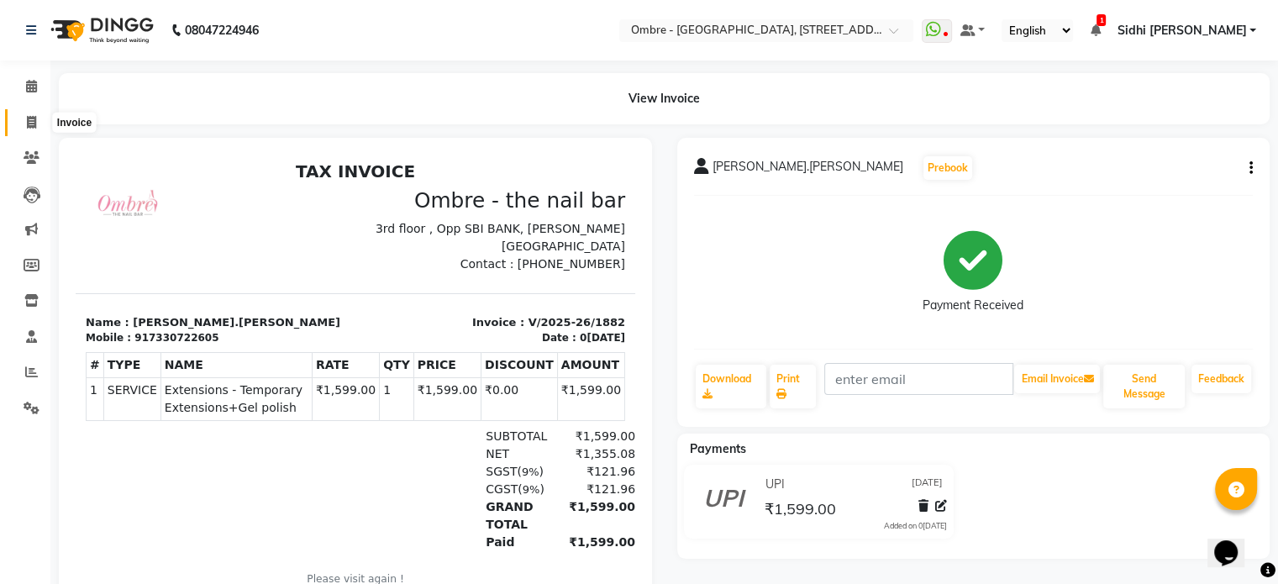
click at [30, 119] on icon at bounding box center [31, 122] width 9 height 13
select select "service"
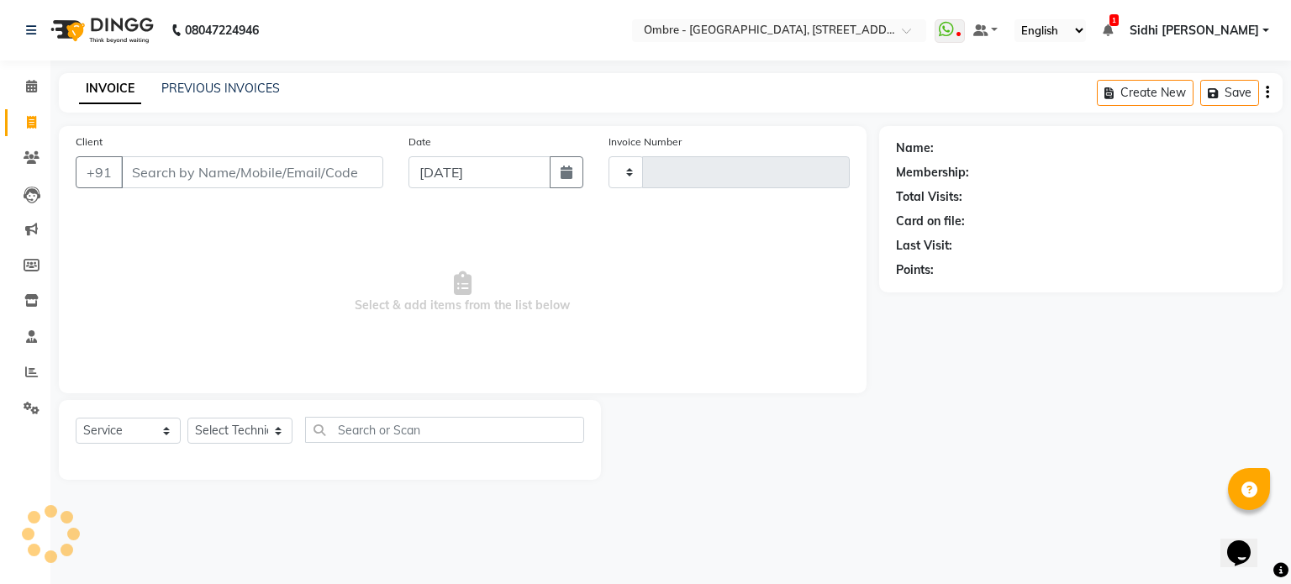
type input "1883"
select select "4216"
click at [564, 176] on icon "button" at bounding box center [567, 172] width 12 height 13
select select "9"
select select "2025"
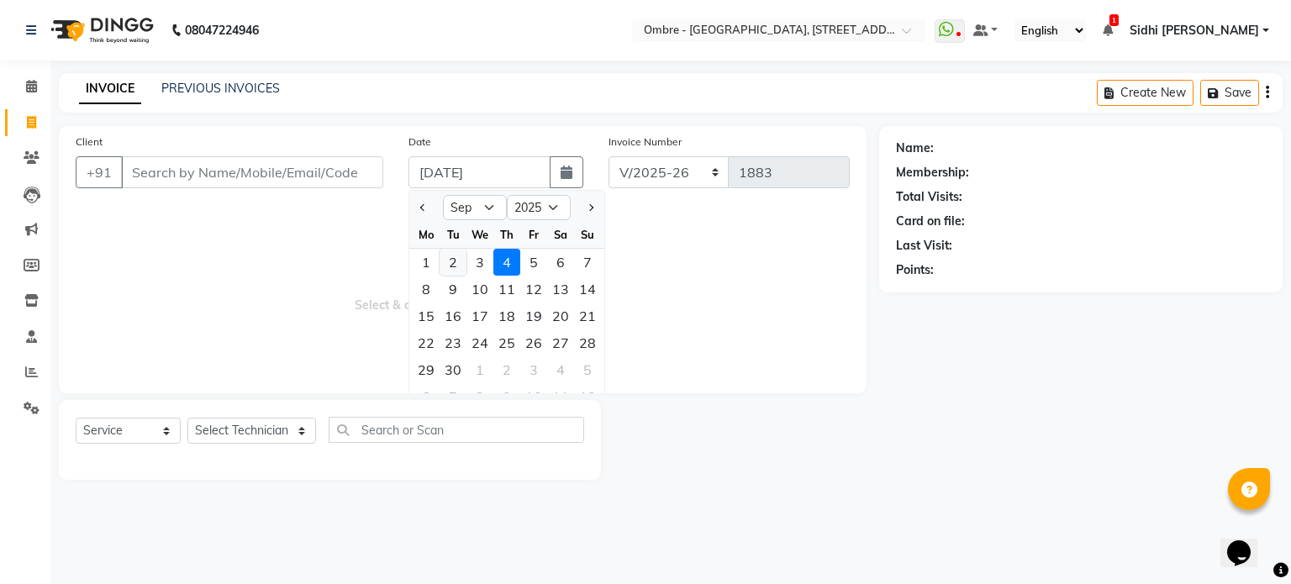
click at [454, 263] on div "2" at bounding box center [453, 262] width 27 height 27
type input "[DATE]"
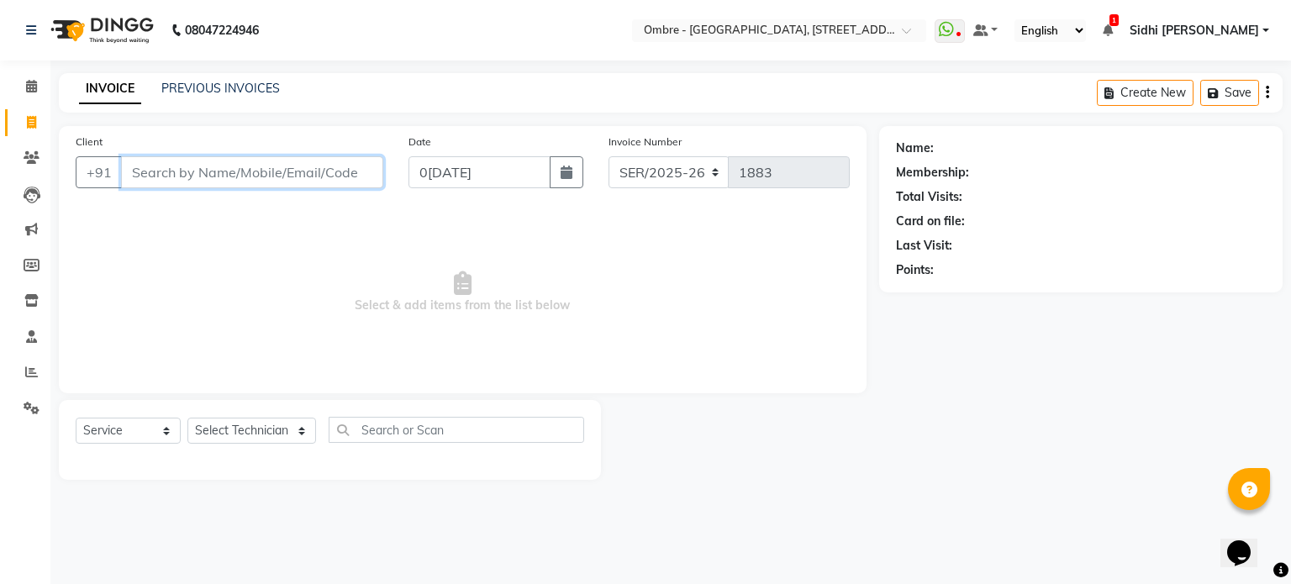
click at [359, 181] on input "Client" at bounding box center [252, 172] width 262 height 32
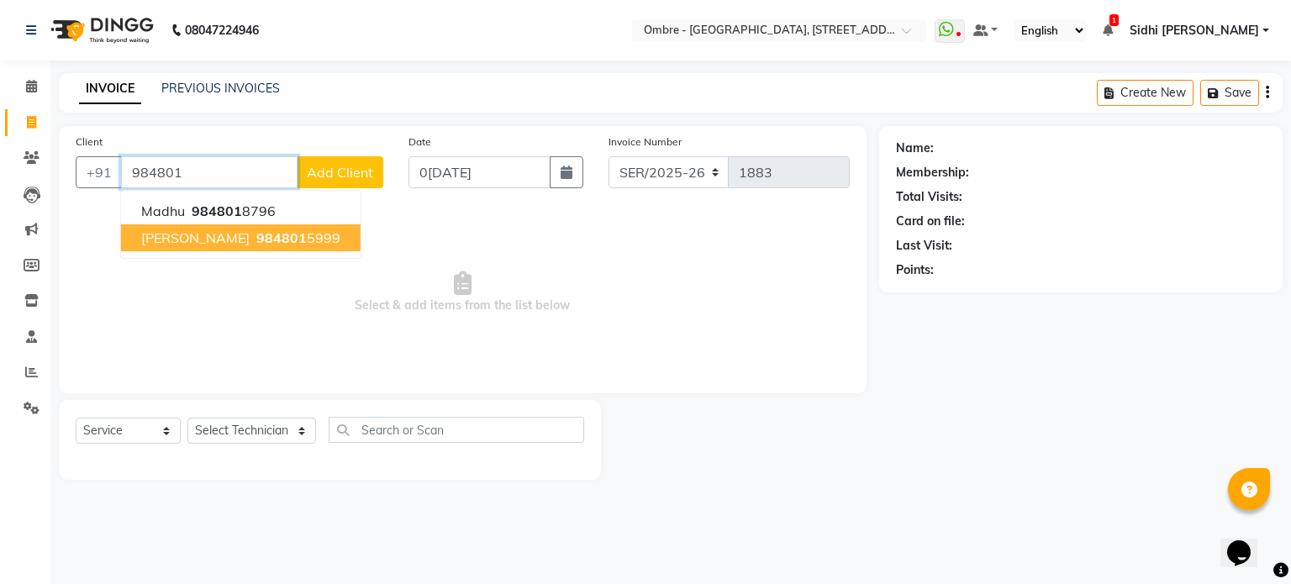
click at [316, 234] on ngb-highlight "984801 5999" at bounding box center [296, 237] width 87 height 17
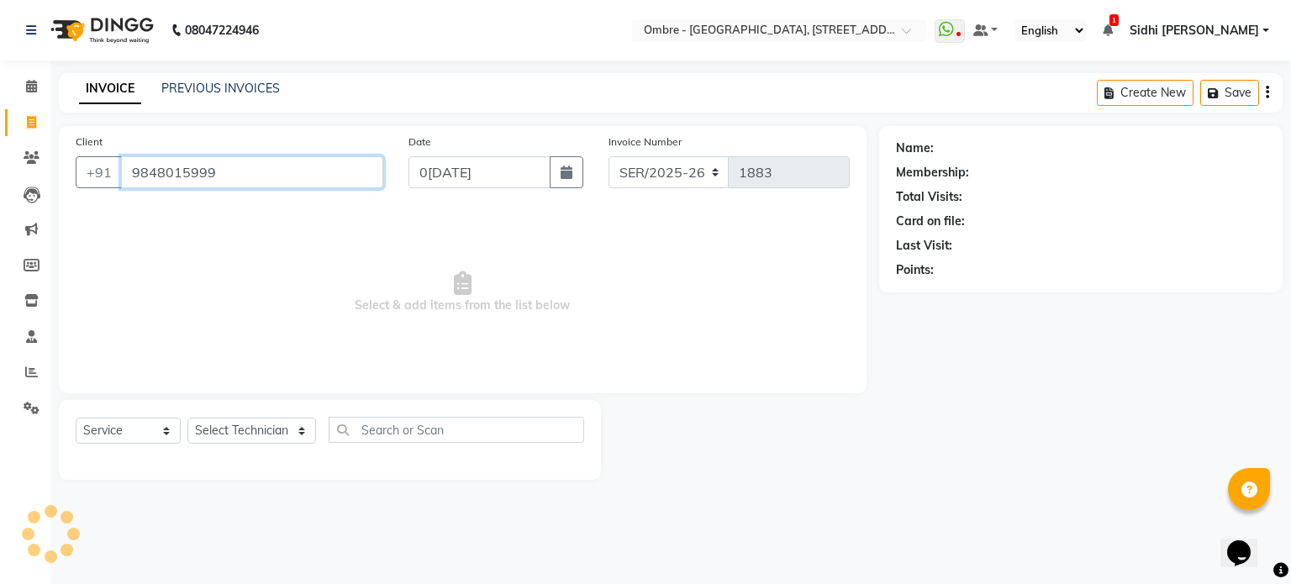
type input "9848015999"
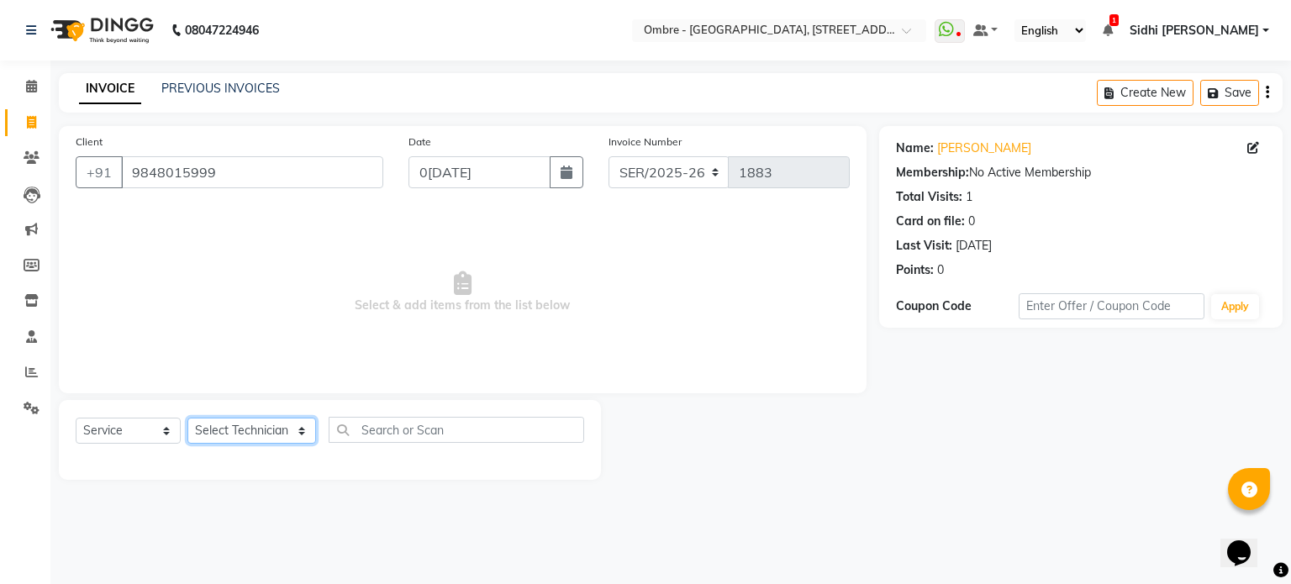
click at [276, 428] on select "Select Technician [PERSON_NAME] [PERSON_NAME] [PERSON_NAME] [PERSON_NAME] [PERS…" at bounding box center [251, 431] width 129 height 26
select select "69890"
click at [187, 419] on select "Select Technician [PERSON_NAME] [PERSON_NAME] [PERSON_NAME] [PERSON_NAME] [PERS…" at bounding box center [251, 431] width 129 height 26
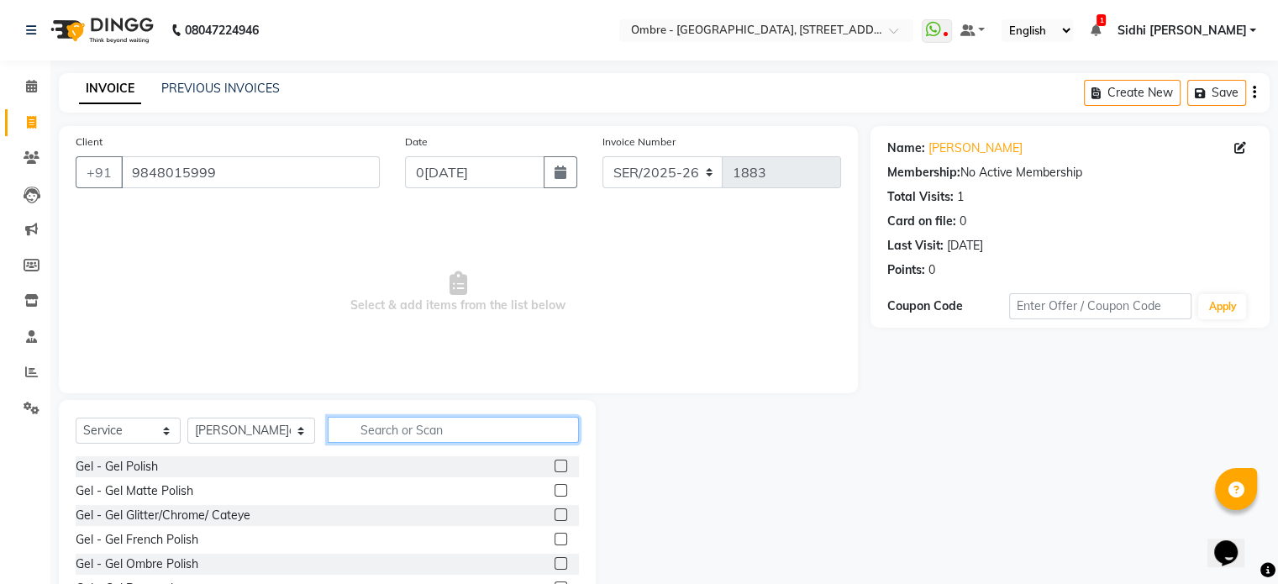
click at [471, 431] on input "text" at bounding box center [453, 430] width 251 height 26
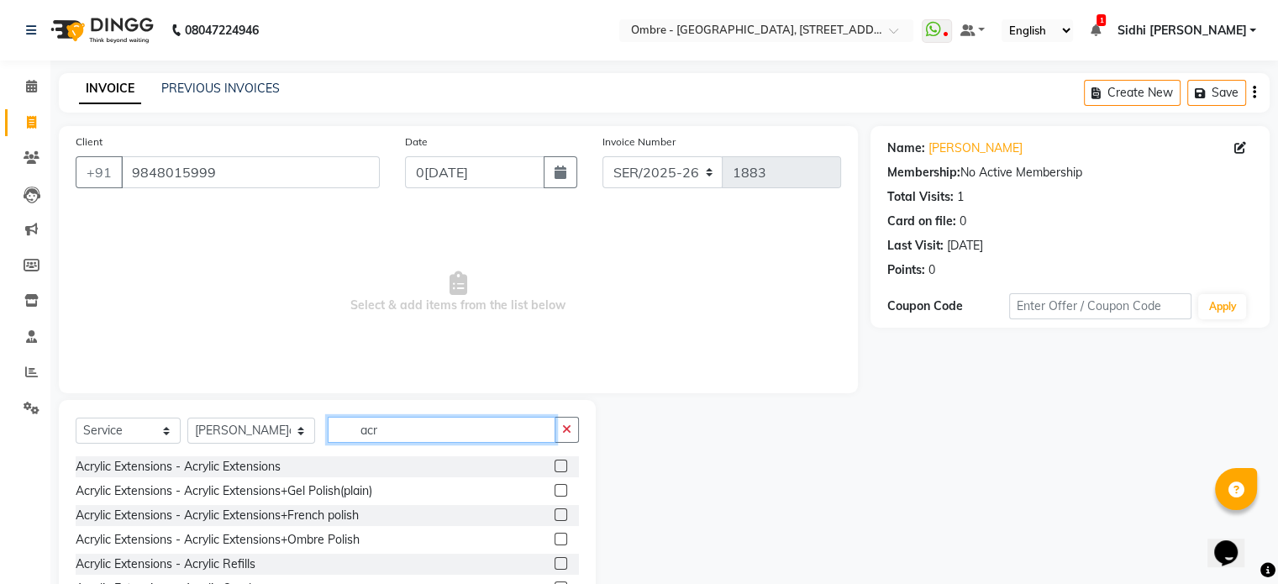
type input "acr"
click at [555, 494] on label at bounding box center [561, 490] width 13 height 13
click at [555, 494] on input "checkbox" at bounding box center [560, 491] width 11 height 11
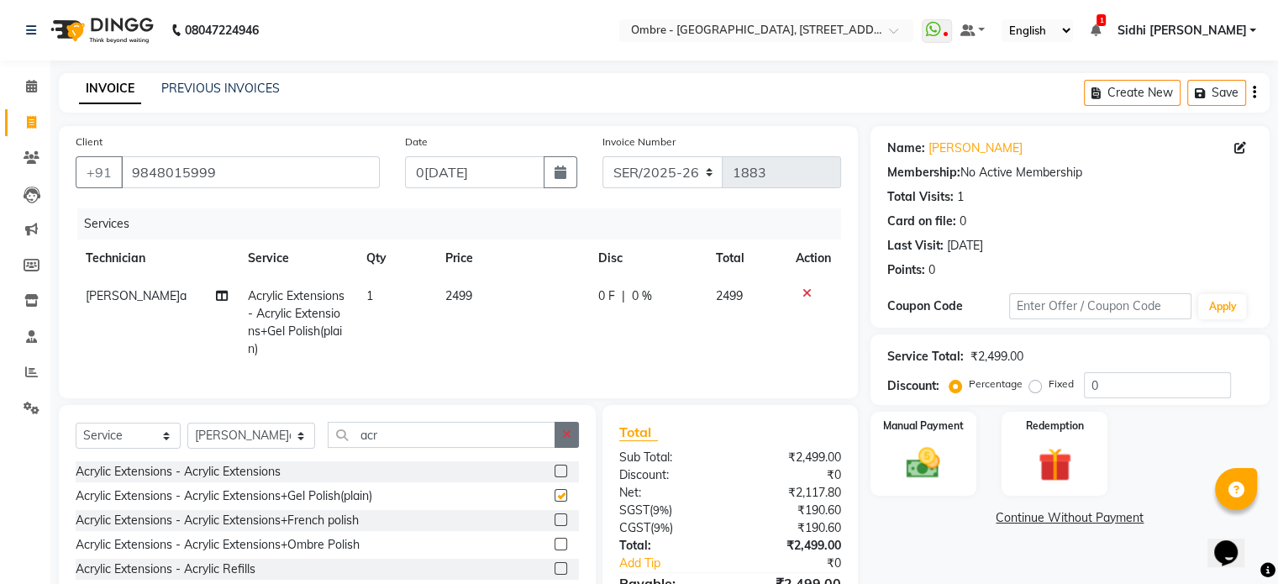
checkbox input "false"
click at [576, 448] on button "button" at bounding box center [567, 435] width 24 height 26
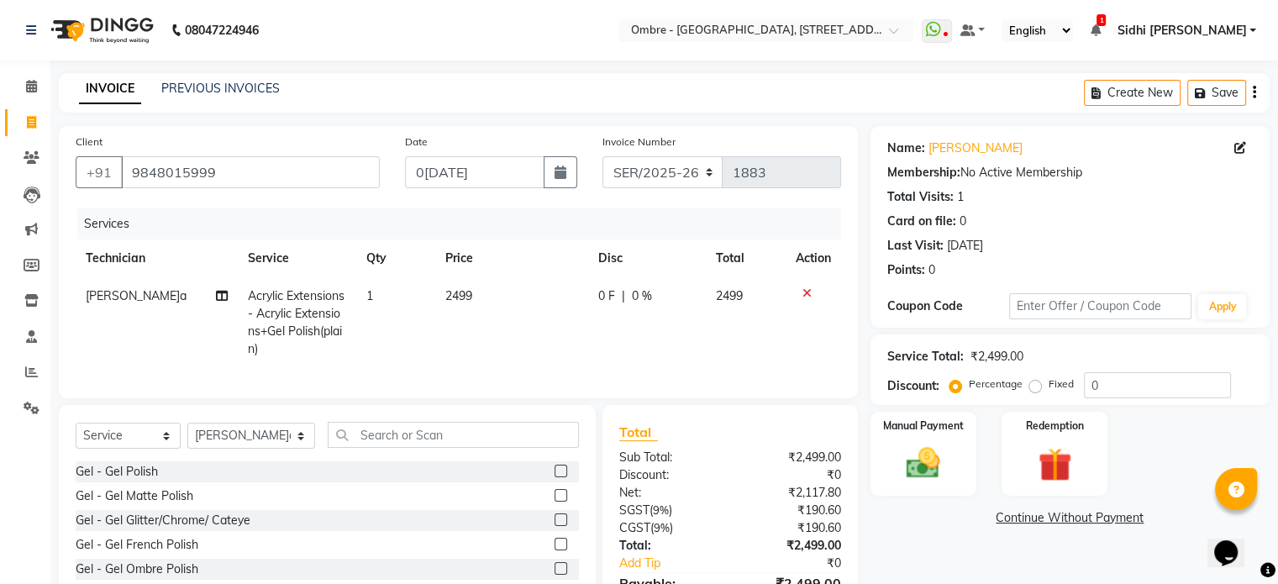
click at [555, 526] on label at bounding box center [561, 519] width 13 height 13
click at [555, 526] on input "checkbox" at bounding box center [560, 520] width 11 height 11
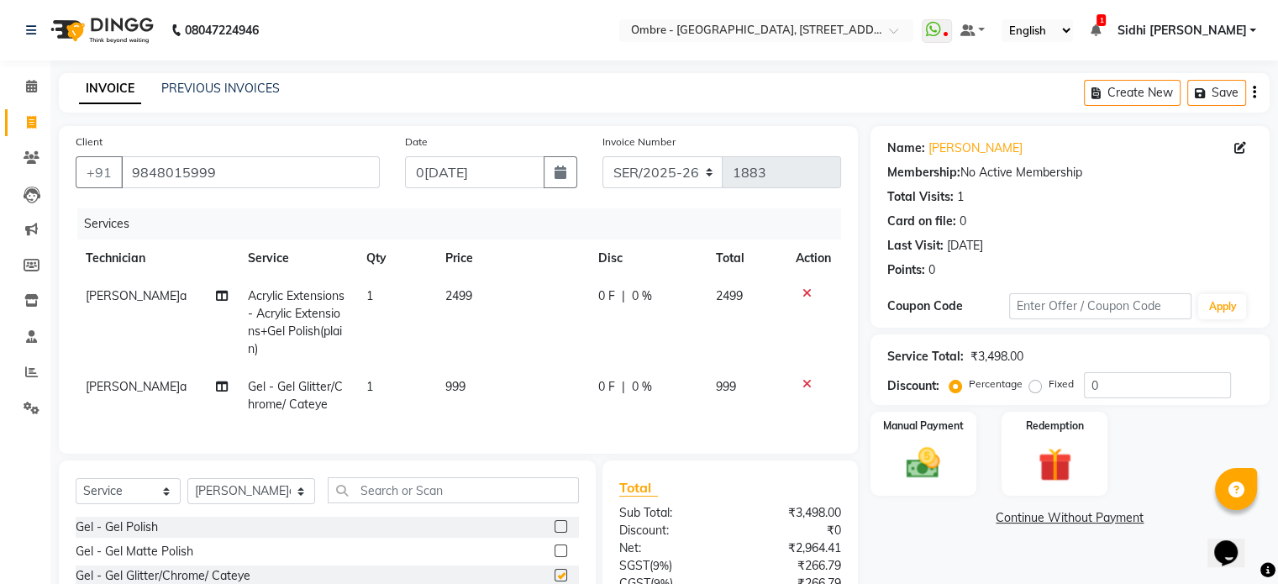
checkbox input "false"
click at [482, 392] on td "999" at bounding box center [512, 395] width 154 height 55
select select "69890"
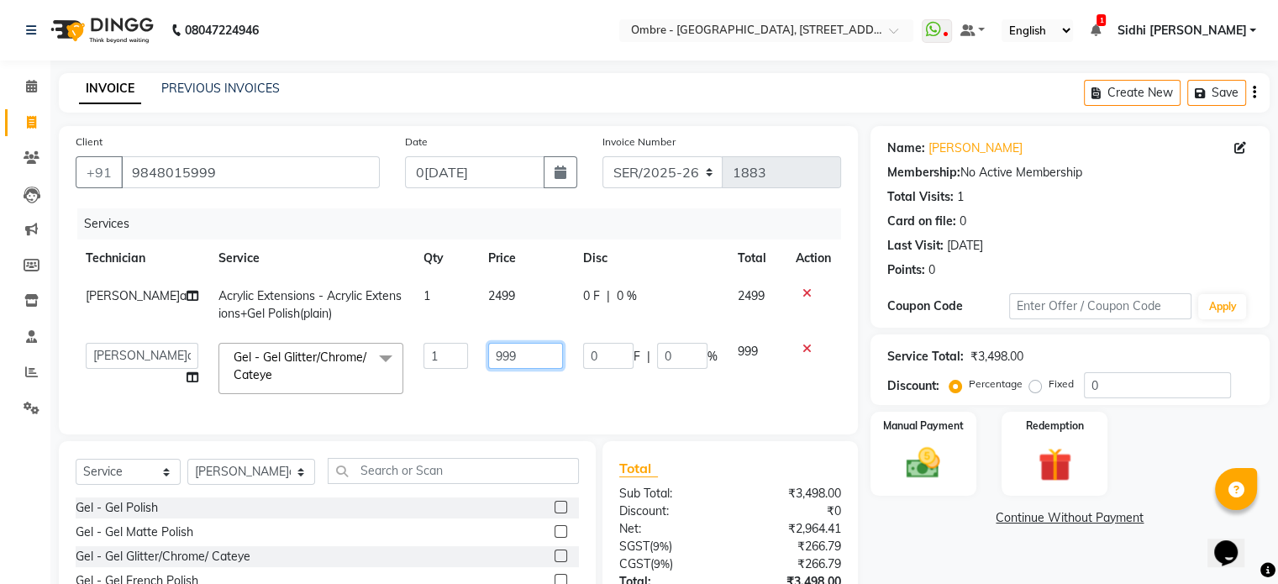
drag, startPoint x: 519, startPoint y: 358, endPoint x: 450, endPoint y: 351, distance: 68.4
click at [455, 350] on tr "[PERSON_NAME] Bharti [PERSON_NAME] [PERSON_NAME] [PERSON_NAME] [PERSON_NAME] pr…" at bounding box center [459, 368] width 766 height 71
type input "1500"
click at [904, 472] on img at bounding box center [923, 464] width 56 height 40
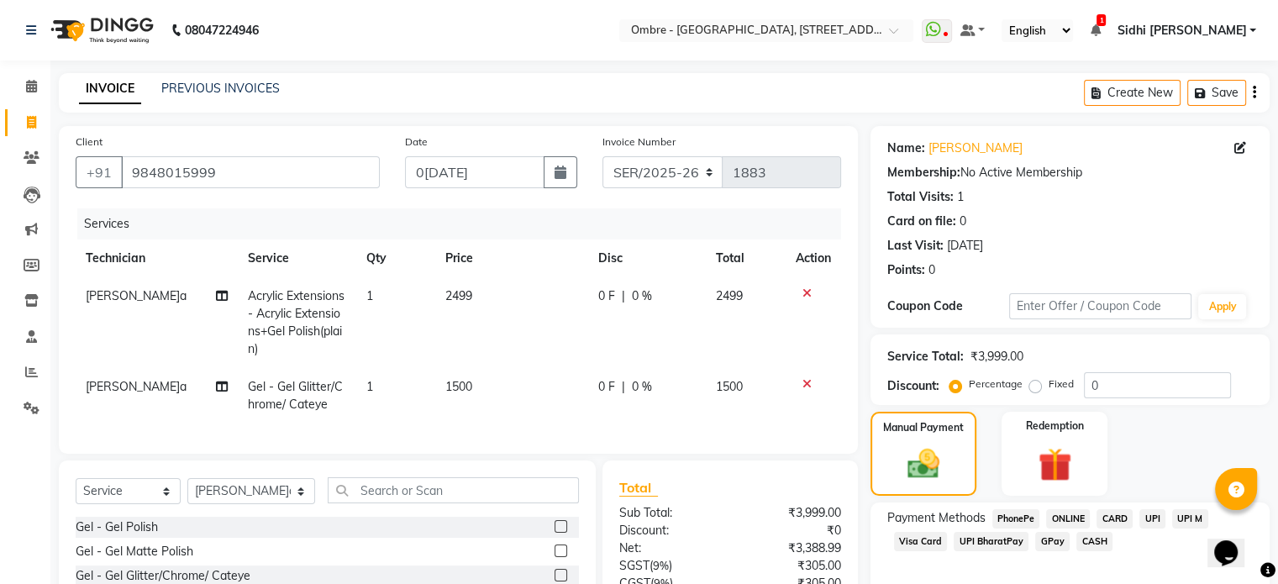
scroll to position [162, 0]
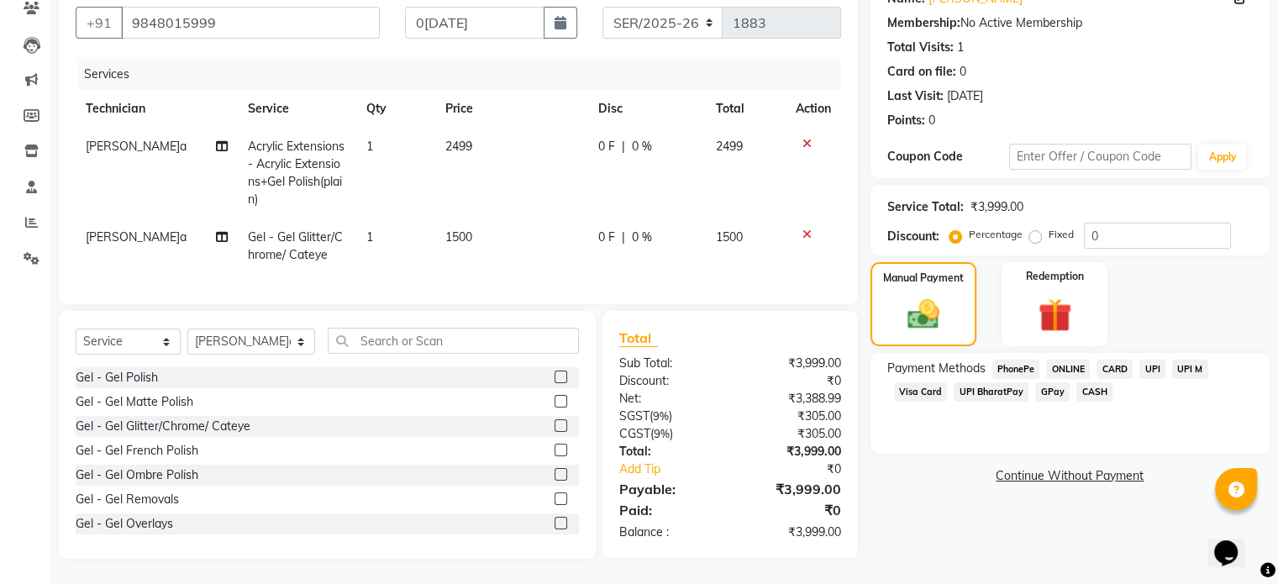
click at [1094, 382] on span "CASH" at bounding box center [1095, 391] width 36 height 19
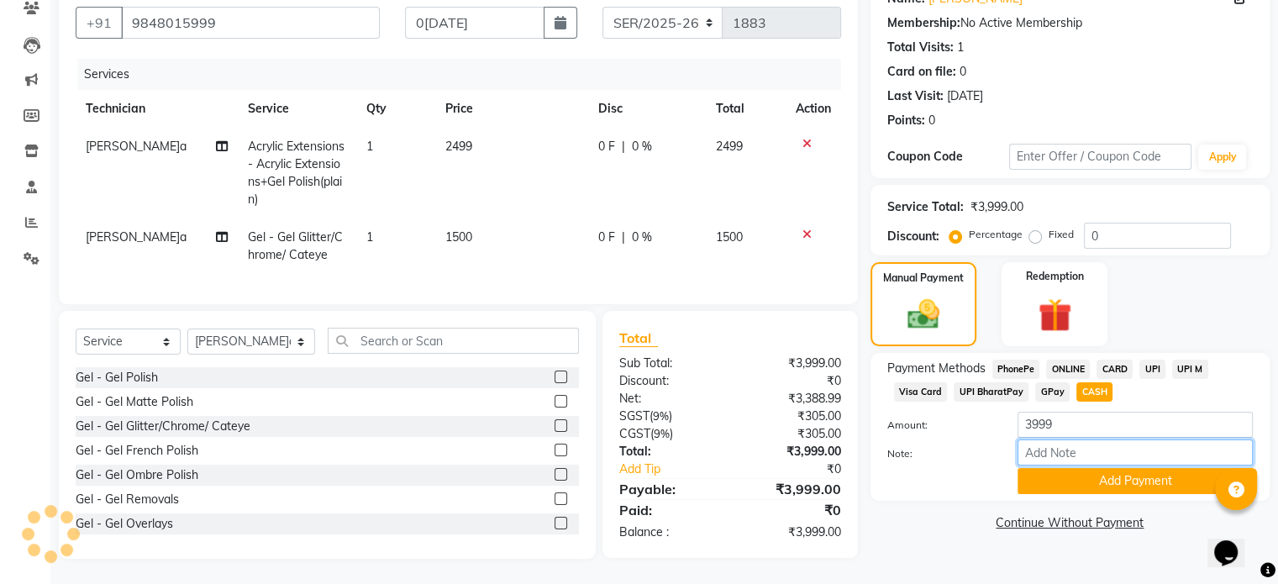
click at [1123, 447] on input "Note:" at bounding box center [1135, 453] width 235 height 26
click at [1068, 468] on button "Add Payment" at bounding box center [1135, 481] width 235 height 26
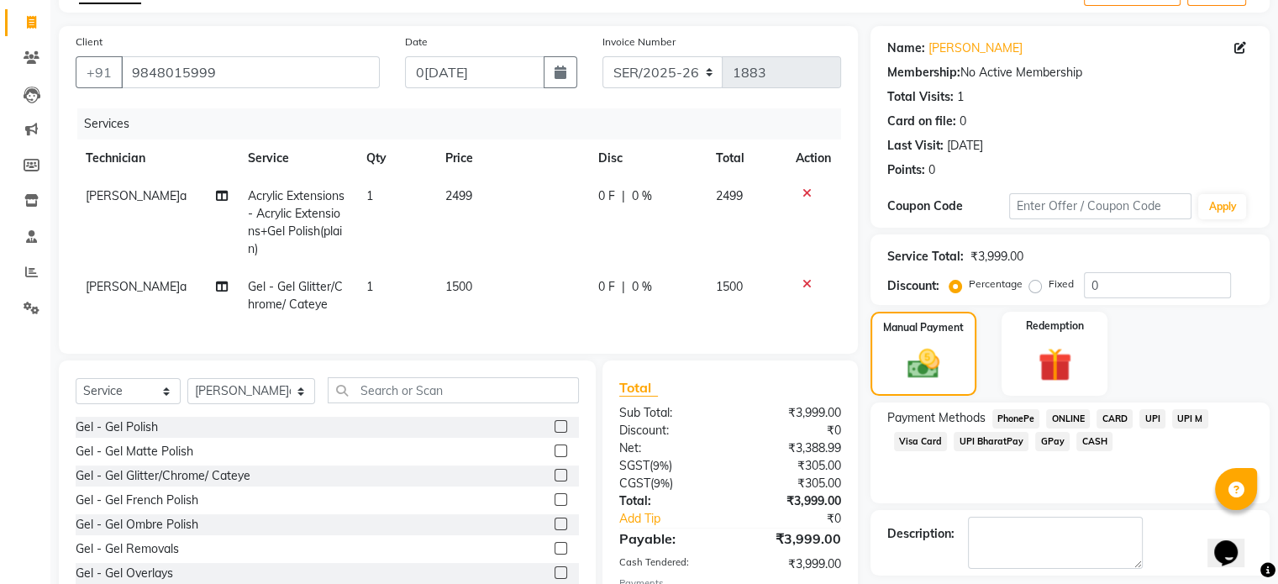
scroll to position [221, 0]
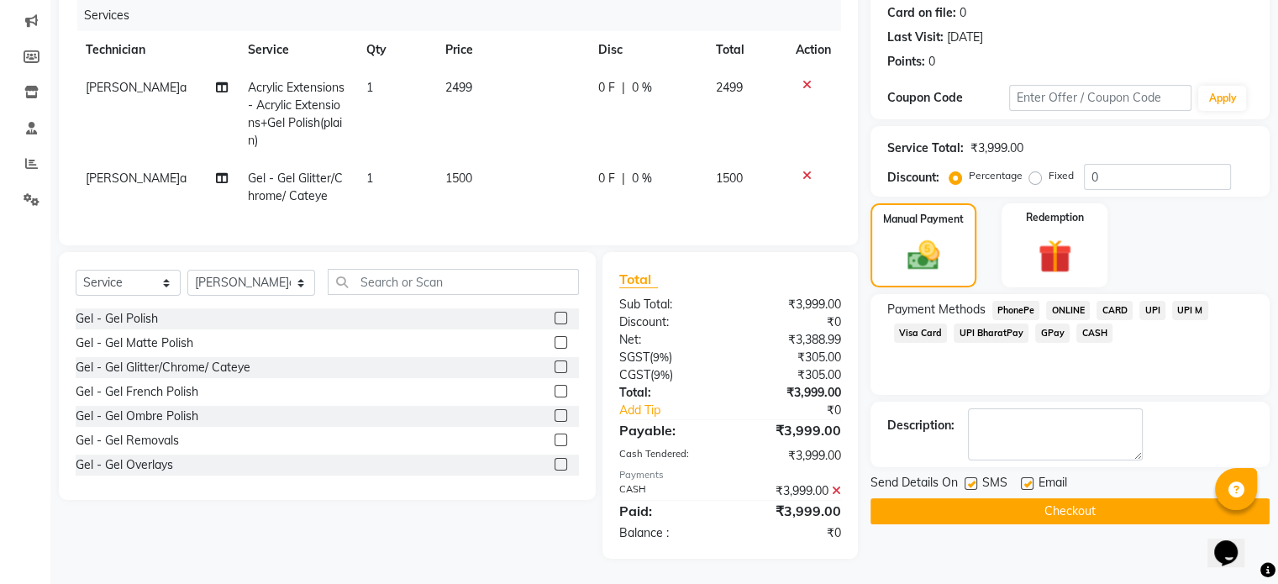
click at [1119, 498] on button "Checkout" at bounding box center [1070, 511] width 399 height 26
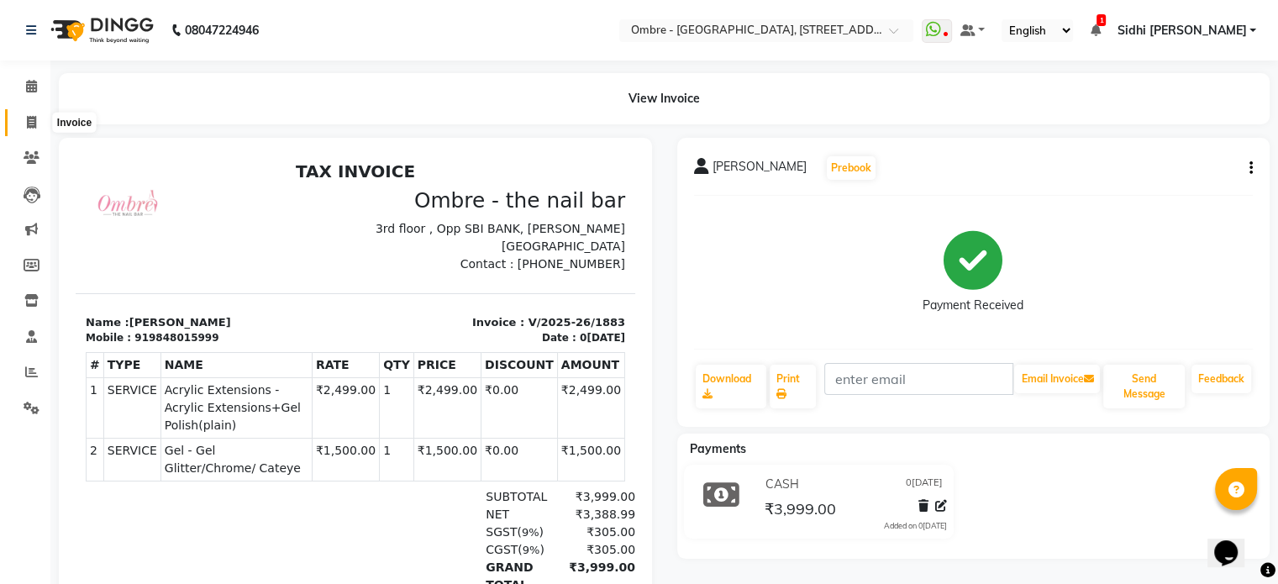
click at [35, 120] on icon at bounding box center [31, 122] width 9 height 13
select select "4216"
select select "service"
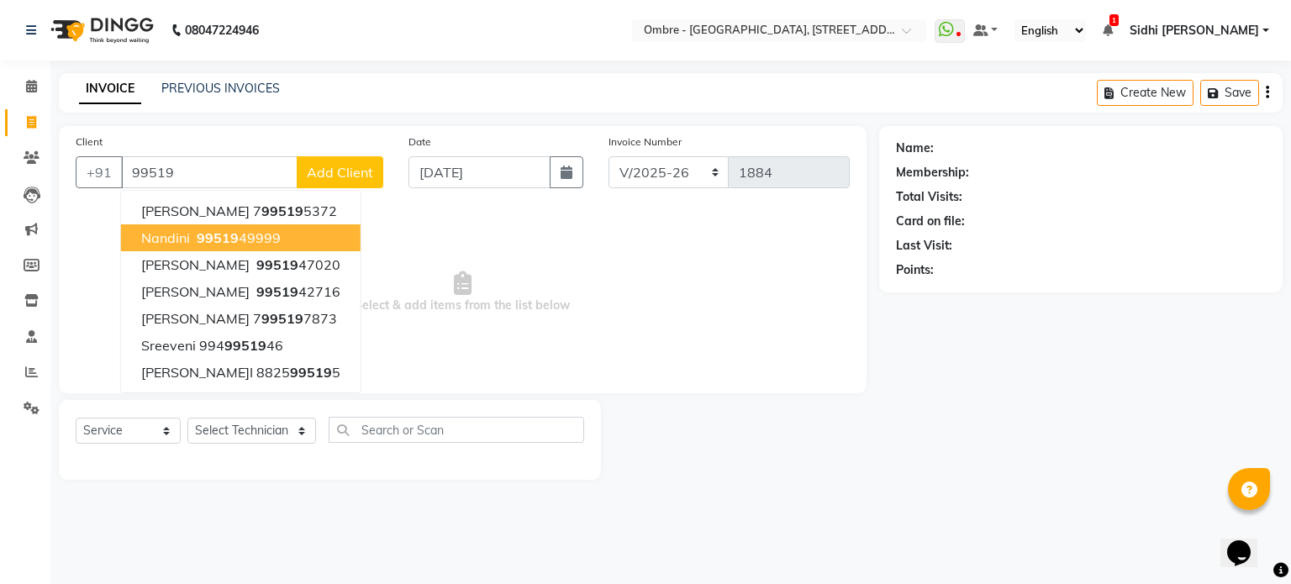
click at [250, 236] on ngb-highlight "99519 49999" at bounding box center [236, 237] width 87 height 17
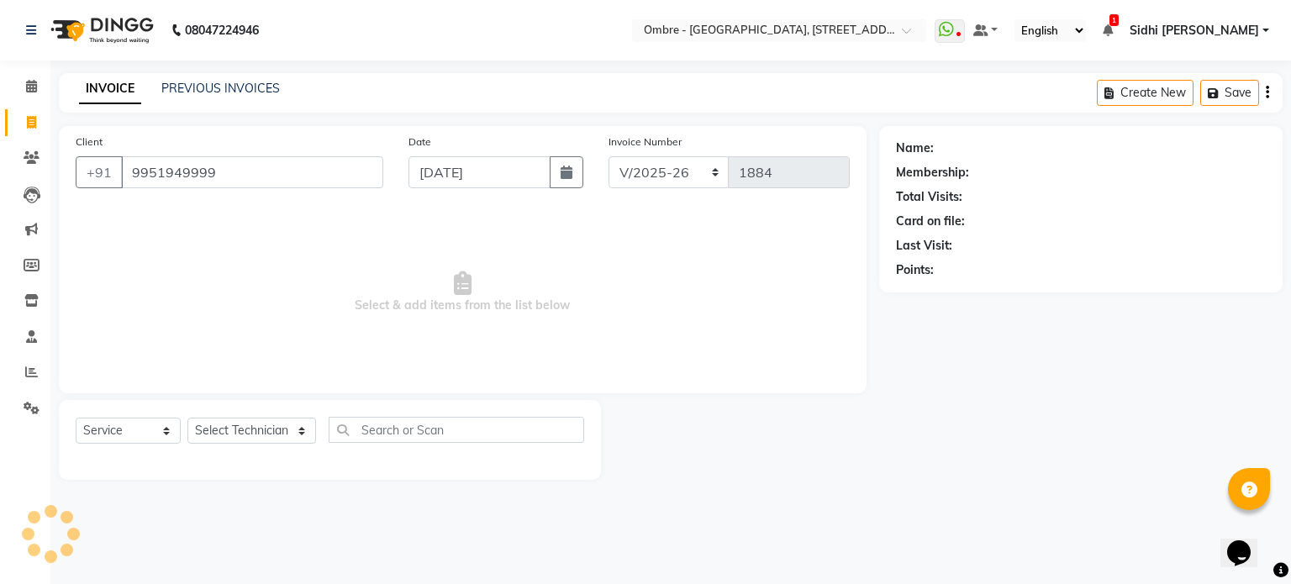
type input "9951949999"
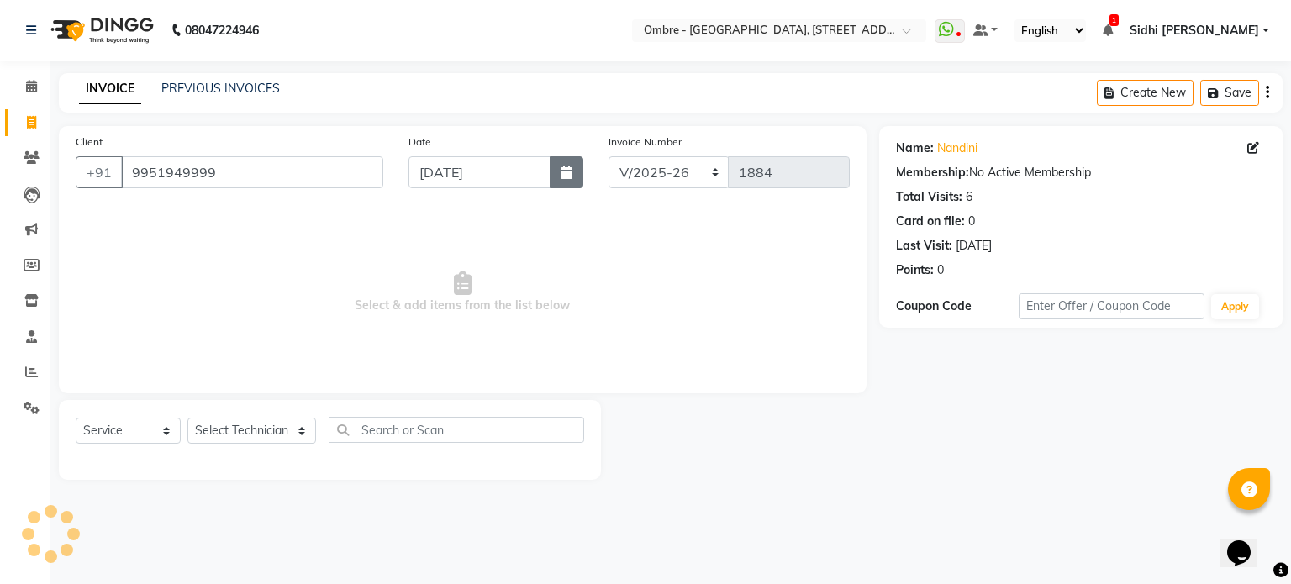
click at [570, 173] on icon "button" at bounding box center [567, 172] width 12 height 13
select select "9"
select select "2025"
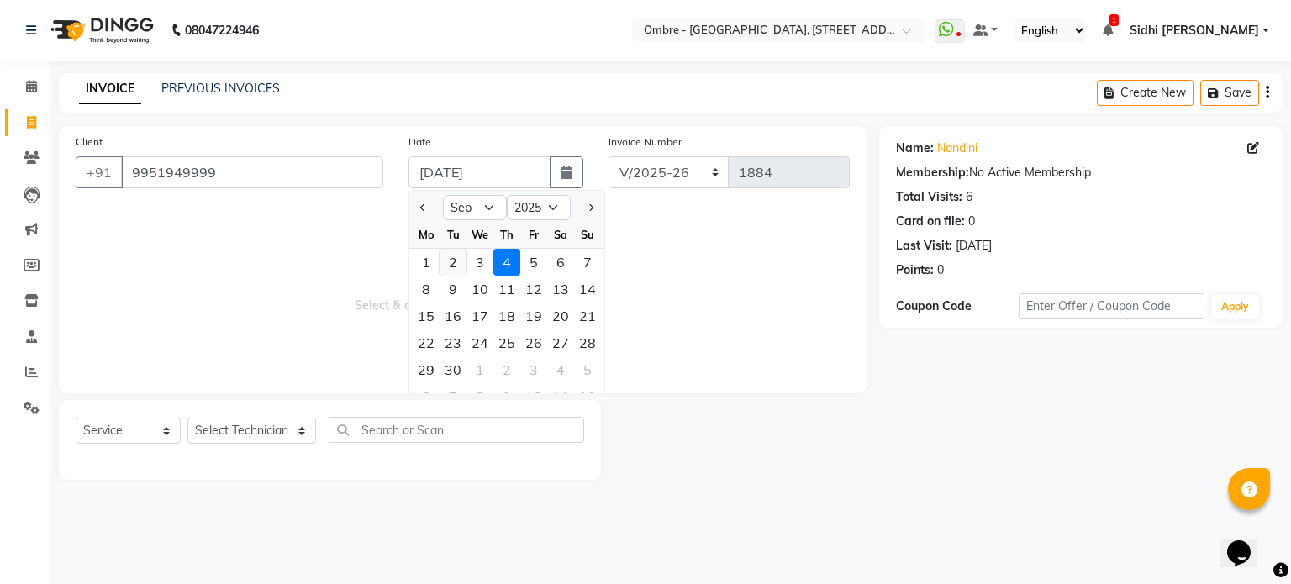
click at [455, 258] on div "2" at bounding box center [453, 262] width 27 height 27
type input "[DATE]"
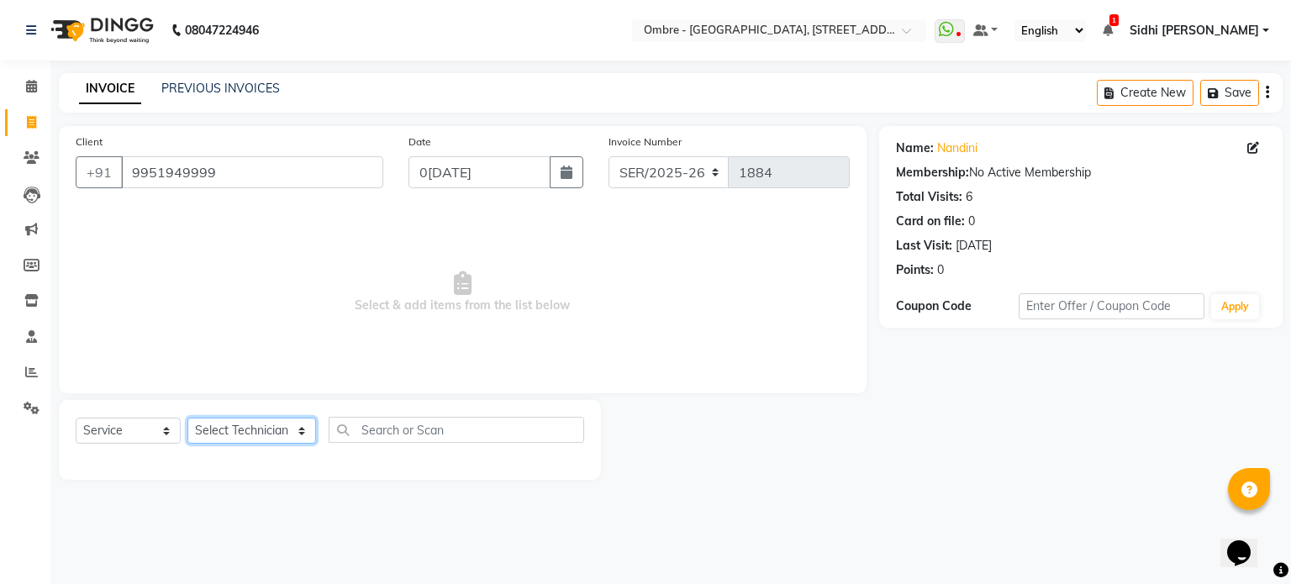
click at [259, 429] on select "Select Technician [PERSON_NAME] [PERSON_NAME] [PERSON_NAME] [PERSON_NAME] [PERS…" at bounding box center [251, 431] width 129 height 26
select select "24129"
click at [187, 419] on select "Select Technician [PERSON_NAME] [PERSON_NAME] [PERSON_NAME] [PERSON_NAME] [PERS…" at bounding box center [251, 431] width 129 height 26
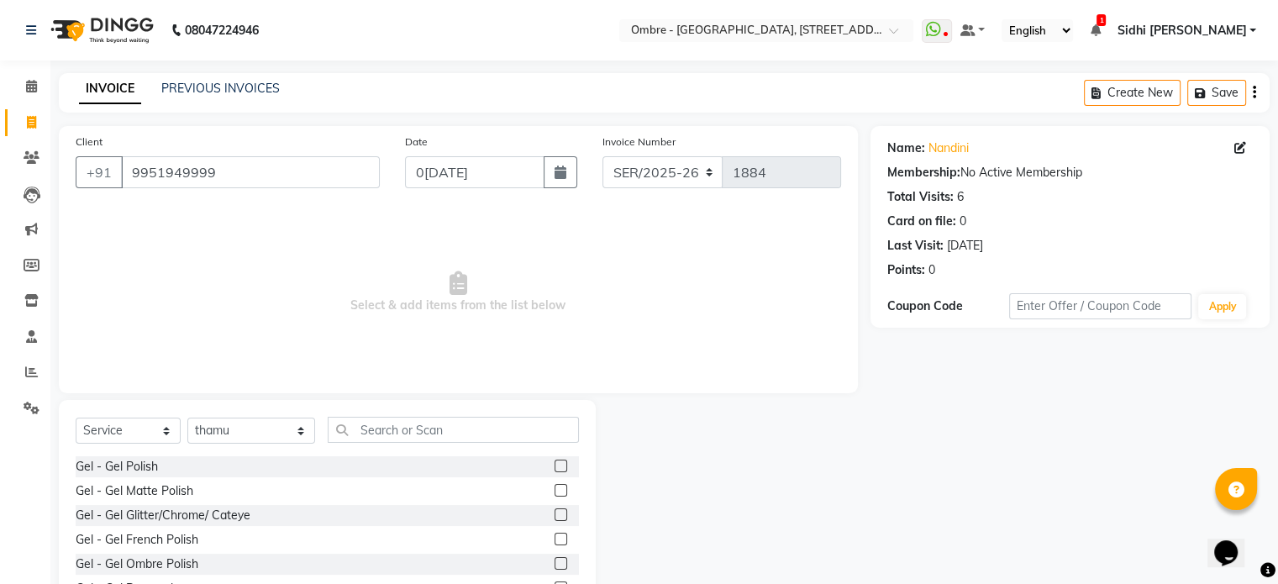
click at [555, 540] on label at bounding box center [561, 539] width 13 height 13
click at [555, 540] on input "checkbox" at bounding box center [560, 539] width 11 height 11
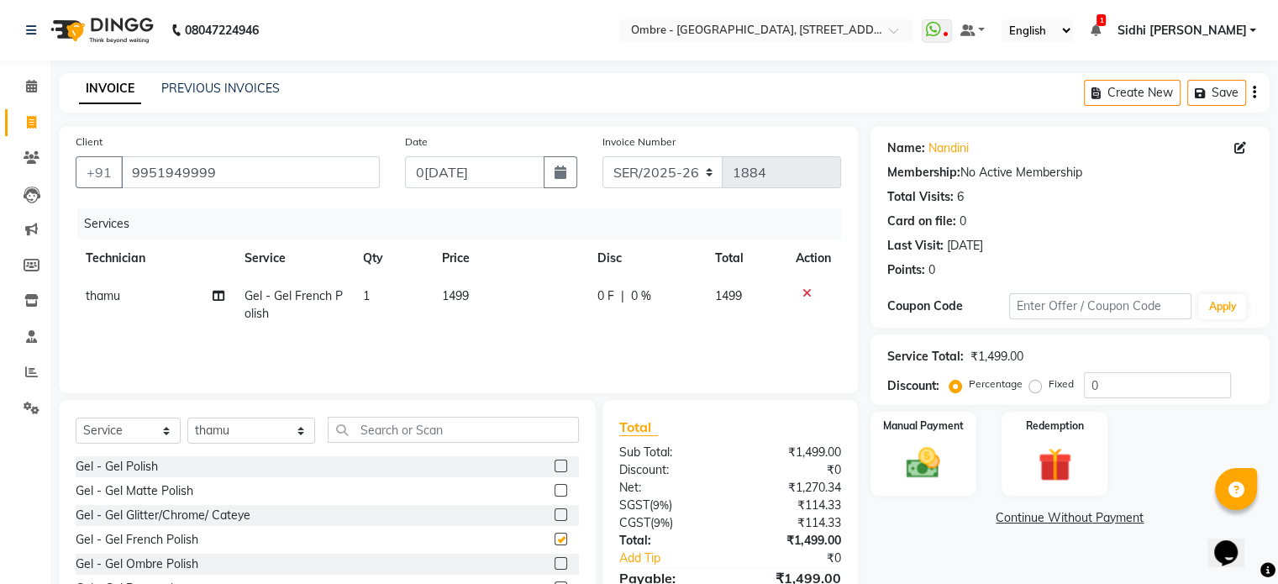
checkbox input "false"
click at [477, 287] on td "1499" at bounding box center [509, 304] width 155 height 55
select select "24129"
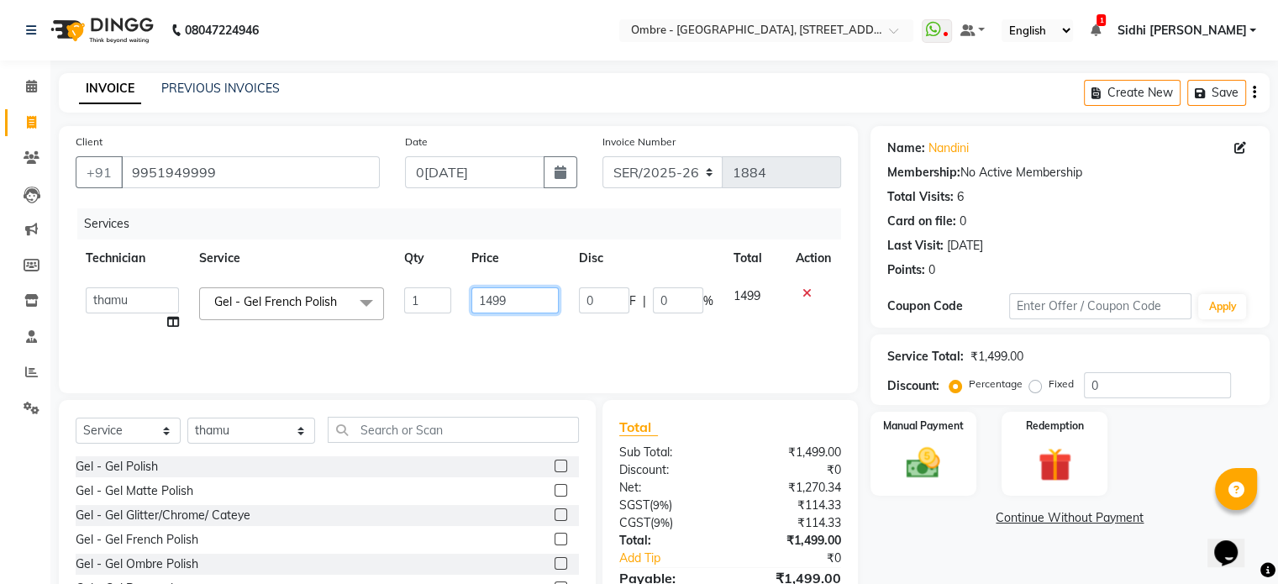
drag, startPoint x: 484, startPoint y: 300, endPoint x: 655, endPoint y: 277, distance: 172.9
click at [655, 277] on tr "Abel Arohi Bharti Esther Gaina Holyson Juli Kasar Lata Moite Monisha Prasad pri…" at bounding box center [459, 309] width 766 height 64
type input "1300"
click at [224, 430] on select "Select Technician [PERSON_NAME] [PERSON_NAME] [PERSON_NAME] [PERSON_NAME] [PERS…" at bounding box center [251, 431] width 128 height 26
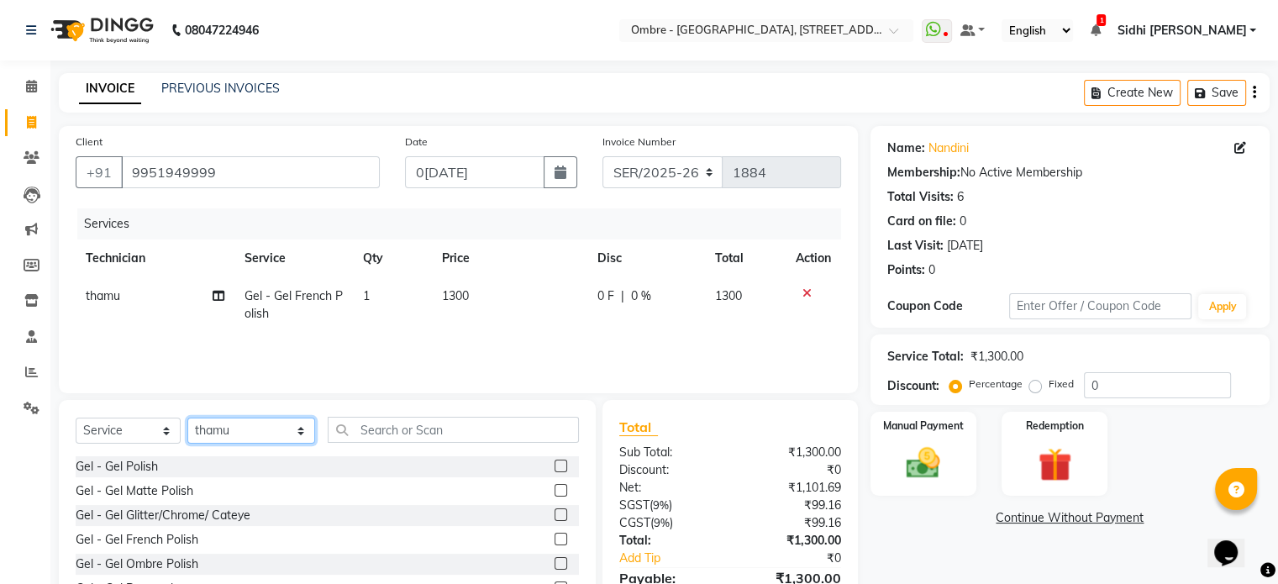
select select "88722"
click at [187, 419] on select "Select Technician [PERSON_NAME] [PERSON_NAME] [PERSON_NAME] [PERSON_NAME] [PERS…" at bounding box center [251, 431] width 128 height 26
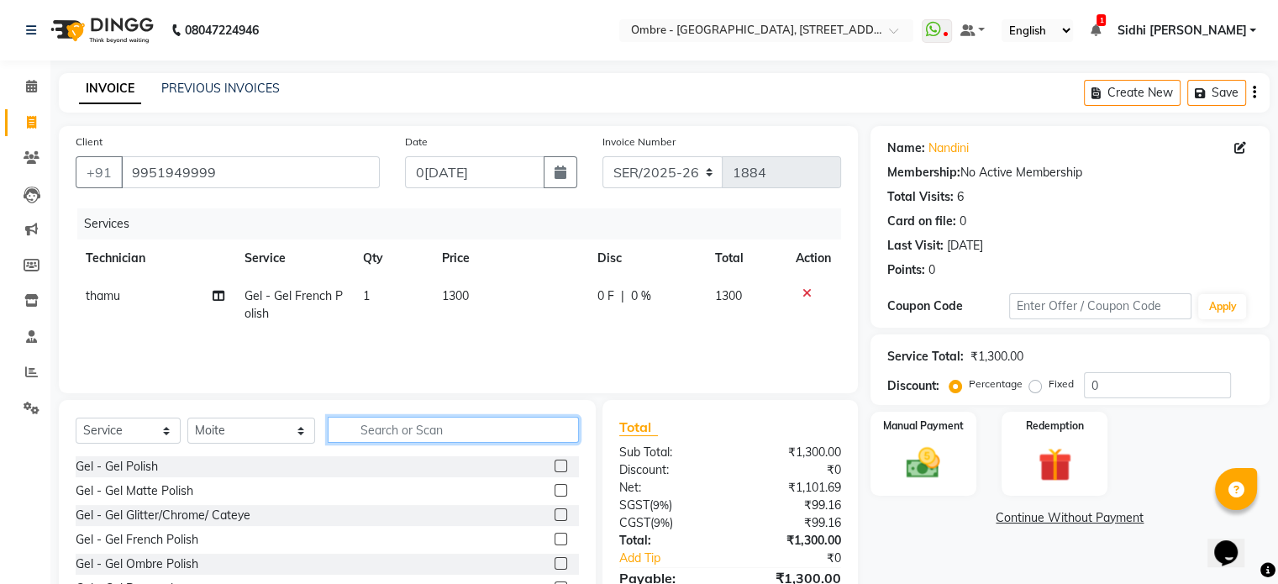
click at [467, 433] on input "text" at bounding box center [453, 430] width 251 height 26
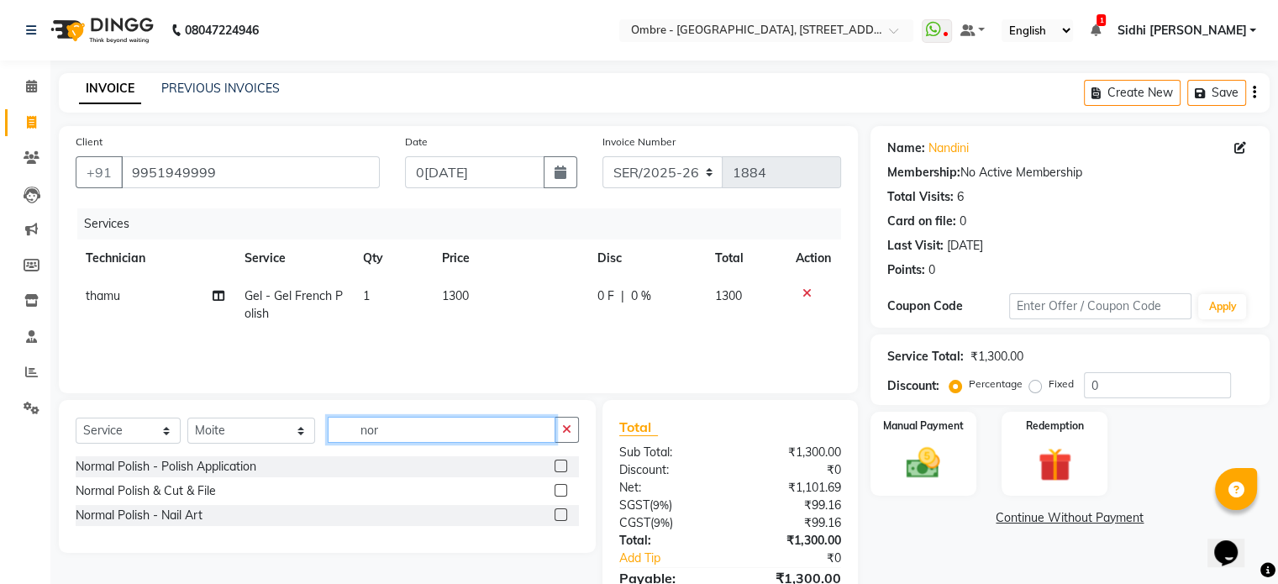
type input "nor"
click at [556, 461] on label at bounding box center [561, 466] width 13 height 13
click at [556, 461] on input "checkbox" at bounding box center [560, 466] width 11 height 11
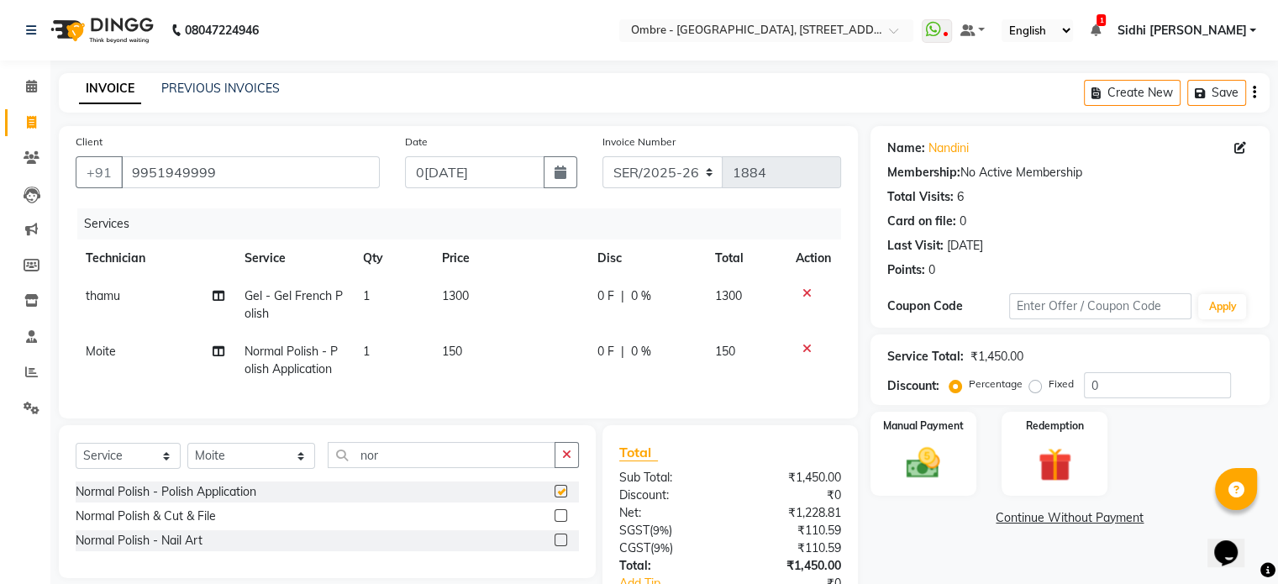
checkbox input "false"
click at [560, 522] on label at bounding box center [561, 515] width 13 height 13
click at [560, 522] on input "checkbox" at bounding box center [560, 516] width 11 height 11
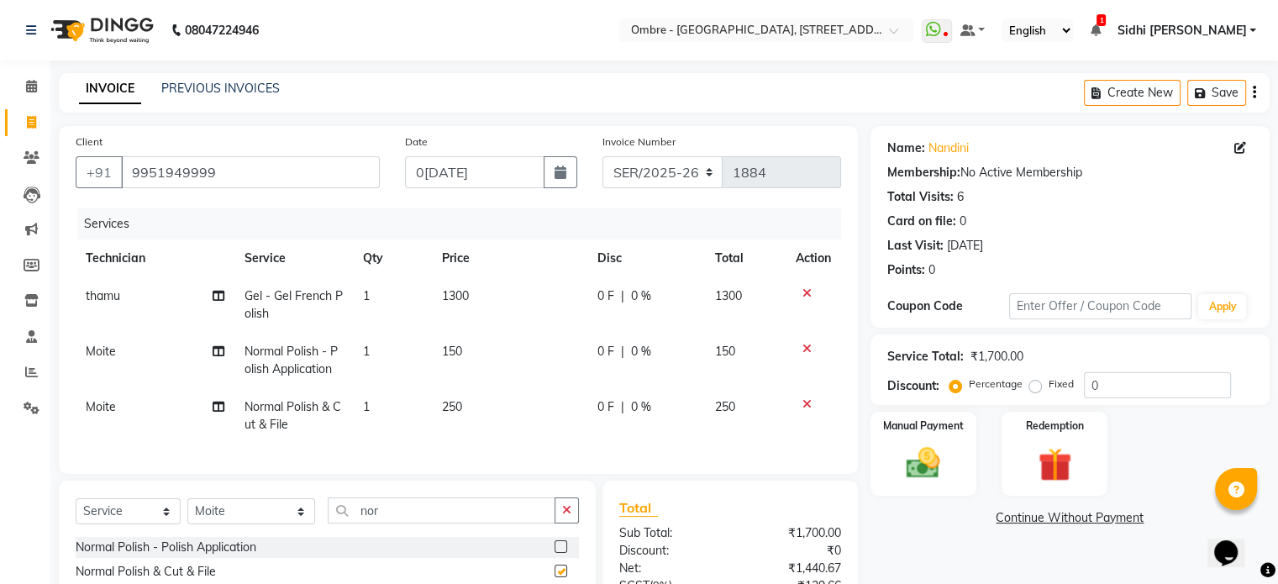
checkbox input "false"
click at [807, 345] on icon at bounding box center [807, 349] width 9 height 12
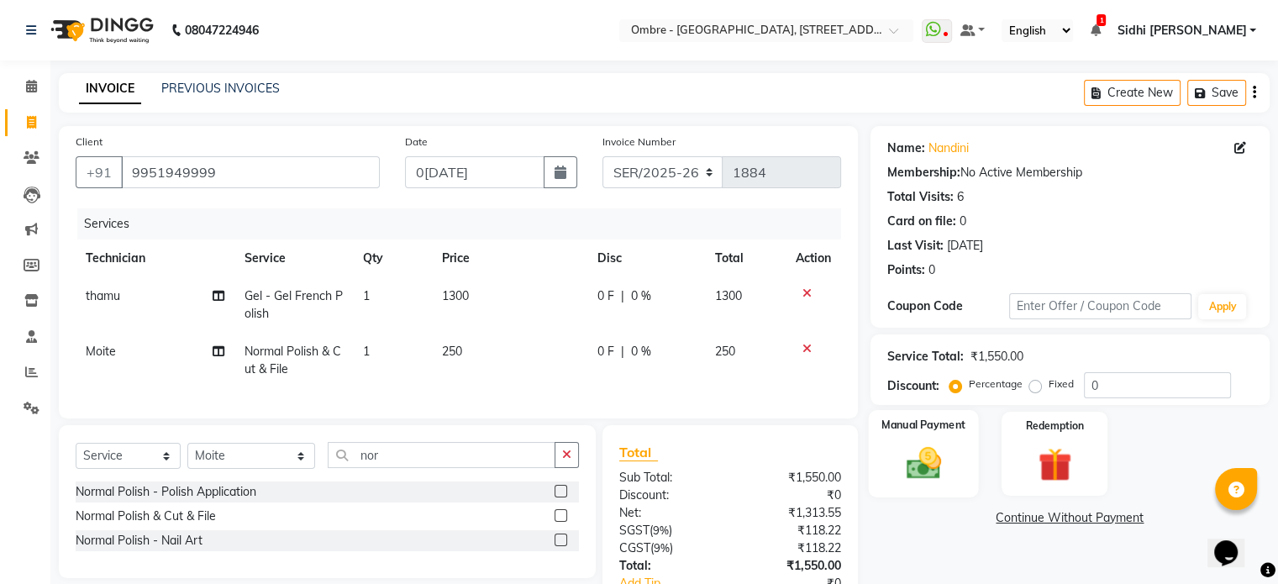
click at [920, 448] on img at bounding box center [923, 464] width 56 height 40
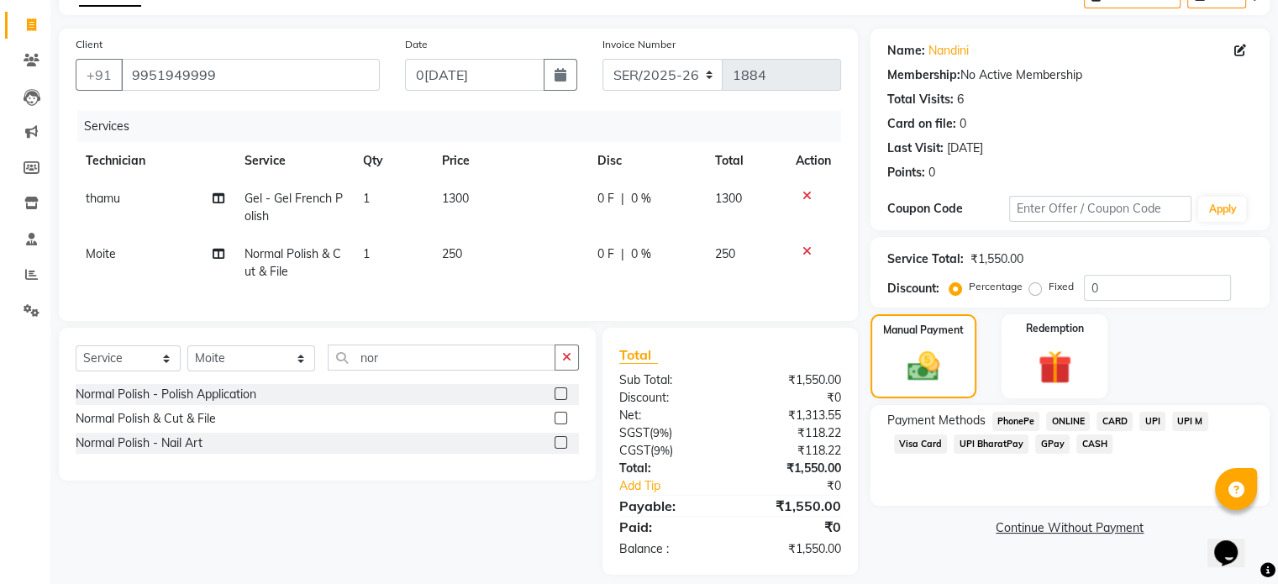
scroll to position [111, 0]
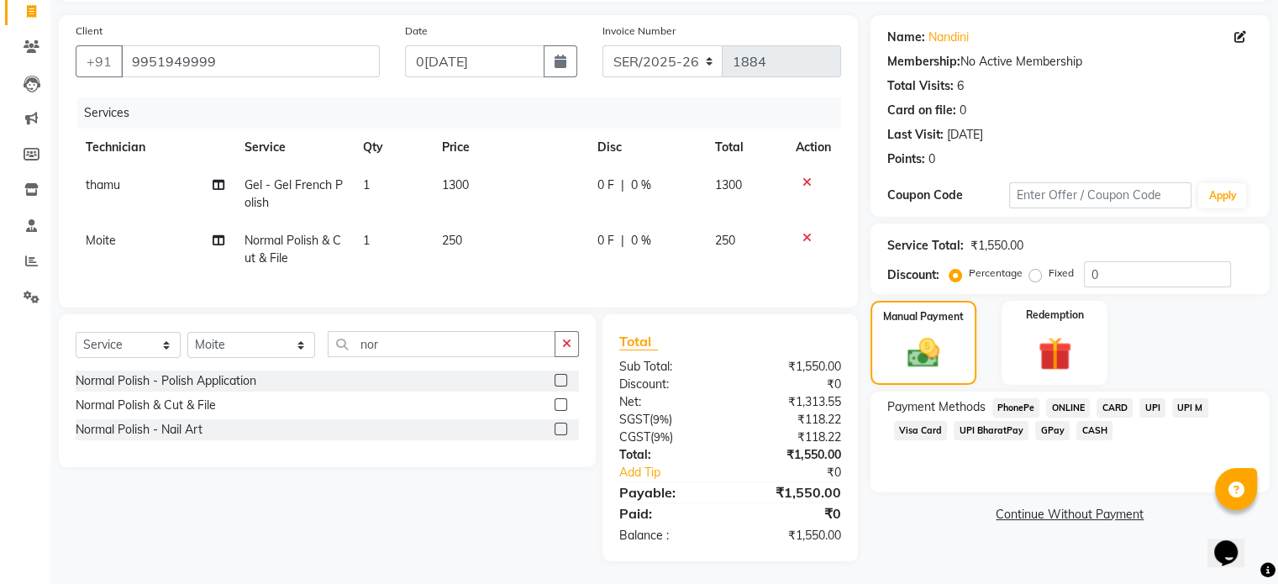
click at [1119, 407] on span "CARD" at bounding box center [1115, 407] width 36 height 19
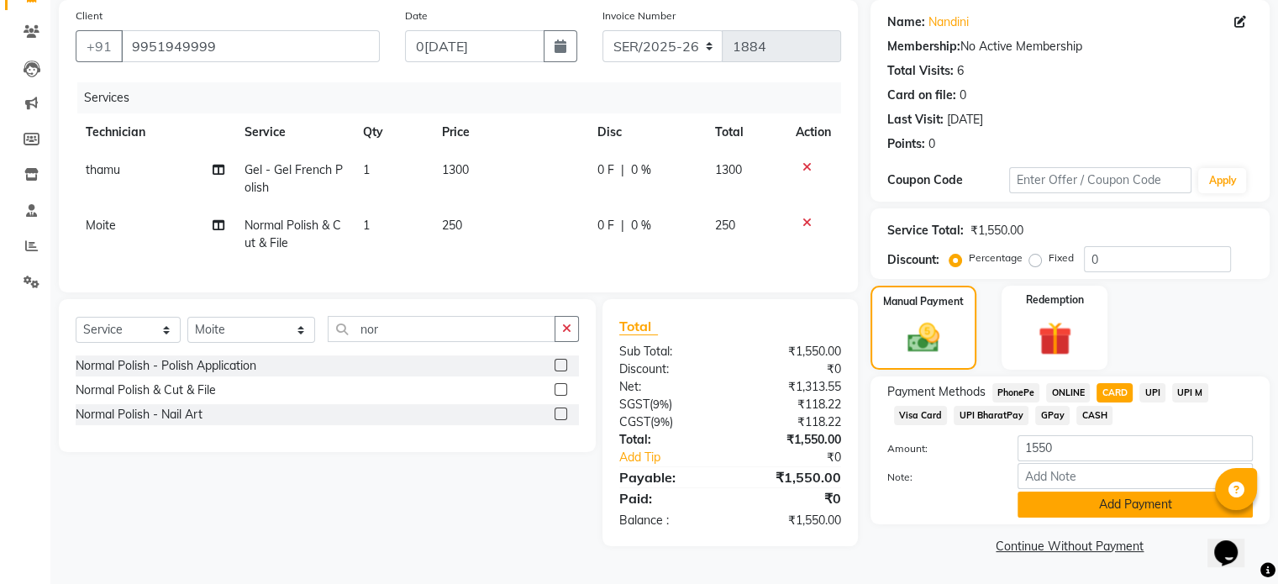
click at [1170, 507] on button "Add Payment" at bounding box center [1135, 505] width 235 height 26
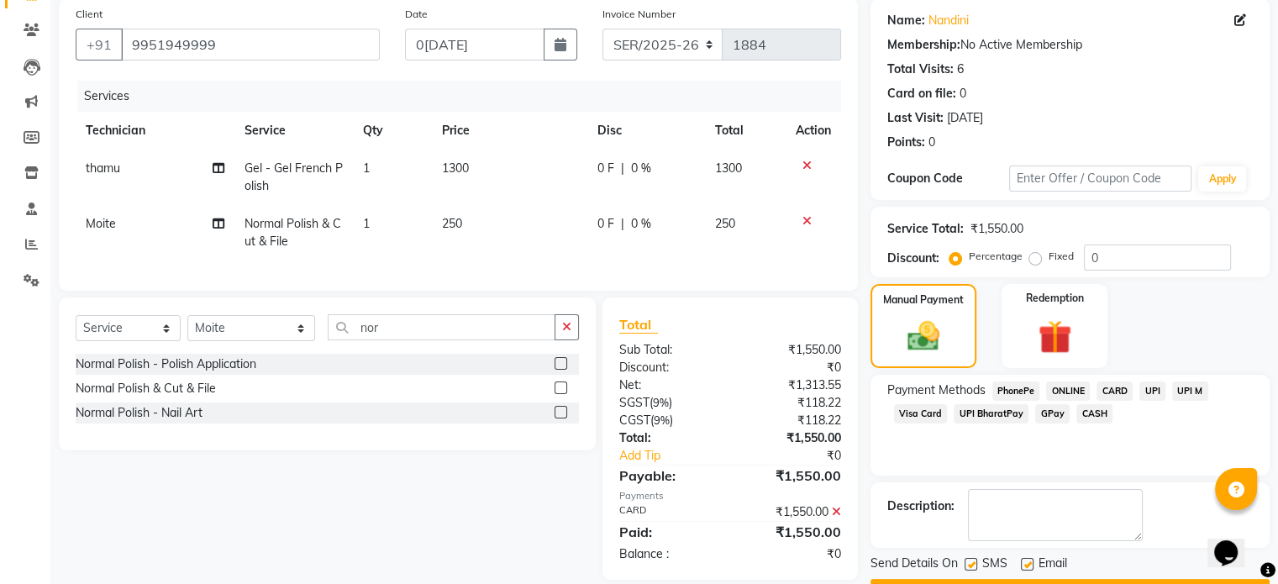
scroll to position [172, 0]
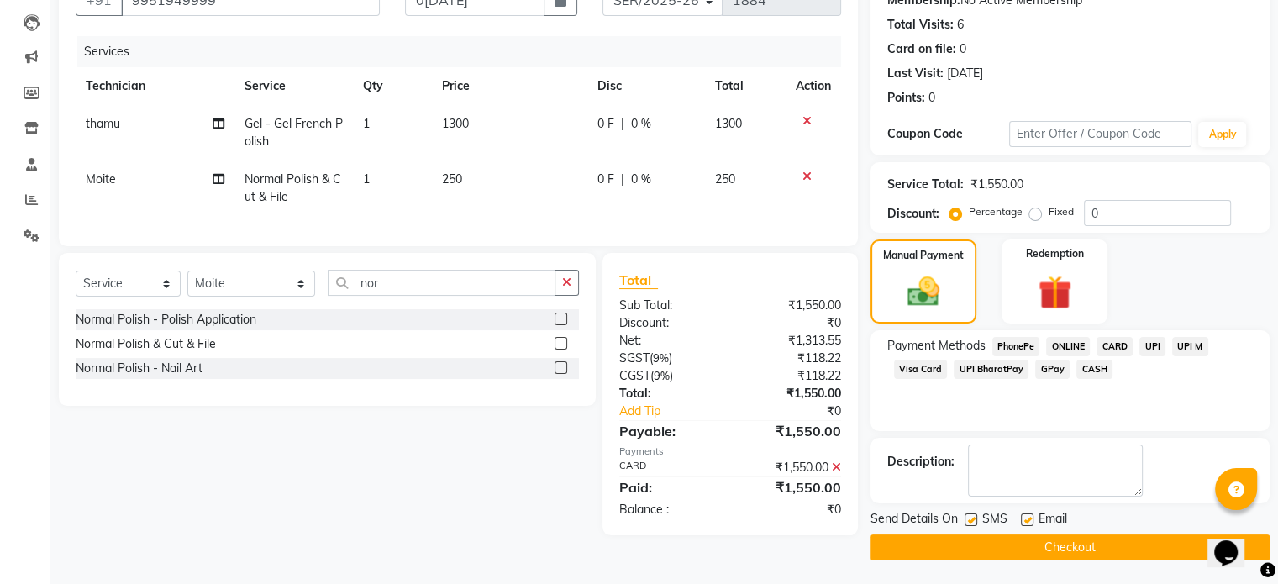
click at [1107, 545] on button "Checkout" at bounding box center [1070, 547] width 399 height 26
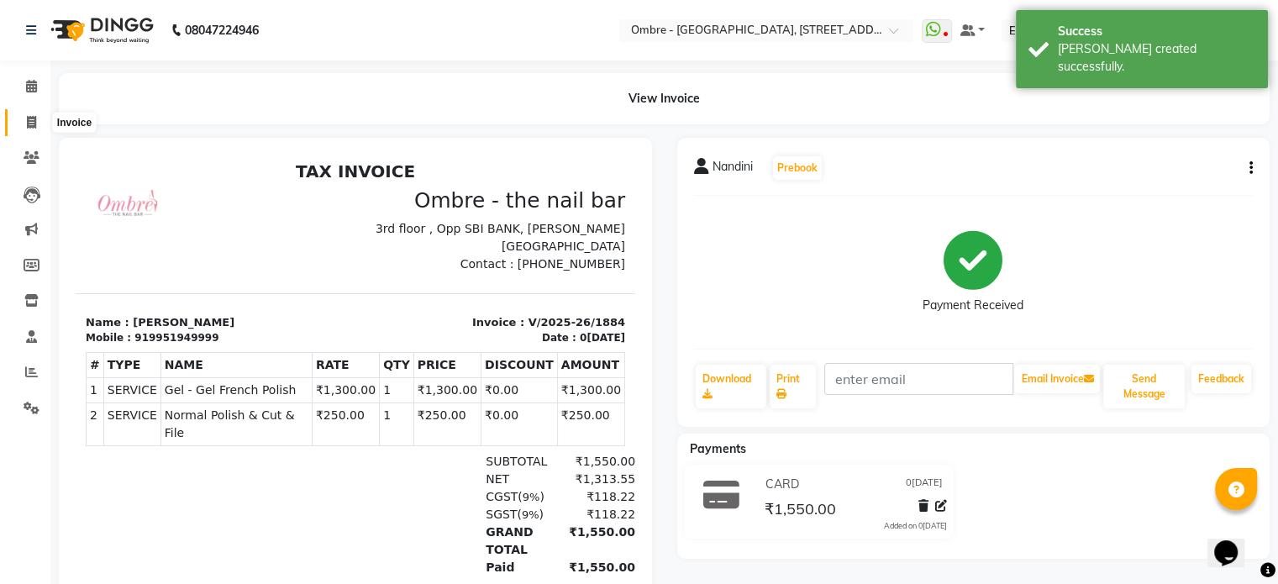
click at [32, 124] on icon at bounding box center [31, 122] width 9 height 13
select select "service"
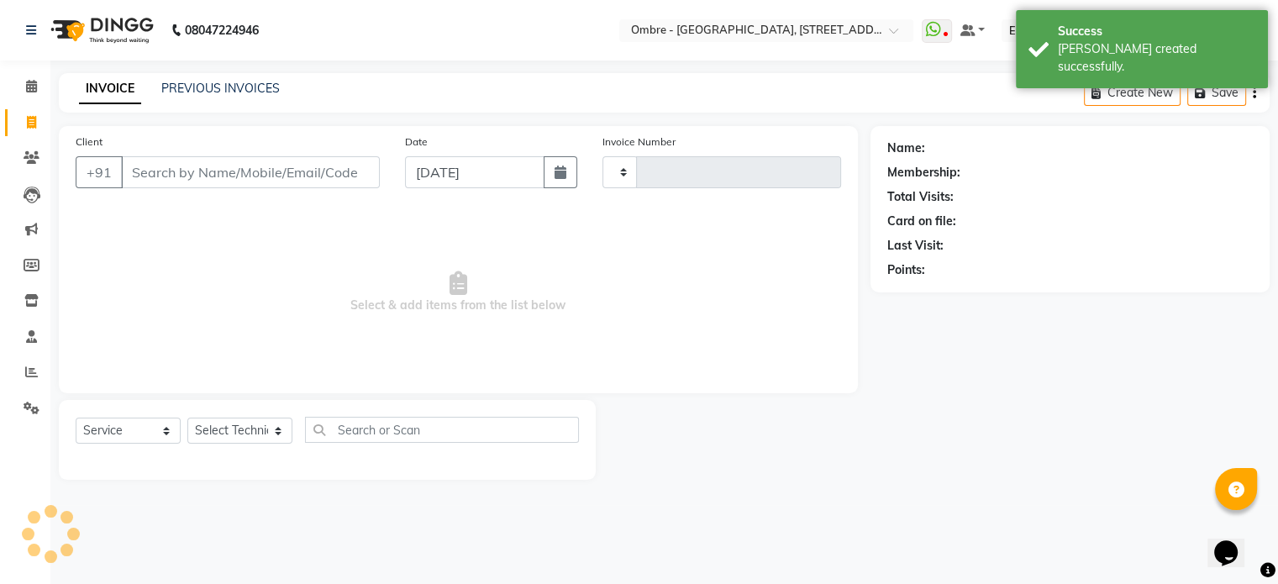
type input "1885"
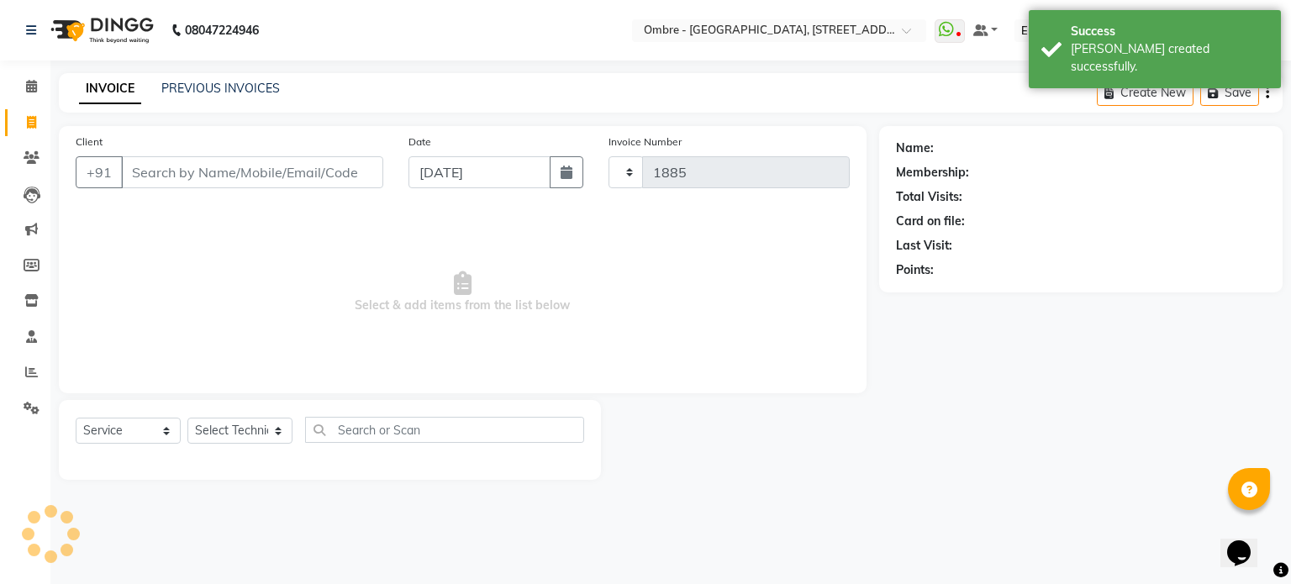
select select "4216"
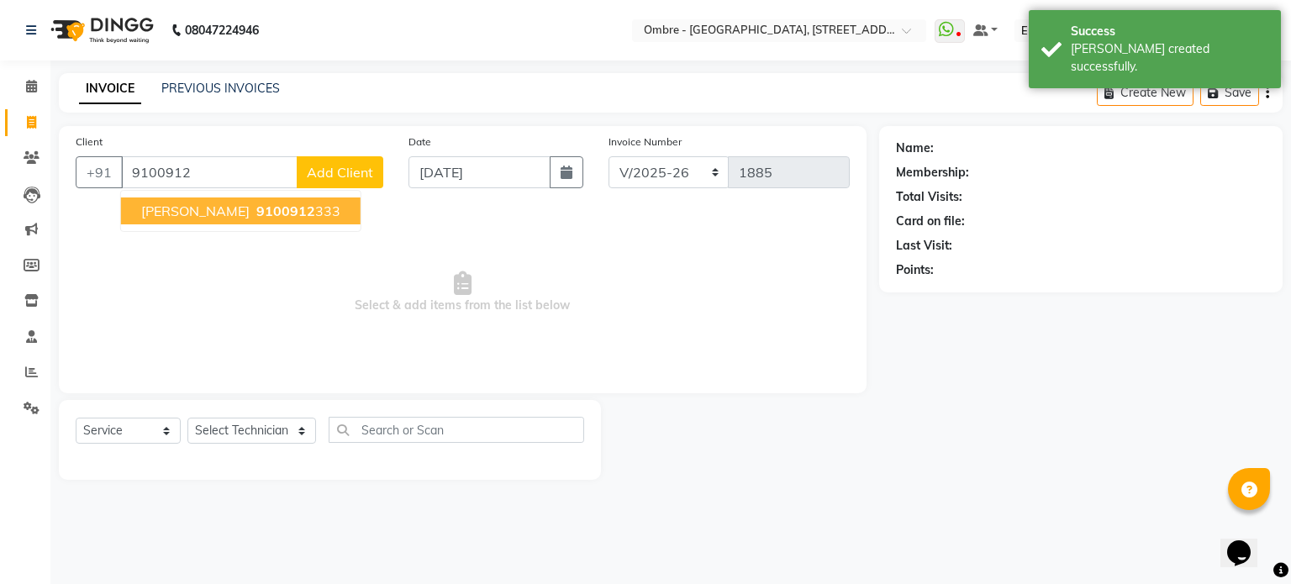
click at [279, 214] on ngb-highlight "9100912 333" at bounding box center [296, 211] width 87 height 17
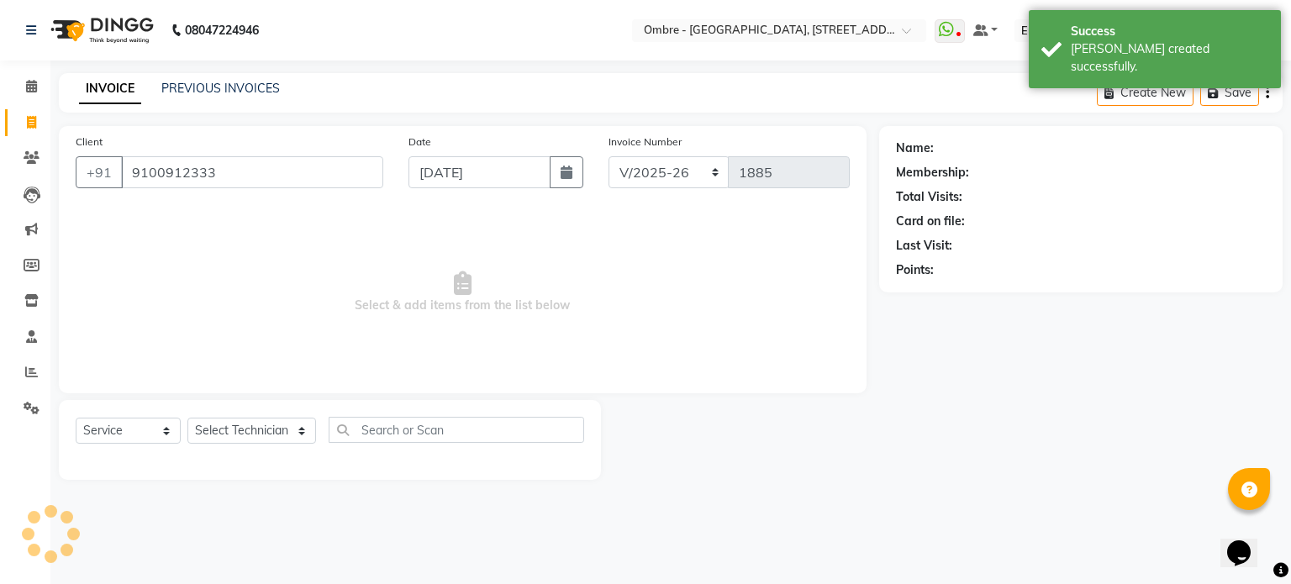
type input "9100912333"
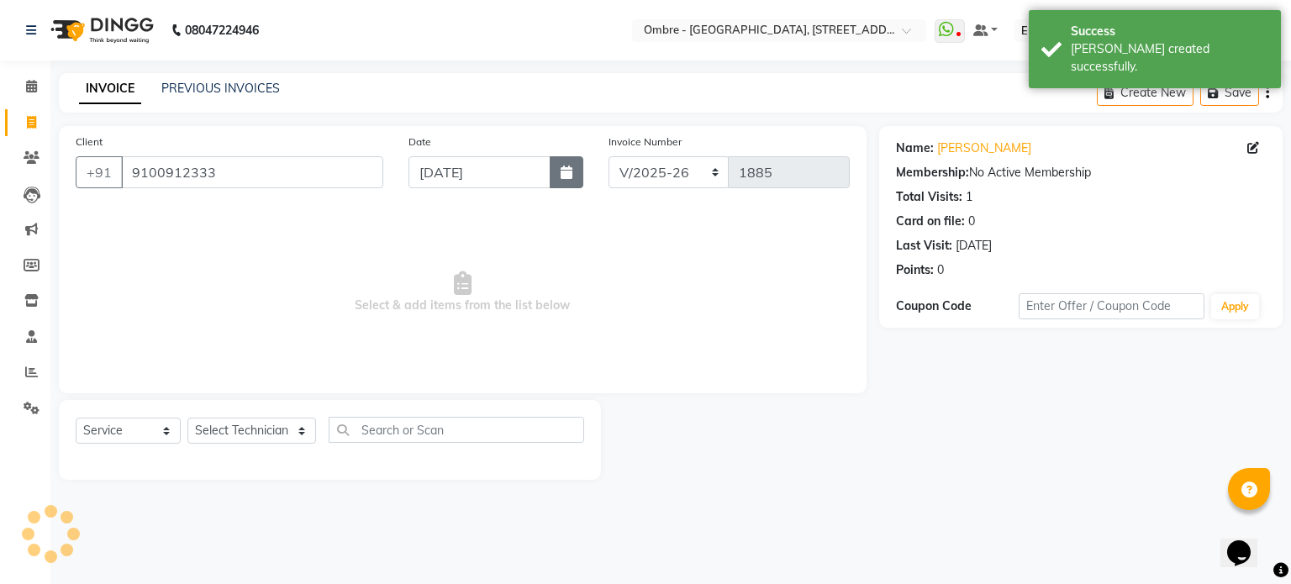
click at [555, 175] on button "button" at bounding box center [567, 172] width 34 height 32
select select "9"
select select "2025"
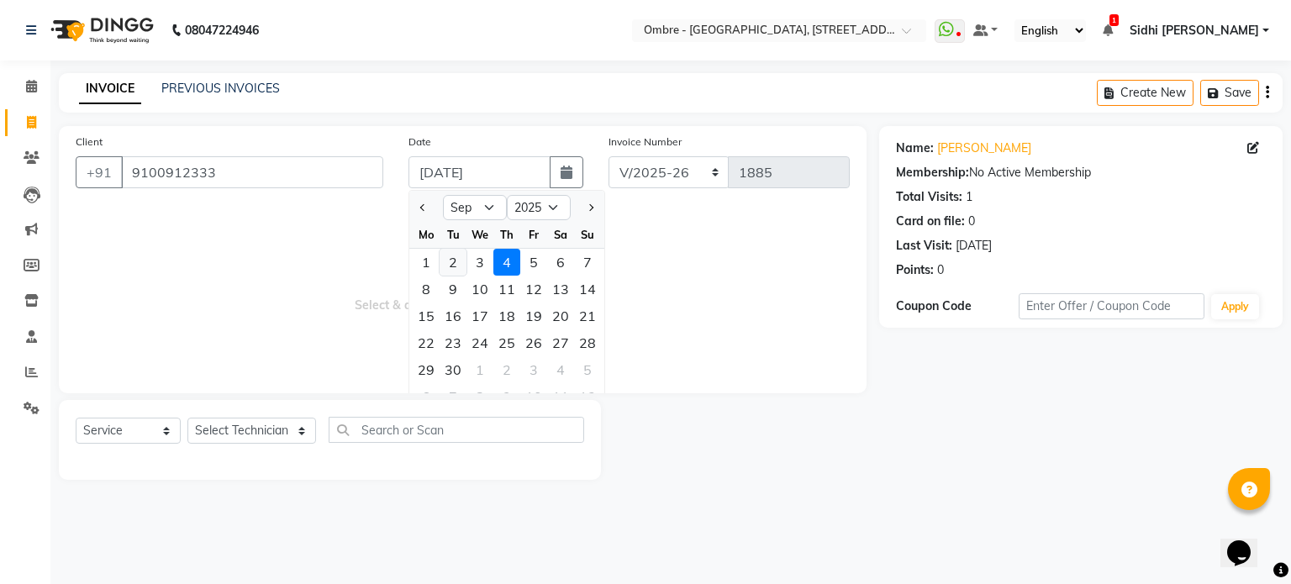
click at [447, 268] on div "2" at bounding box center [453, 262] width 27 height 27
type input "[DATE]"
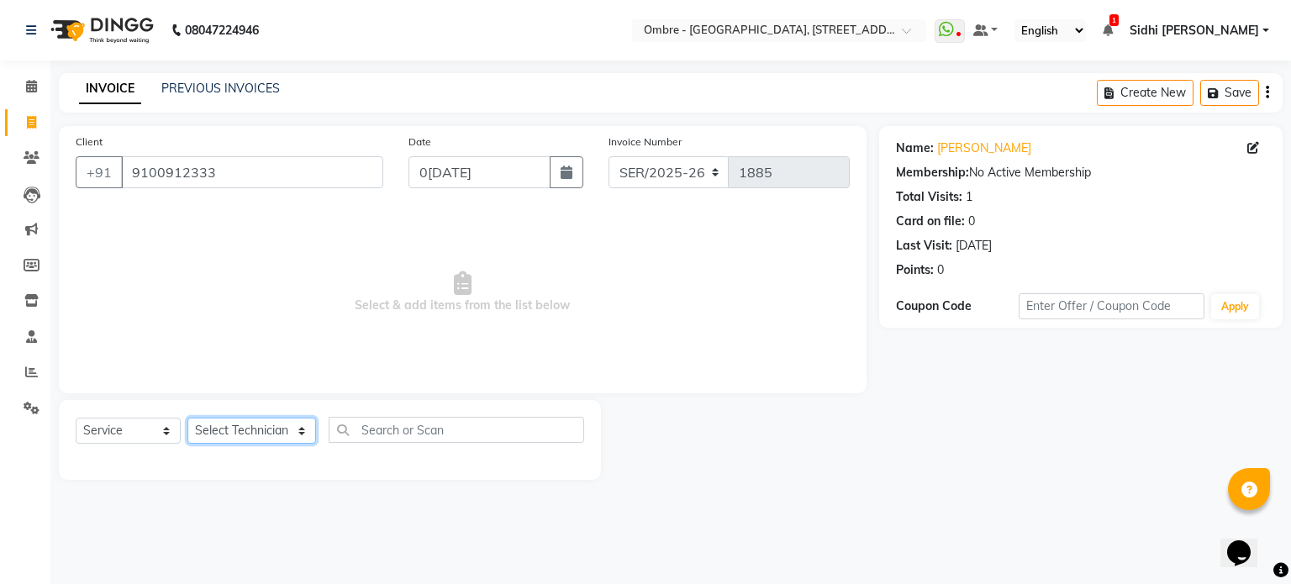
click at [263, 427] on select "Select Technician [PERSON_NAME] [PERSON_NAME] [PERSON_NAME] [PERSON_NAME] [PERS…" at bounding box center [251, 431] width 129 height 26
select select "21926"
click at [187, 419] on select "Select Technician [PERSON_NAME] [PERSON_NAME] [PERSON_NAME] [PERSON_NAME] [PERS…" at bounding box center [251, 431] width 129 height 26
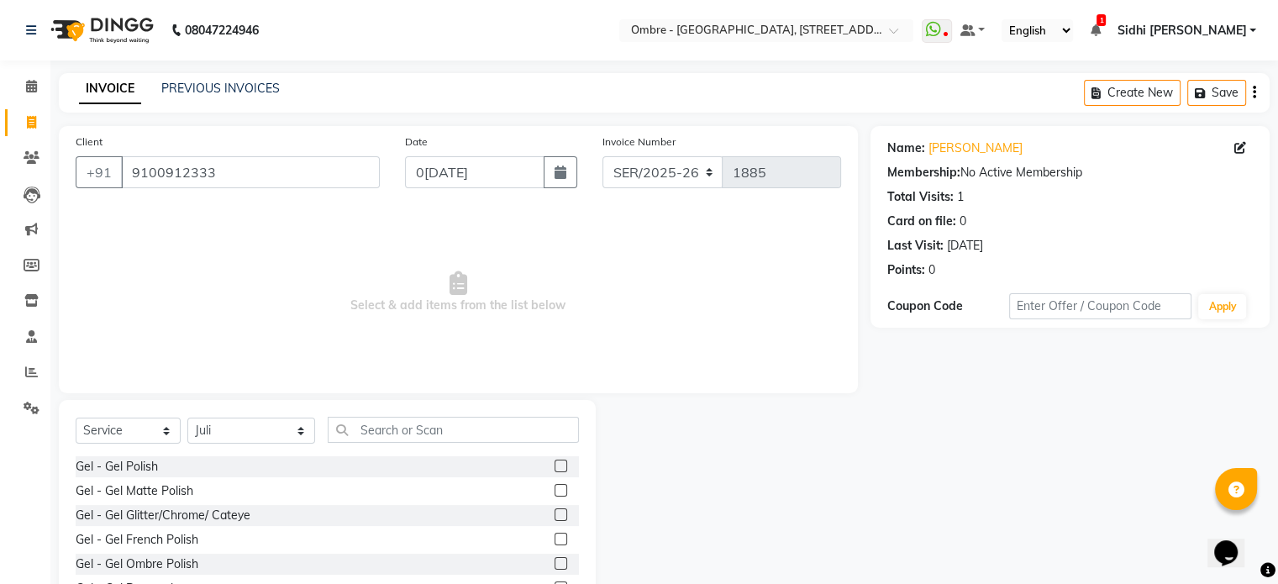
click at [555, 472] on label at bounding box center [561, 466] width 13 height 13
click at [555, 472] on input "checkbox" at bounding box center [560, 466] width 11 height 11
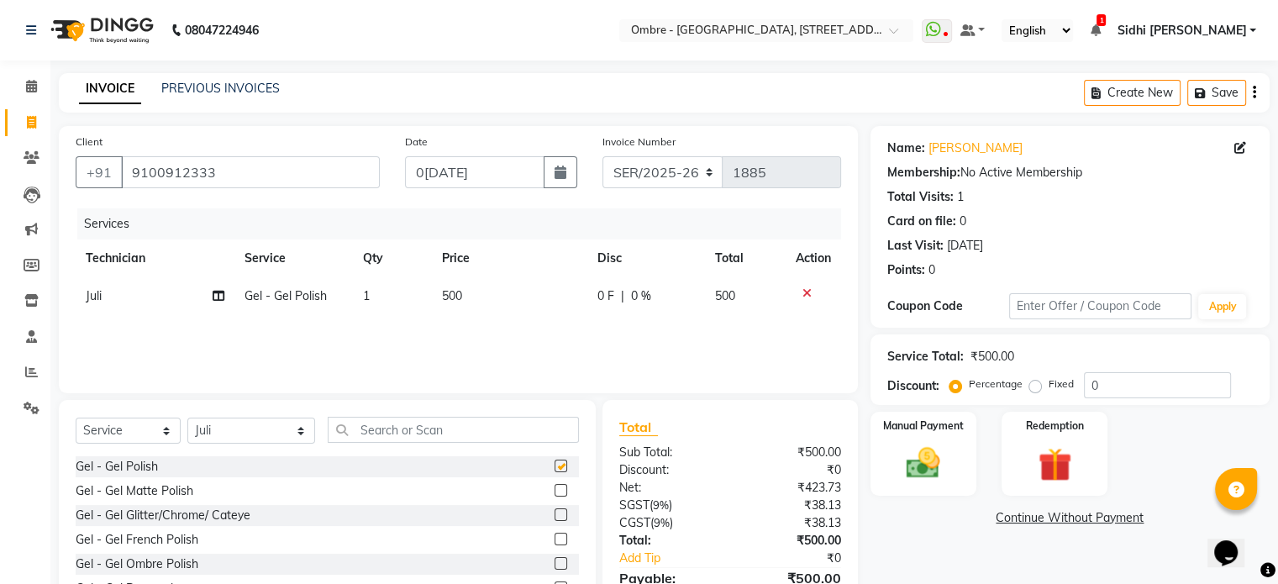
checkbox input "false"
click at [473, 296] on td "500" at bounding box center [509, 296] width 155 height 38
select select "21926"
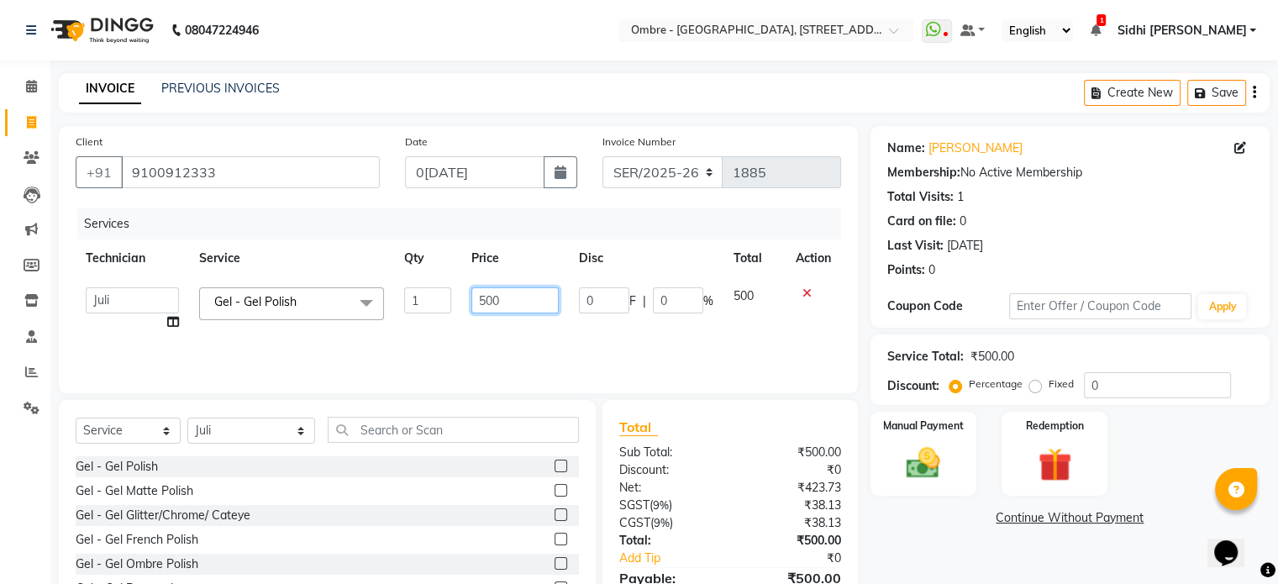
click at [486, 300] on input "500" at bounding box center [514, 300] width 87 height 26
paste input "6"
type input "600"
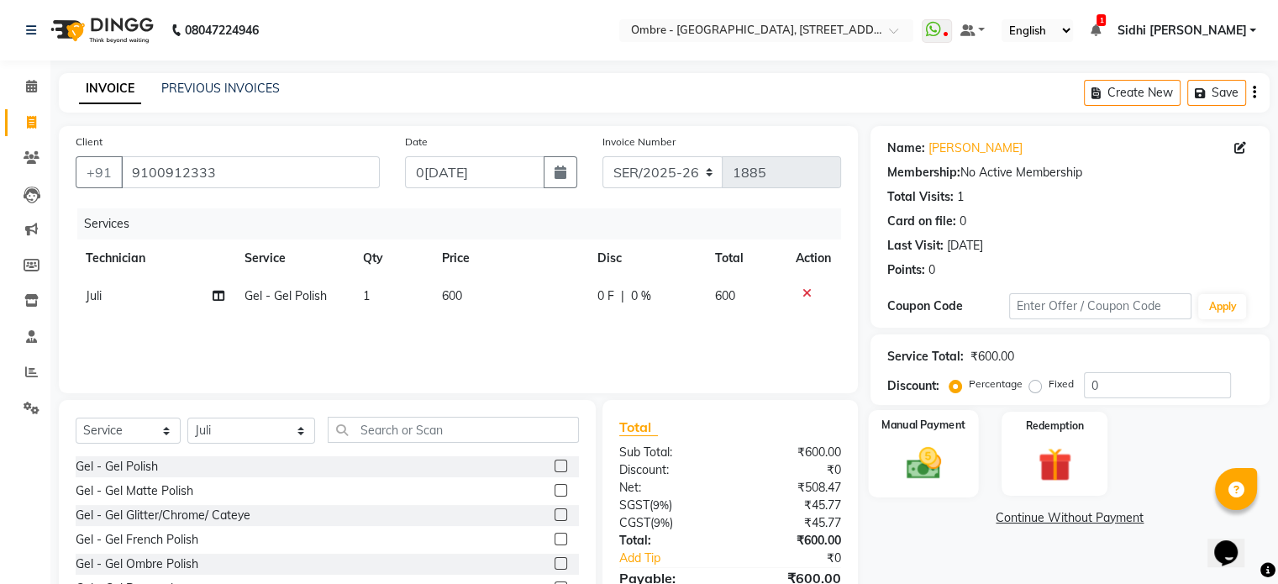
click at [935, 466] on img at bounding box center [923, 464] width 56 height 40
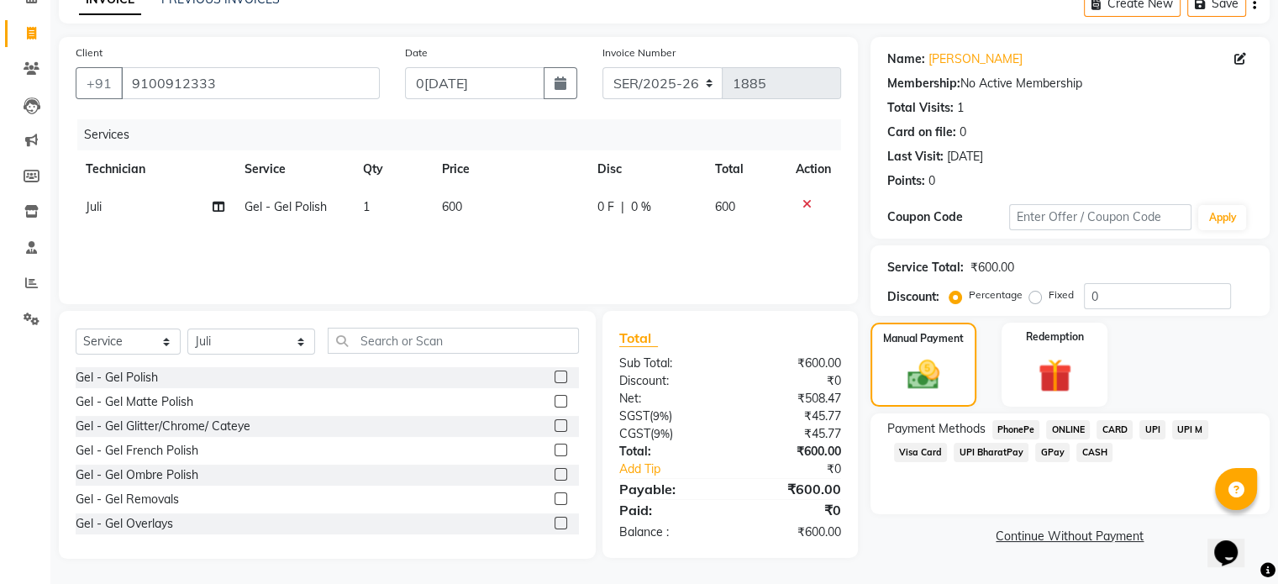
drag, startPoint x: 1093, startPoint y: 450, endPoint x: 1220, endPoint y: 408, distance: 133.7
click at [1093, 449] on span "CASH" at bounding box center [1095, 452] width 36 height 19
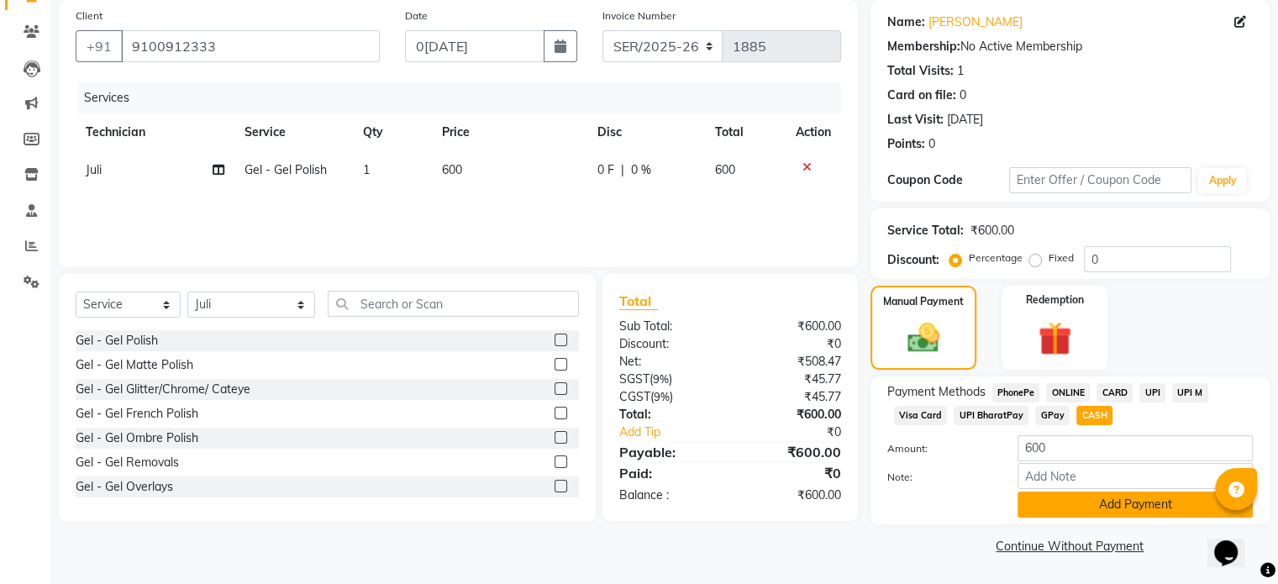
click at [1174, 498] on button "Add Payment" at bounding box center [1135, 505] width 235 height 26
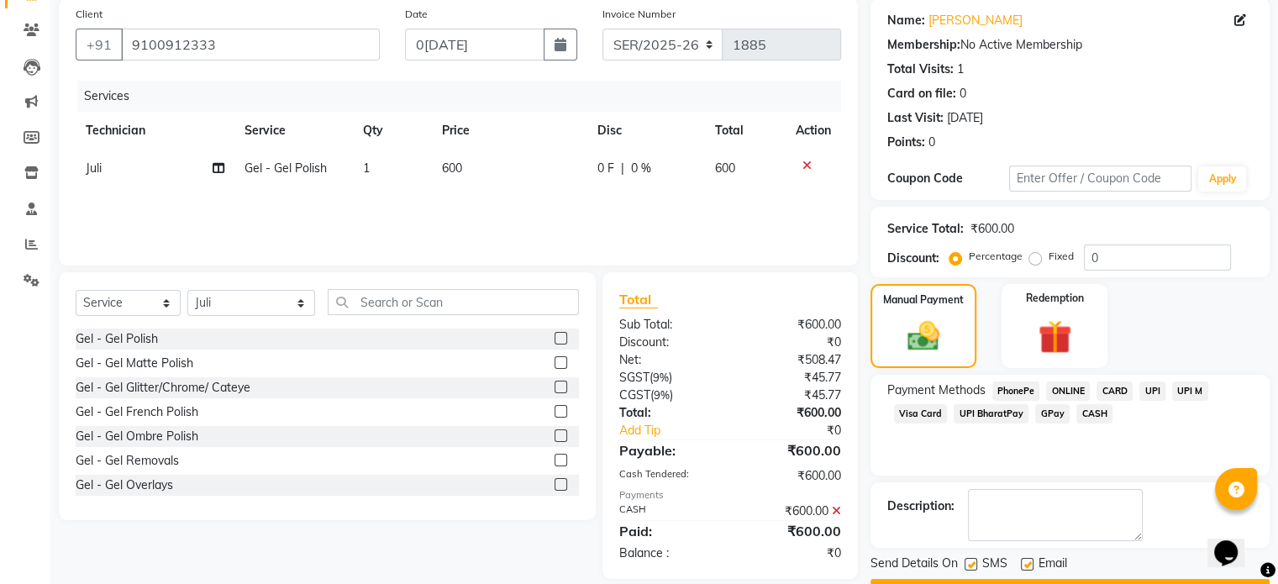
scroll to position [172, 0]
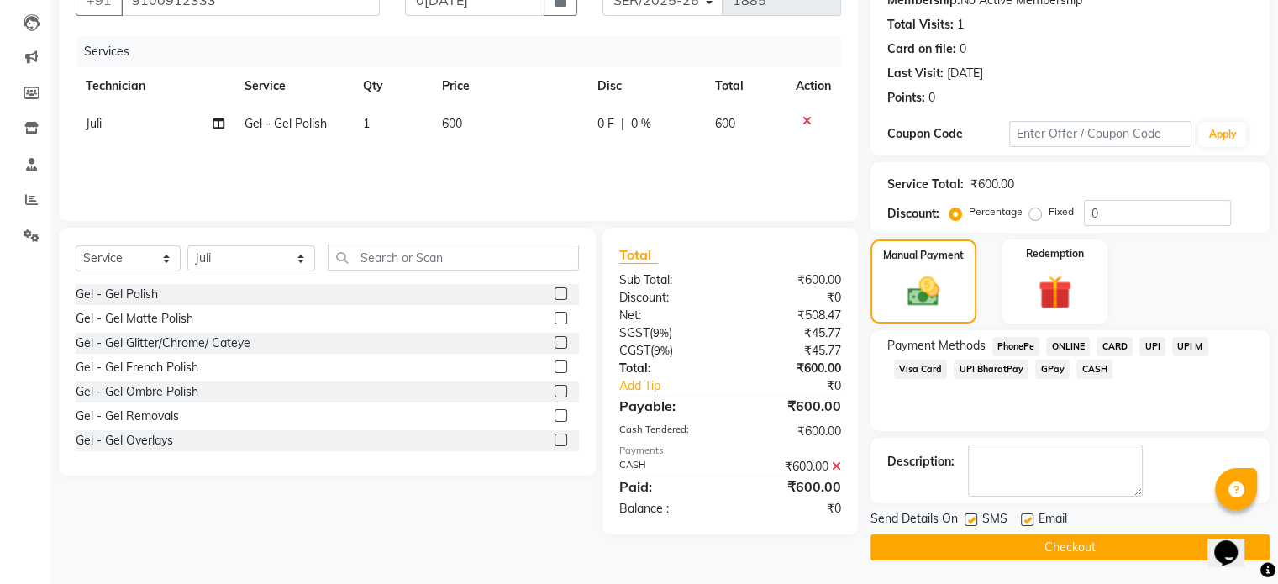
click at [1123, 547] on button "Checkout" at bounding box center [1070, 547] width 399 height 26
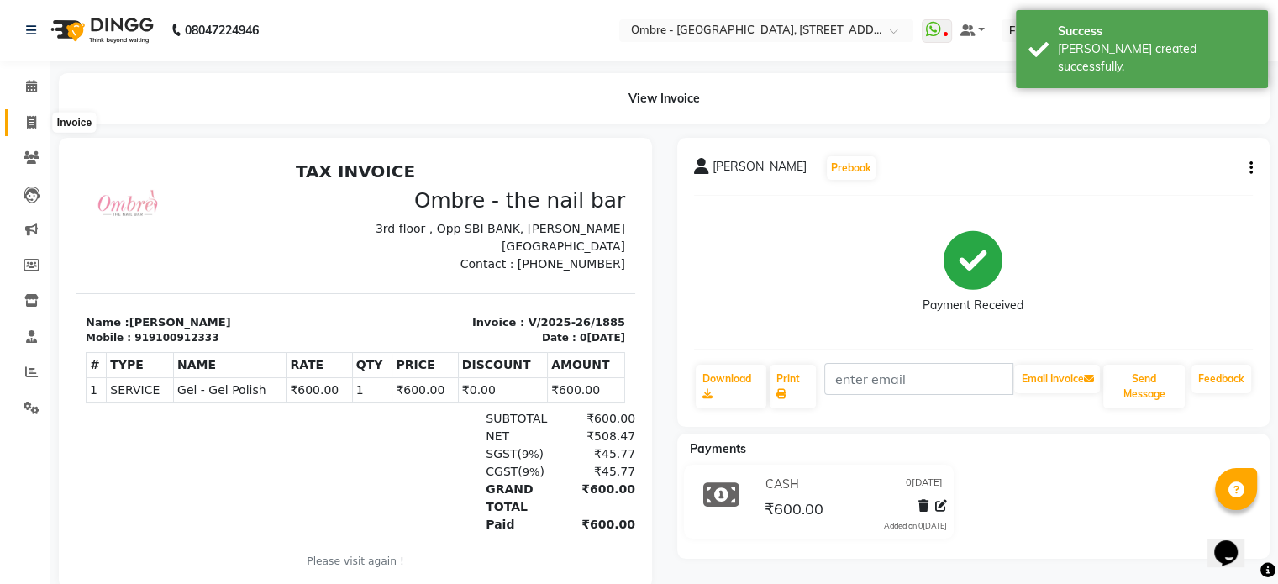
click at [32, 113] on span at bounding box center [31, 122] width 29 height 19
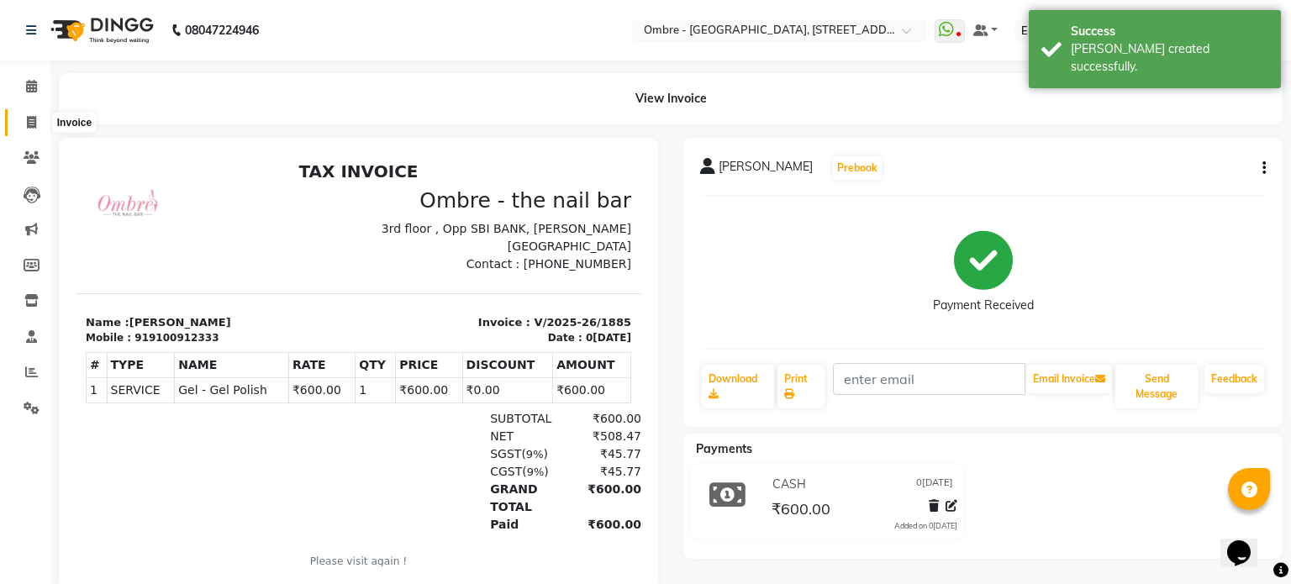
select select "4216"
select select "service"
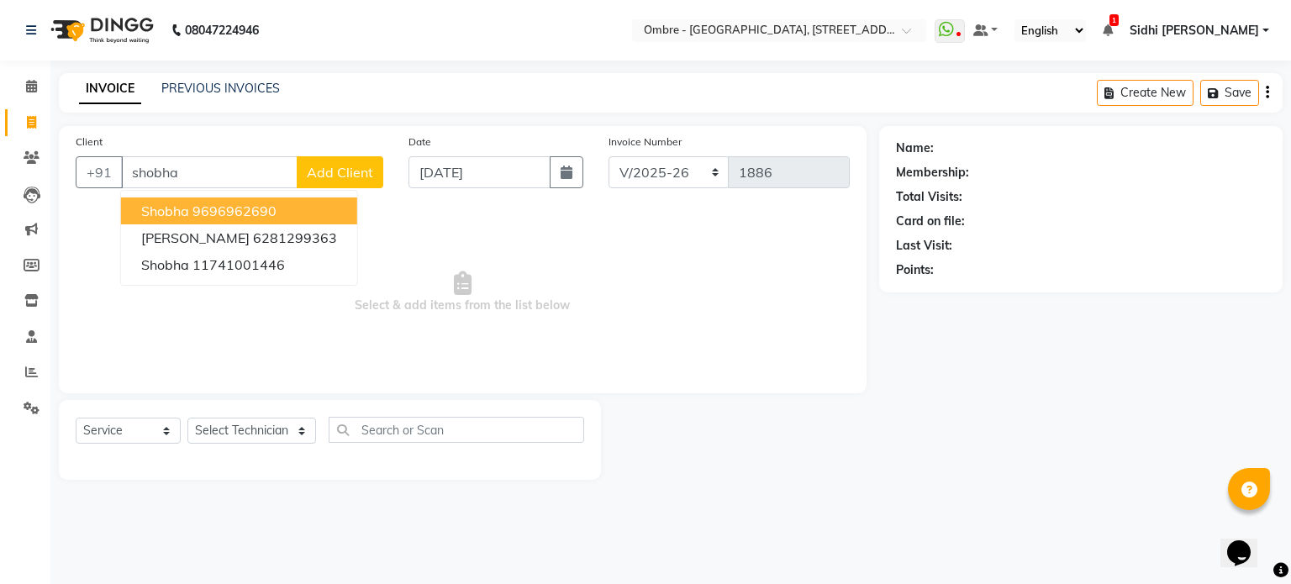
click at [281, 212] on button "Shobha 9696962690" at bounding box center [239, 210] width 236 height 27
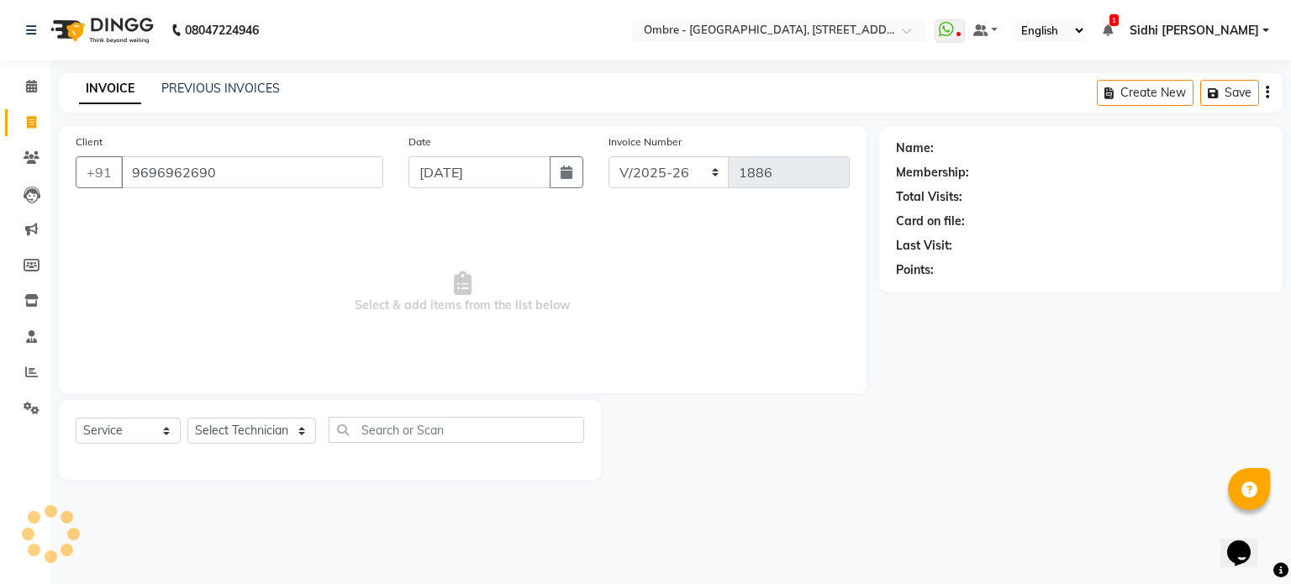
type input "9696962690"
select select "1: Object"
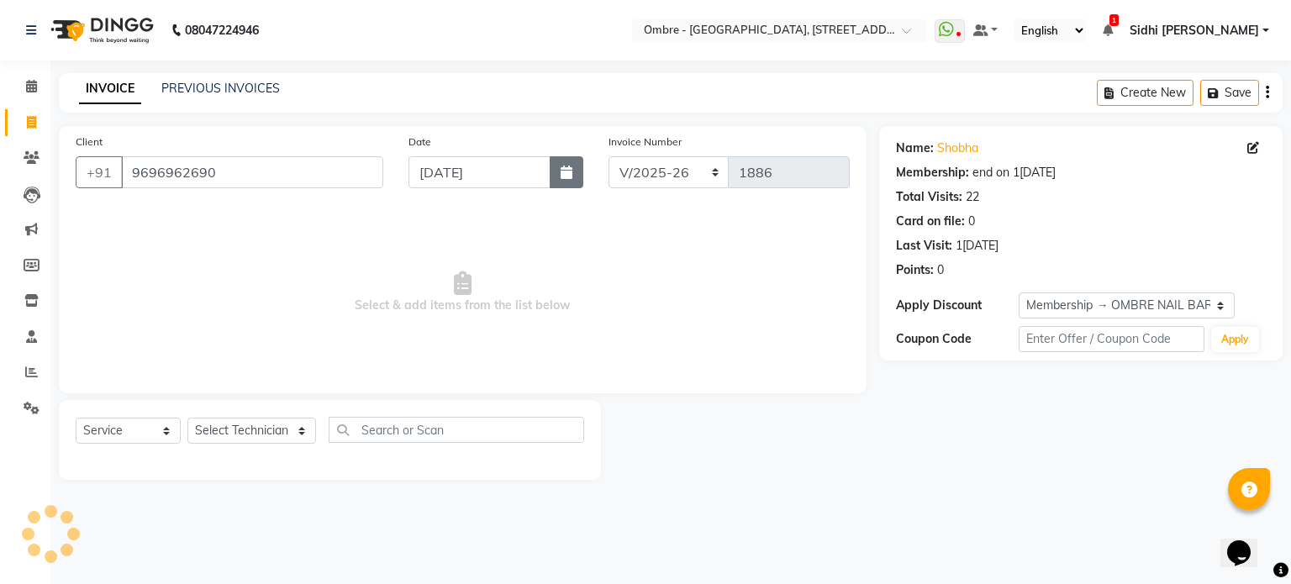
click at [564, 181] on button "button" at bounding box center [567, 172] width 34 height 32
select select "9"
select select "2025"
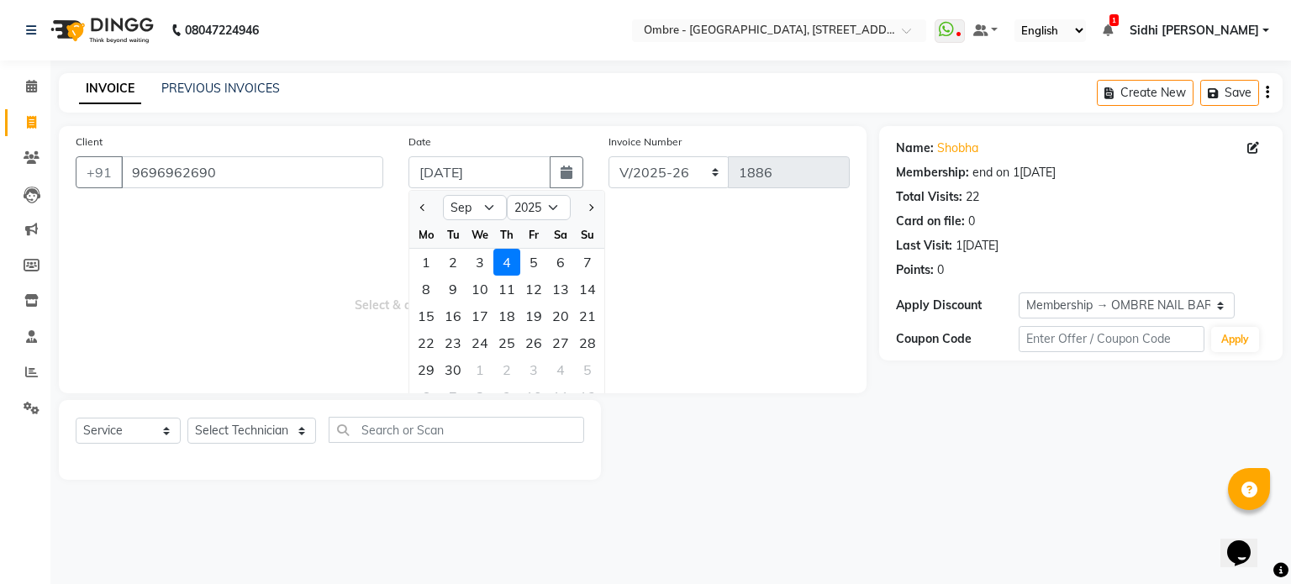
click at [460, 261] on div "2" at bounding box center [453, 262] width 27 height 27
type input "[DATE]"
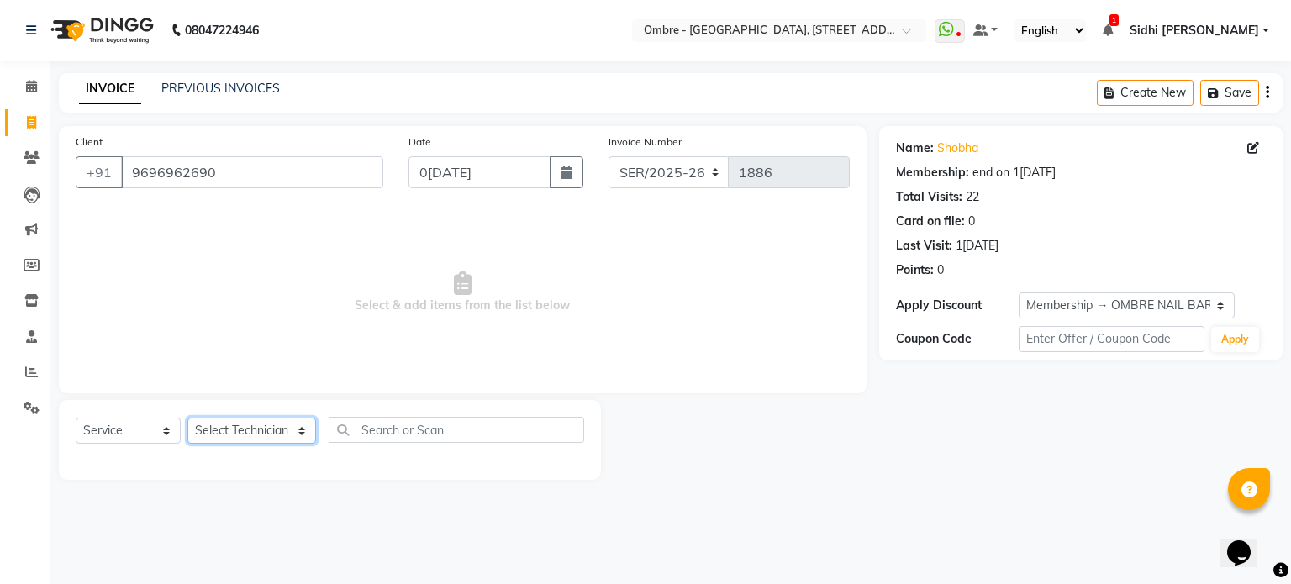
click at [283, 432] on select "Select Technician [PERSON_NAME] [PERSON_NAME] [PERSON_NAME] [PERSON_NAME] [PERS…" at bounding box center [251, 431] width 129 height 26
select select "21870"
click at [187, 419] on select "Select Technician [PERSON_NAME] [PERSON_NAME] [PERSON_NAME] [PERSON_NAME] [PERS…" at bounding box center [251, 431] width 129 height 26
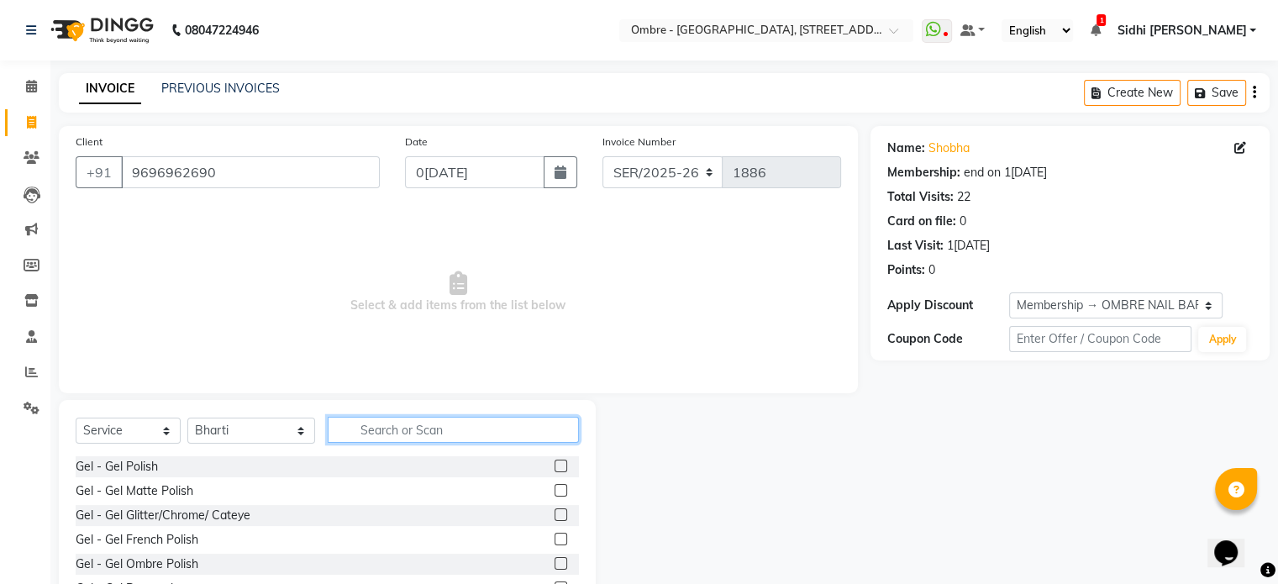
click at [450, 425] on input "text" at bounding box center [453, 430] width 251 height 26
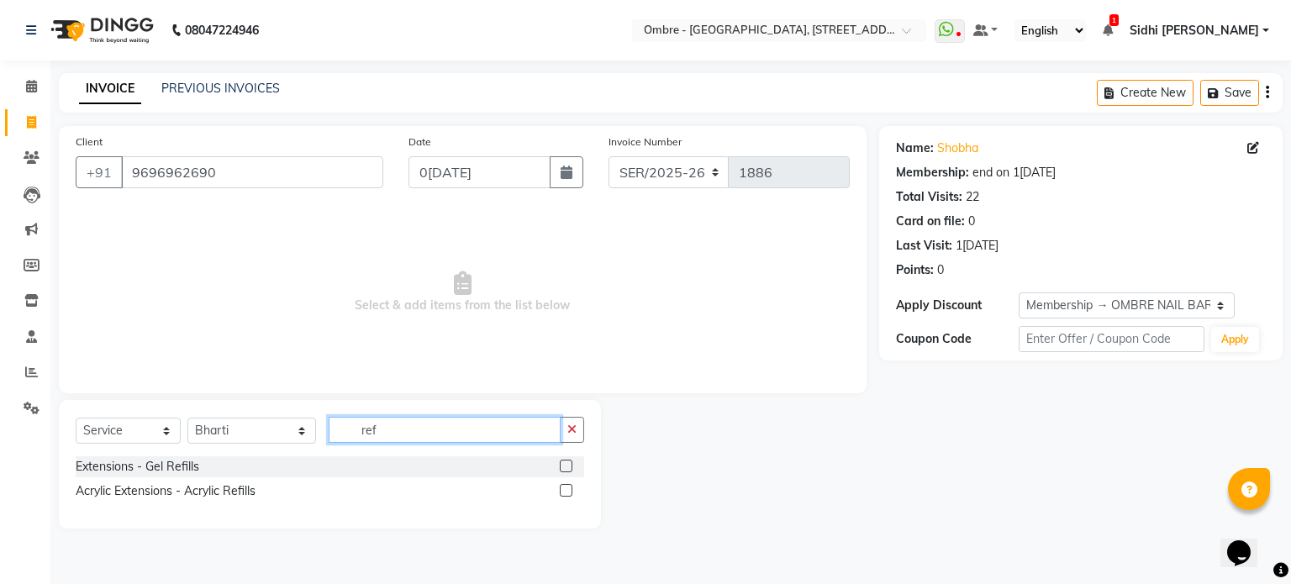
type input "ref"
click at [568, 491] on label at bounding box center [566, 490] width 13 height 13
click at [568, 491] on input "checkbox" at bounding box center [565, 491] width 11 height 11
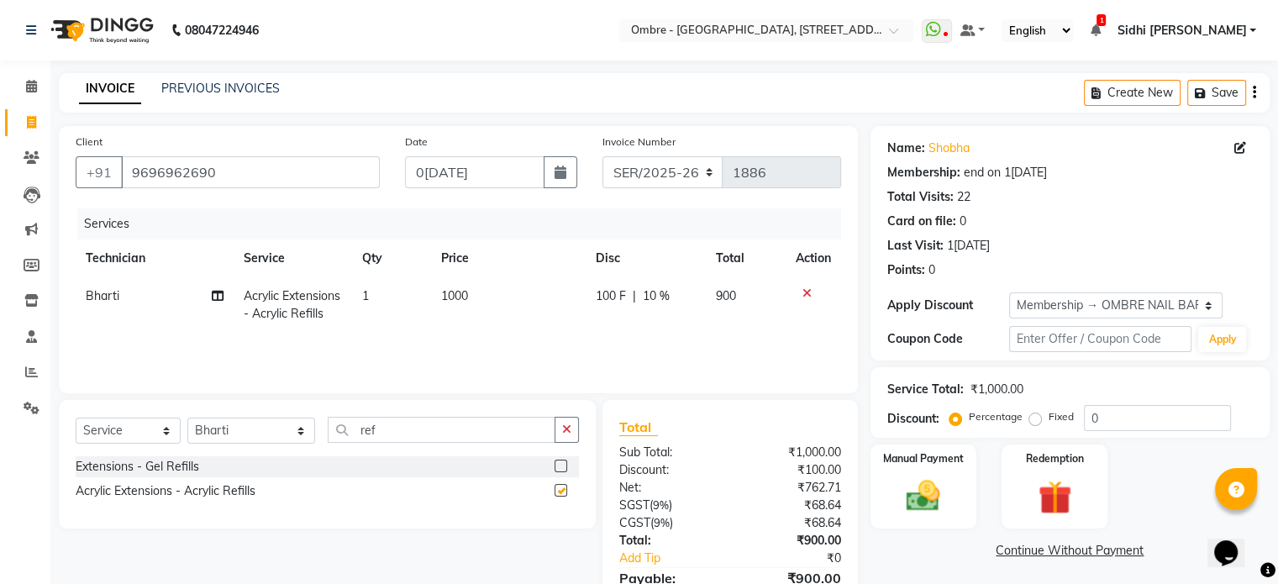
checkbox input "false"
drag, startPoint x: 1108, startPoint y: 419, endPoint x: 1004, endPoint y: 395, distance: 107.0
click at [1004, 395] on div "Service Total: ₹1,000.00 Discount: Percentage Fixed 0" at bounding box center [1070, 402] width 366 height 57
click at [461, 301] on span "1000" at bounding box center [454, 295] width 27 height 15
select select "21870"
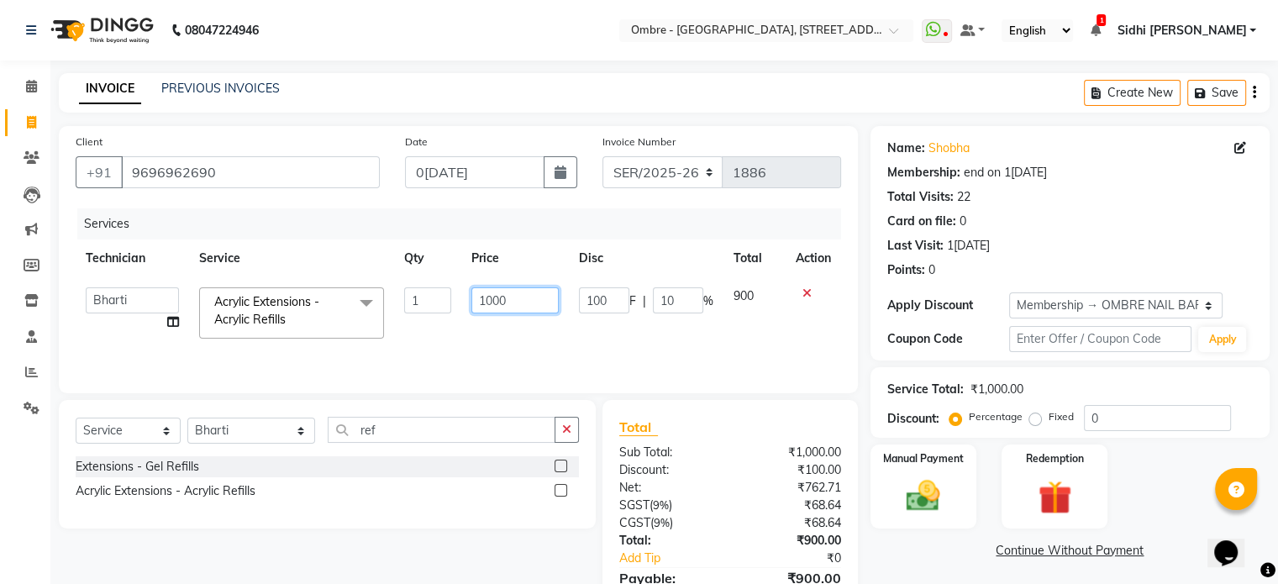
click at [430, 287] on tr "Abel Arohi Bharti Esther Gaina Holyson Juli Kasar Lata Moite Monisha Prasad pri…" at bounding box center [459, 312] width 766 height 71
type input "3200"
click at [936, 485] on img at bounding box center [923, 496] width 56 height 40
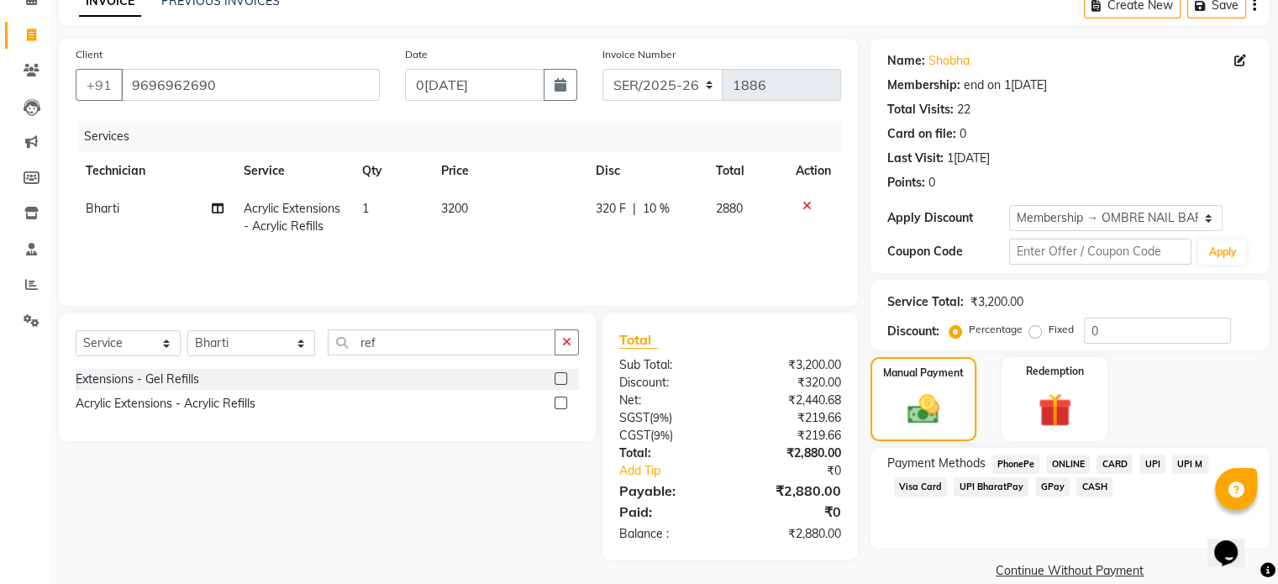
scroll to position [111, 0]
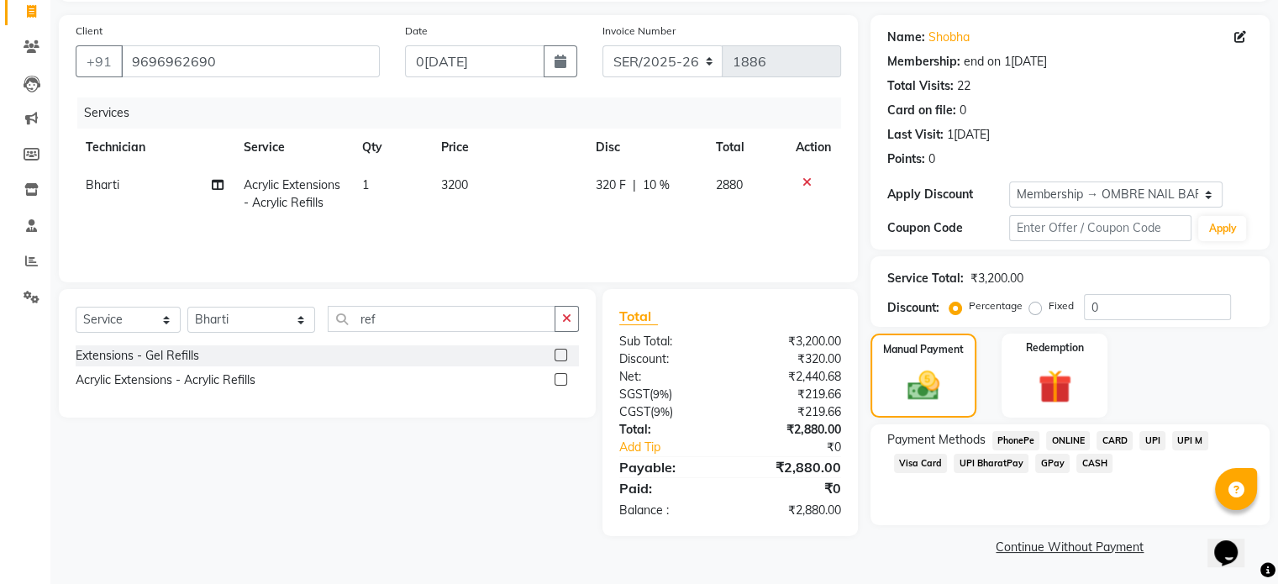
click at [484, 185] on td "3200" at bounding box center [508, 193] width 155 height 55
select select "21870"
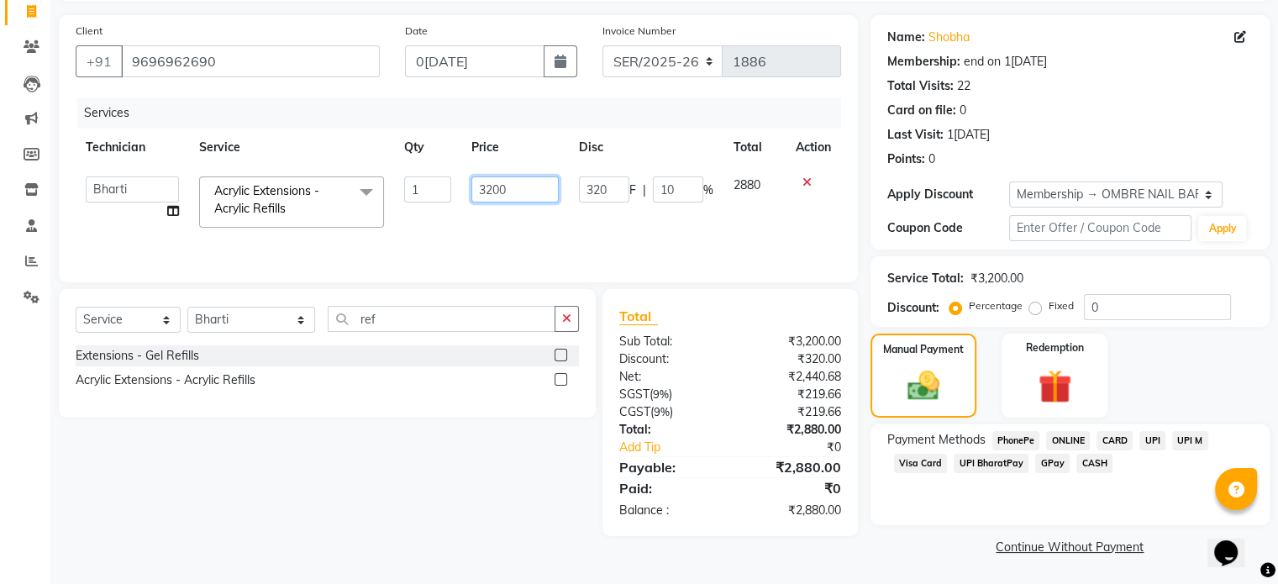
click at [488, 188] on input "3200" at bounding box center [514, 189] width 87 height 26
type input "3400"
click at [939, 393] on img at bounding box center [924, 386] width 54 height 39
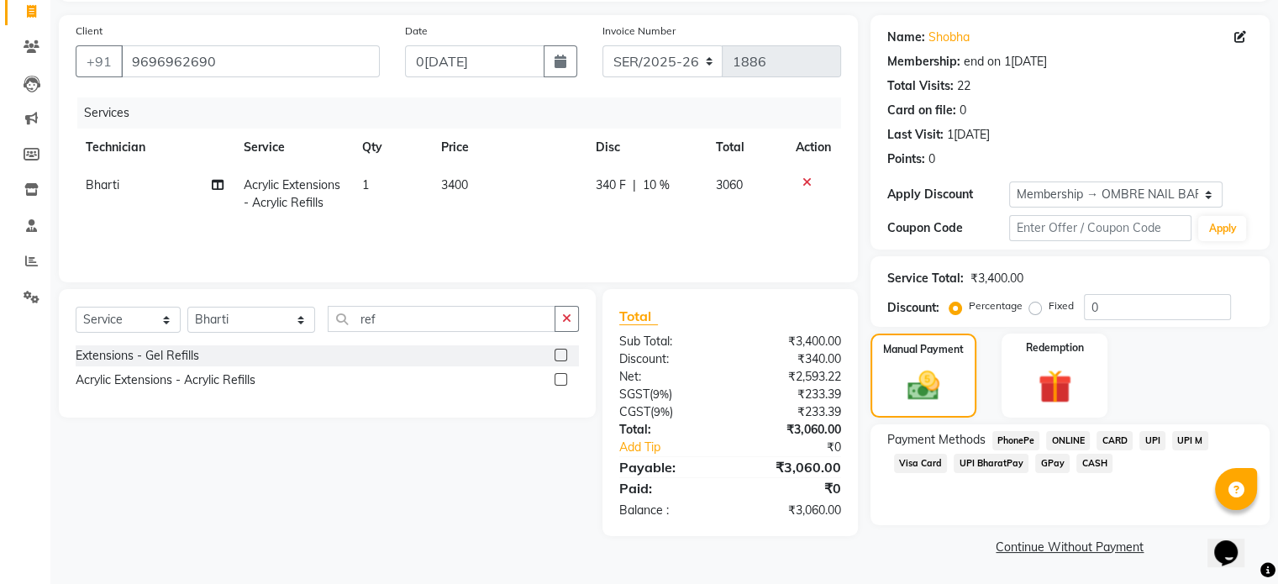
click at [487, 191] on td "3400" at bounding box center [508, 193] width 155 height 55
select select "21870"
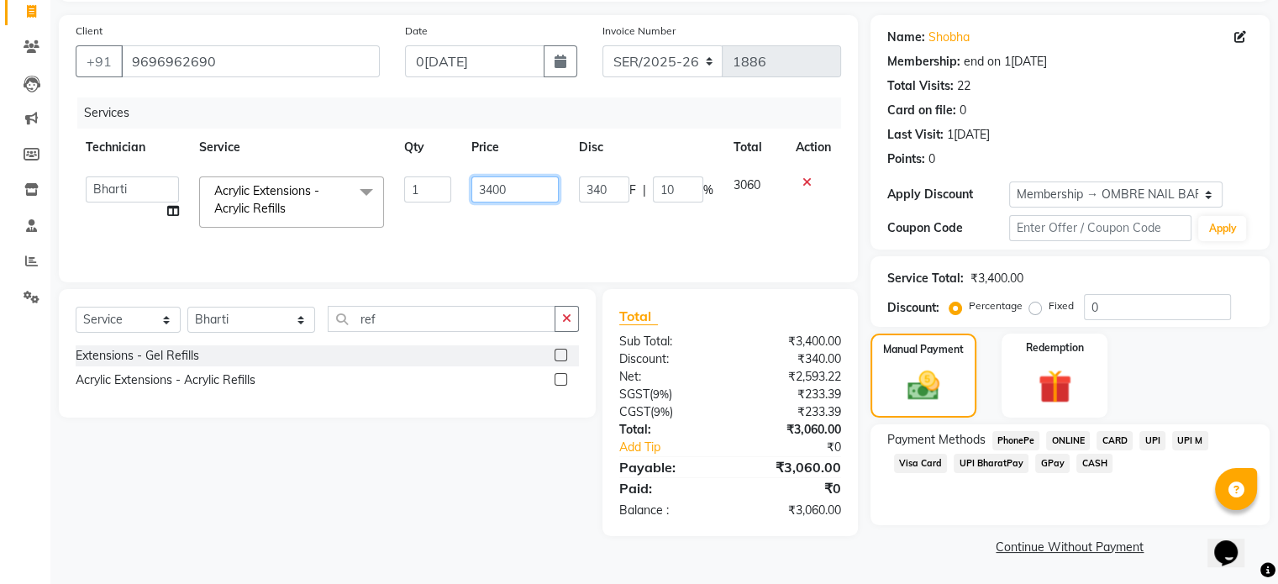
click at [490, 190] on input "3400" at bounding box center [514, 189] width 87 height 26
type input "3300"
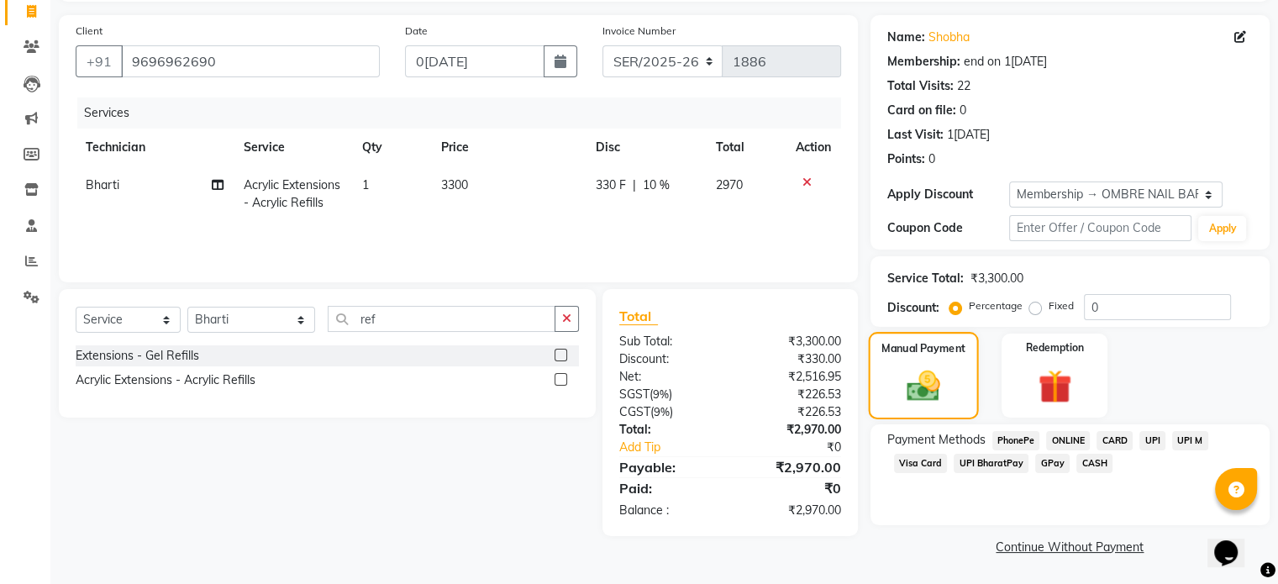
click at [952, 397] on div "Manual Payment" at bounding box center [923, 375] width 110 height 87
click at [478, 193] on td "3300" at bounding box center [508, 193] width 155 height 55
select select "21870"
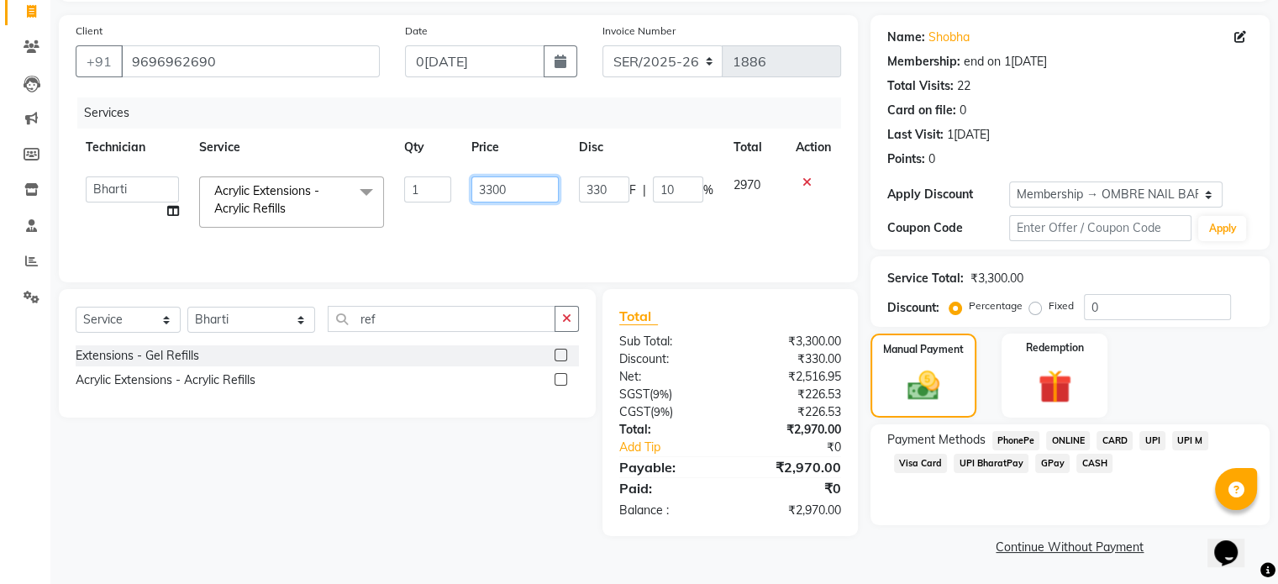
click at [498, 189] on input "3300" at bounding box center [514, 189] width 87 height 26
click at [931, 392] on img at bounding box center [924, 386] width 54 height 39
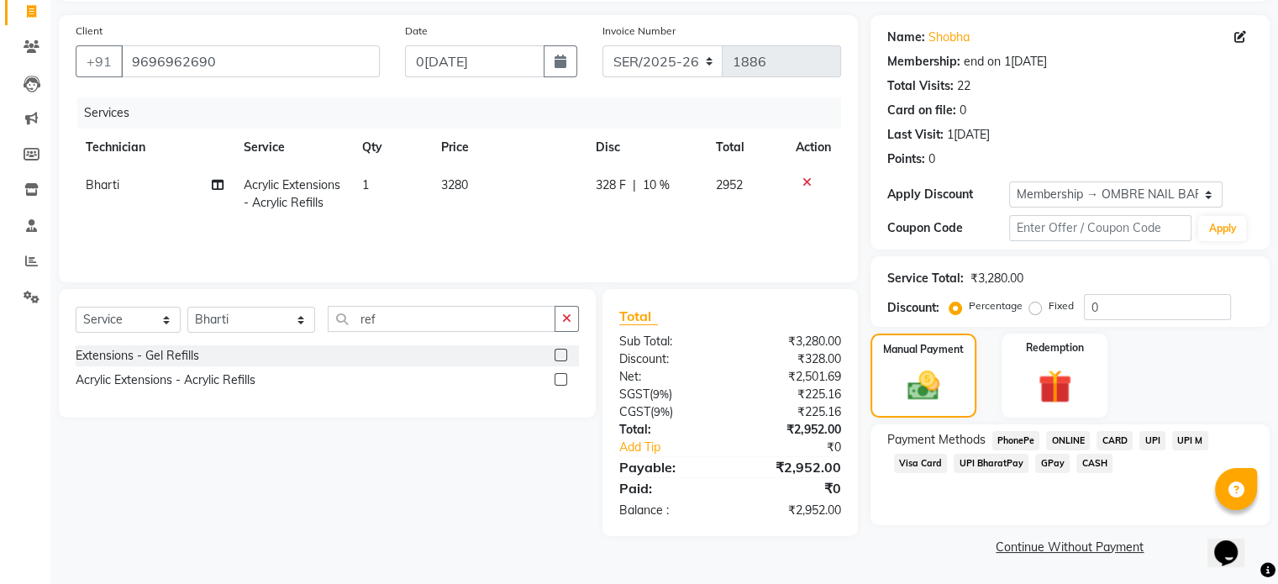
click at [482, 185] on td "3280" at bounding box center [508, 193] width 155 height 55
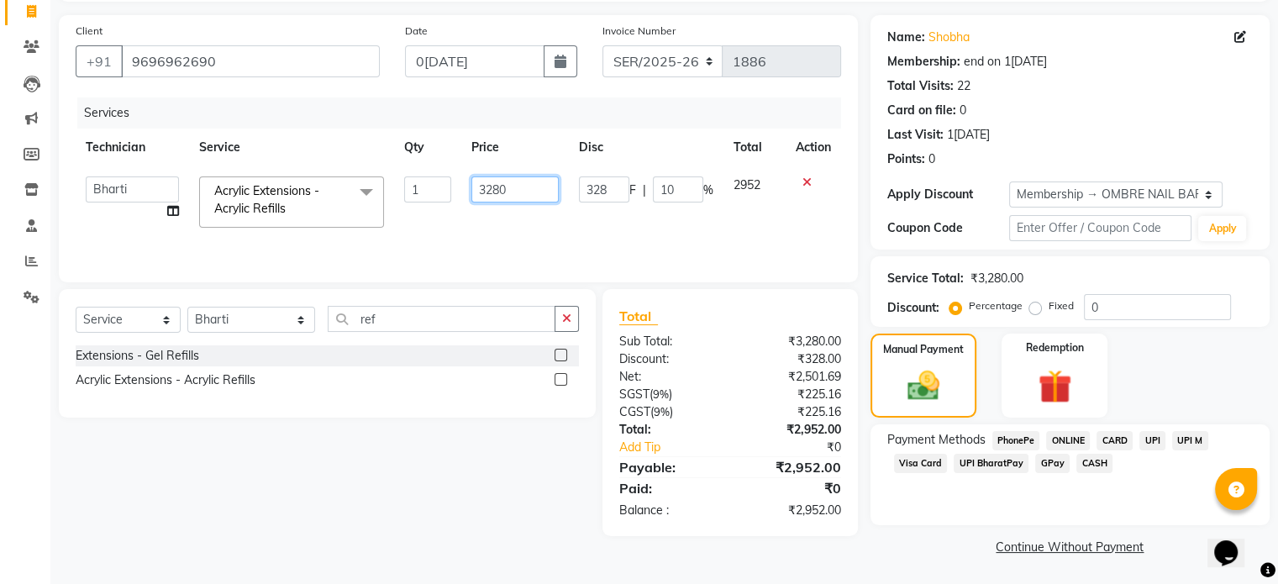
click at [498, 191] on input "3280" at bounding box center [514, 189] width 87 height 26
click at [916, 355] on div "Manual Payment" at bounding box center [923, 375] width 110 height 87
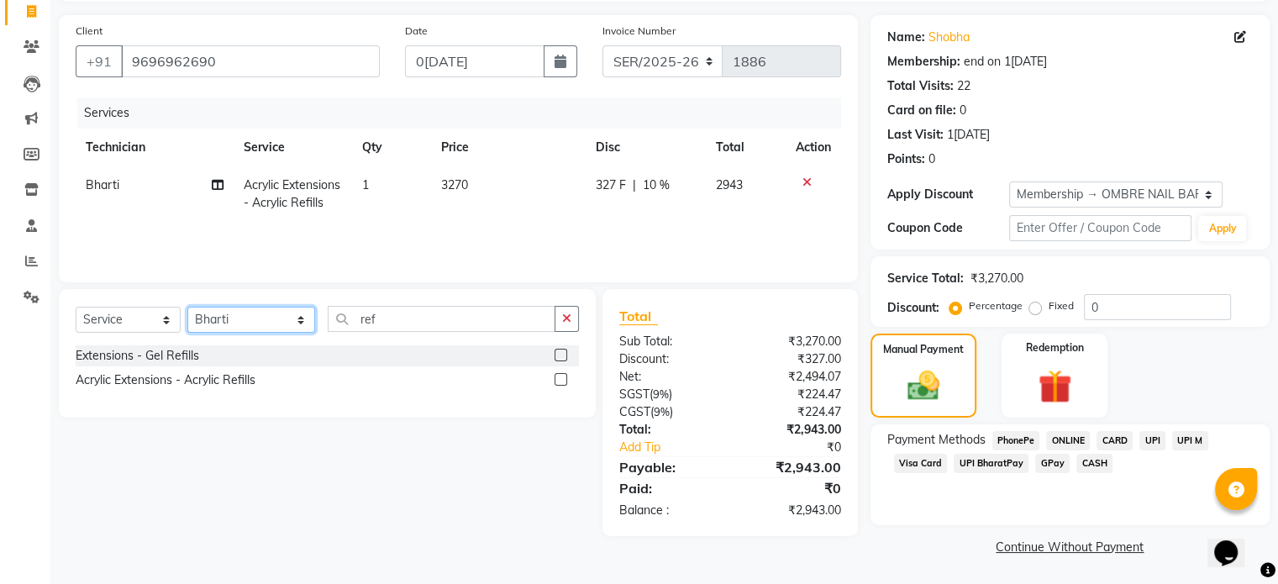
click at [255, 320] on select "Select Technician [PERSON_NAME] [PERSON_NAME] [PERSON_NAME] [PERSON_NAME] [PERS…" at bounding box center [251, 320] width 128 height 26
click at [187, 308] on select "Select Technician [PERSON_NAME] [PERSON_NAME] [PERSON_NAME] [PERSON_NAME] [PERS…" at bounding box center [251, 320] width 128 height 26
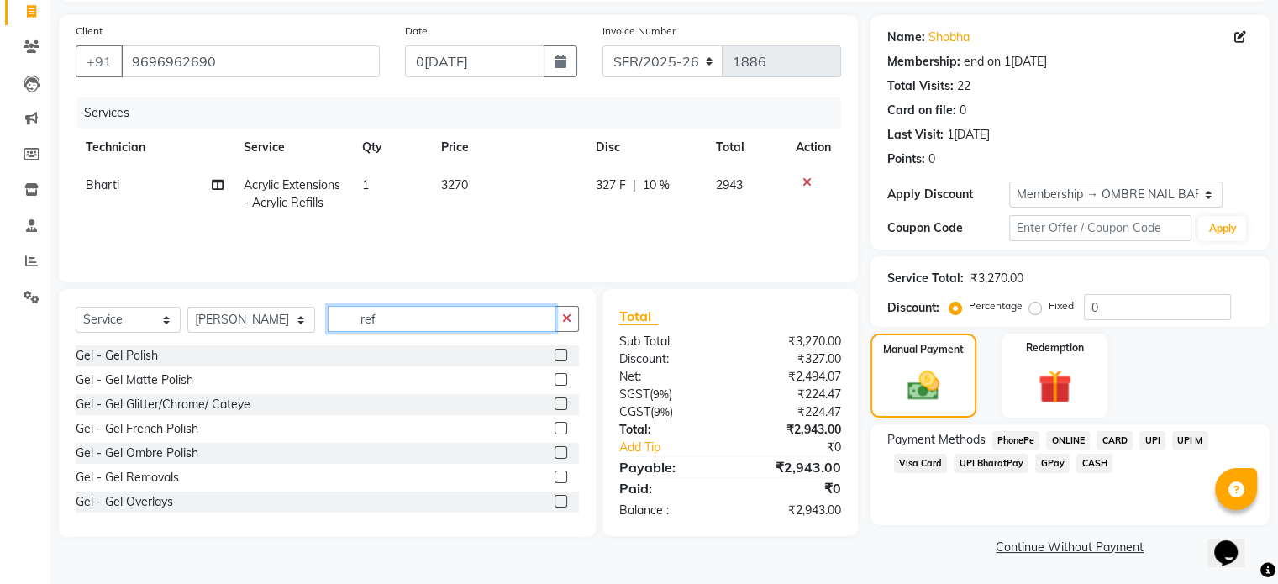
click at [366, 318] on input "ref" at bounding box center [442, 319] width 228 height 26
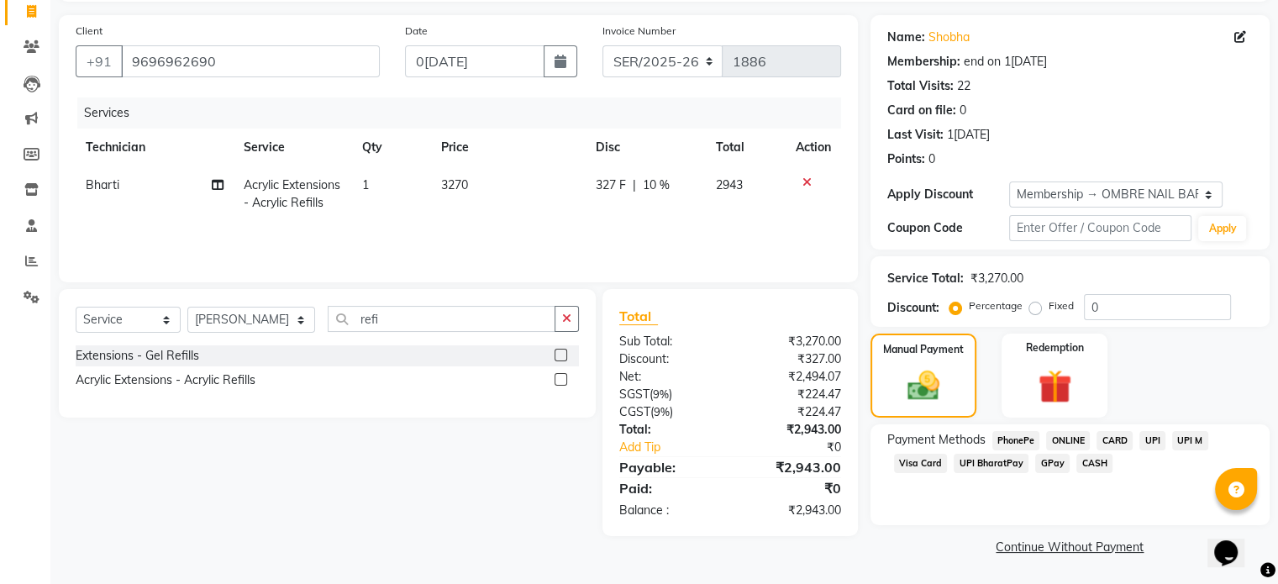
click at [564, 377] on label at bounding box center [561, 379] width 13 height 13
click at [564, 377] on input "checkbox" at bounding box center [560, 380] width 11 height 11
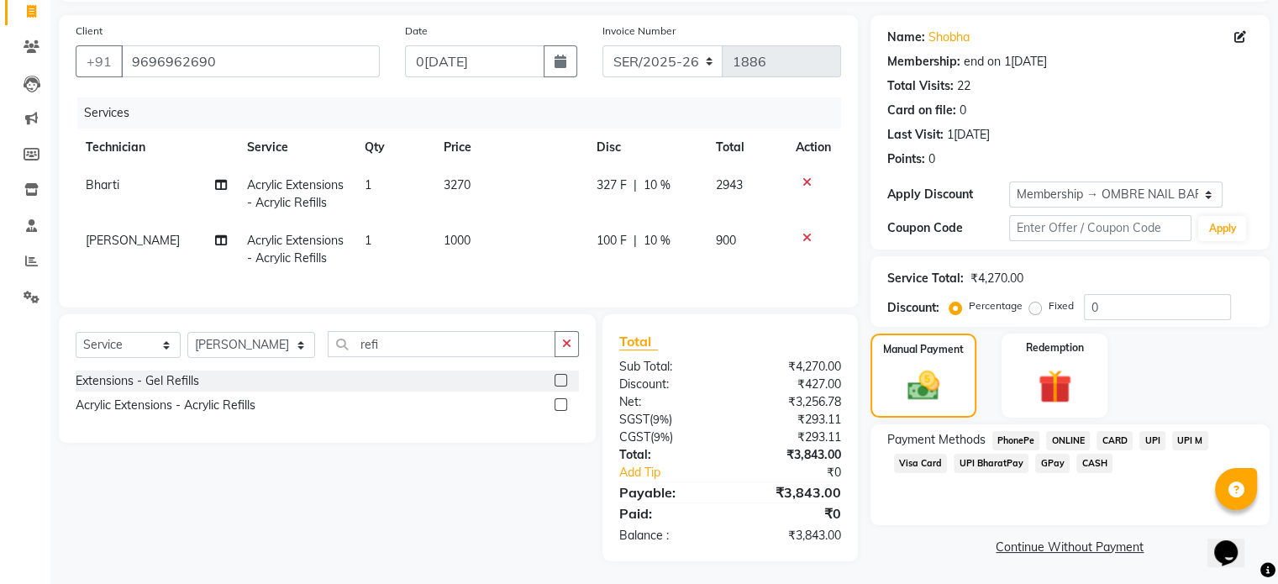
click at [498, 235] on td "1000" at bounding box center [510, 249] width 153 height 55
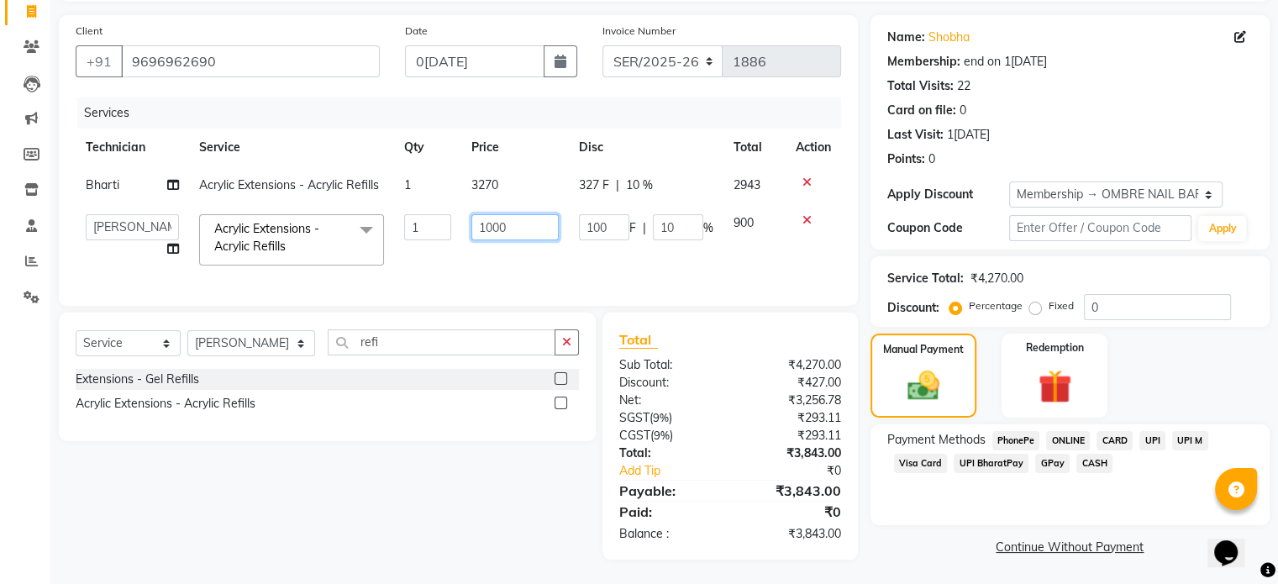
drag, startPoint x: 543, startPoint y: 234, endPoint x: 413, endPoint y: 204, distance: 132.9
click at [413, 204] on tbody "Bharti Acrylic Extensions - Acrylic Refills 1 3270 327 F | 10 % 2943 Abel Arohi…" at bounding box center [459, 220] width 766 height 109
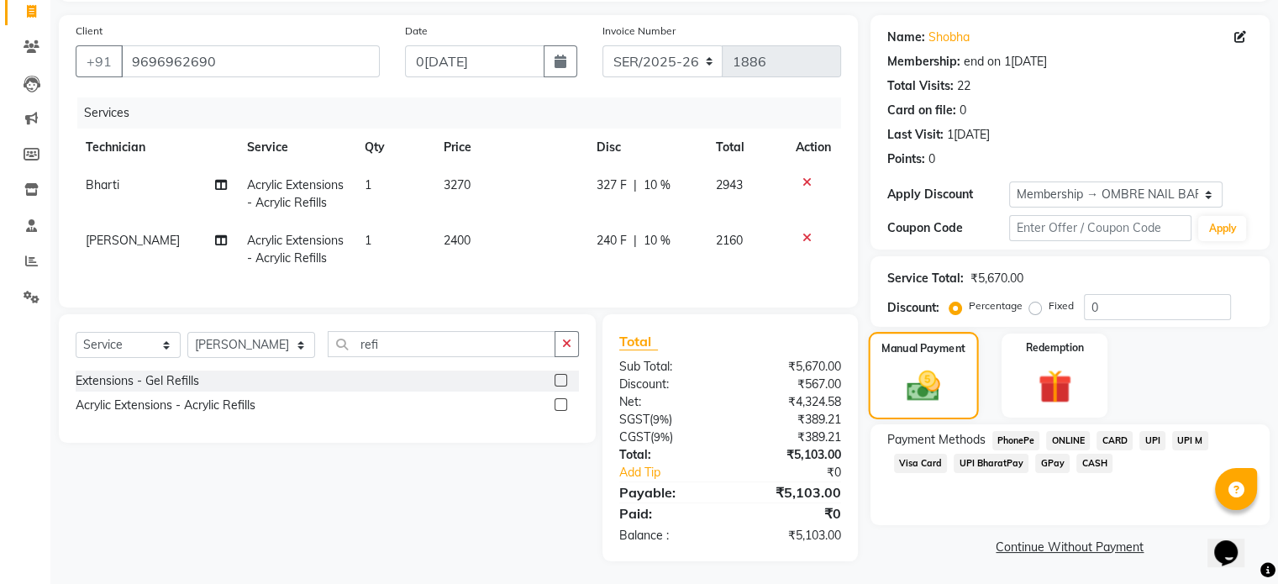
click at [946, 359] on div "Manual Payment" at bounding box center [923, 375] width 110 height 87
click at [492, 232] on td "2400" at bounding box center [510, 249] width 153 height 55
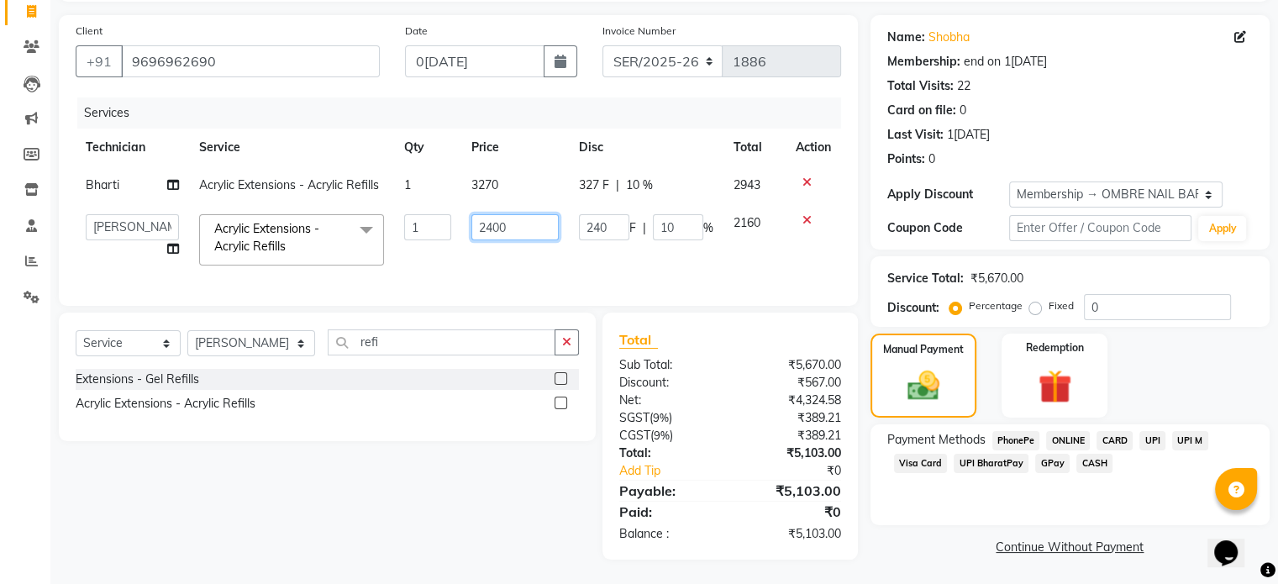
drag, startPoint x: 501, startPoint y: 229, endPoint x: 487, endPoint y: 226, distance: 13.7
click at [487, 226] on input "2400" at bounding box center [514, 227] width 87 height 26
click at [951, 357] on div "Manual Payment" at bounding box center [923, 375] width 110 height 87
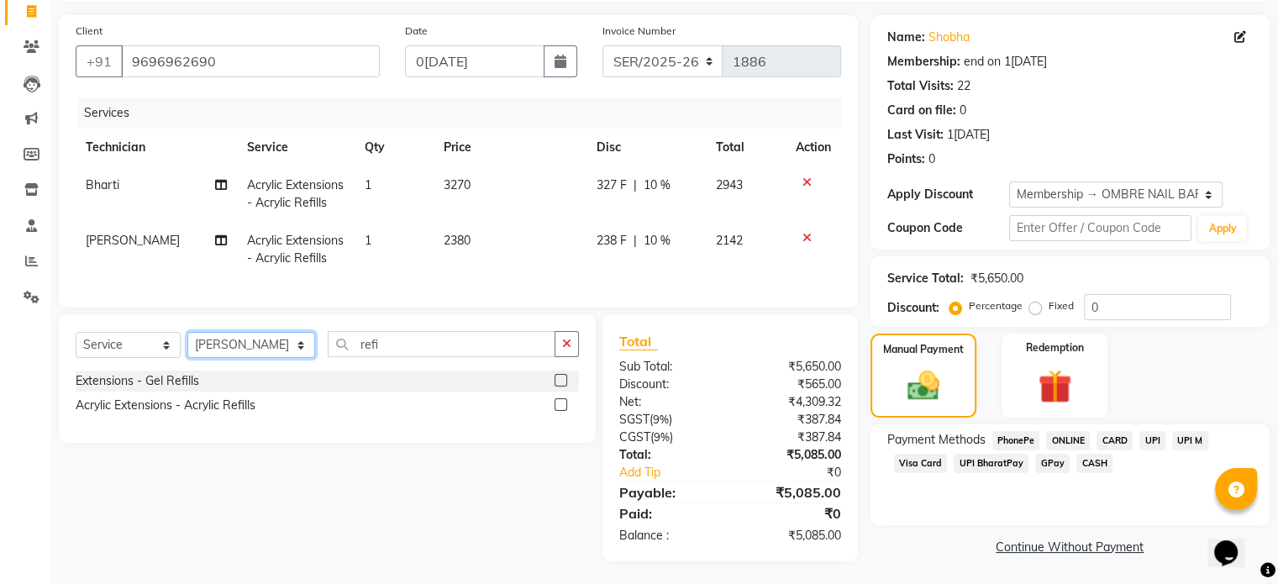
click at [275, 358] on select "Select Technician [PERSON_NAME] [PERSON_NAME] [PERSON_NAME] [PERSON_NAME] [PERS…" at bounding box center [251, 345] width 128 height 26
click at [395, 261] on td "1" at bounding box center [394, 249] width 79 height 55
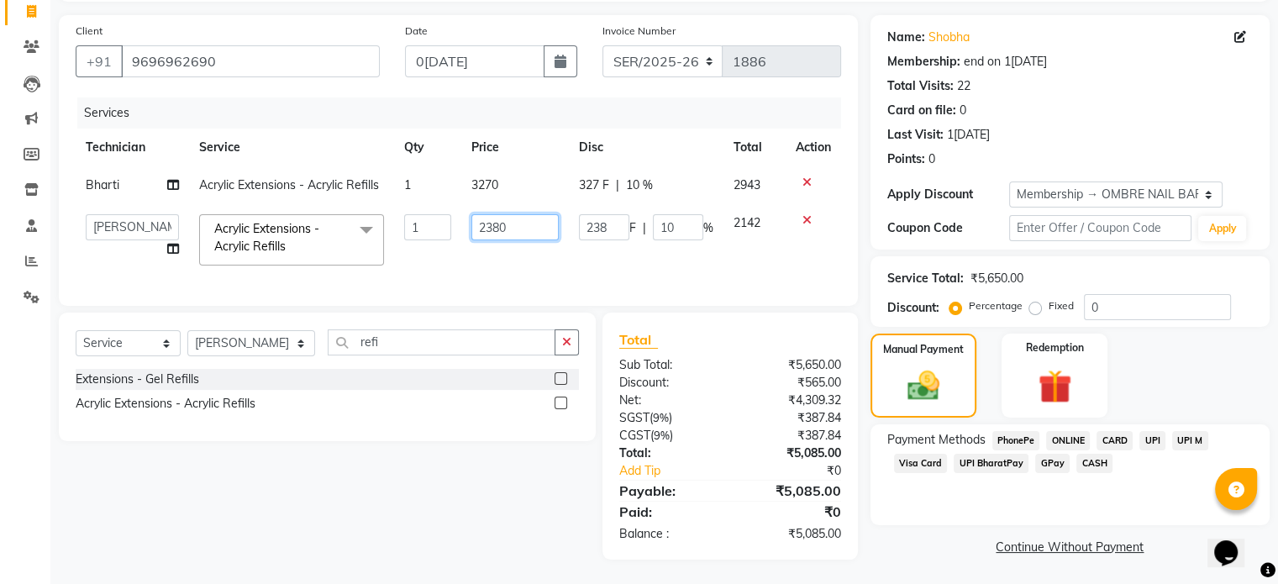
click at [501, 224] on input "2380" at bounding box center [514, 227] width 87 height 26
click at [931, 382] on img at bounding box center [924, 386] width 54 height 39
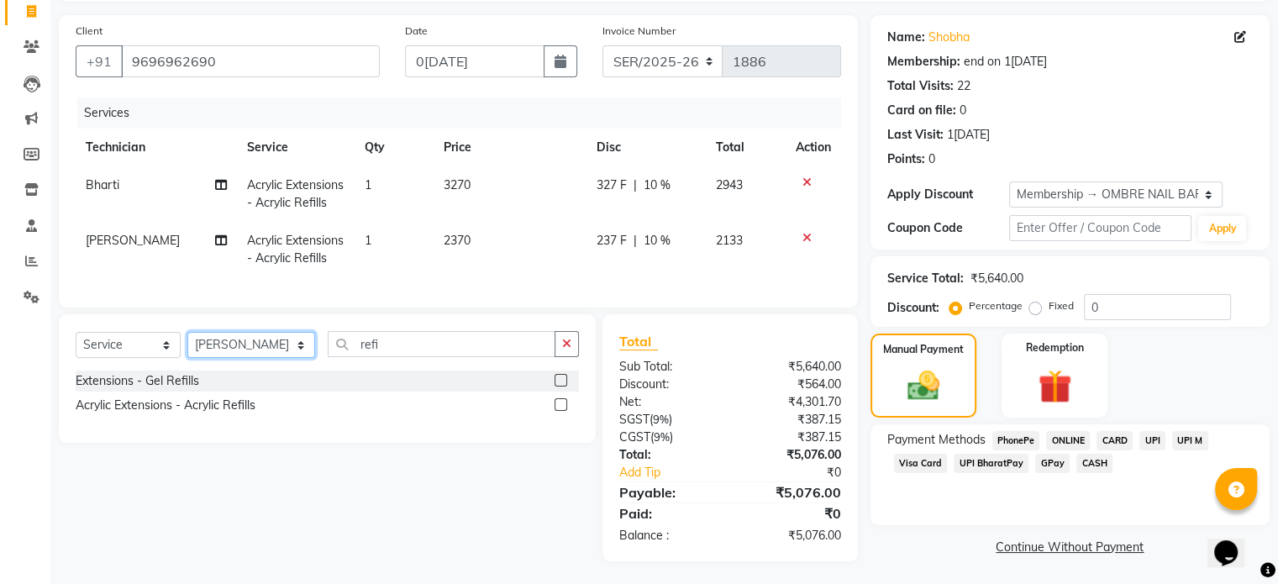
click at [242, 358] on select "Select Technician [PERSON_NAME] [PERSON_NAME] [PERSON_NAME] [PERSON_NAME] [PERS…" at bounding box center [251, 345] width 128 height 26
click at [187, 346] on select "Select Technician [PERSON_NAME] [PERSON_NAME] [PERSON_NAME] [PERSON_NAME] [PERS…" at bounding box center [251, 345] width 128 height 26
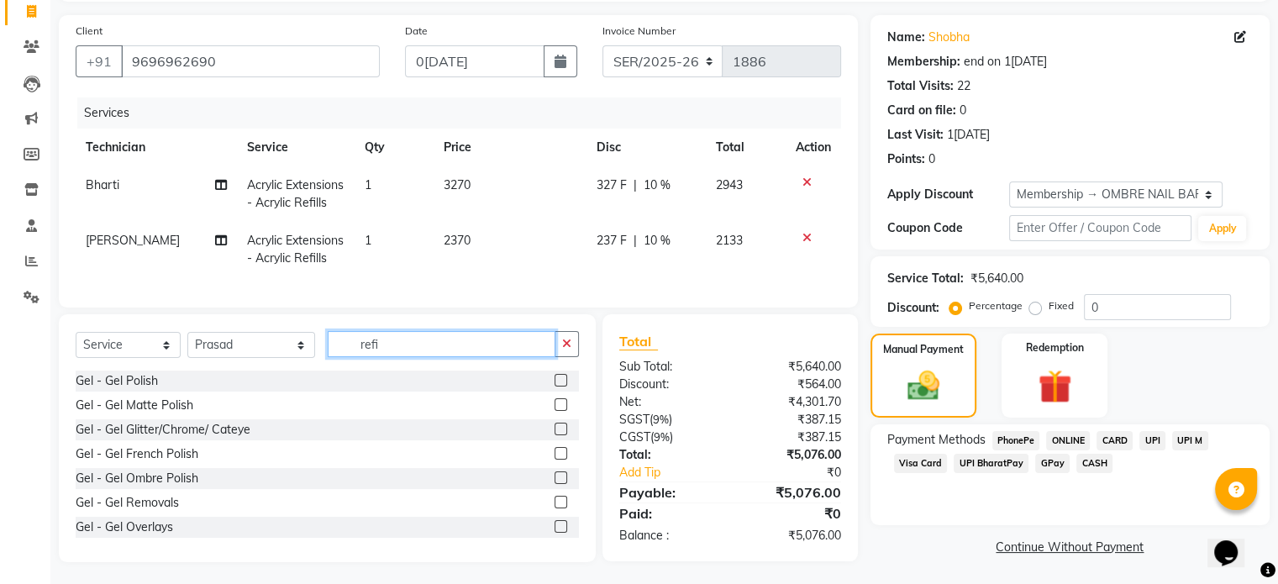
drag, startPoint x: 389, startPoint y: 362, endPoint x: 308, endPoint y: 362, distance: 81.5
click at [328, 357] on input "refi" at bounding box center [442, 344] width 228 height 26
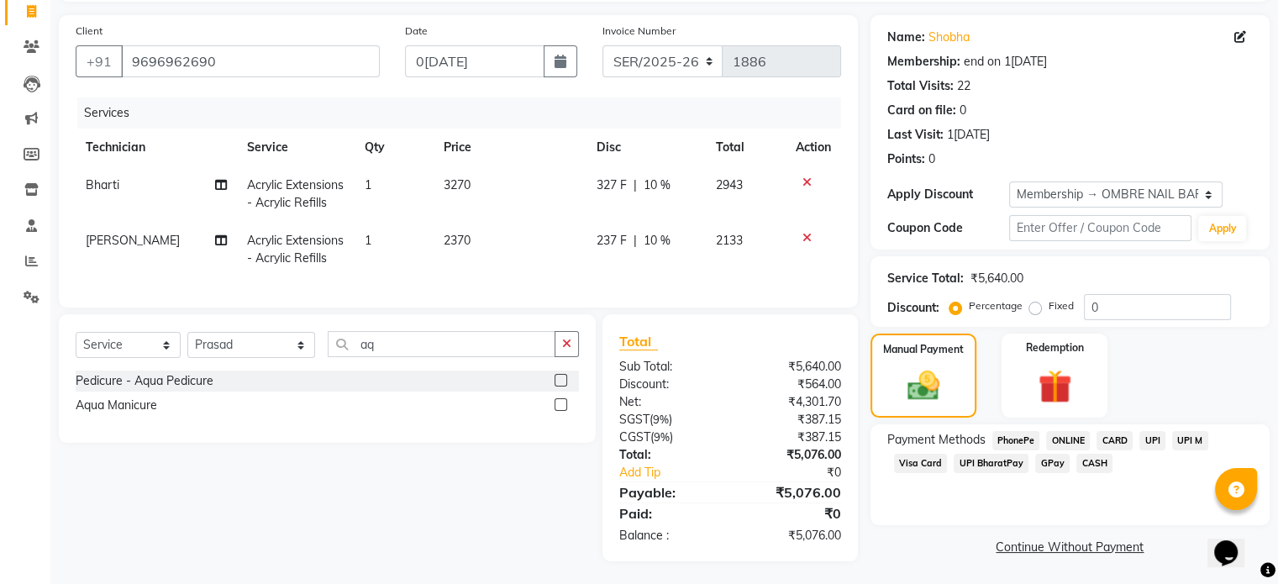
click at [561, 387] on label at bounding box center [561, 380] width 13 height 13
click at [561, 387] on input "checkbox" at bounding box center [560, 381] width 11 height 11
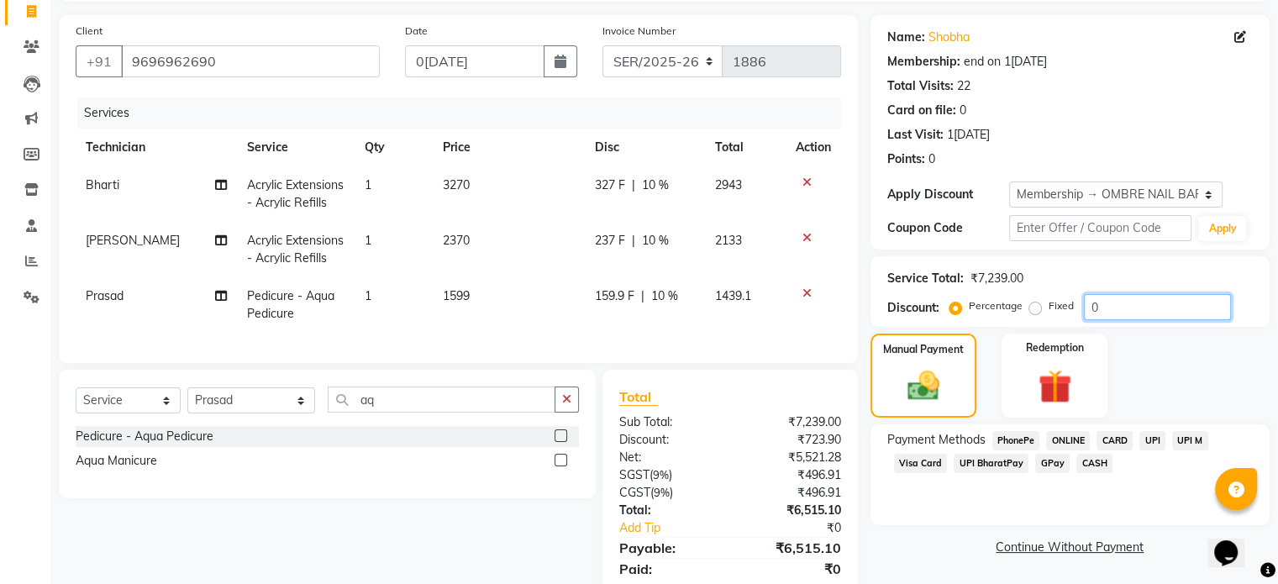
drag, startPoint x: 1114, startPoint y: 304, endPoint x: 1074, endPoint y: 292, distance: 41.2
click at [1074, 292] on div "Service Total: ₹7,239.00 Discount: Percentage Fixed 0" at bounding box center [1070, 291] width 366 height 57
click at [919, 374] on img at bounding box center [924, 386] width 54 height 39
click at [488, 178] on td "3270" at bounding box center [509, 193] width 152 height 55
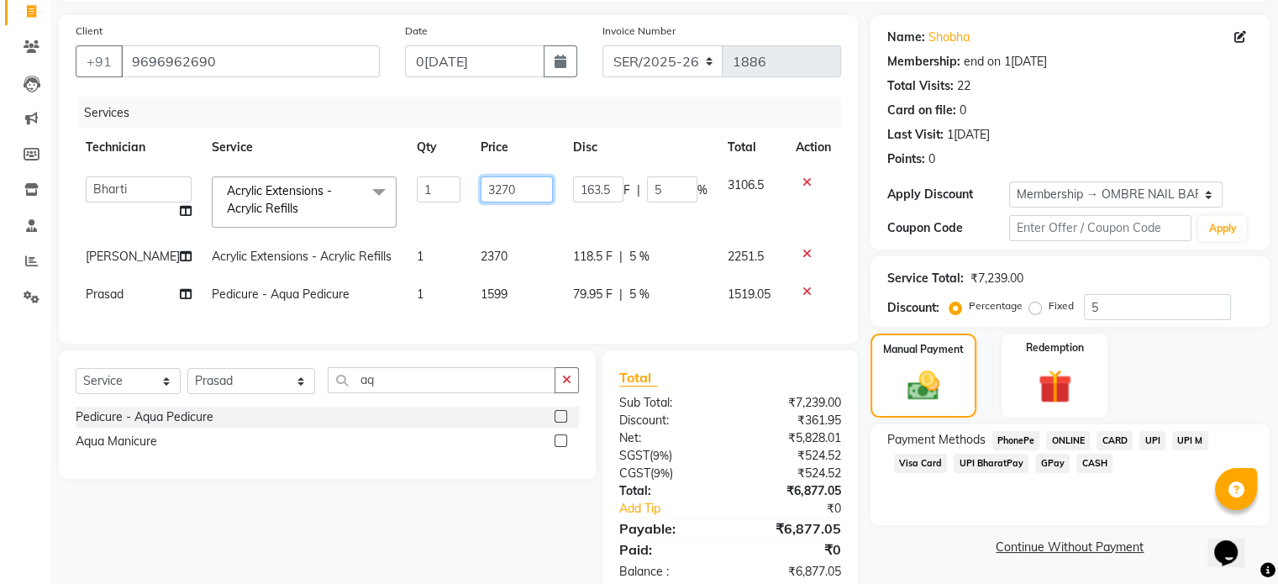
drag, startPoint x: 495, startPoint y: 193, endPoint x: 418, endPoint y: 192, distance: 77.3
click at [418, 192] on tr "Abel Arohi Bharti Esther Gaina Holyson Juli Kasar Lata Moite Monisha Prasad pri…" at bounding box center [459, 201] width 766 height 71
click at [905, 355] on label "Manual Payment" at bounding box center [924, 348] width 84 height 16
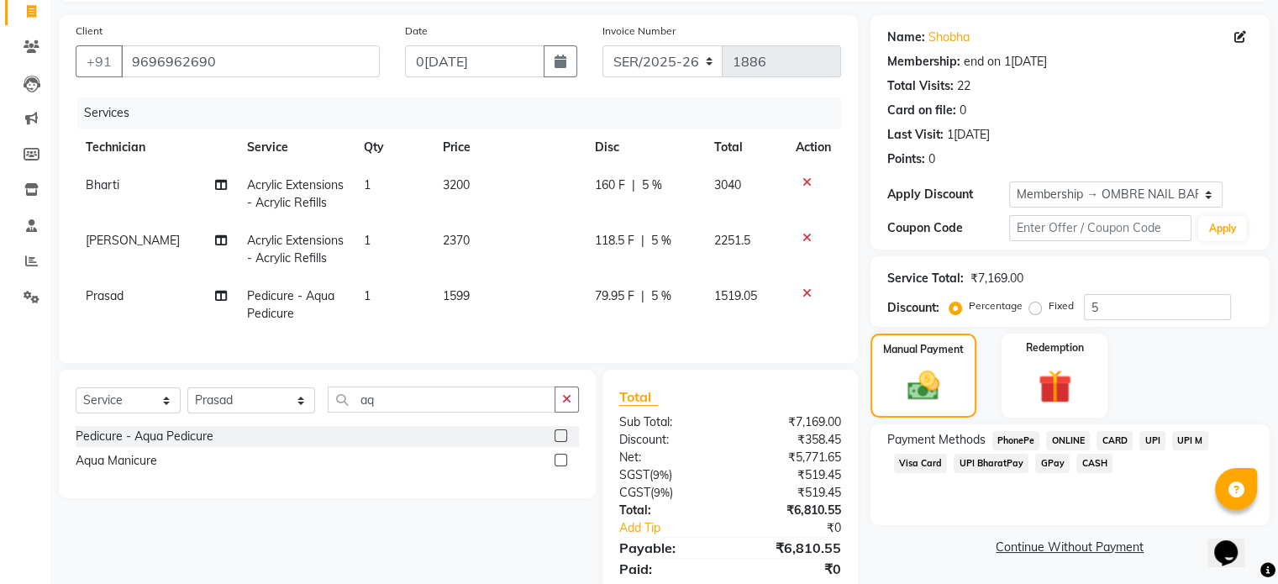
click at [511, 184] on td "3200" at bounding box center [509, 193] width 152 height 55
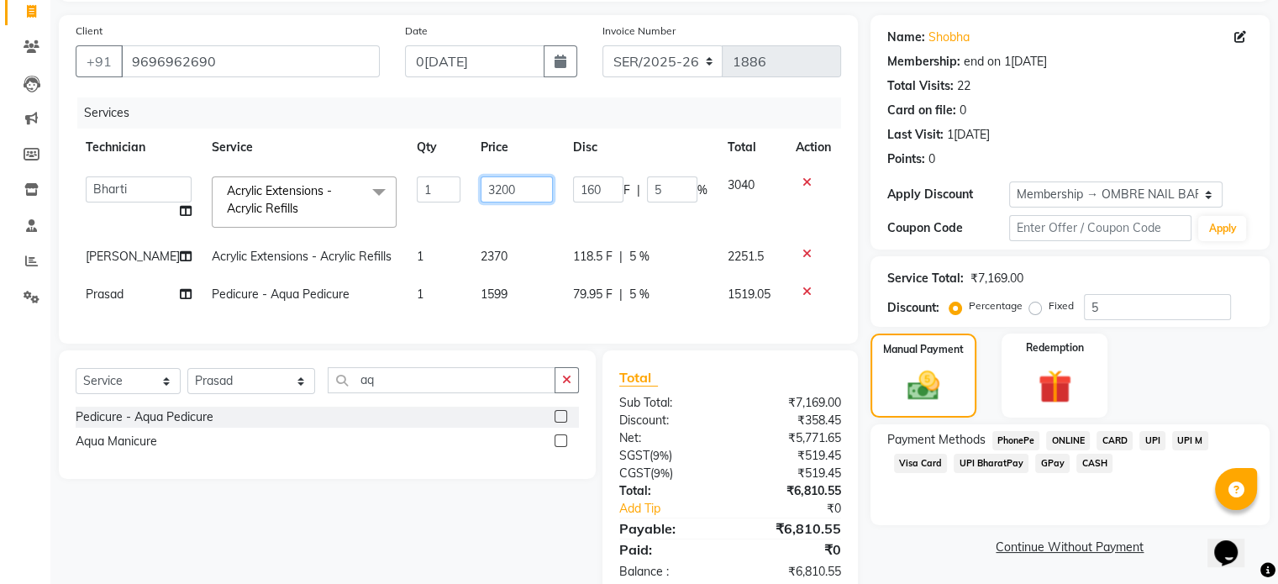
click at [484, 184] on input "3200" at bounding box center [517, 189] width 72 height 26
click at [948, 372] on img at bounding box center [924, 386] width 54 height 39
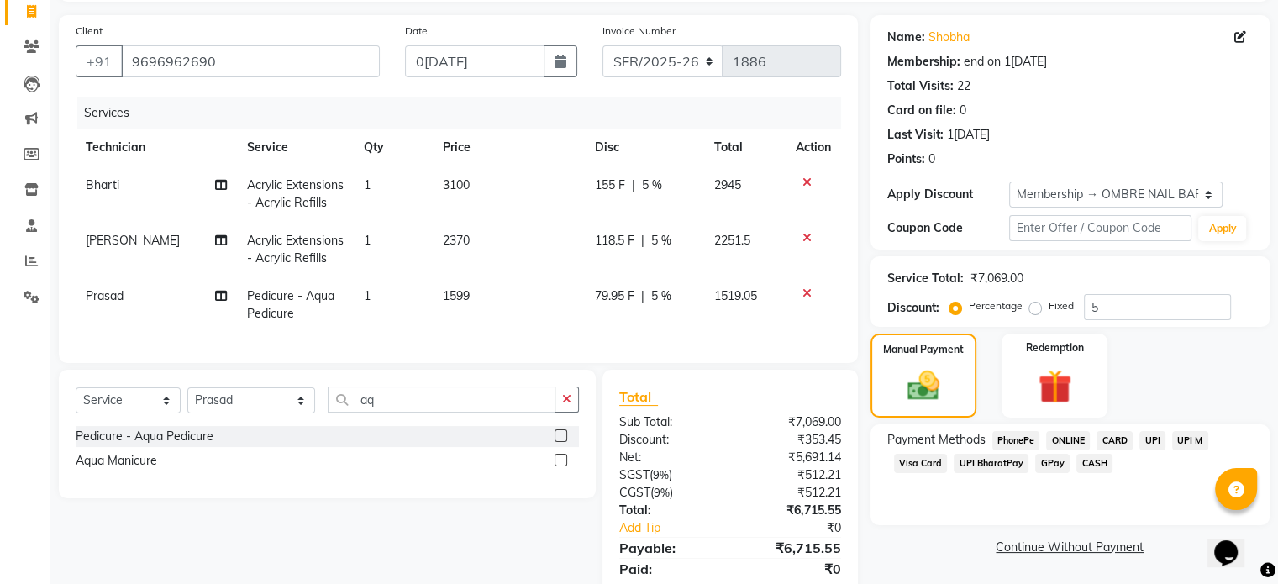
click at [475, 238] on td "2370" at bounding box center [509, 249] width 152 height 55
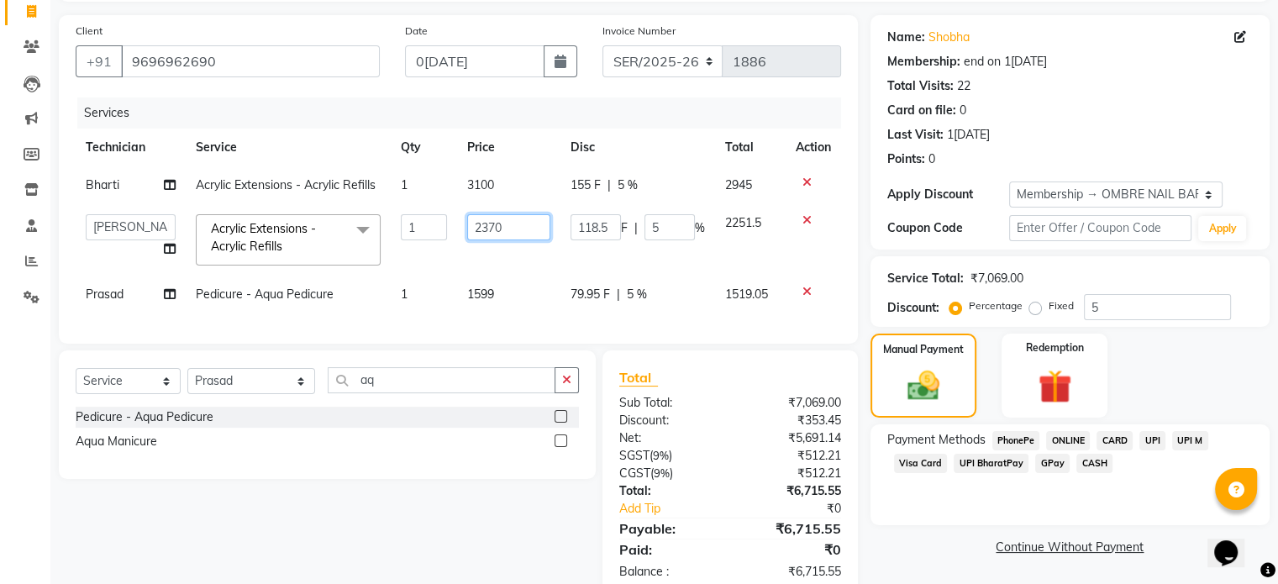
drag, startPoint x: 506, startPoint y: 232, endPoint x: 446, endPoint y: 214, distance: 62.2
click at [446, 214] on tr "Abel Arohi Bharti Esther Gaina Holyson Juli Kasar Lata Moite Monisha Prasad pri…" at bounding box center [459, 239] width 766 height 71
click at [946, 370] on img at bounding box center [924, 386] width 54 height 39
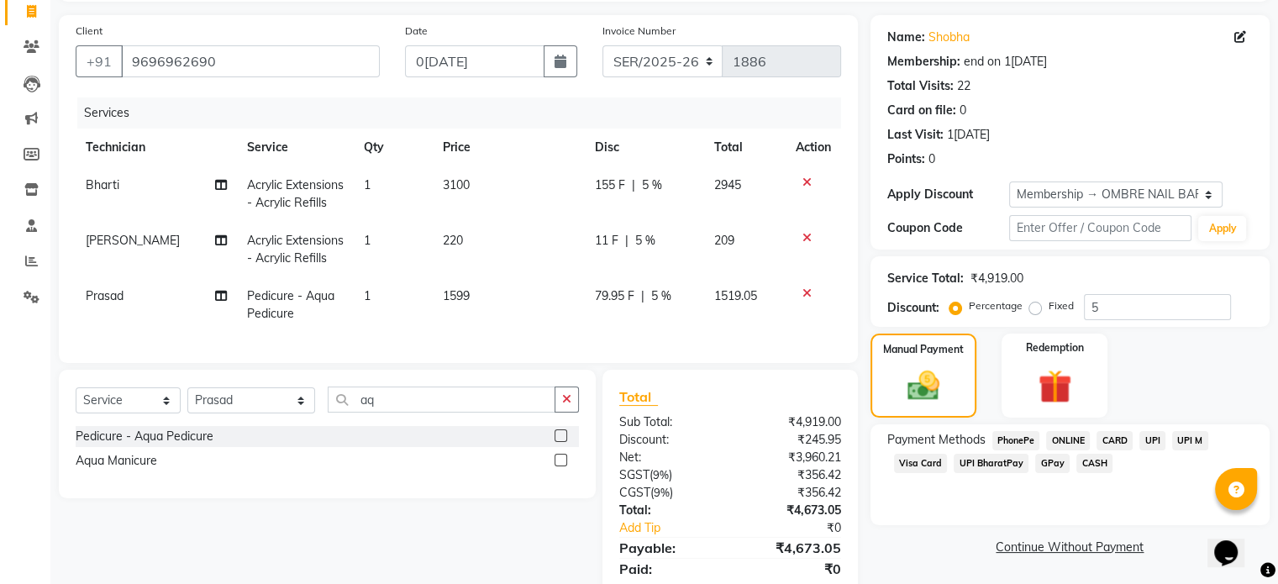
click at [474, 251] on td "220" at bounding box center [509, 249] width 152 height 55
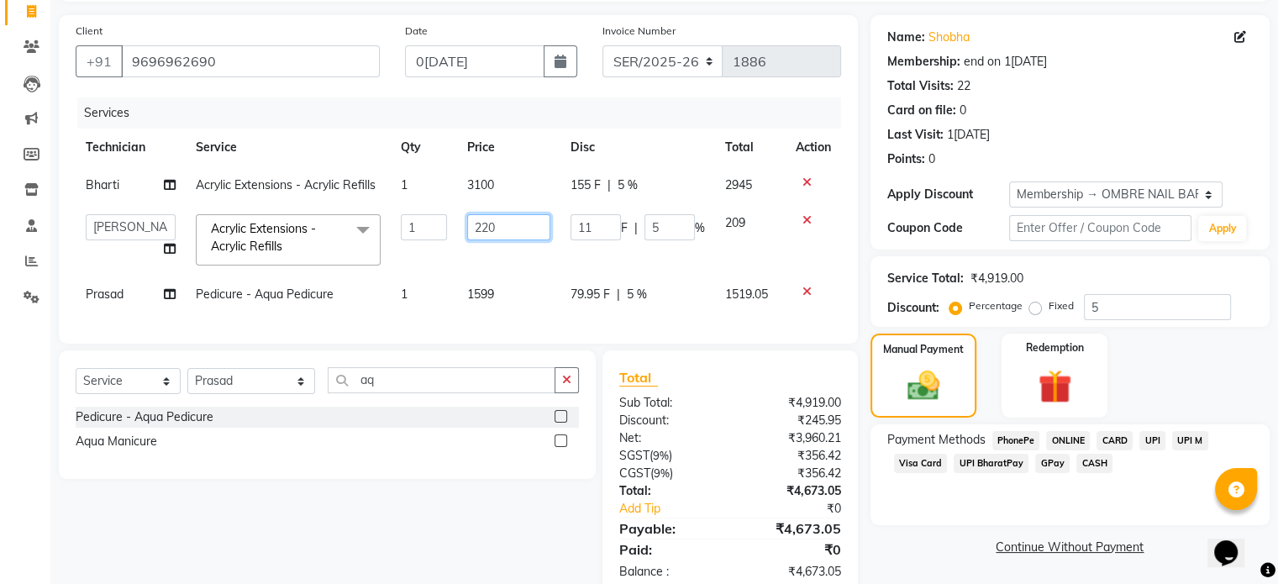
click at [485, 229] on input "220" at bounding box center [508, 227] width 83 height 26
click at [937, 376] on img at bounding box center [924, 386] width 54 height 39
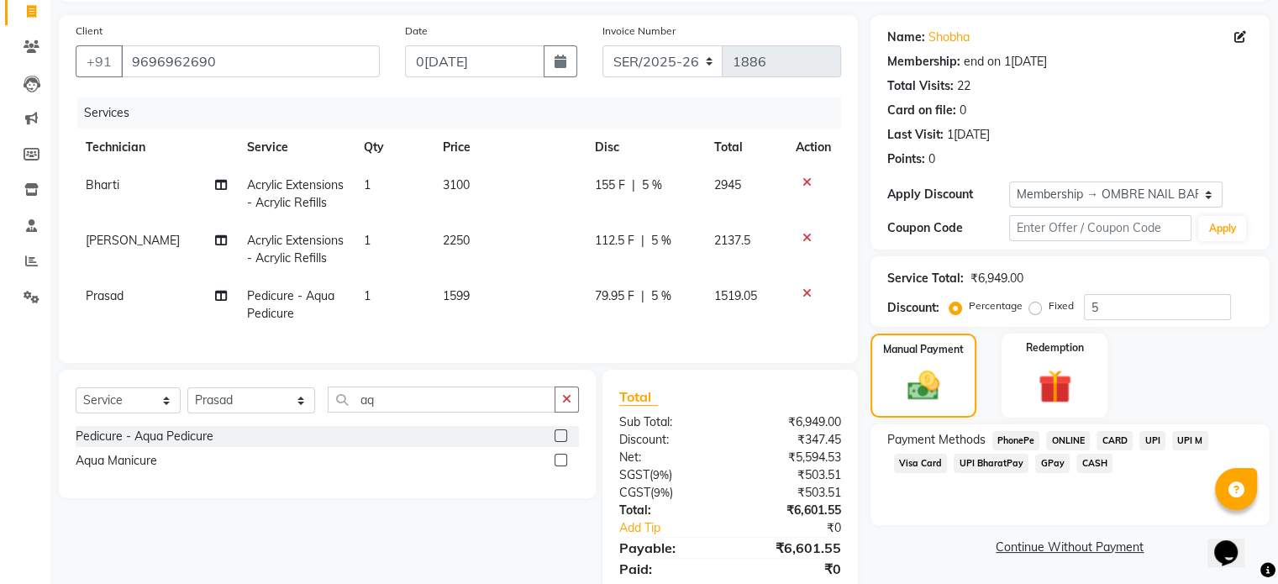
scroll to position [182, 0]
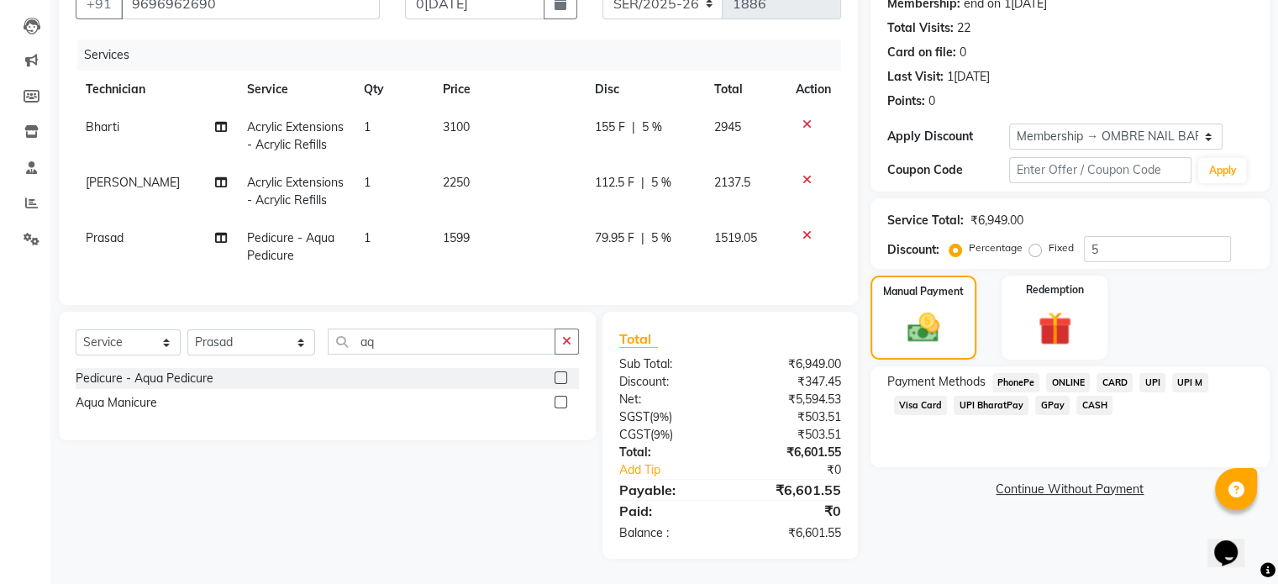
click at [1099, 396] on span "CASH" at bounding box center [1095, 405] width 36 height 19
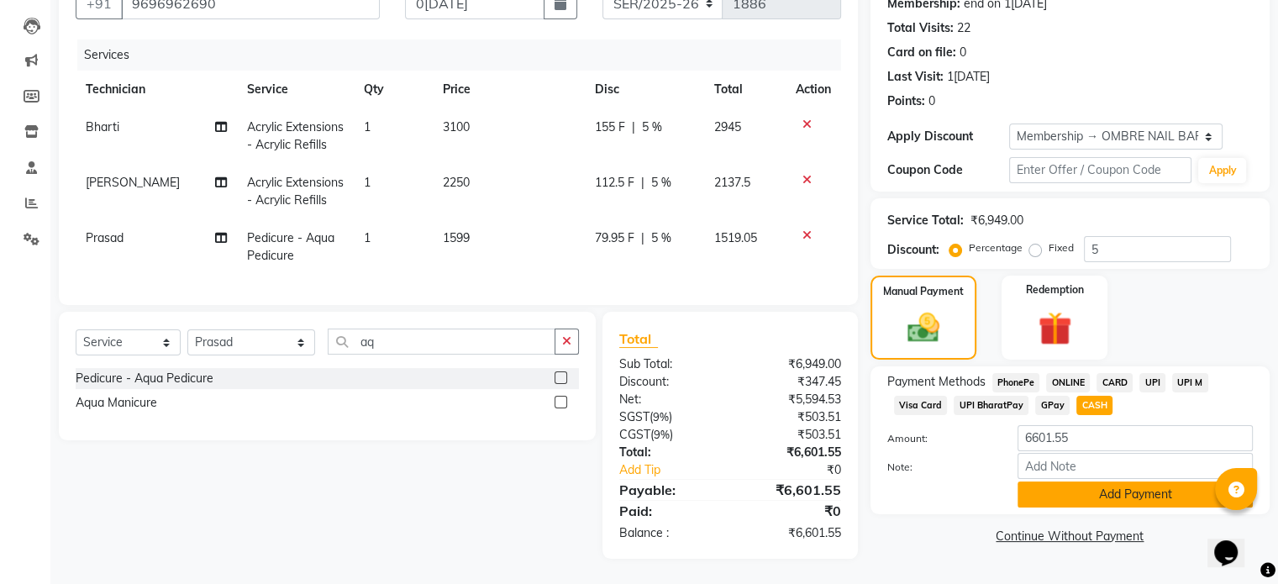
click at [1166, 495] on button "Add Payment" at bounding box center [1135, 495] width 235 height 26
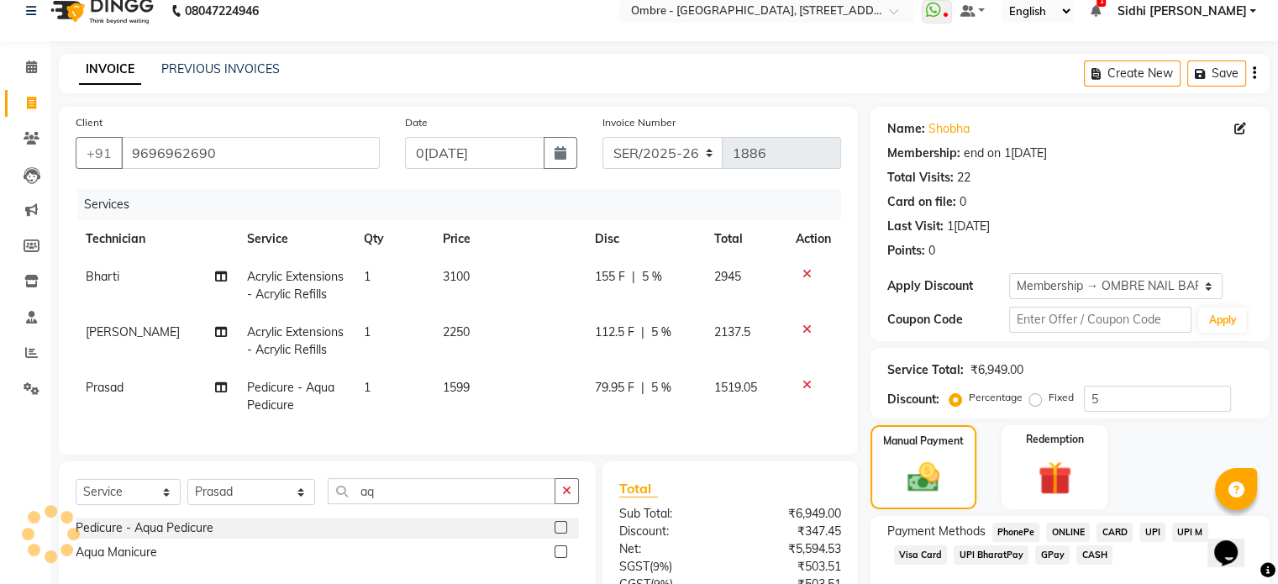
scroll to position [192, 0]
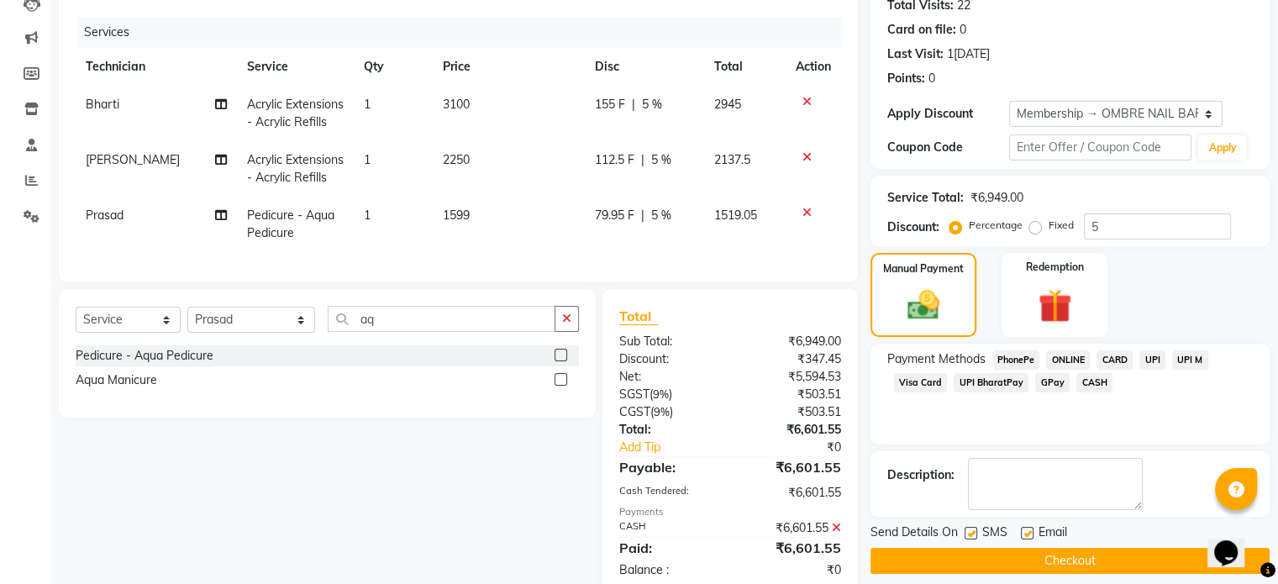
click at [1099, 557] on button "Checkout" at bounding box center [1070, 561] width 399 height 26
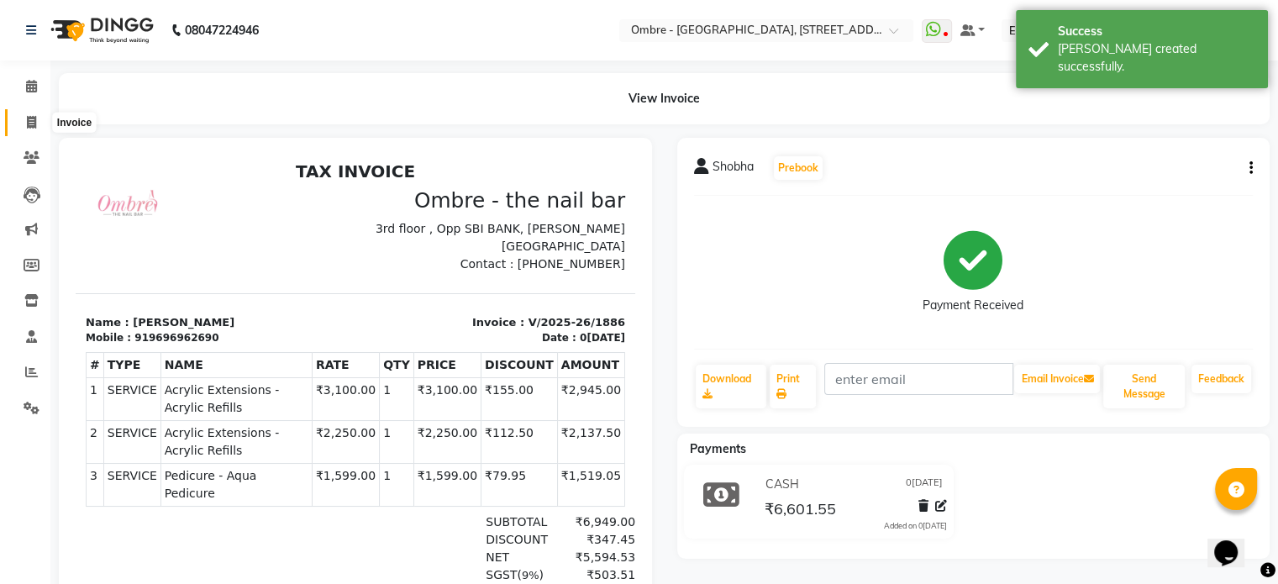
click at [28, 128] on icon at bounding box center [31, 122] width 9 height 13
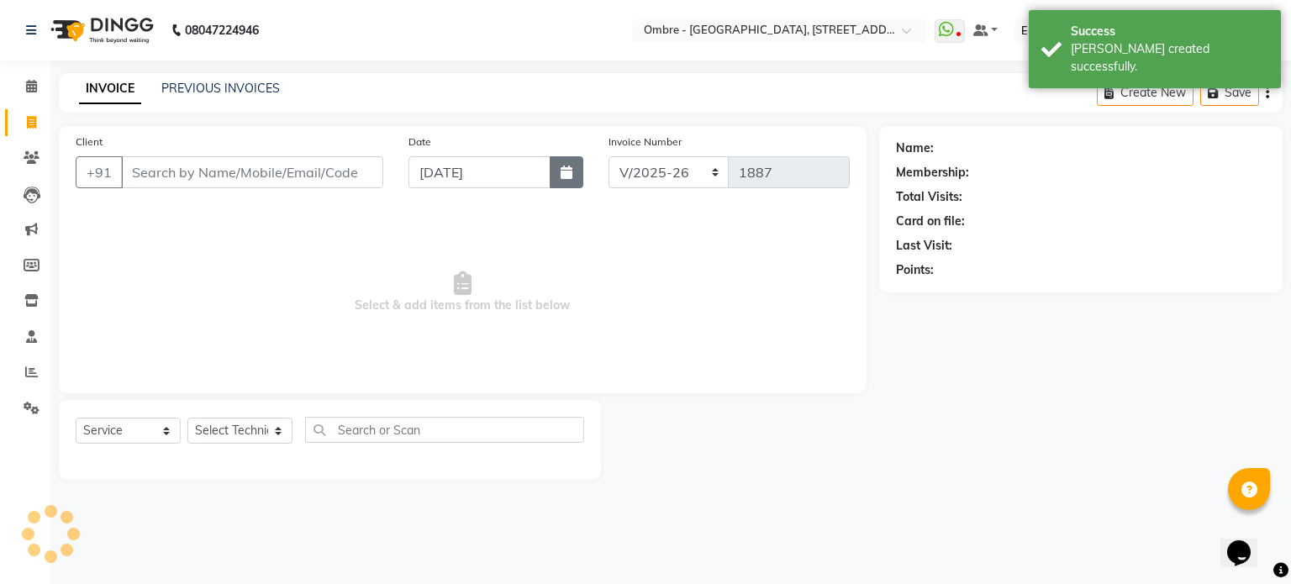
click at [558, 181] on button "button" at bounding box center [567, 172] width 34 height 32
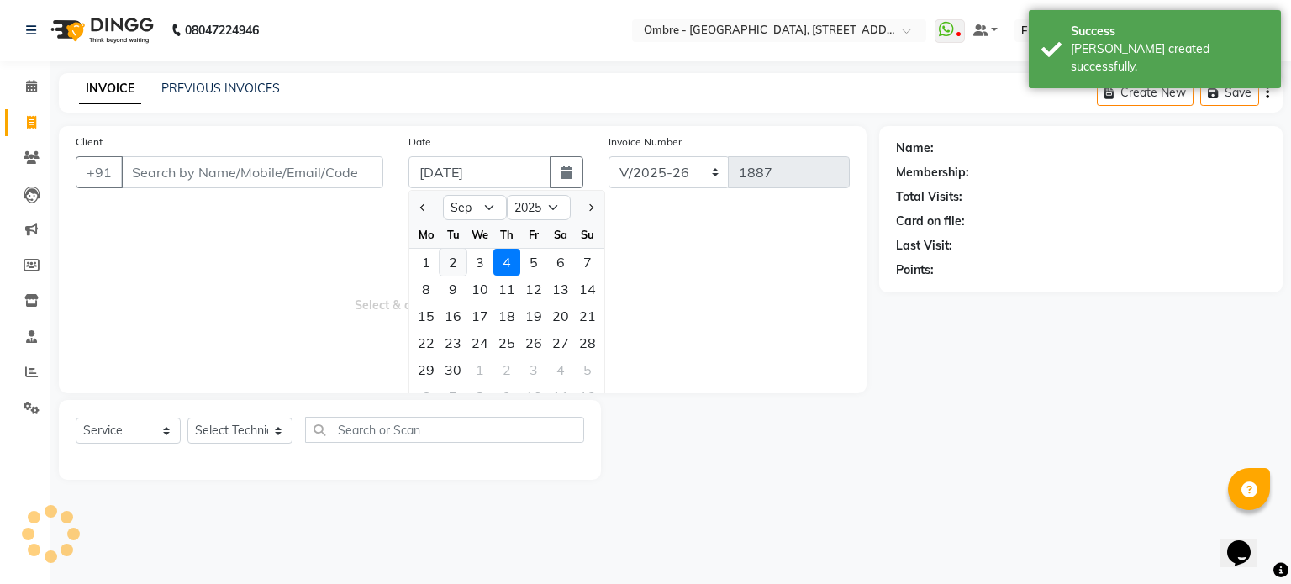
click at [450, 256] on div "2" at bounding box center [453, 262] width 27 height 27
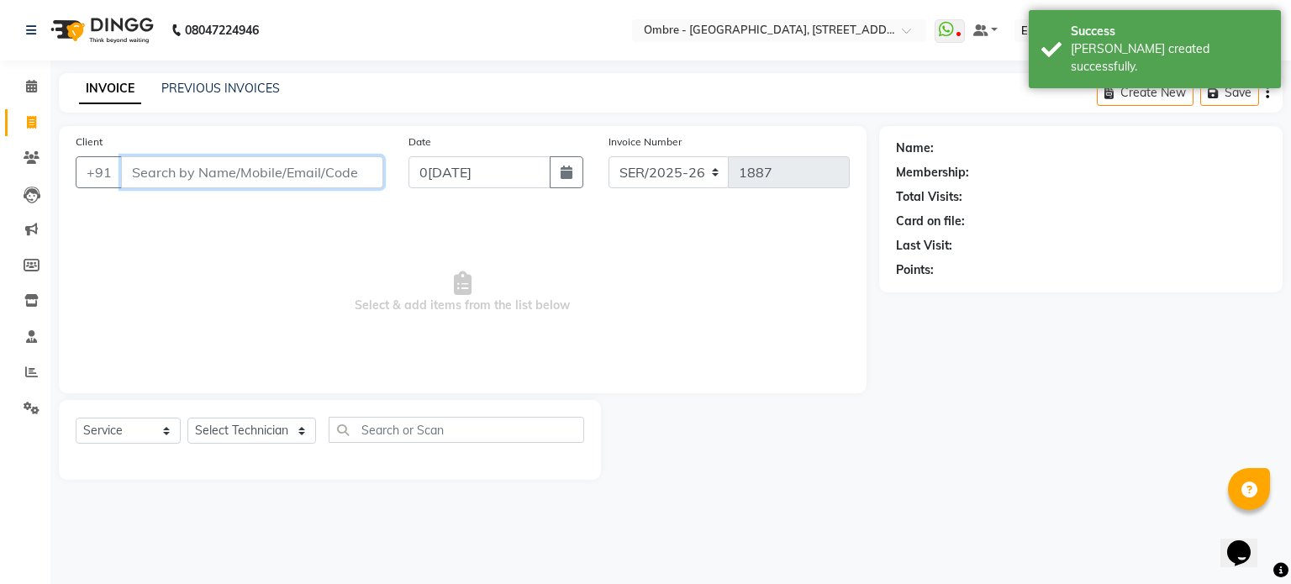
click at [360, 170] on input "Client" at bounding box center [252, 172] width 262 height 32
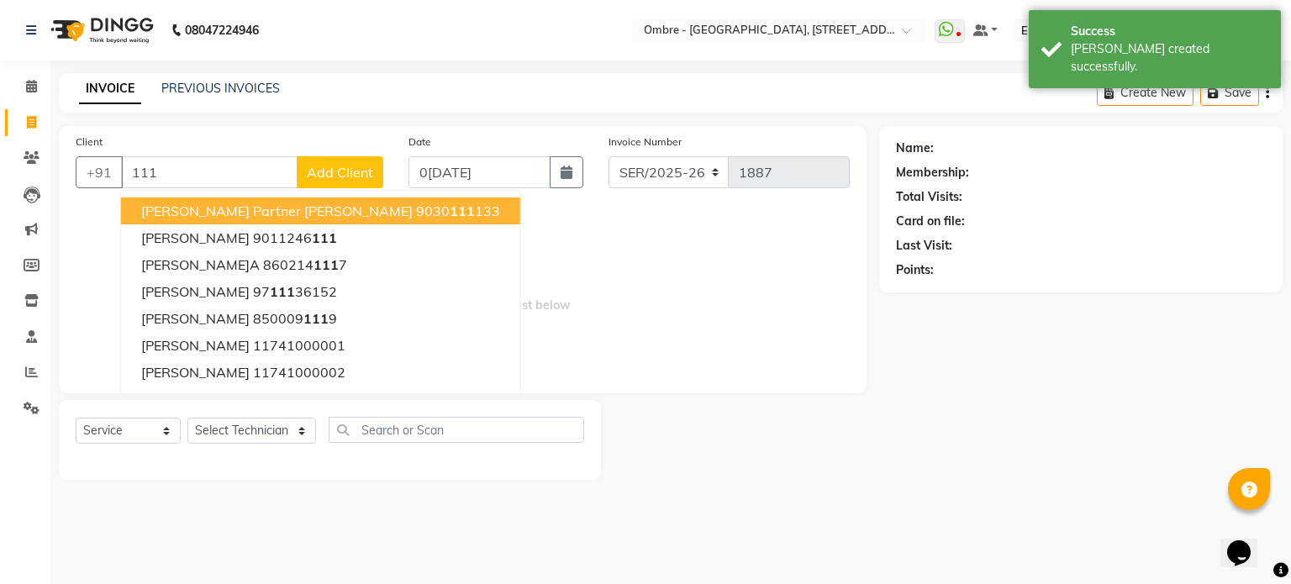
click at [370, 167] on span "Add Client" at bounding box center [340, 172] width 66 height 17
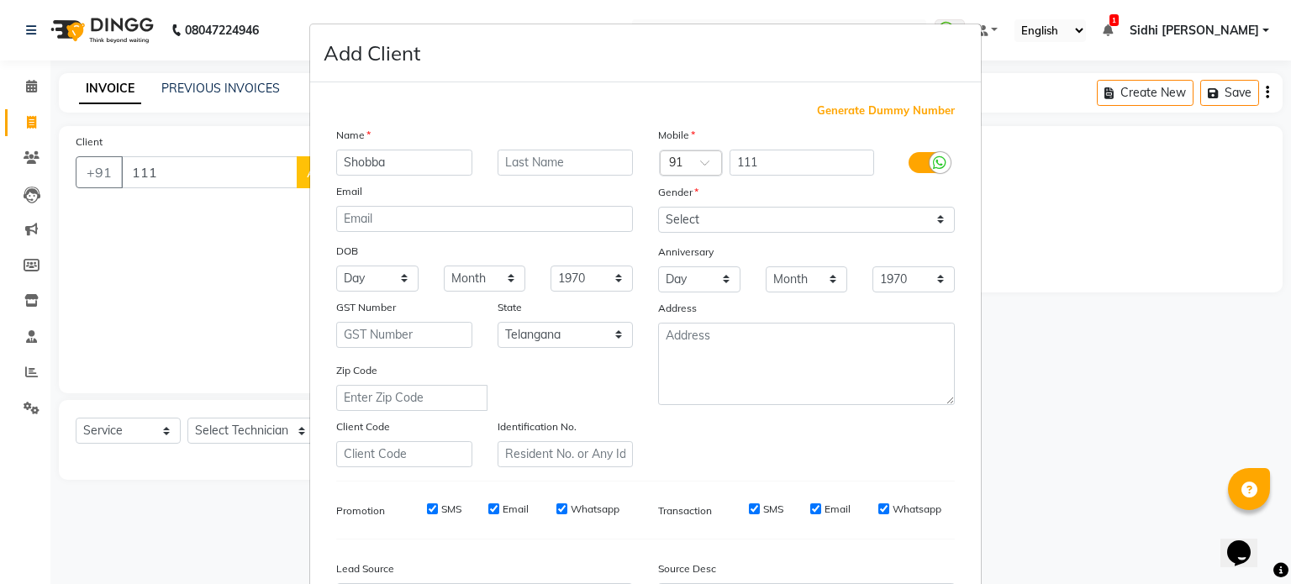
click at [856, 109] on span "Generate Dummy Number" at bounding box center [886, 111] width 138 height 17
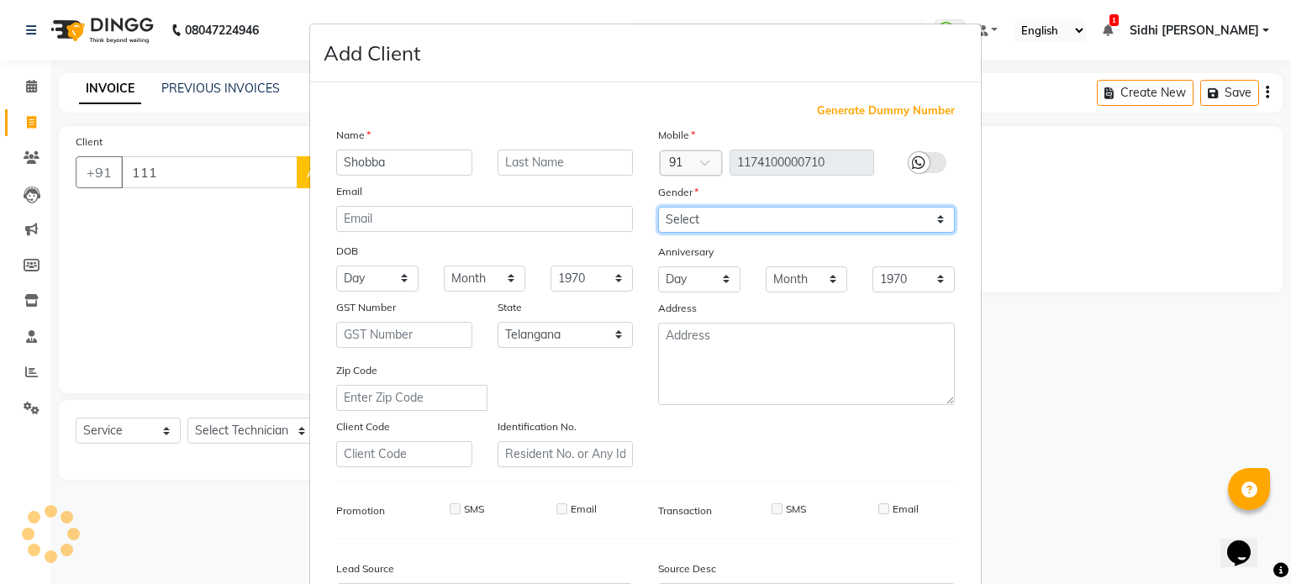
click at [794, 222] on select "Select Male Female Other Prefer Not To Say" at bounding box center [806, 220] width 297 height 26
click at [658, 208] on select "Select Male Female Other Prefer Not To Say" at bounding box center [806, 220] width 297 height 26
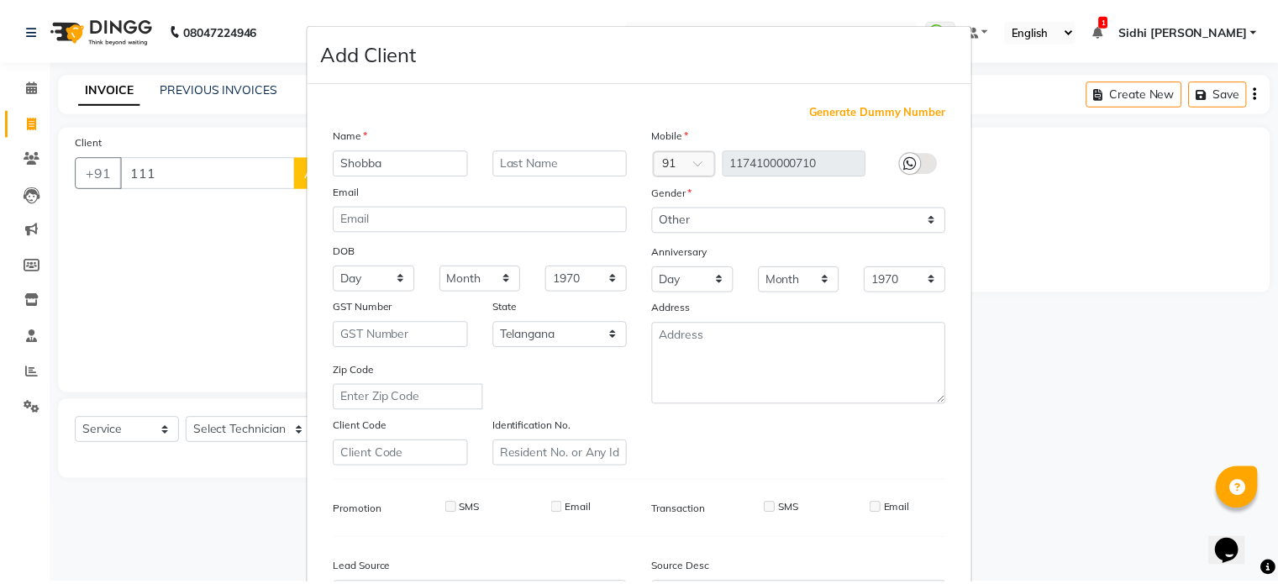
scroll to position [199, 0]
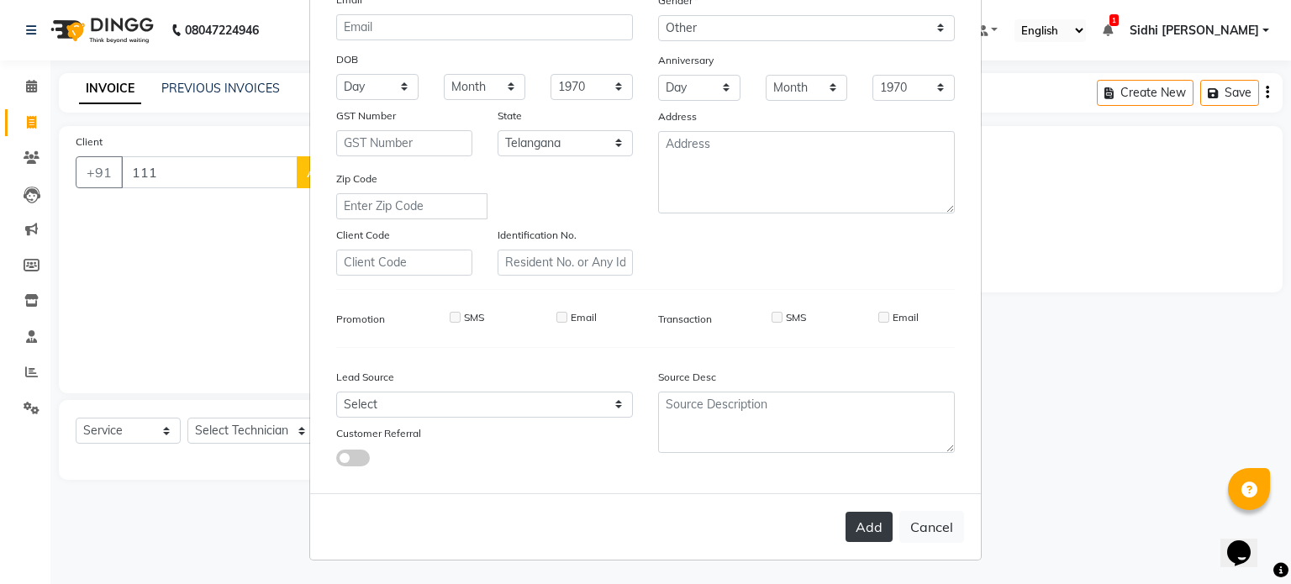
click at [854, 535] on button "Add" at bounding box center [868, 527] width 47 height 30
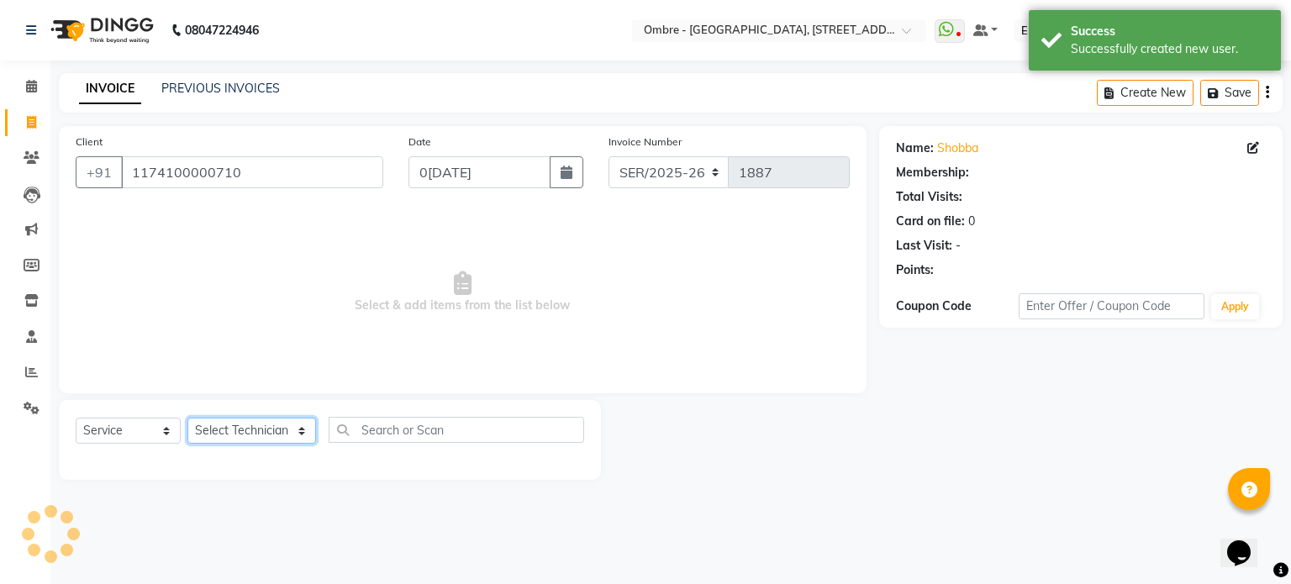
click at [269, 439] on select "Select Technician [PERSON_NAME] [PERSON_NAME] [PERSON_NAME] [PERSON_NAME] [PERS…" at bounding box center [251, 431] width 129 height 26
click at [187, 419] on select "Select Technician [PERSON_NAME] [PERSON_NAME] [PERSON_NAME] [PERSON_NAME] [PERS…" at bounding box center [251, 431] width 129 height 26
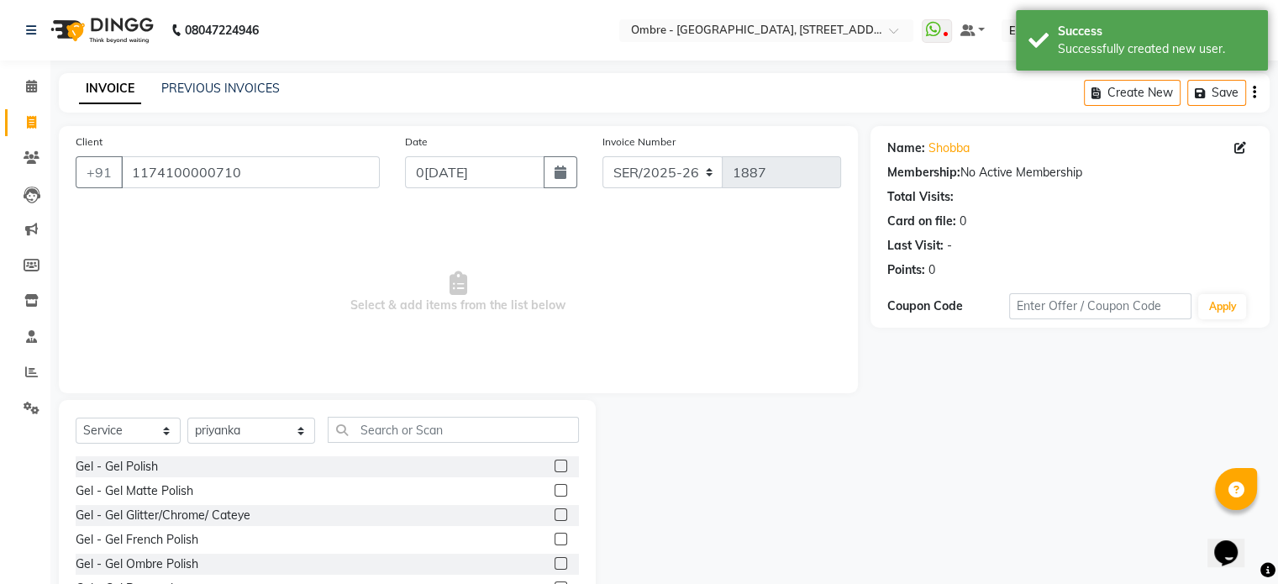
click at [555, 462] on label at bounding box center [561, 466] width 13 height 13
click at [555, 462] on input "checkbox" at bounding box center [560, 466] width 11 height 11
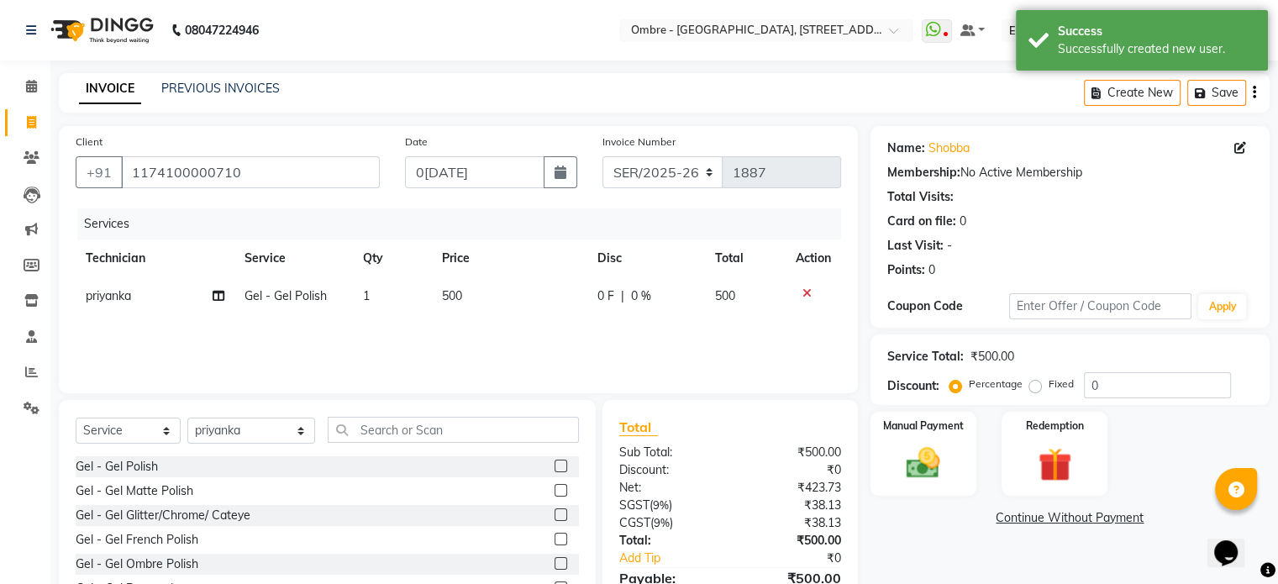
click at [472, 303] on td "500" at bounding box center [509, 296] width 155 height 38
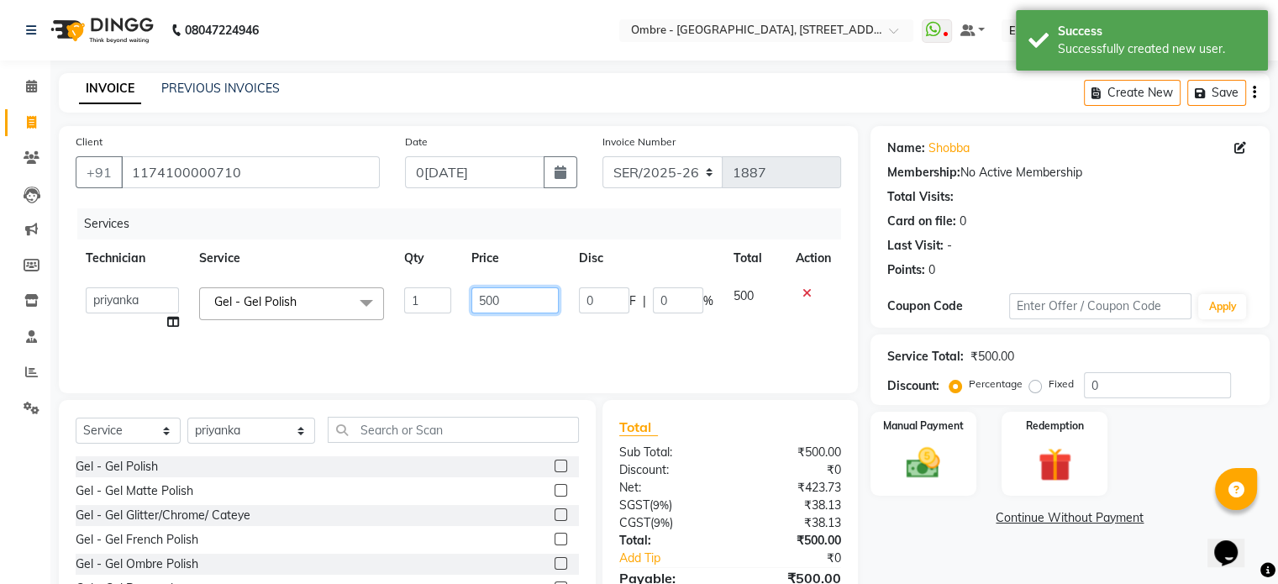
click at [482, 303] on input "500" at bounding box center [514, 300] width 87 height 26
paste input "6"
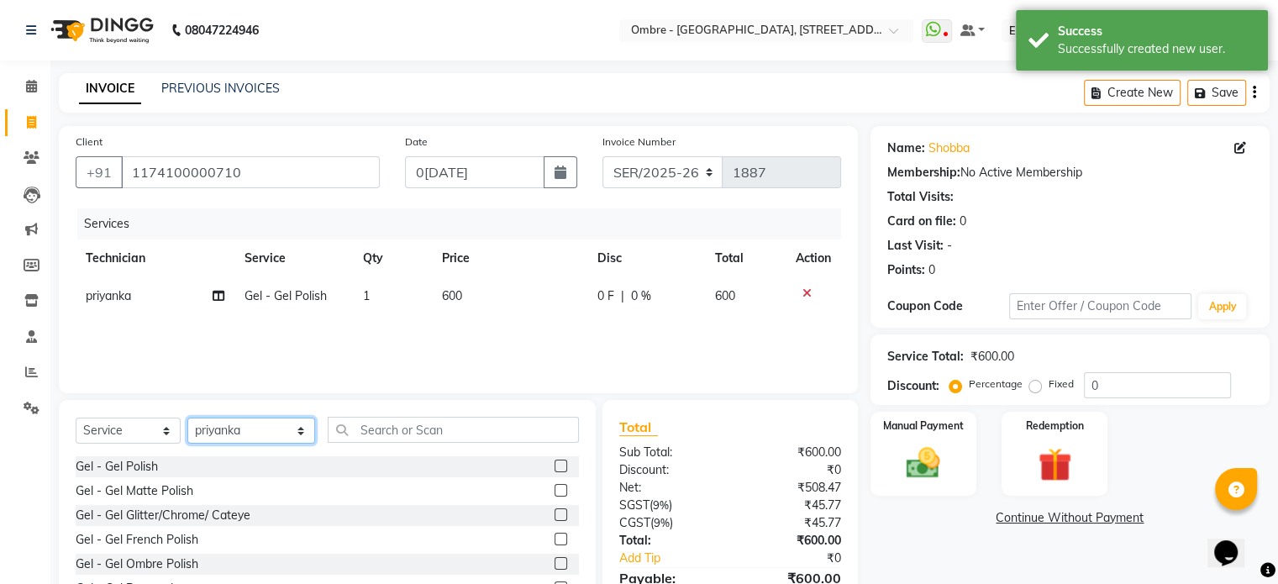
click at [252, 425] on select "Select Technician [PERSON_NAME] [PERSON_NAME] [PERSON_NAME] [PERSON_NAME] [PERS…" at bounding box center [251, 431] width 128 height 26
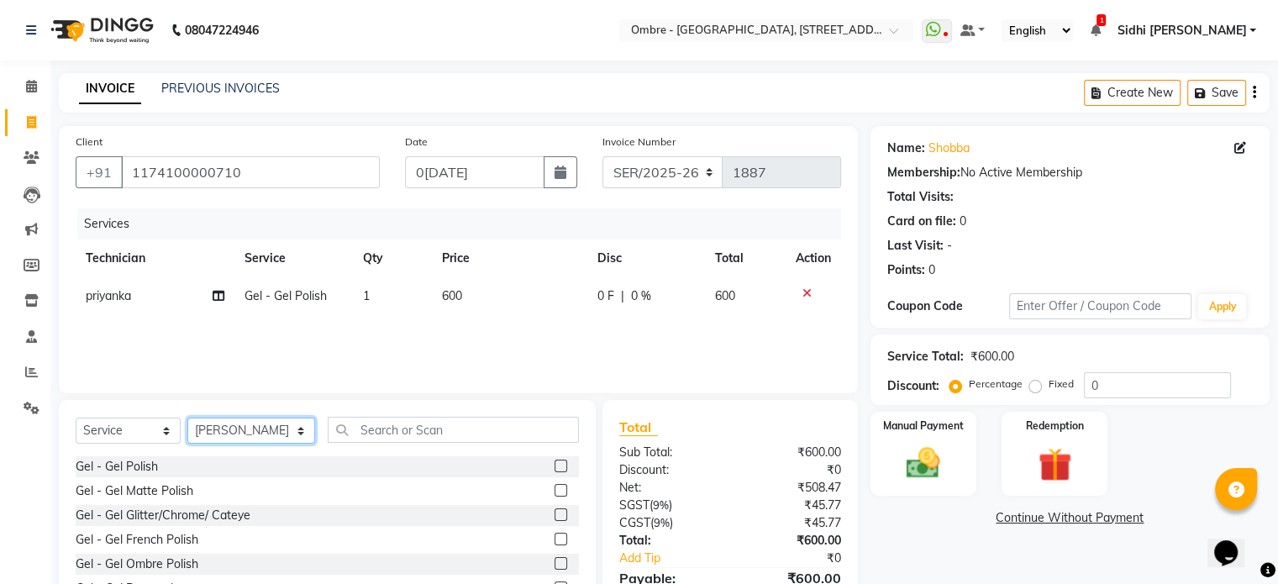
click at [187, 419] on select "Select Technician [PERSON_NAME] [PERSON_NAME] [PERSON_NAME] [PERSON_NAME] [PERS…" at bounding box center [251, 431] width 128 height 26
click at [555, 468] on label at bounding box center [561, 466] width 13 height 13
click at [555, 468] on input "checkbox" at bounding box center [560, 466] width 11 height 11
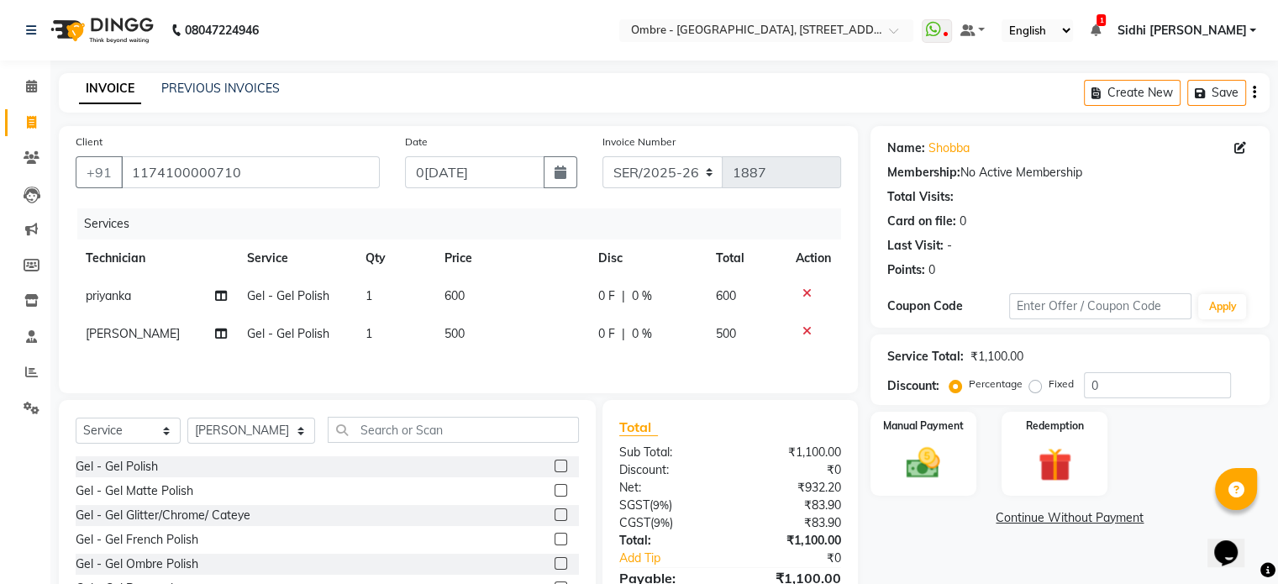
click at [468, 337] on td "500" at bounding box center [511, 334] width 154 height 38
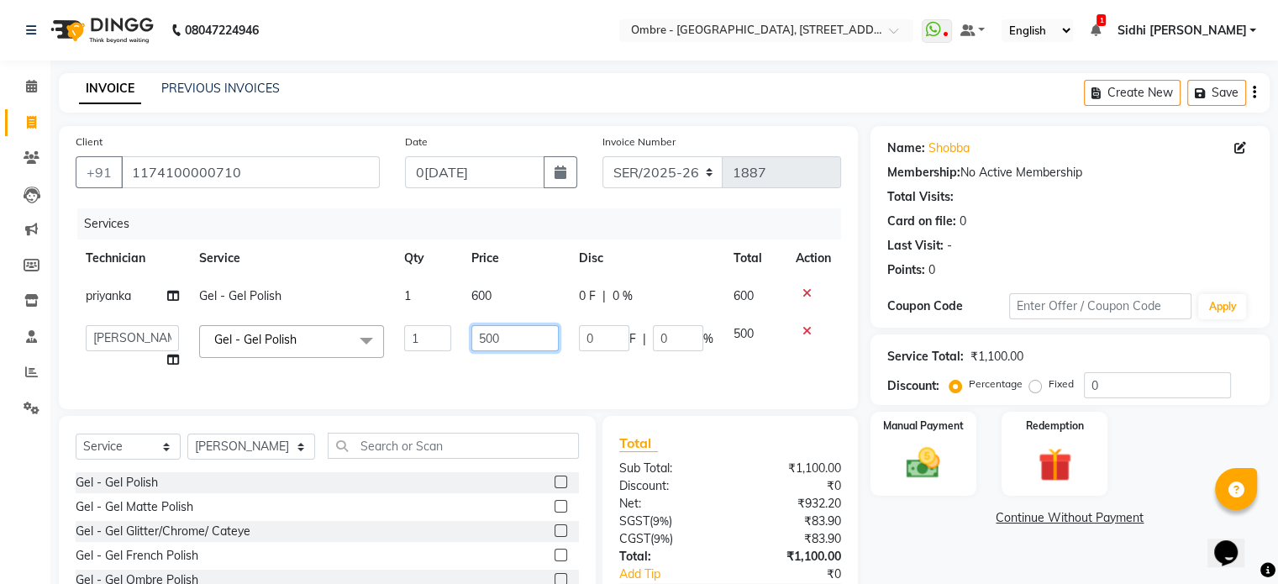
click at [485, 334] on input "500" at bounding box center [514, 338] width 87 height 26
click at [269, 450] on div "Select Service Product Membership Package Voucher Prepaid Gift Card Select Tech…" at bounding box center [327, 452] width 503 height 39
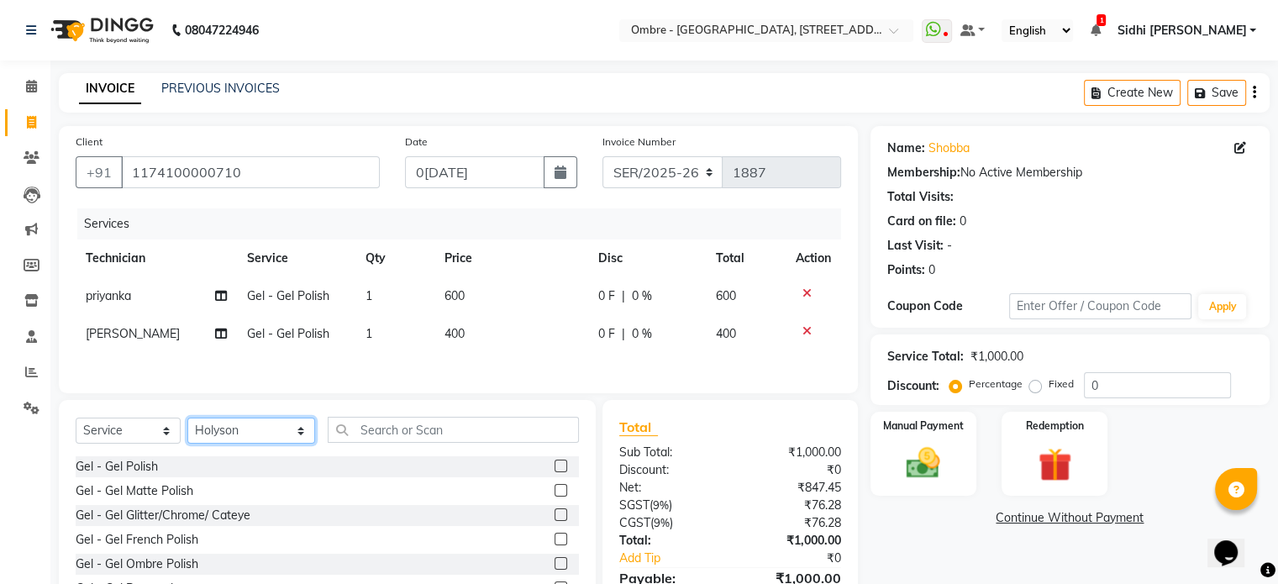
click at [187, 422] on select "Select Technician [PERSON_NAME] [PERSON_NAME] [PERSON_NAME] [PERSON_NAME] [PERS…" at bounding box center [251, 431] width 128 height 26
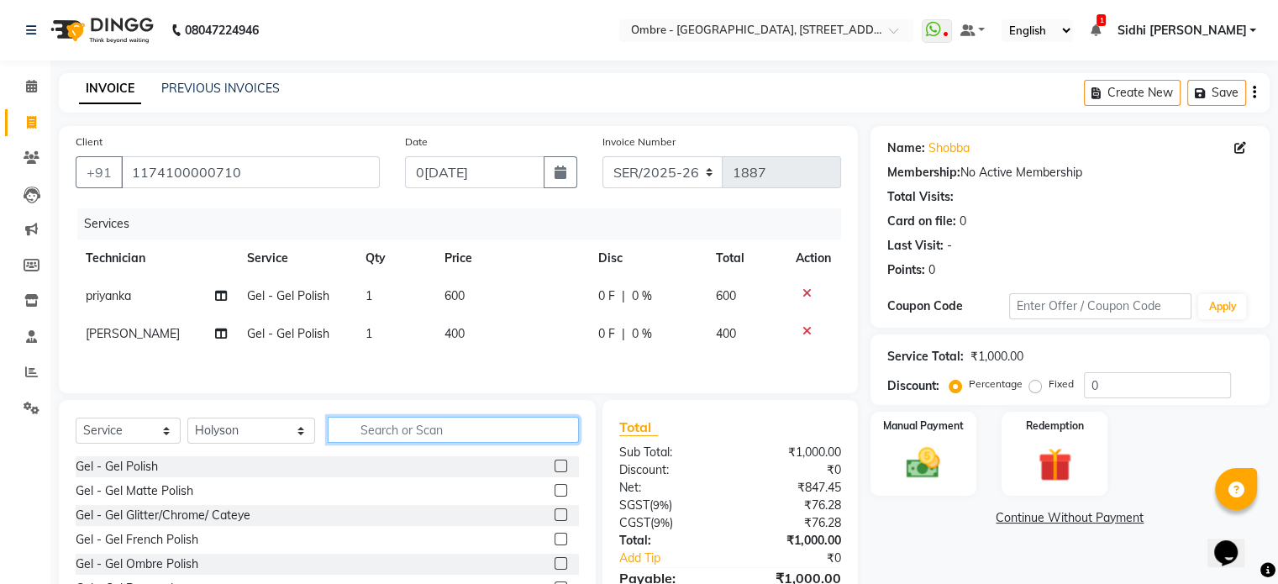
click at [482, 429] on input "text" at bounding box center [453, 430] width 251 height 26
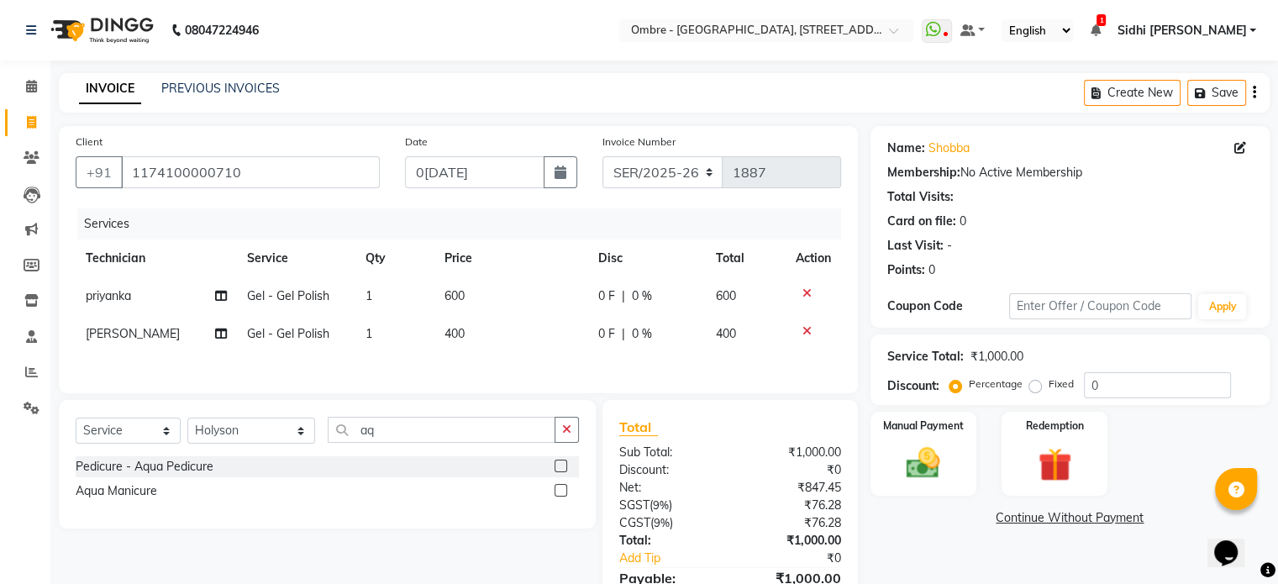
click at [561, 467] on label at bounding box center [561, 466] width 13 height 13
click at [561, 467] on input "checkbox" at bounding box center [560, 466] width 11 height 11
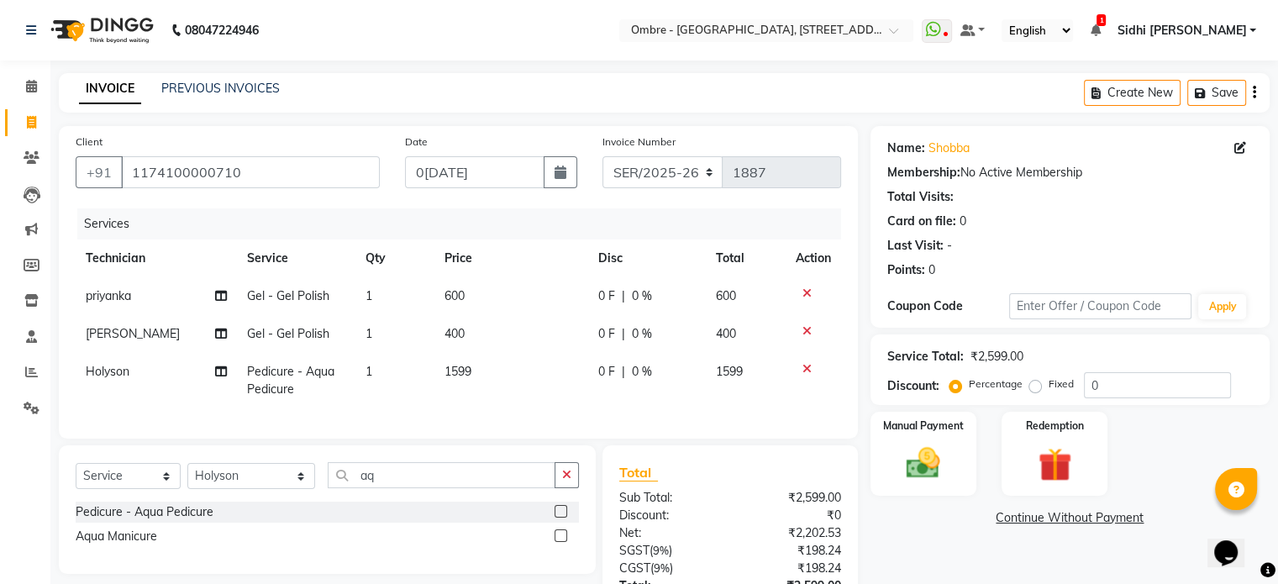
click at [652, 369] on div "0 F | 0 %" at bounding box center [646, 372] width 97 height 18
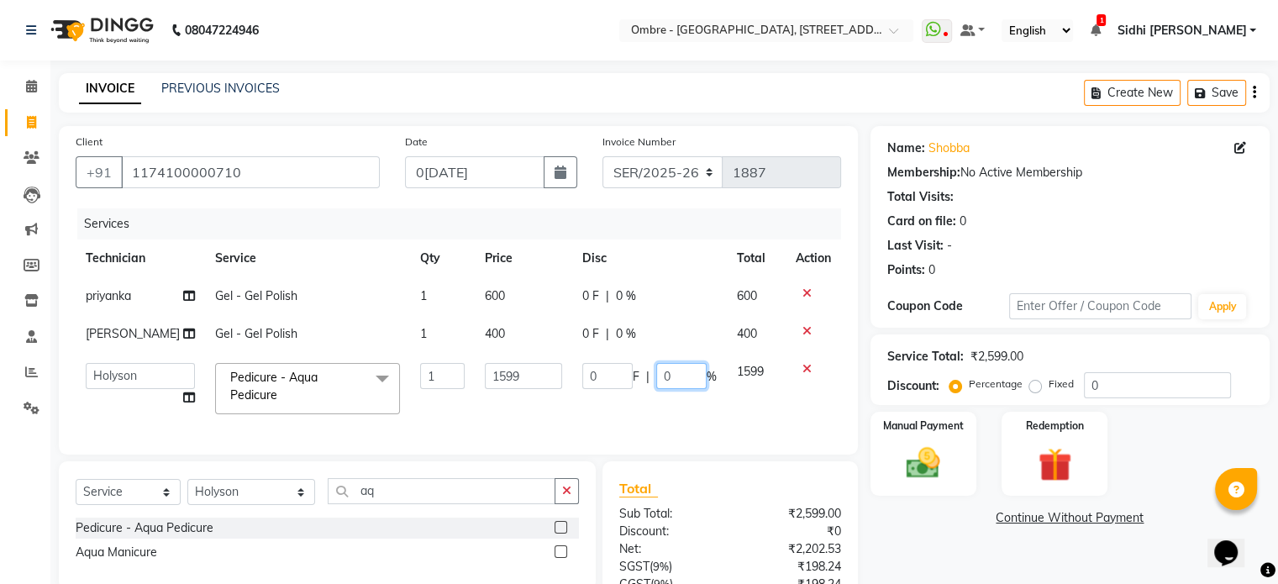
click at [657, 379] on input "0" at bounding box center [681, 376] width 50 height 26
click at [242, 504] on div "Select Service Product Membership Package Voucher Prepaid Gift Card Select Tech…" at bounding box center [327, 497] width 503 height 39
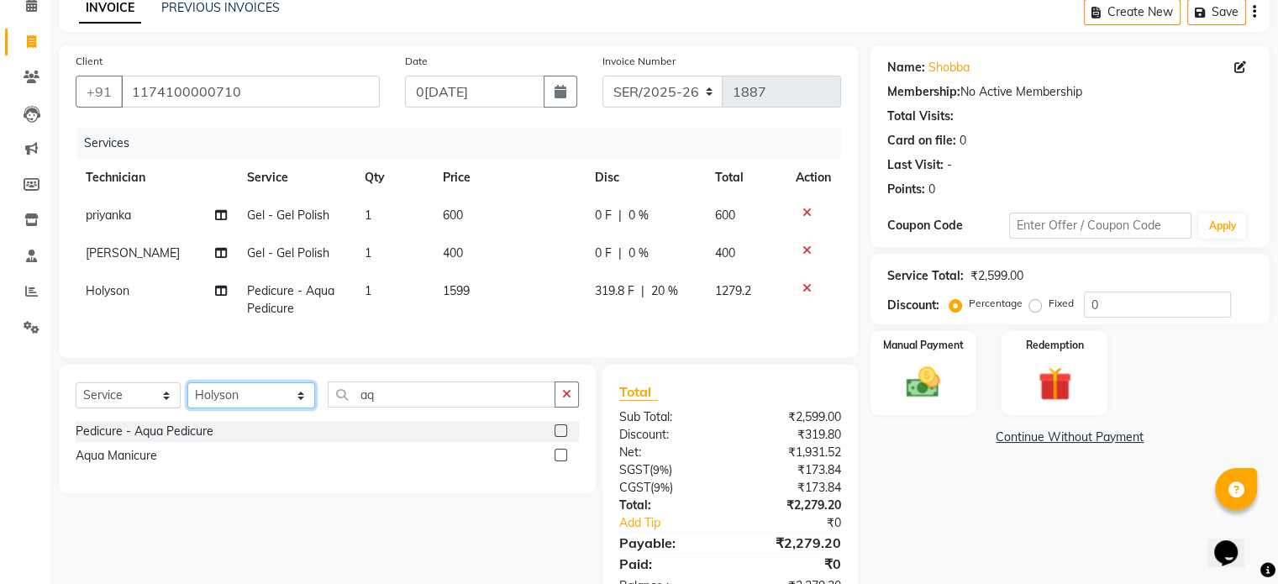
scroll to position [137, 0]
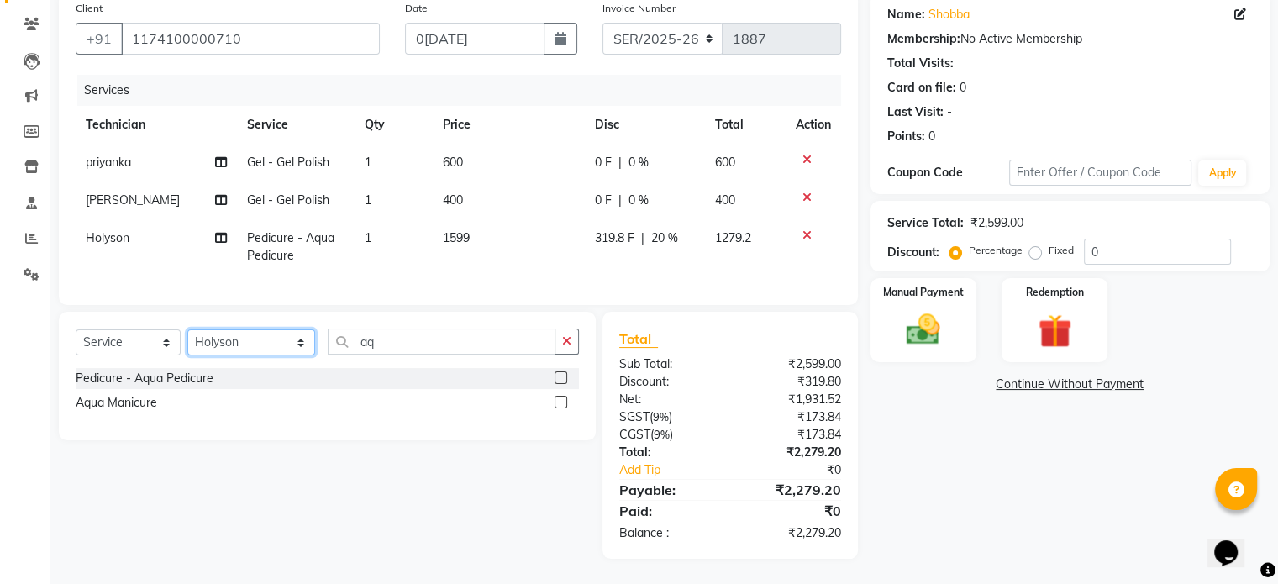
click at [269, 351] on select "Select Technician [PERSON_NAME] [PERSON_NAME] [PERSON_NAME] [PERSON_NAME] [PERS…" at bounding box center [251, 342] width 128 height 26
click at [187, 340] on select "Select Technician [PERSON_NAME] [PERSON_NAME] [PERSON_NAME] [PERSON_NAME] [PERS…" at bounding box center [251, 342] width 128 height 26
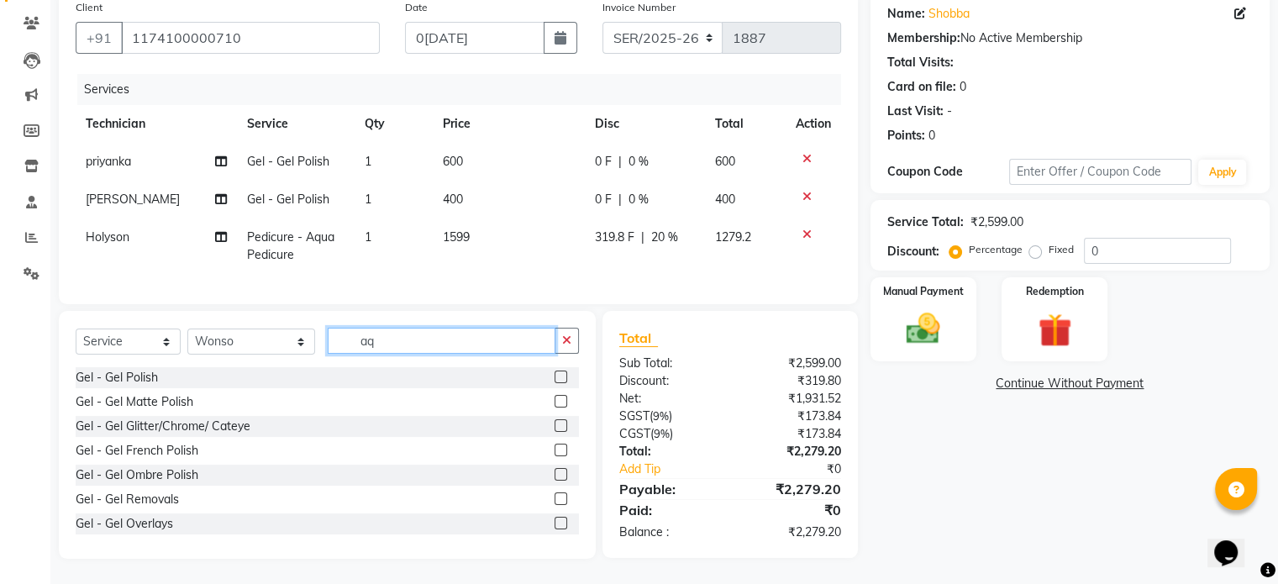
drag, startPoint x: 362, startPoint y: 355, endPoint x: 283, endPoint y: 355, distance: 79.0
click at [283, 355] on div "Select Service Product Membership Package Voucher Prepaid Gift Card Select Tech…" at bounding box center [327, 347] width 503 height 39
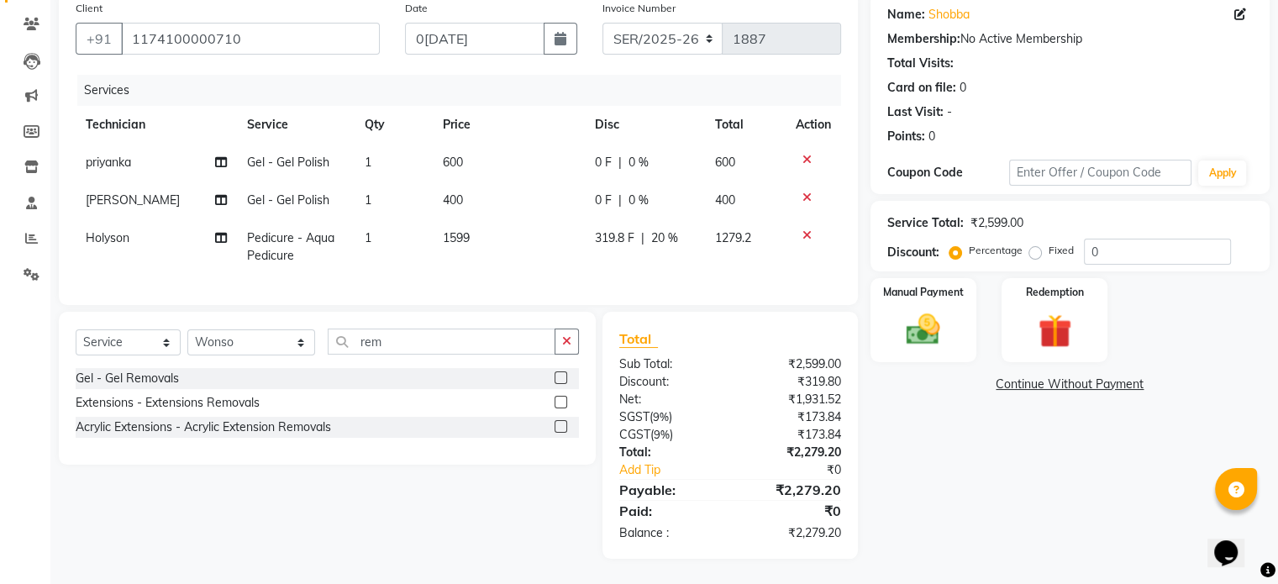
click at [560, 408] on label at bounding box center [561, 402] width 13 height 13
click at [560, 408] on input "checkbox" at bounding box center [560, 403] width 11 height 11
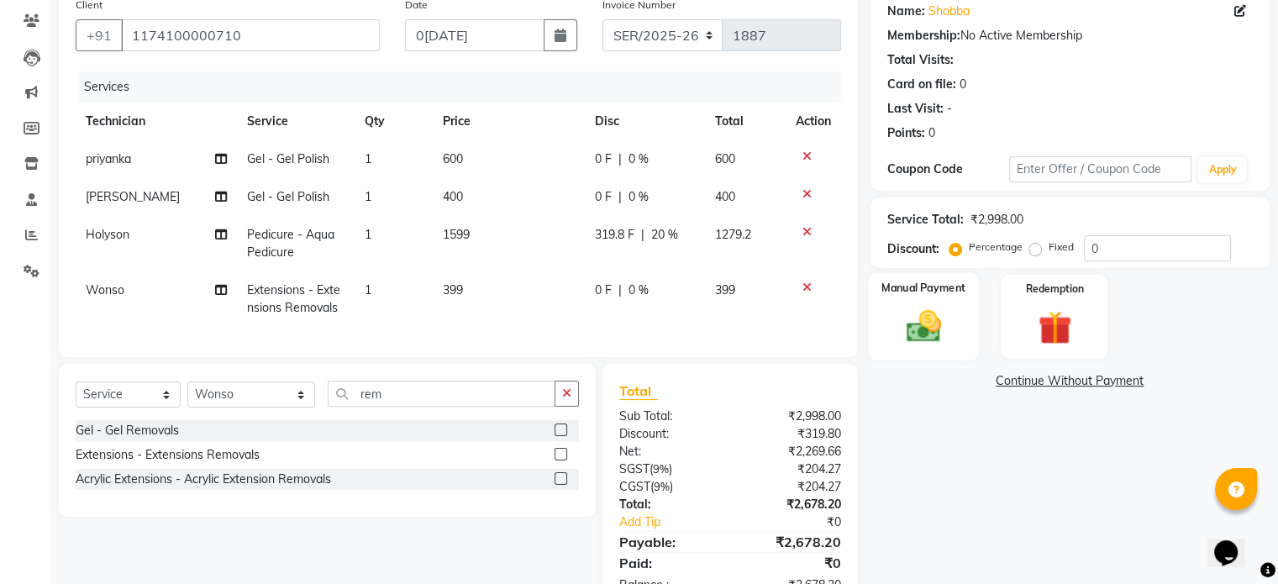
click at [940, 334] on img at bounding box center [923, 327] width 56 height 40
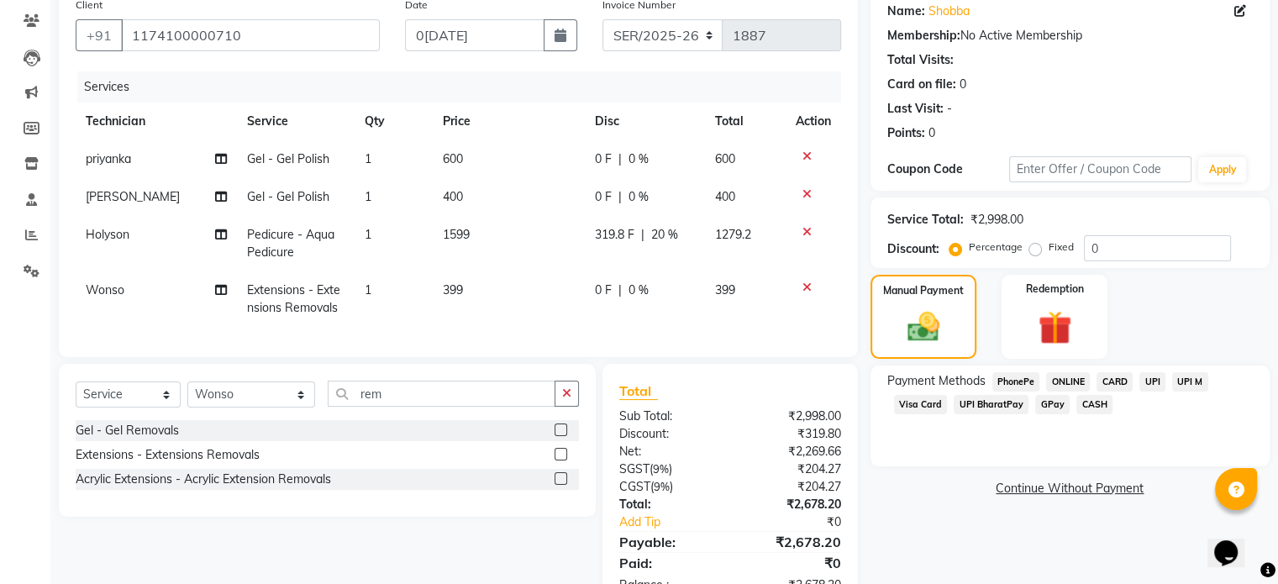
click at [1148, 378] on span "UPI" at bounding box center [1153, 381] width 26 height 19
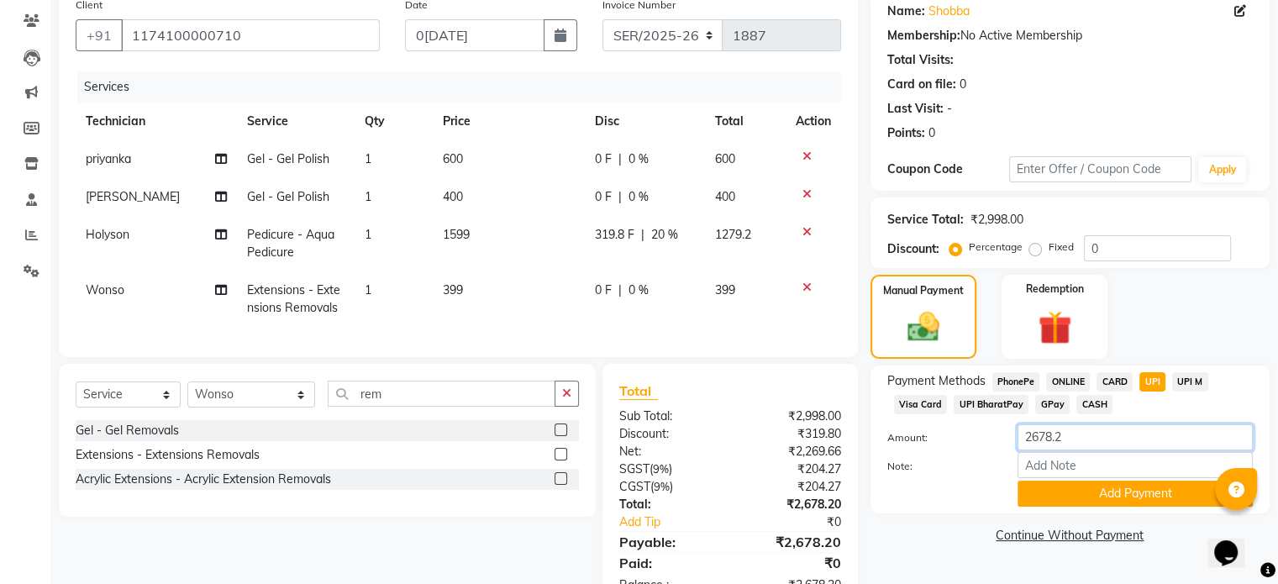
drag, startPoint x: 1092, startPoint y: 434, endPoint x: 921, endPoint y: 424, distance: 170.9
click at [921, 424] on div "Amount: 2678.2" at bounding box center [1070, 438] width 391 height 29
click at [1140, 507] on button "Add Payment" at bounding box center [1135, 494] width 235 height 26
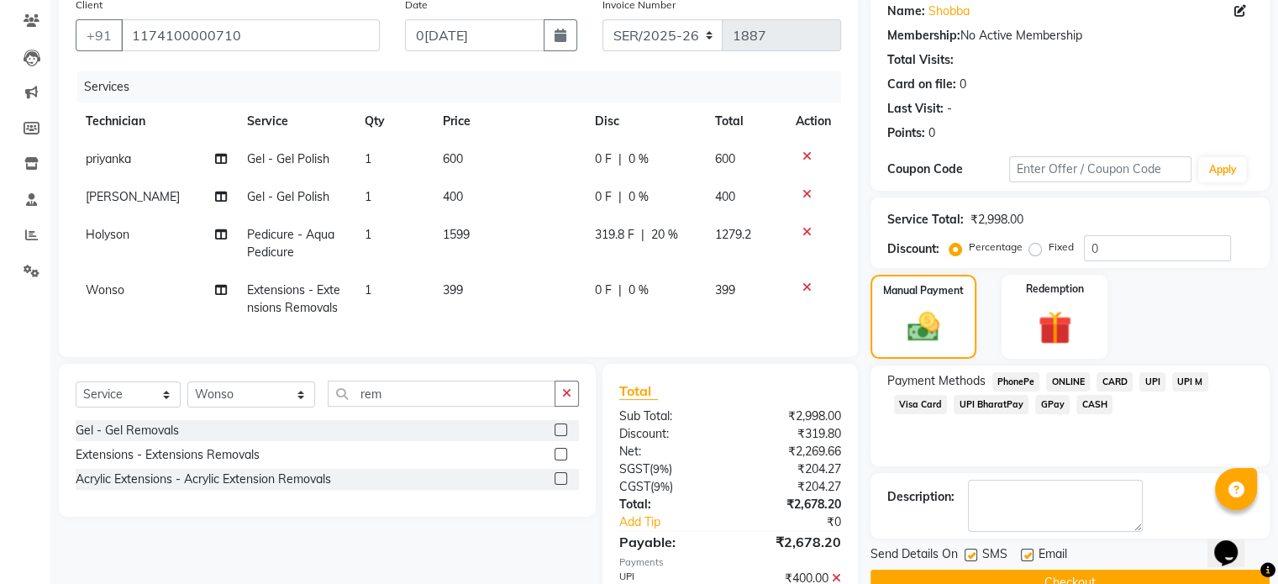
click at [1103, 406] on span "CASH" at bounding box center [1095, 404] width 36 height 19
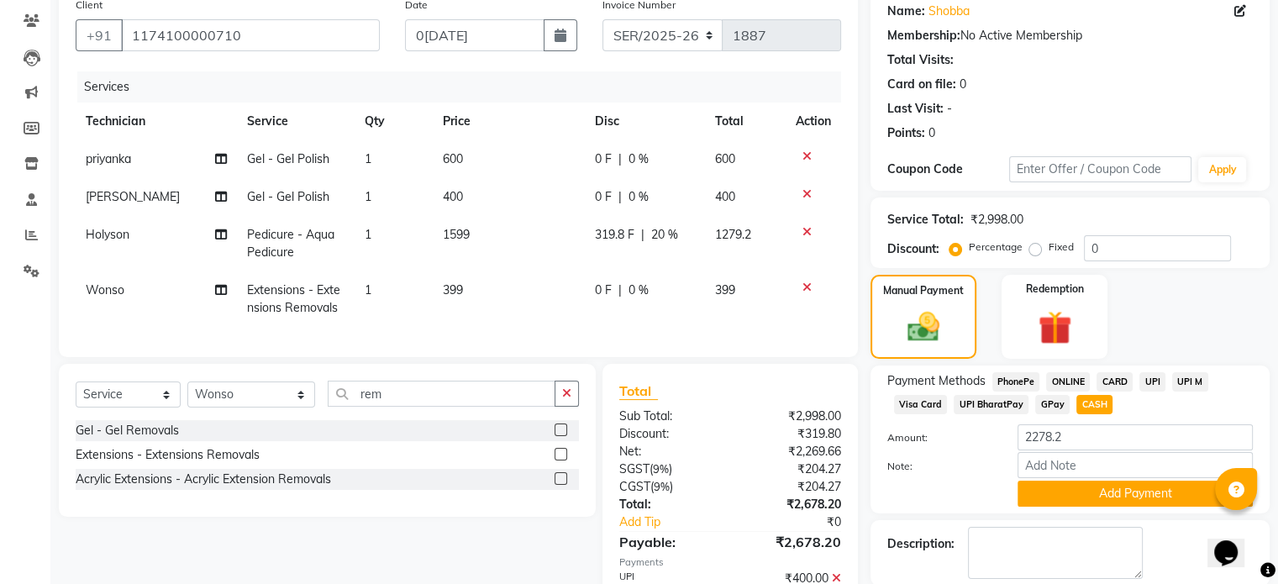
scroll to position [237, 0]
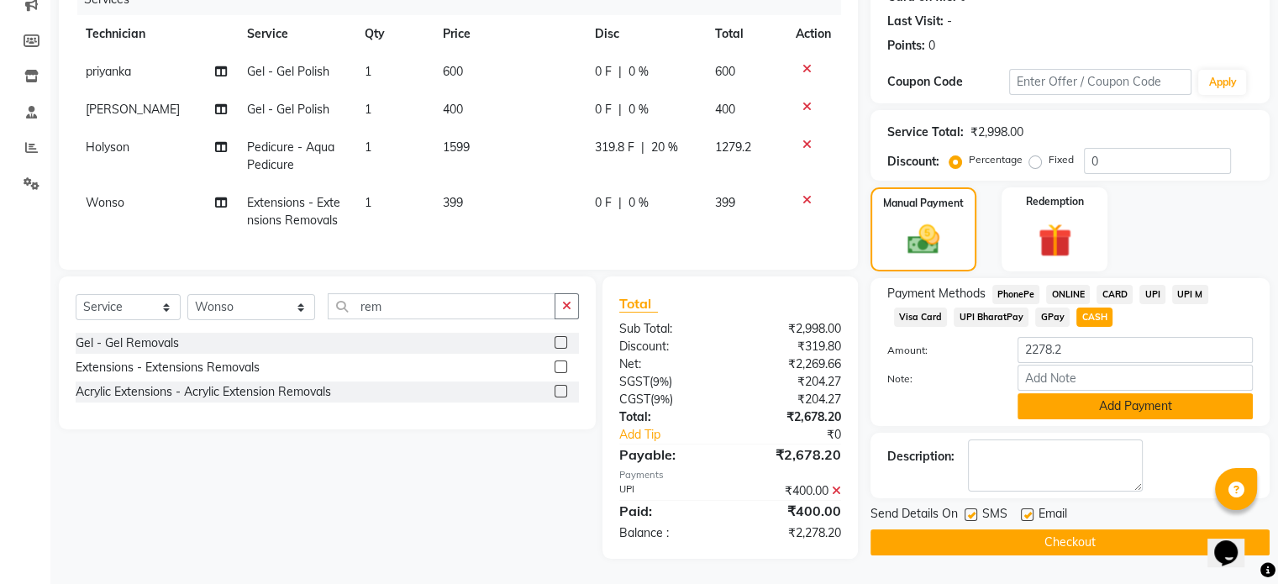
click at [1191, 399] on button "Add Payment" at bounding box center [1135, 406] width 235 height 26
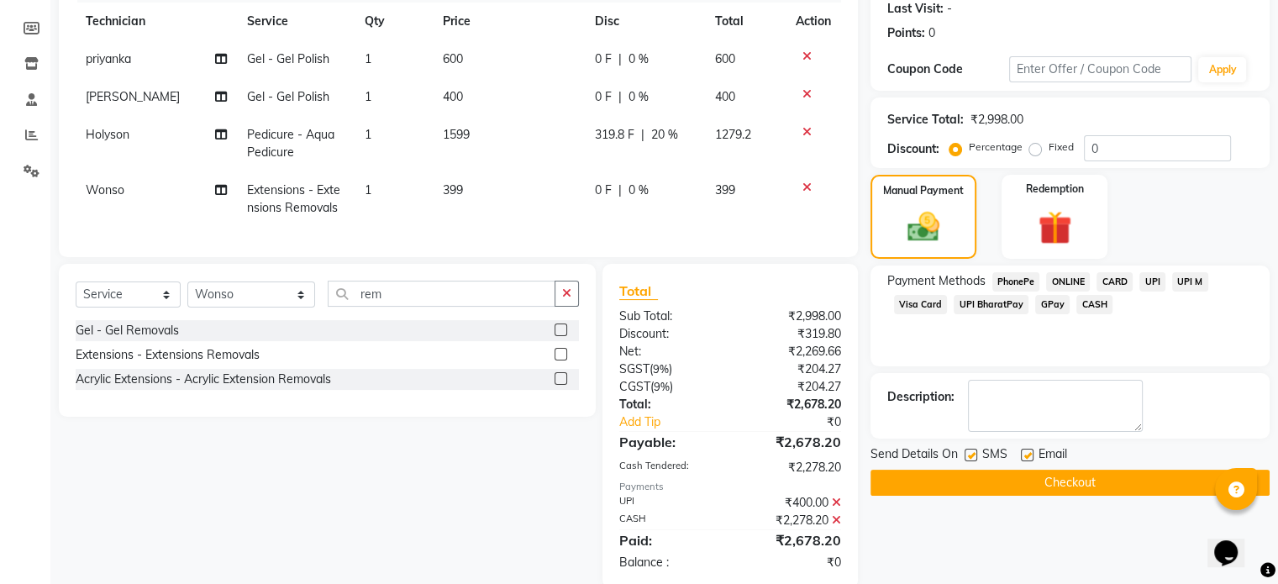
click at [1180, 482] on button "Checkout" at bounding box center [1070, 483] width 399 height 26
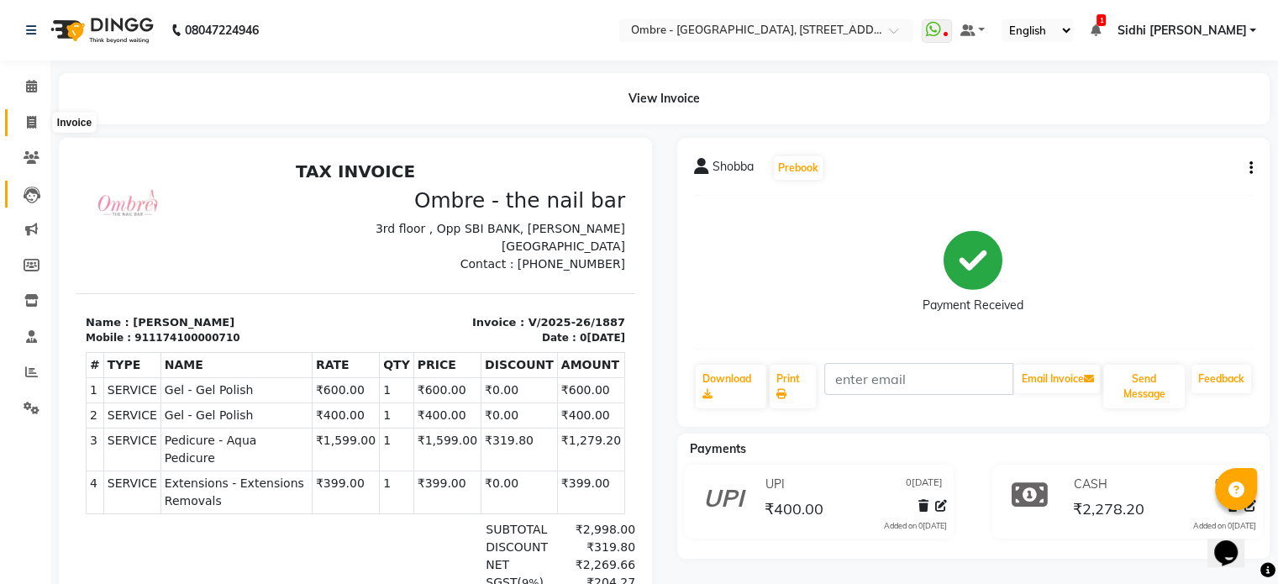
drag, startPoint x: 22, startPoint y: 125, endPoint x: 35, endPoint y: 192, distance: 68.6
click at [22, 125] on span at bounding box center [31, 122] width 29 height 19
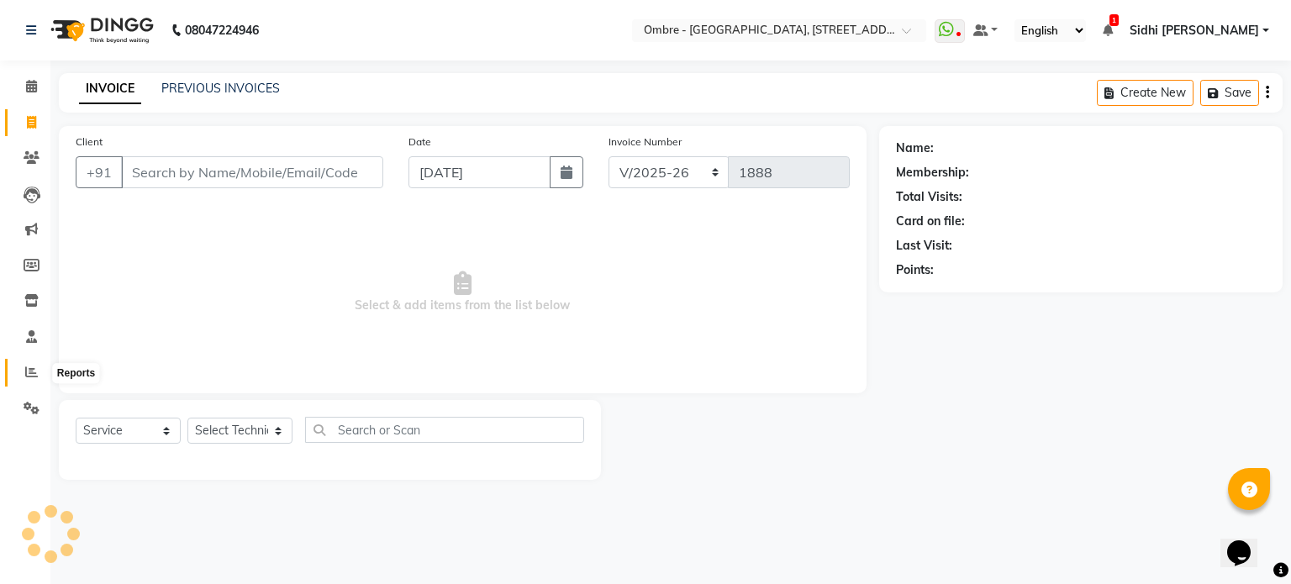
click at [24, 363] on span at bounding box center [31, 372] width 29 height 19
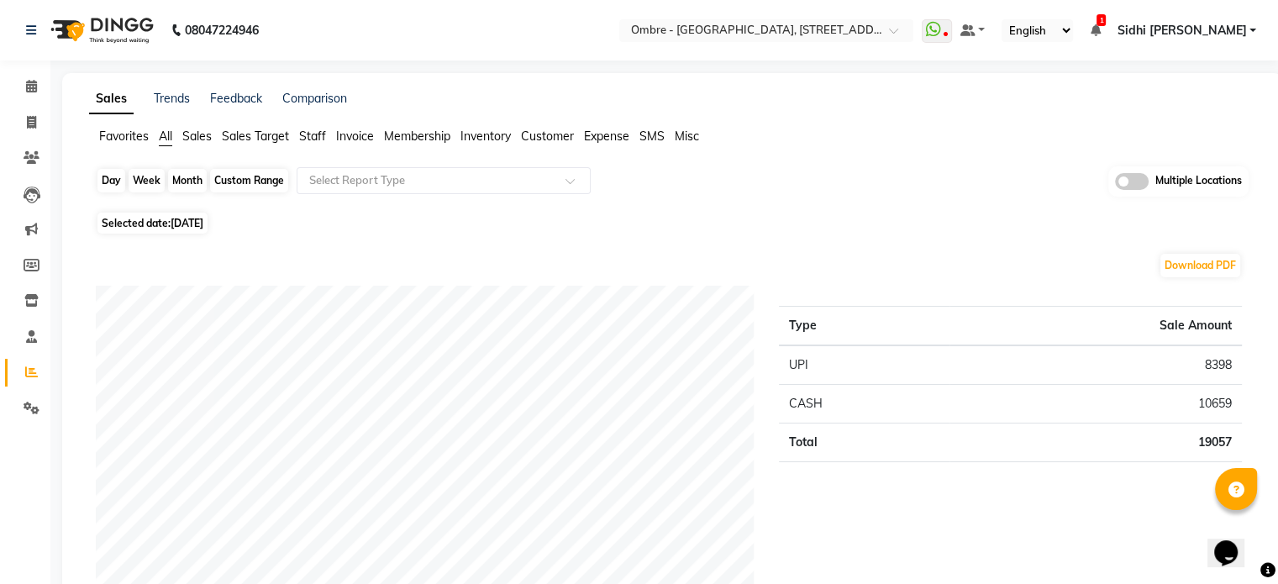
click at [109, 181] on div "Day" at bounding box center [111, 181] width 28 height 24
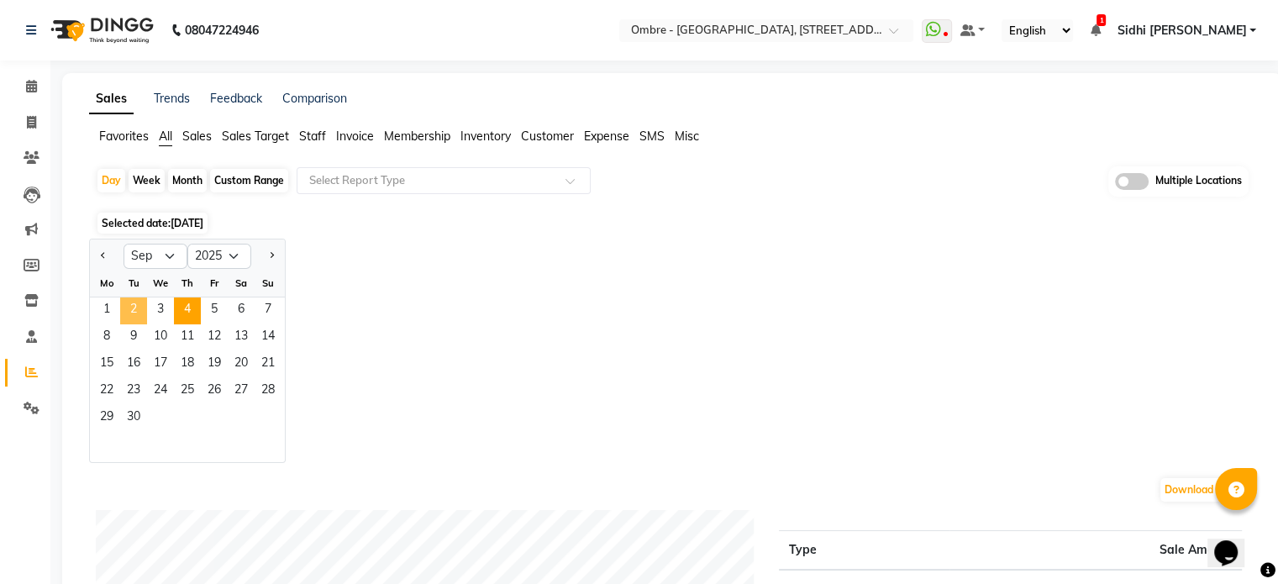
click at [137, 304] on span "2" at bounding box center [133, 310] width 27 height 27
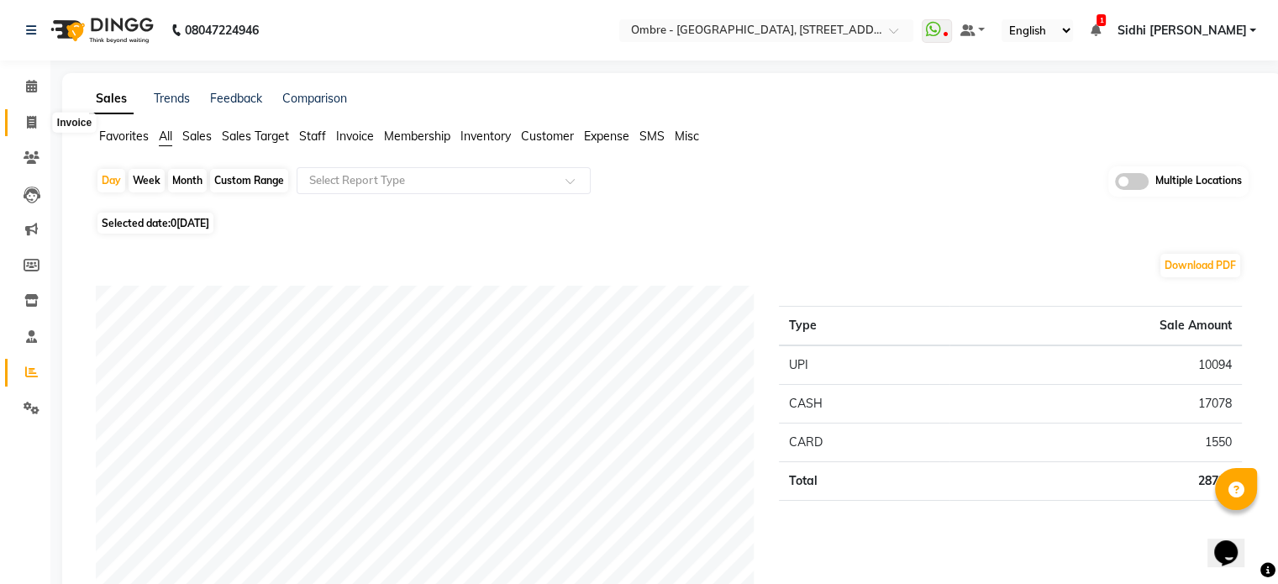
click at [29, 119] on icon at bounding box center [31, 122] width 9 height 13
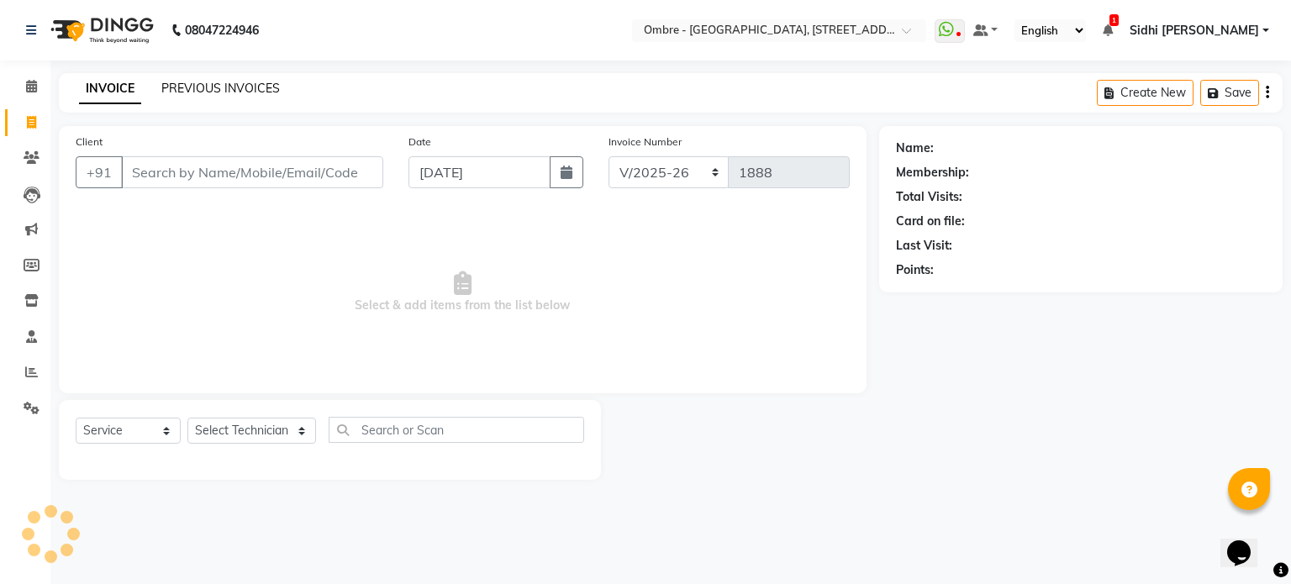
click at [239, 88] on link "PREVIOUS INVOICES" at bounding box center [220, 88] width 118 height 15
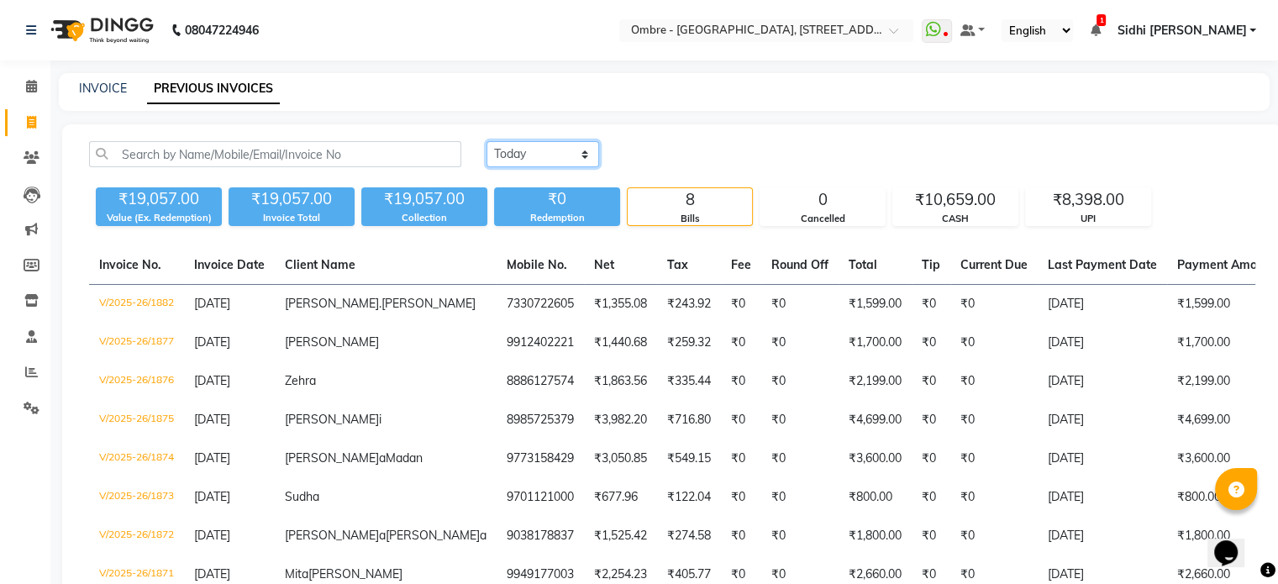
click at [545, 154] on select "Today Yesterday Custom Range" at bounding box center [543, 154] width 113 height 26
click at [487, 141] on select "Today Yesterday Custom Range" at bounding box center [543, 154] width 113 height 26
click at [652, 145] on input "[DATE]" at bounding box center [680, 155] width 118 height 24
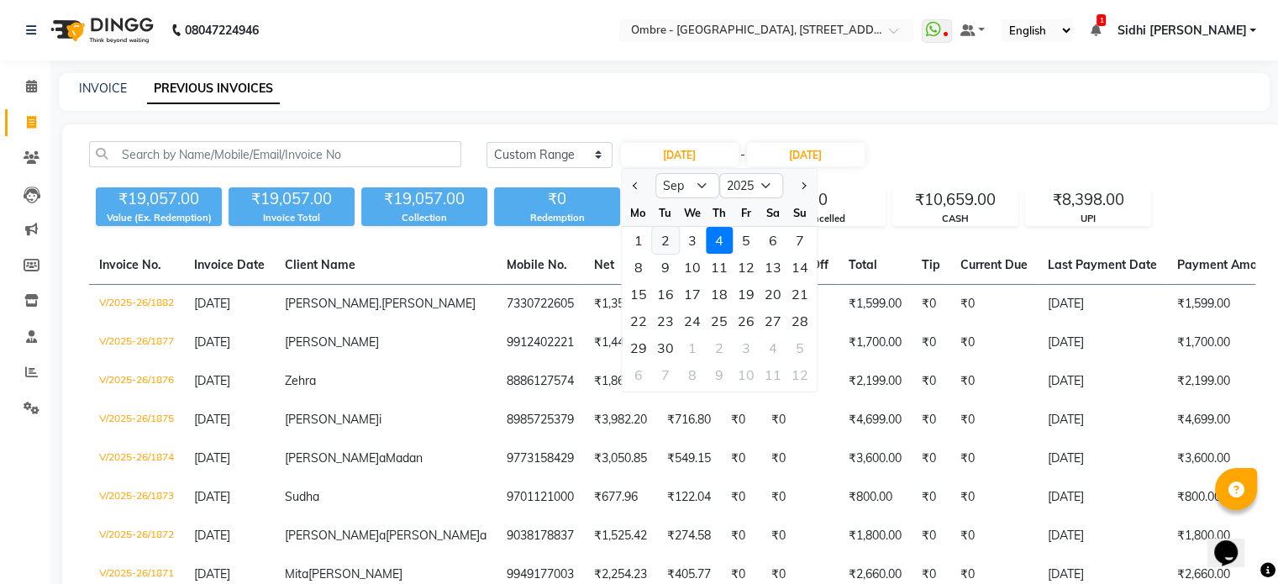
click at [655, 235] on div "2" at bounding box center [665, 240] width 27 height 27
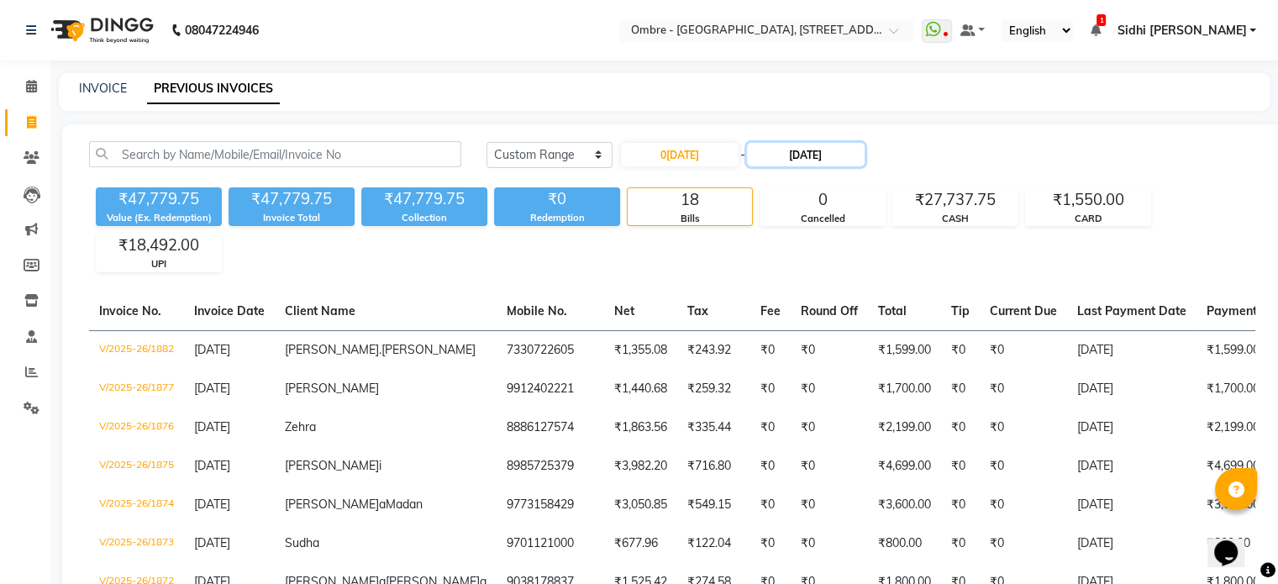
click at [785, 151] on input "[DATE]" at bounding box center [806, 155] width 118 height 24
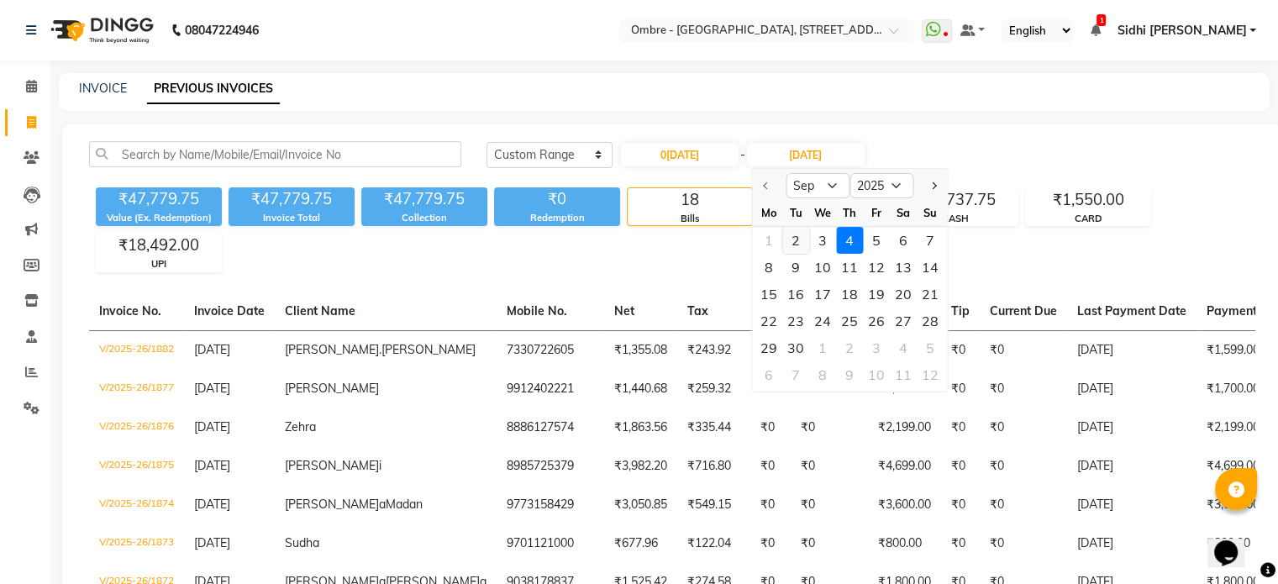
click at [803, 239] on div "2" at bounding box center [795, 240] width 27 height 27
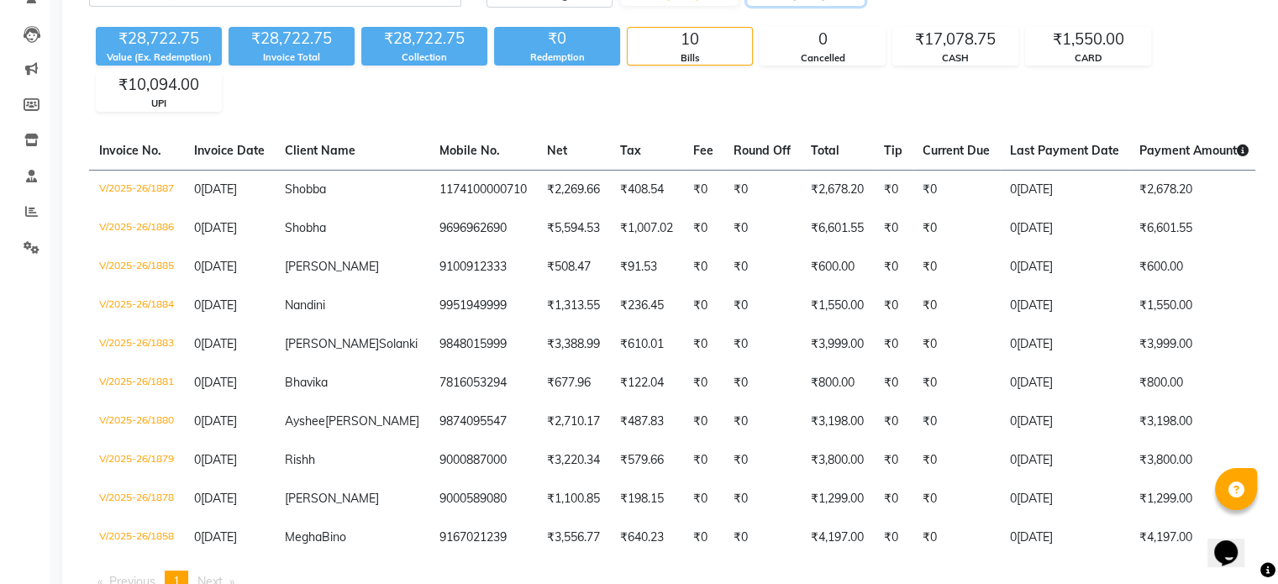
scroll to position [255, 0]
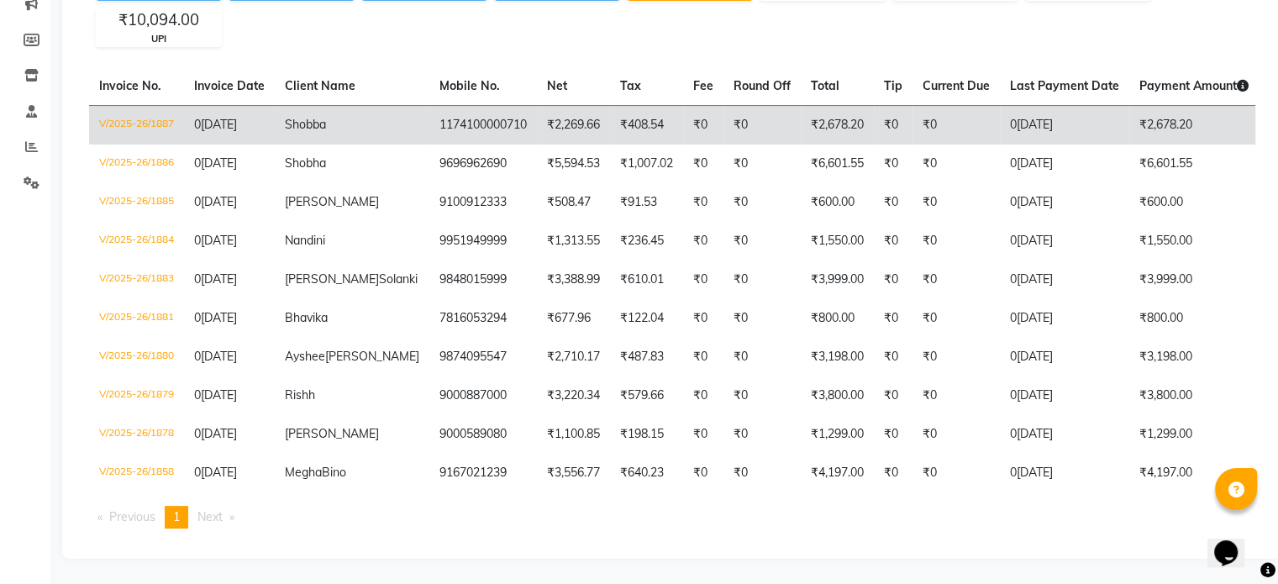
click at [308, 117] on span "Shobba" at bounding box center [305, 124] width 41 height 15
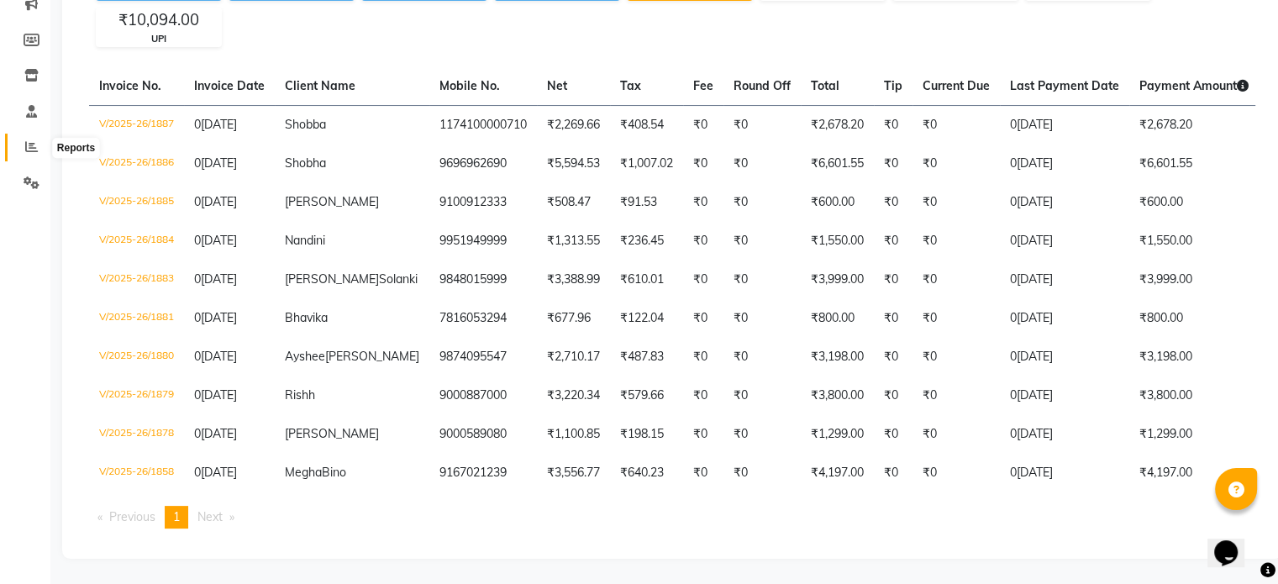
click at [30, 140] on icon at bounding box center [31, 146] width 13 height 13
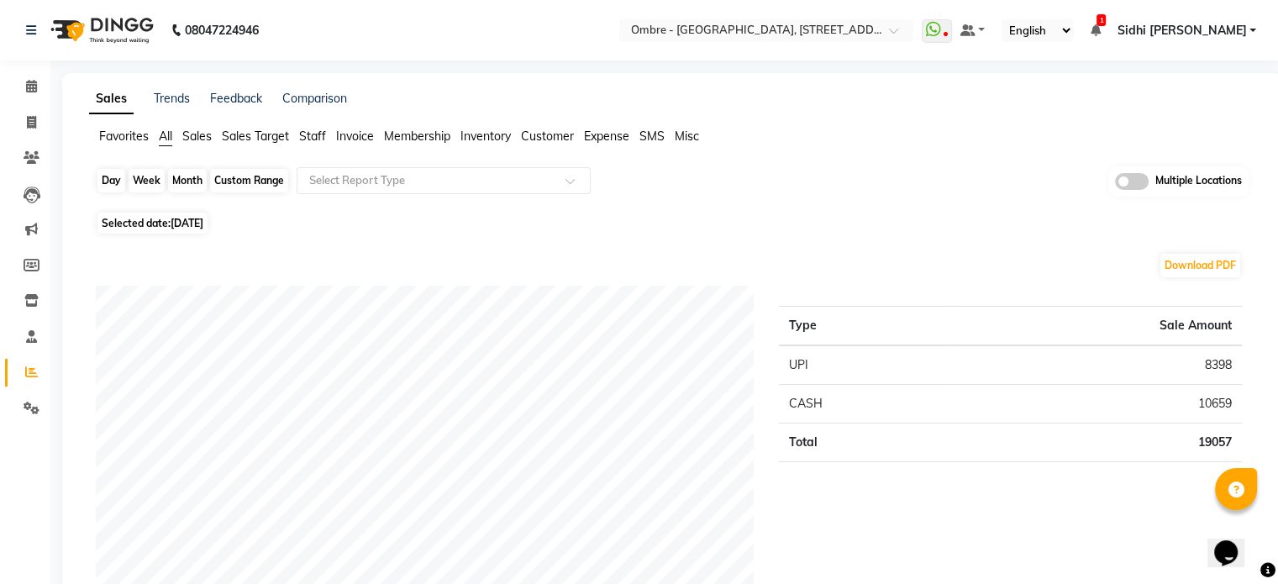
click at [120, 175] on div "Day" at bounding box center [111, 181] width 28 height 24
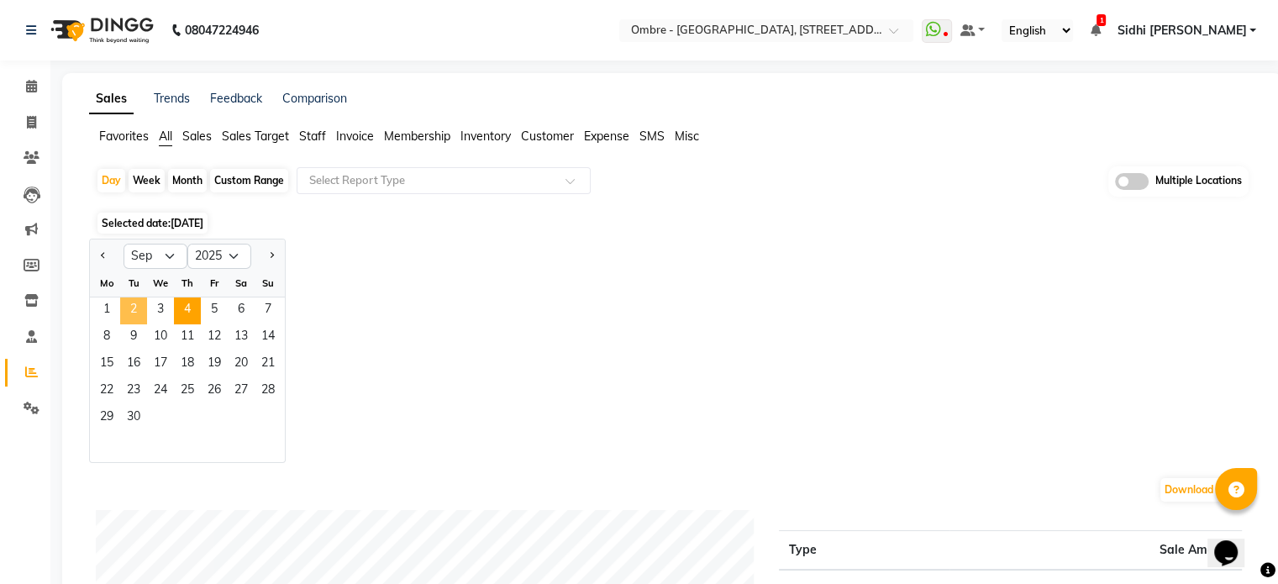
click at [138, 304] on span "2" at bounding box center [133, 310] width 27 height 27
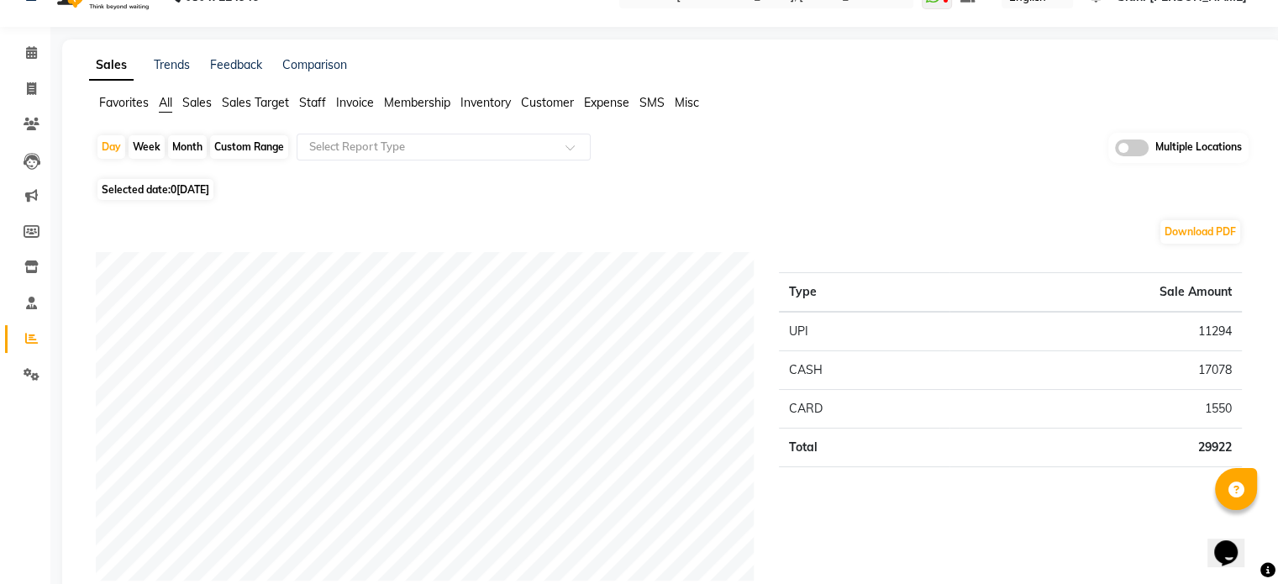
scroll to position [67, 0]
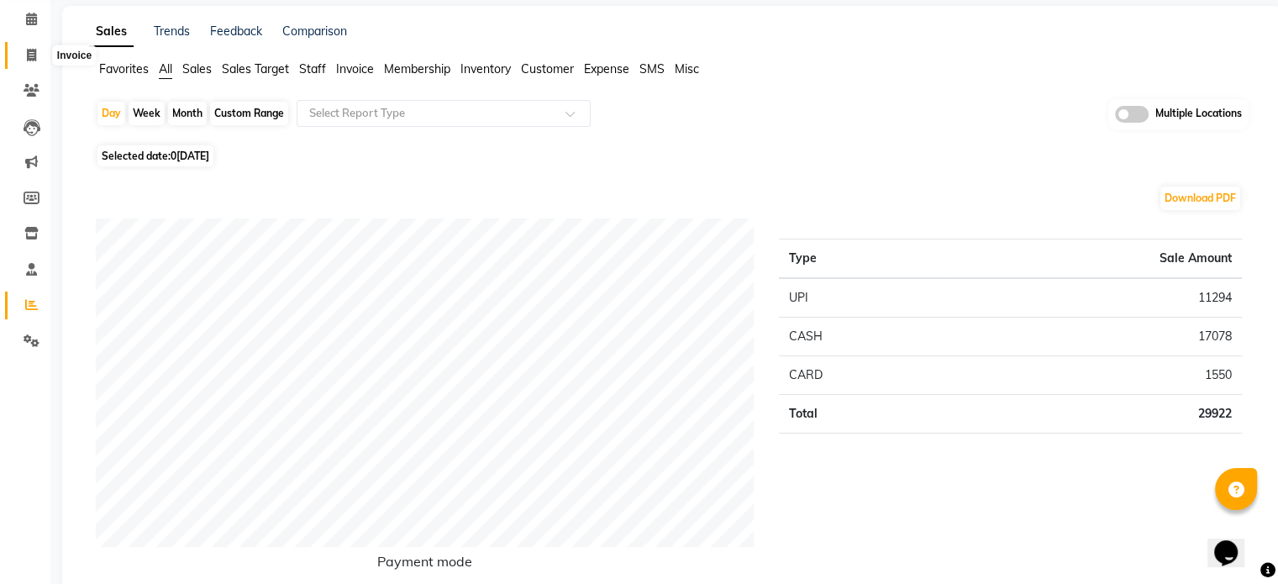
click at [22, 50] on span at bounding box center [31, 55] width 29 height 19
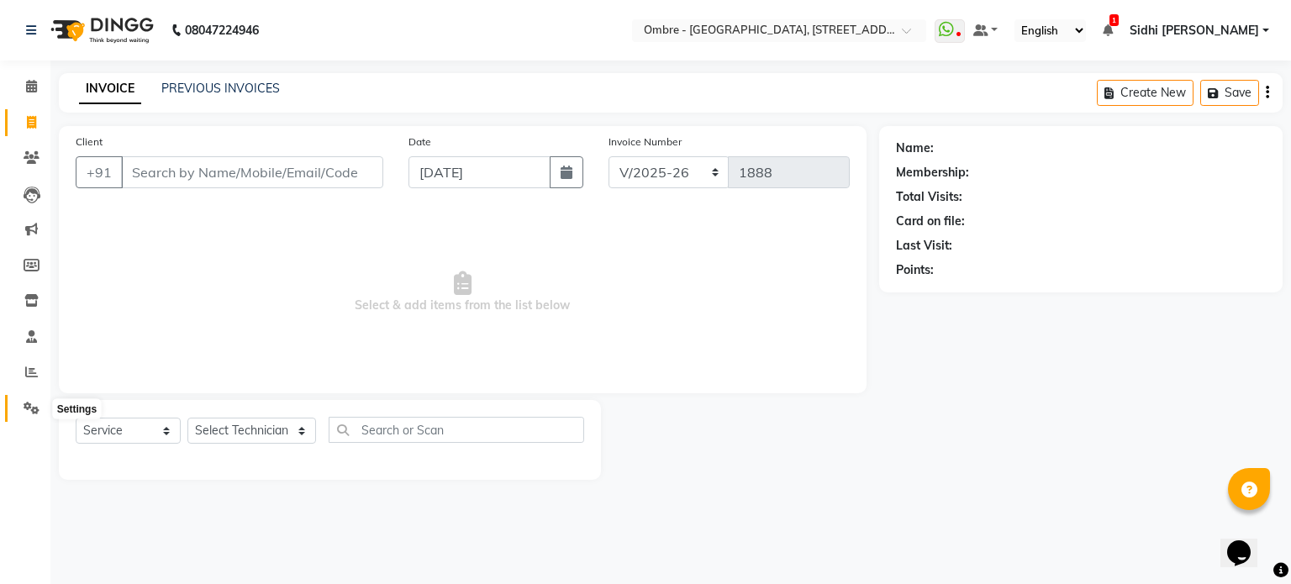
click at [34, 413] on icon at bounding box center [32, 408] width 16 height 13
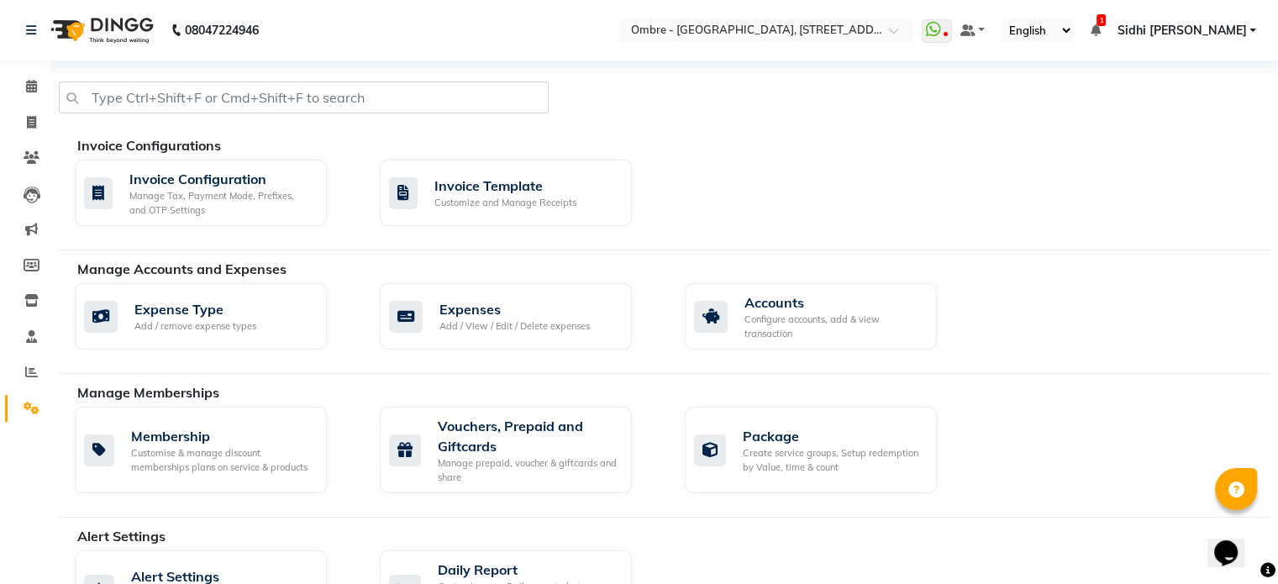
scroll to position [646, 0]
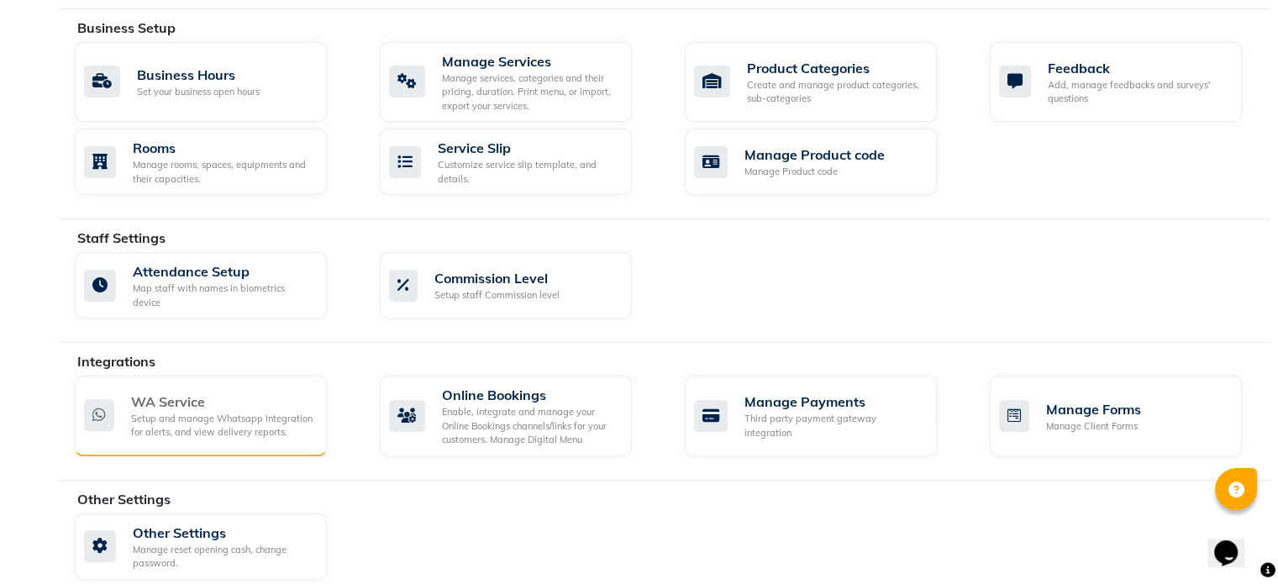
click at [145, 426] on div "WA Service Setup and manage Whatsapp Integration for alerts, and view delivery …" at bounding box center [201, 416] width 252 height 81
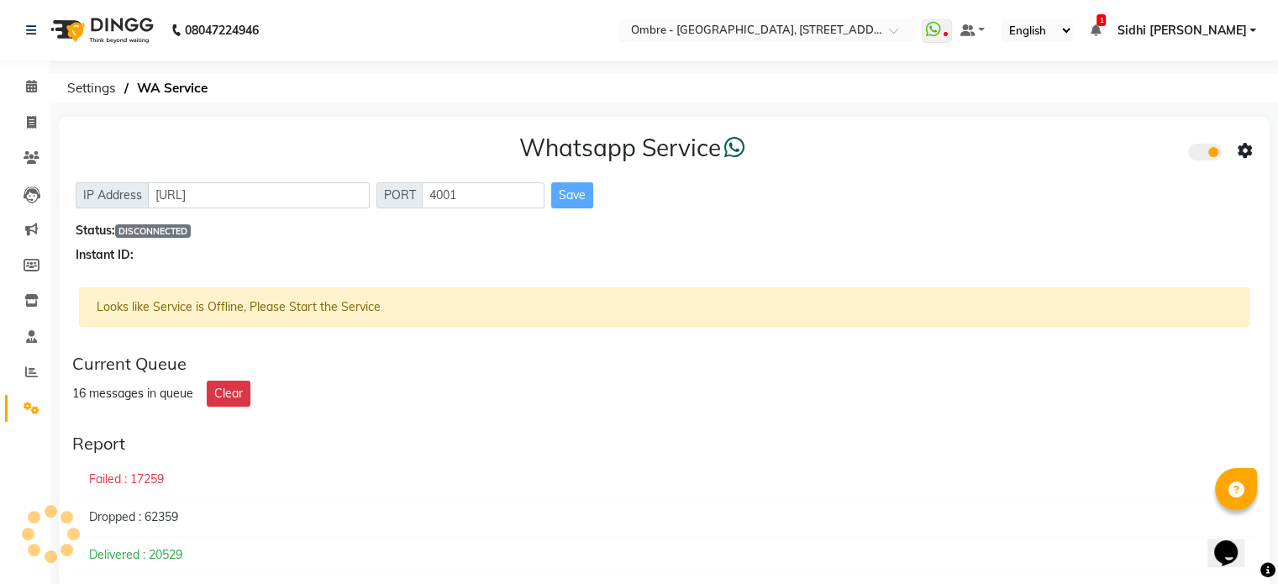
click at [303, 311] on div "Looks like Service is Offline, Please Start the Service" at bounding box center [664, 306] width 1171 height 39
click at [1190, 155] on span at bounding box center [1205, 152] width 34 height 17
click at [1201, 155] on input "checkbox" at bounding box center [1201, 155] width 0 height 0
click at [1216, 156] on span at bounding box center [1205, 152] width 34 height 17
click at [1201, 155] on input "checkbox" at bounding box center [1201, 155] width 0 height 0
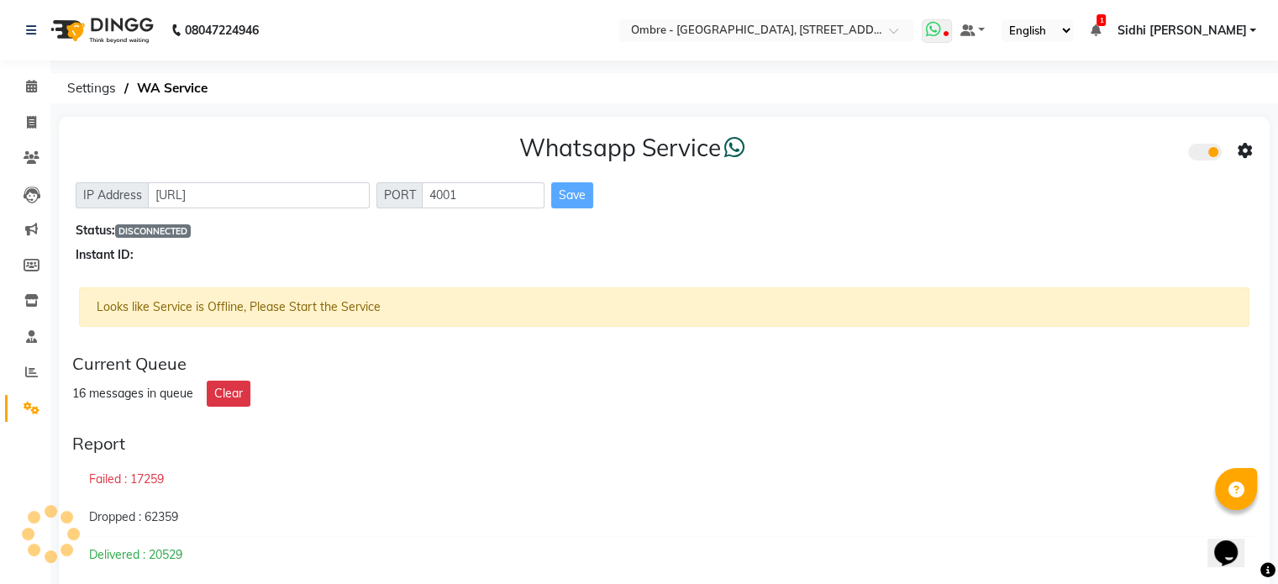
click at [941, 24] on icon at bounding box center [933, 29] width 15 height 17
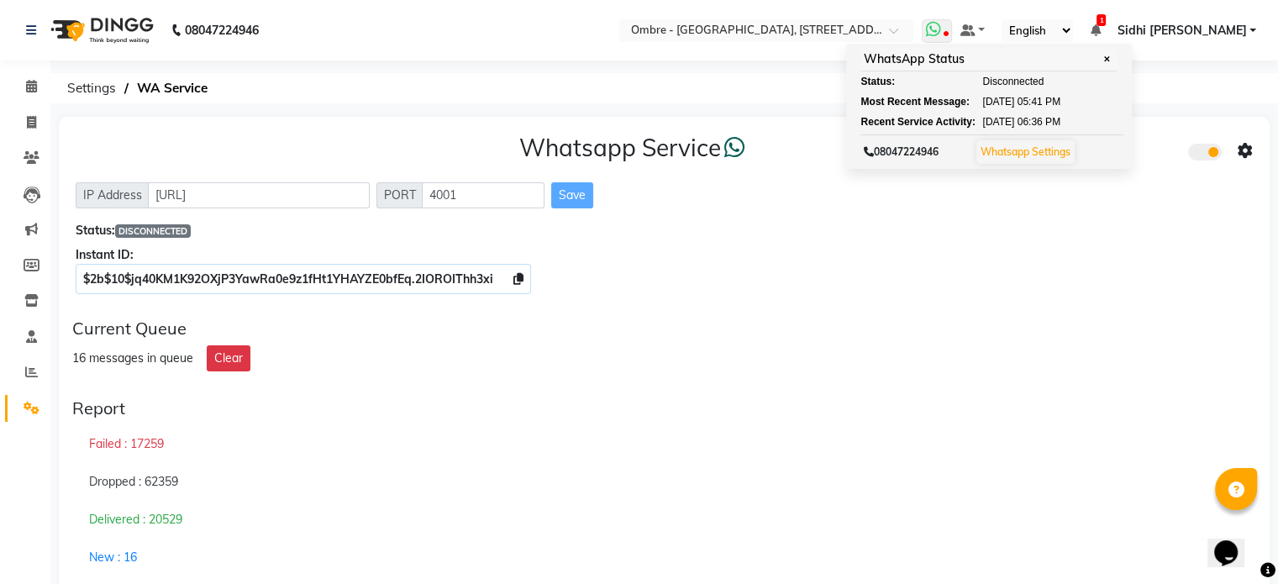
click at [1071, 154] on link "Whatsapp Settings" at bounding box center [1026, 151] width 90 height 13
click at [1071, 150] on link "Whatsapp Settings" at bounding box center [1026, 151] width 90 height 13
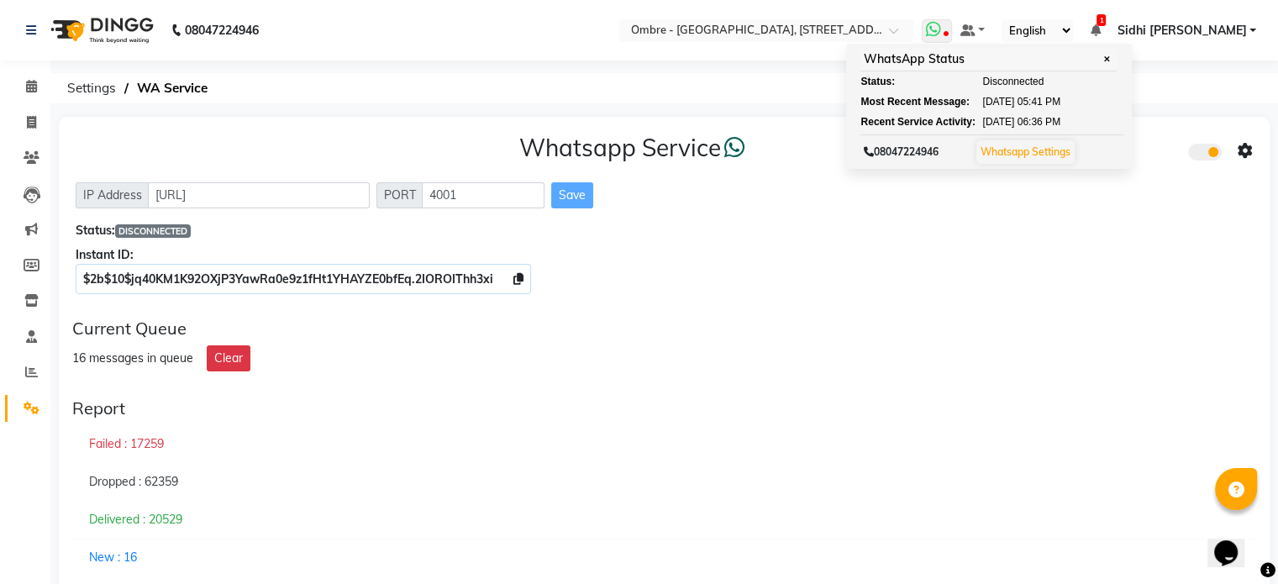
click at [1071, 150] on link "Whatsapp Settings" at bounding box center [1026, 151] width 90 height 13
click at [1114, 60] on span "✕" at bounding box center [1106, 59] width 15 height 13
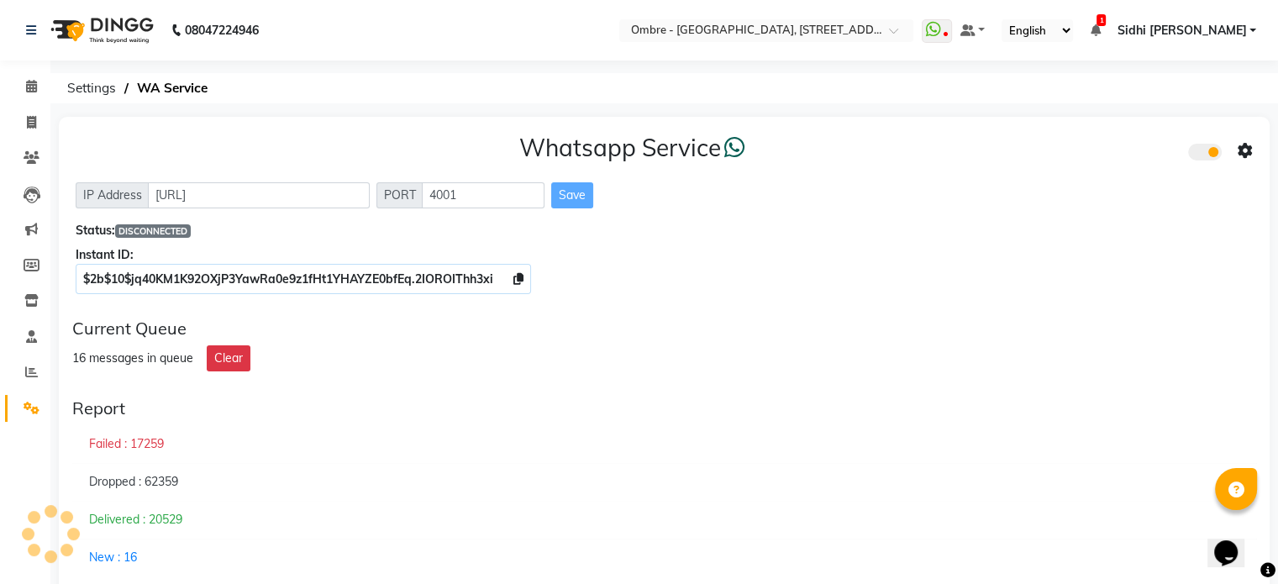
click at [851, 245] on div "Whatsapp Service IP Address http://localhost PORT 4001 Save Status: DISCONNECTE…" at bounding box center [664, 211] width 1211 height 188
click at [1066, 217] on div "Whatsapp Service IP Address http://localhost PORT 4001 Save Status: DISCONNECTE…" at bounding box center [664, 211] width 1211 height 188
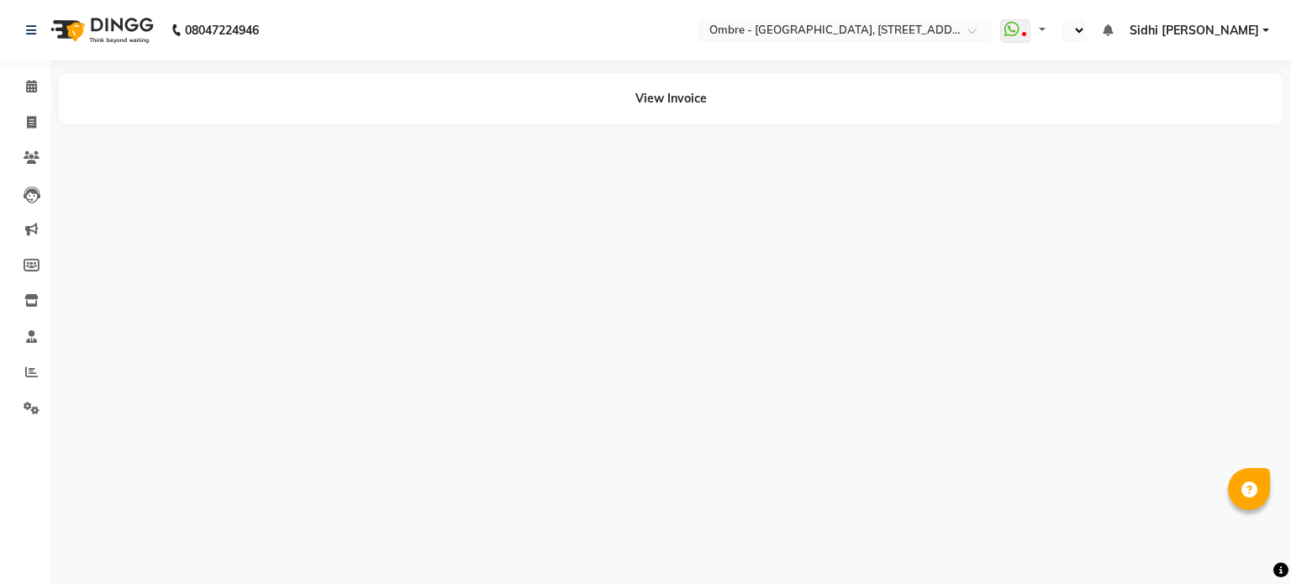
select select "en"
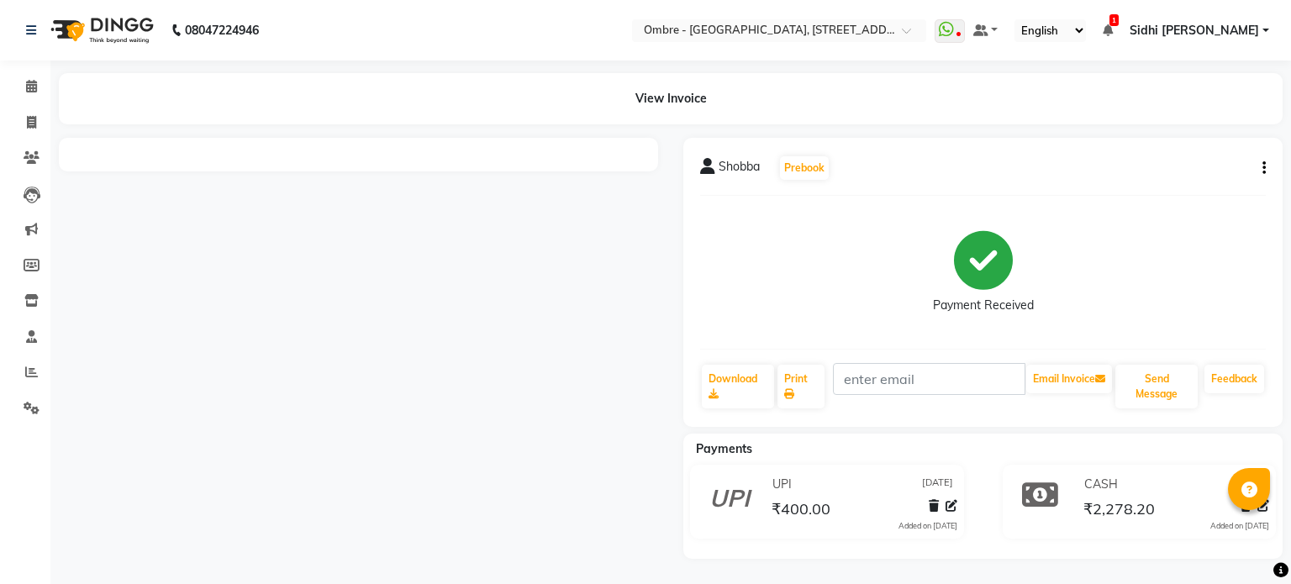
click at [1264, 169] on icon "button" at bounding box center [1263, 168] width 3 height 1
click at [1208, 178] on div "Edit Invoice" at bounding box center [1179, 179] width 115 height 21
select select "service"
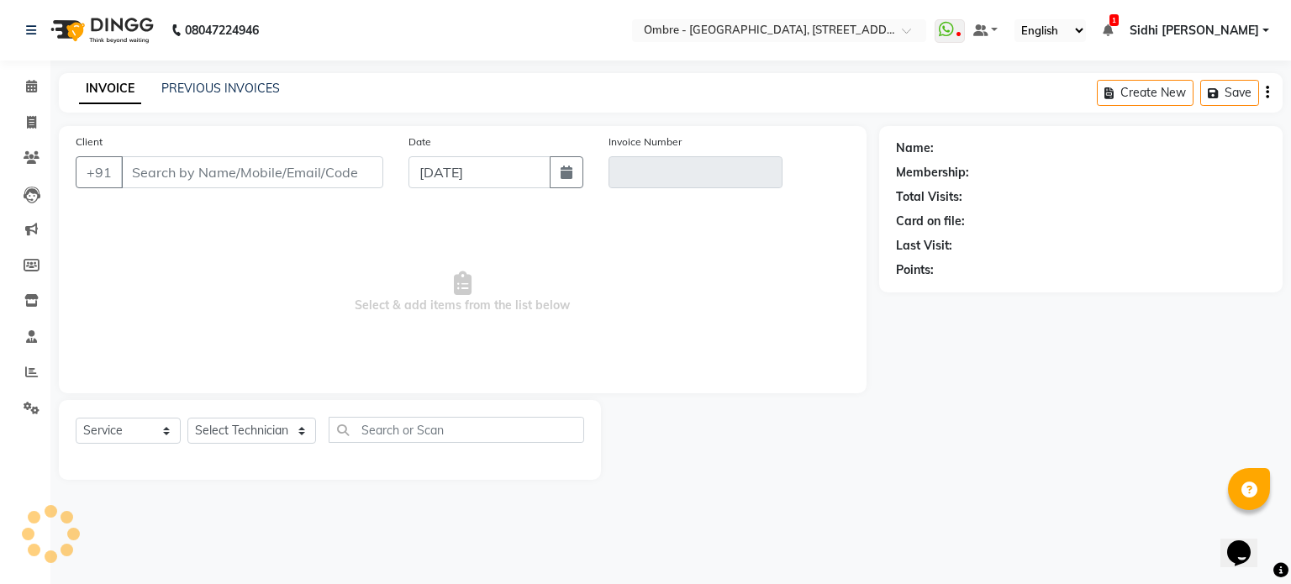
type input "1174100000710"
type input "V/2025-26/1887"
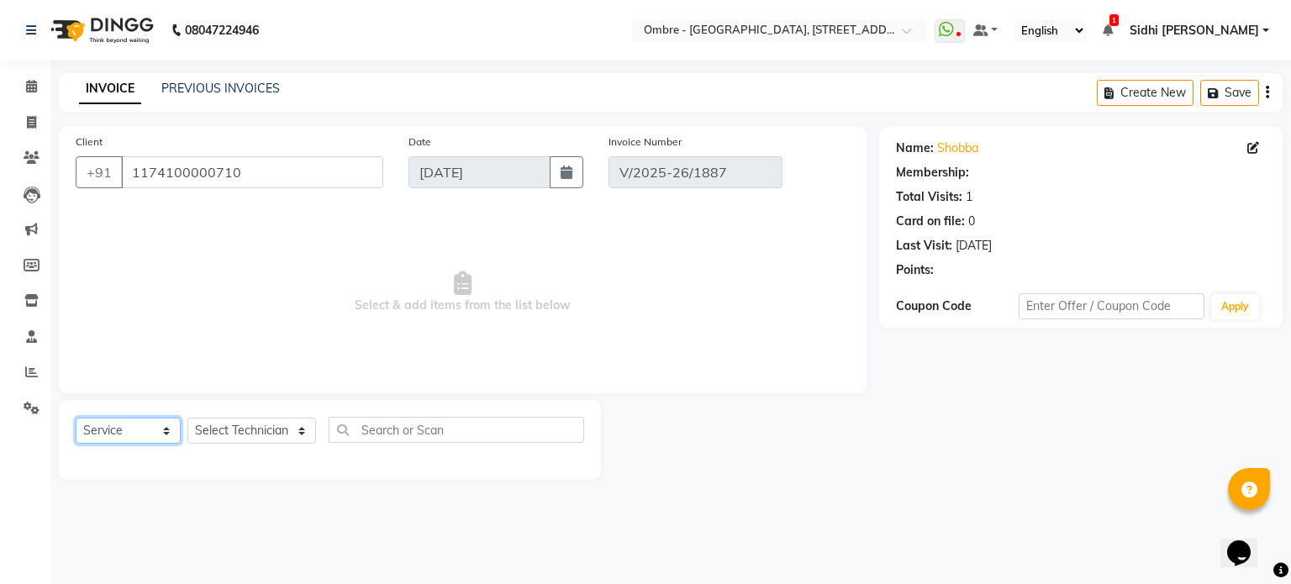
click at [161, 434] on select "Select Service Product Membership Package Voucher Prepaid Gift Card" at bounding box center [128, 431] width 105 height 26
type input "[DATE]"
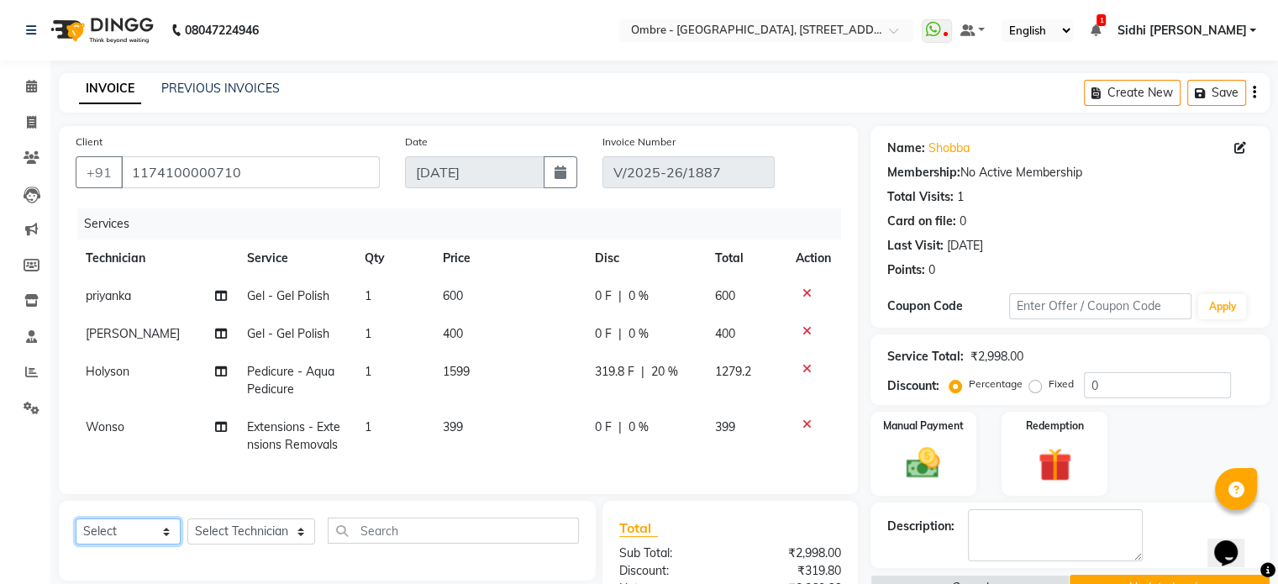
select select "service"
click at [76, 533] on select "Select Service Product Membership Package Voucher Prepaid Gift Card" at bounding box center [128, 532] width 105 height 26
click at [245, 540] on select "Select Technician [PERSON_NAME] [PERSON_NAME] [PERSON_NAME] [PERSON_NAME] [PERS…" at bounding box center [251, 532] width 128 height 26
select select "50943"
click at [187, 533] on select "Select Technician [PERSON_NAME] [PERSON_NAME] [PERSON_NAME] [PERSON_NAME] [PERS…" at bounding box center [251, 532] width 128 height 26
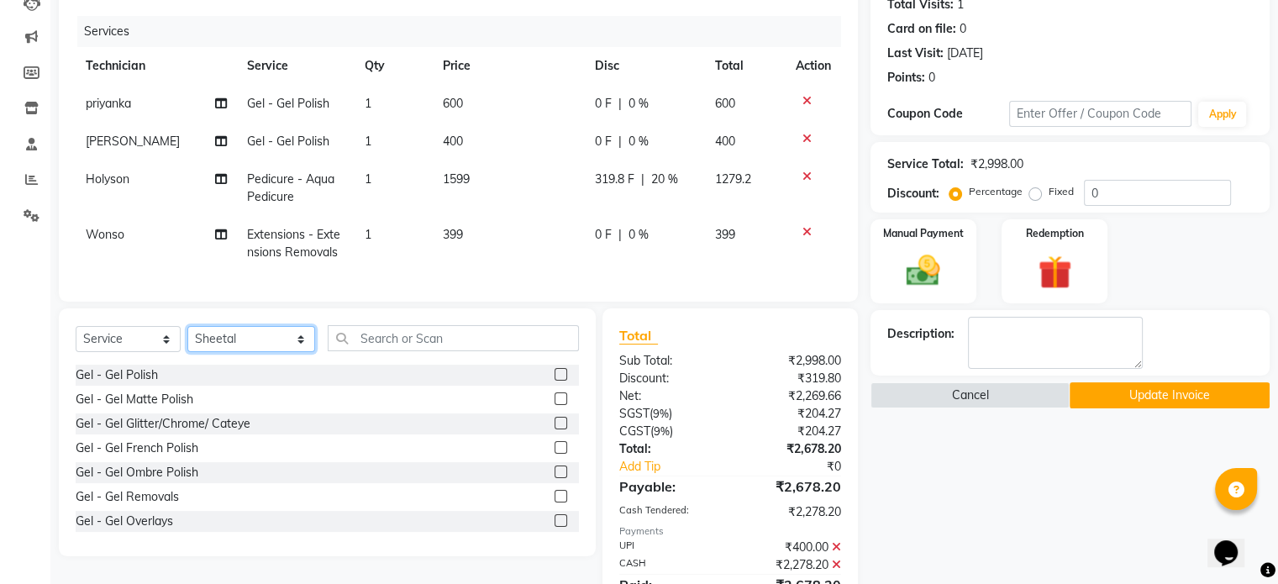
scroll to position [212, 0]
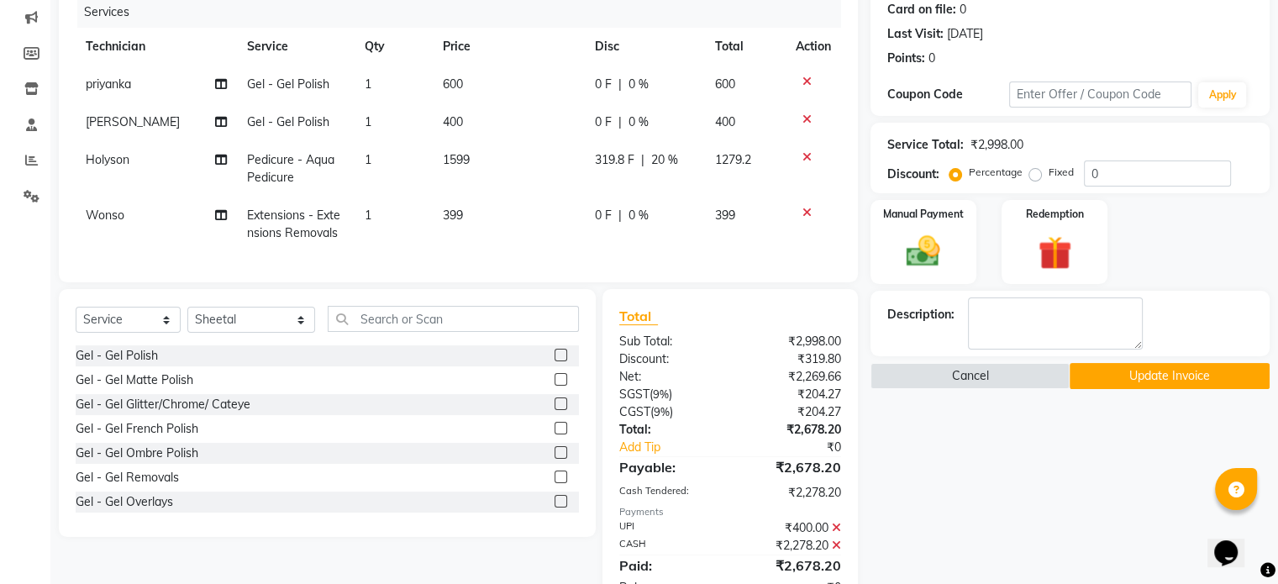
click at [555, 410] on label at bounding box center [561, 404] width 13 height 13
click at [555, 410] on input "checkbox" at bounding box center [560, 404] width 11 height 11
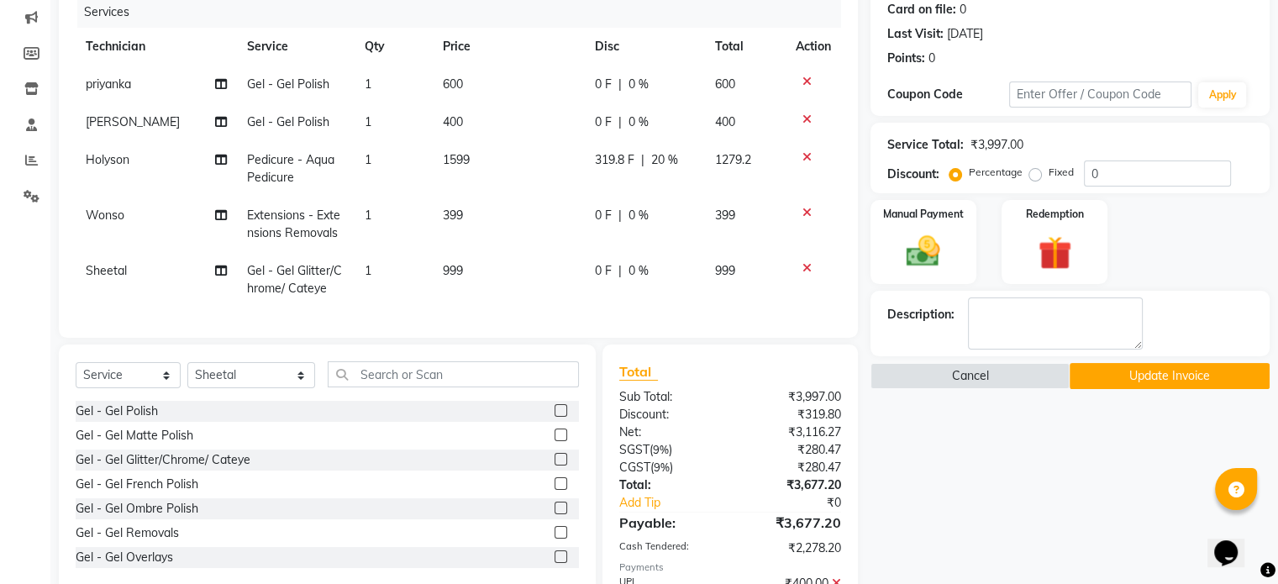
checkbox input "false"
click at [503, 287] on td "999" at bounding box center [509, 279] width 152 height 55
select select "50943"
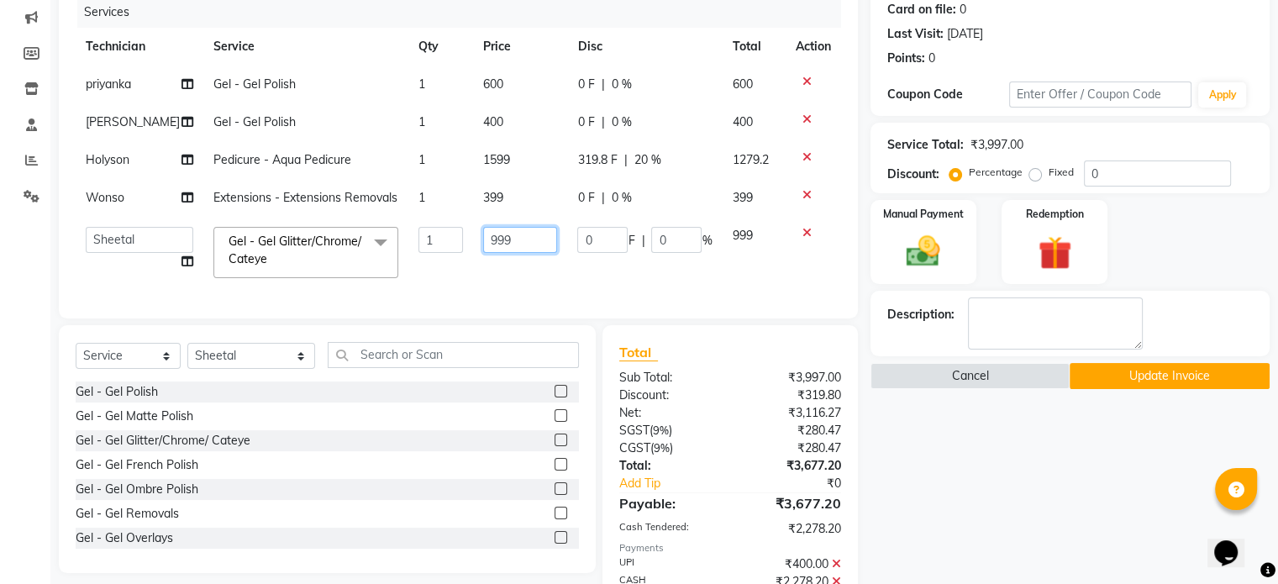
drag, startPoint x: 481, startPoint y: 256, endPoint x: 437, endPoint y: 249, distance: 44.3
click at [439, 249] on tr "[PERSON_NAME] Bharti [PERSON_NAME] [PERSON_NAME] [PERSON_NAME] [PERSON_NAME] pr…" at bounding box center [459, 252] width 766 height 71
type input "1200"
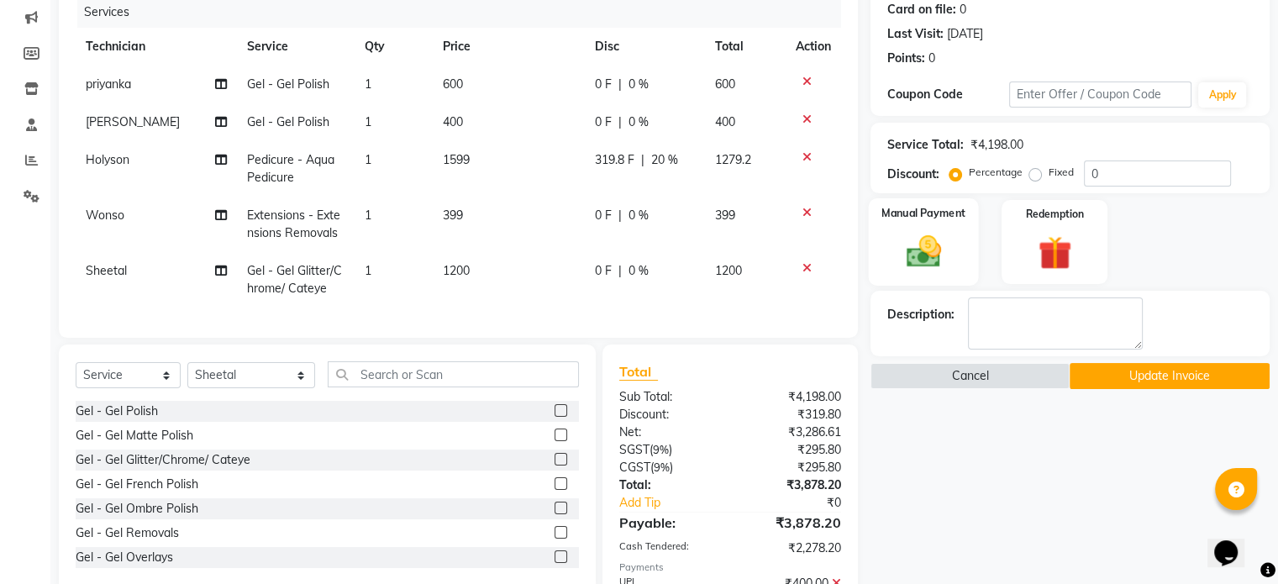
click at [908, 261] on img at bounding box center [923, 252] width 56 height 40
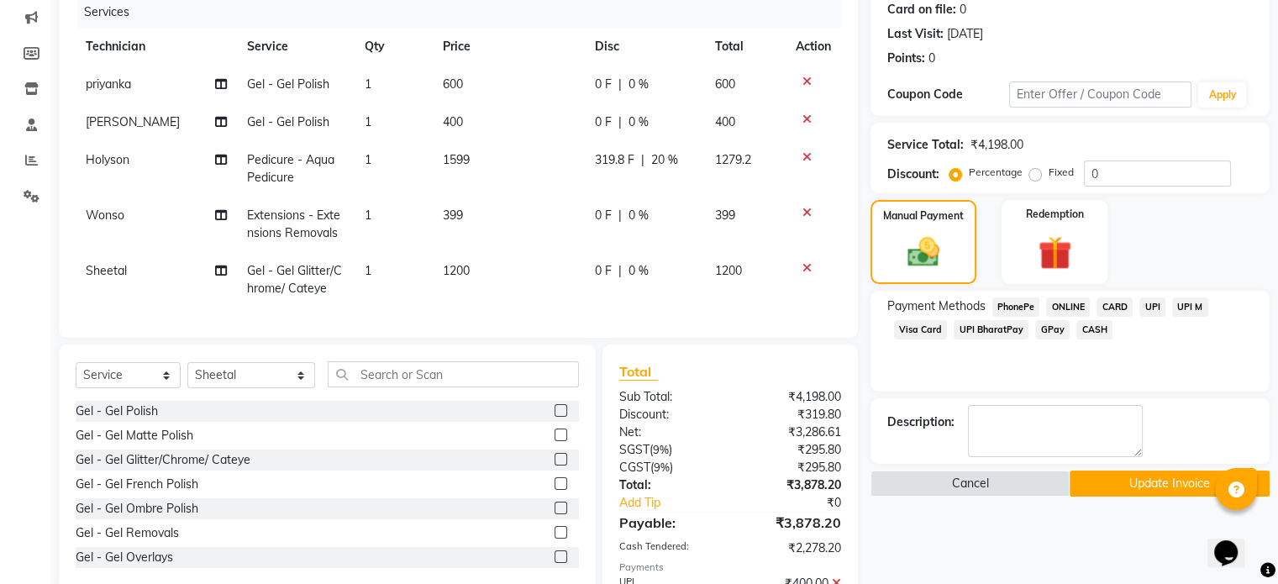
click at [1156, 313] on span "UPI" at bounding box center [1153, 306] width 26 height 19
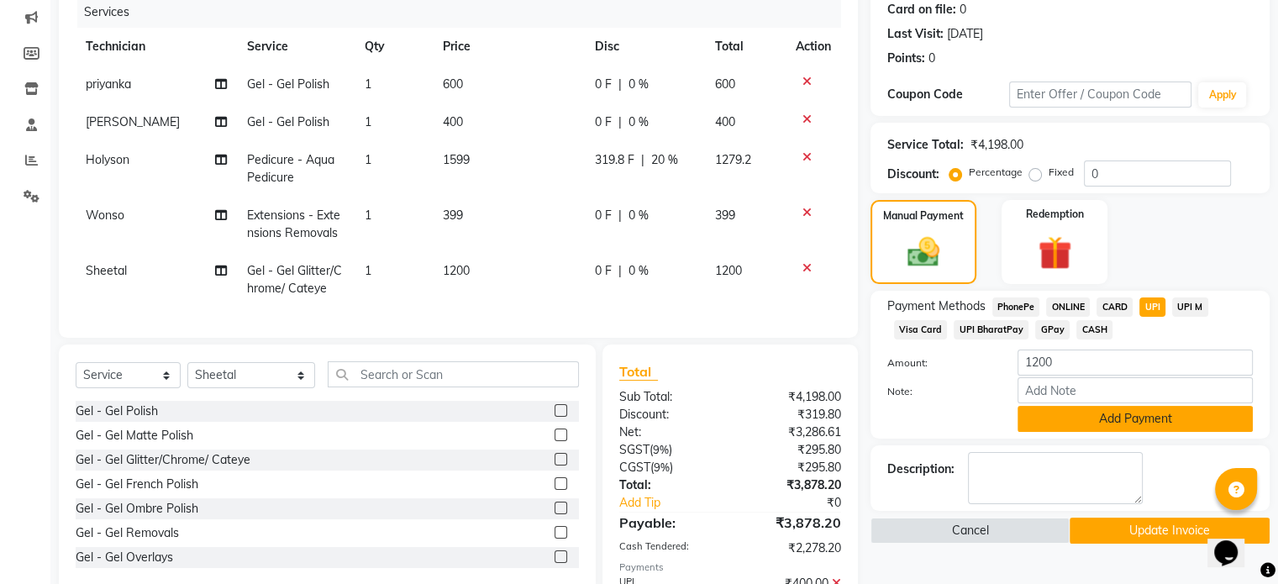
click at [1169, 413] on button "Add Payment" at bounding box center [1135, 419] width 235 height 26
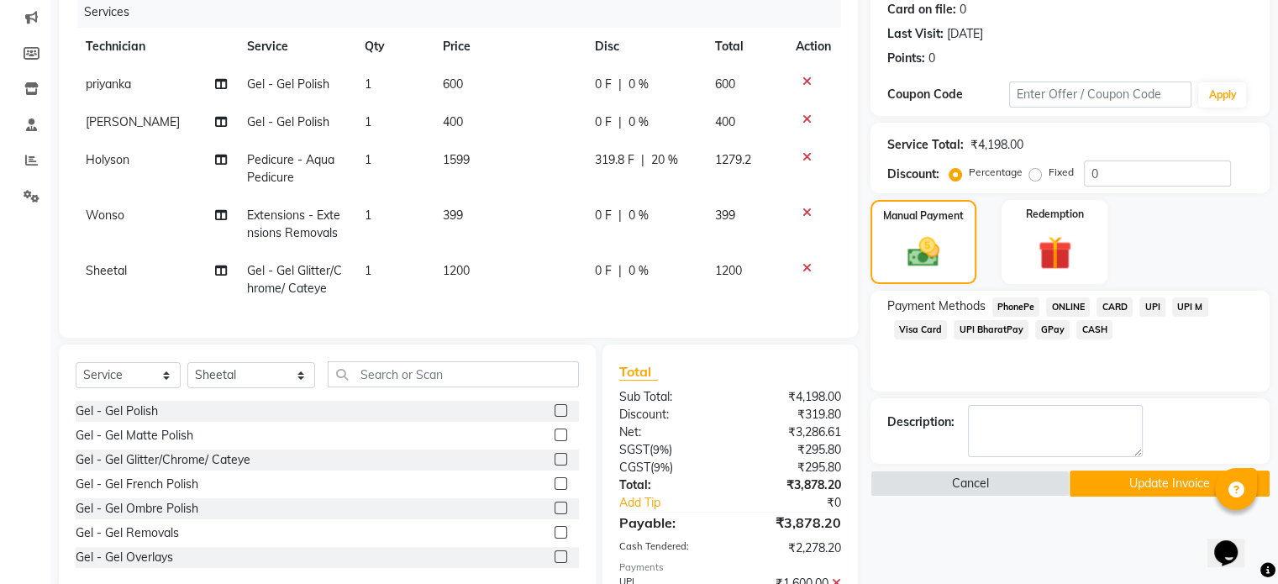
click at [1197, 490] on button "Update Invoice" at bounding box center [1170, 484] width 200 height 26
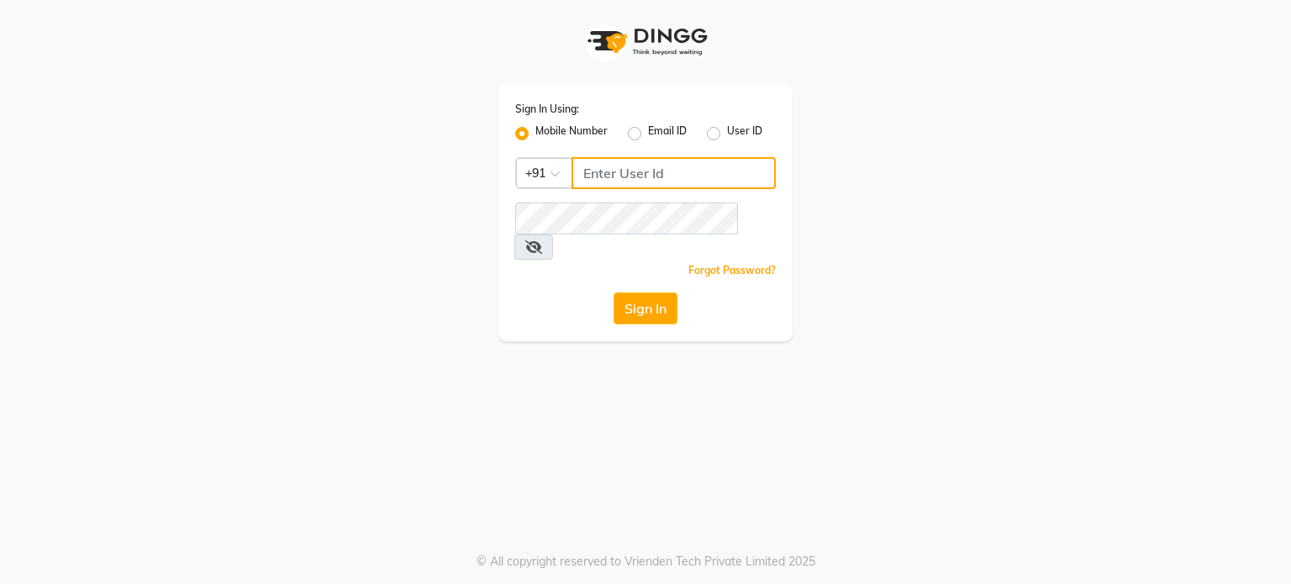
click at [707, 172] on input "Username" at bounding box center [673, 173] width 204 height 32
paste input "6"
click at [587, 173] on input "9676530311" at bounding box center [673, 173] width 204 height 32
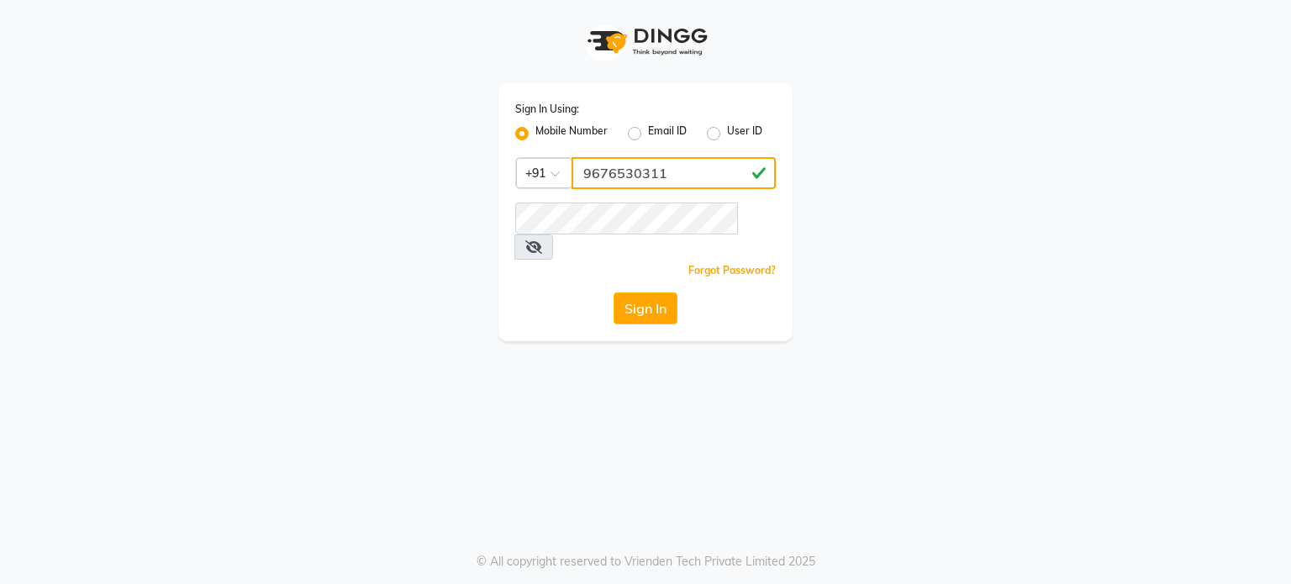
type input "9676530311"
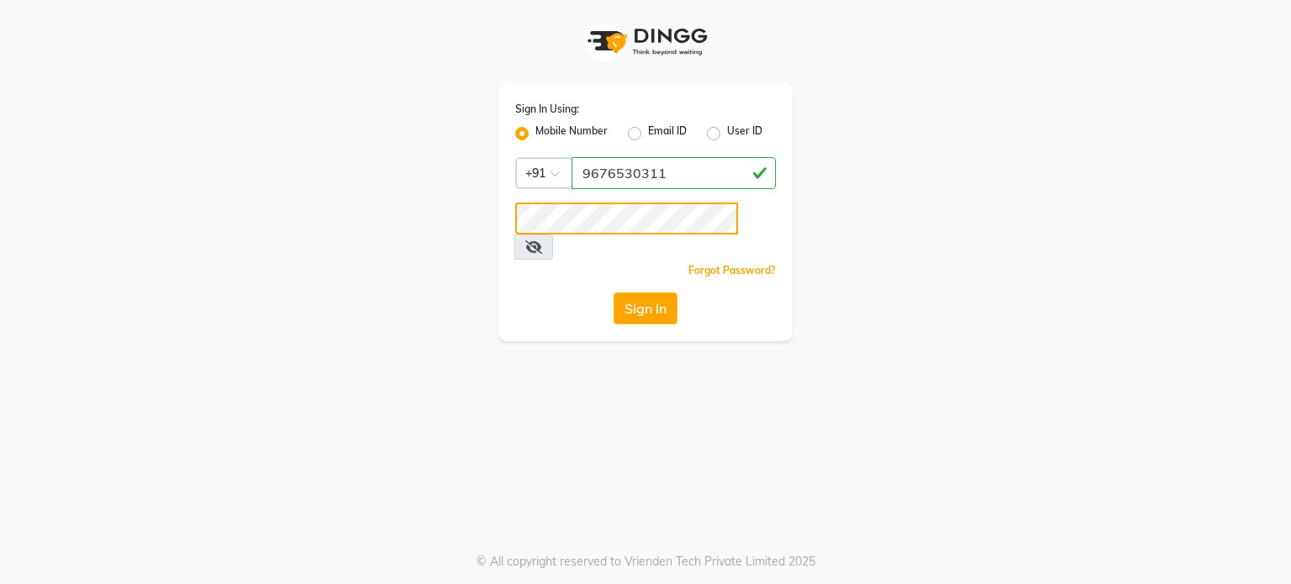
click at [613, 292] on button "Sign In" at bounding box center [645, 308] width 64 height 32
